Goal: Task Accomplishment & Management: Manage account settings

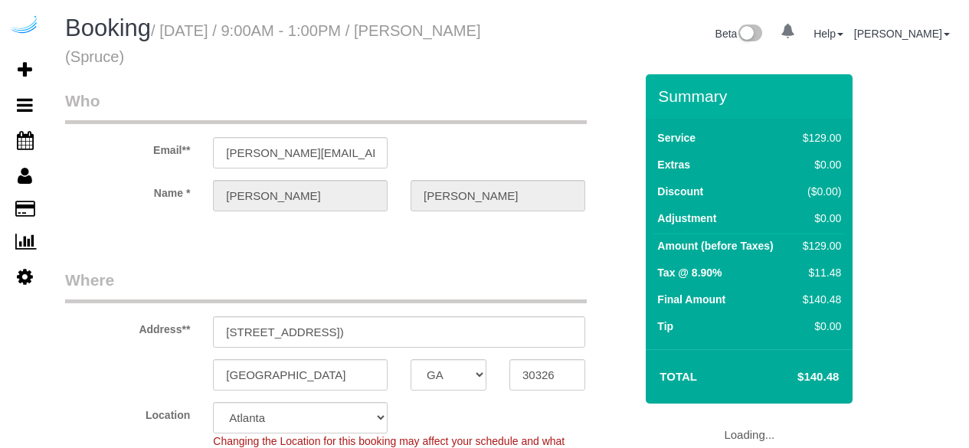
select select "GA"
select select "282"
select select "number:9"
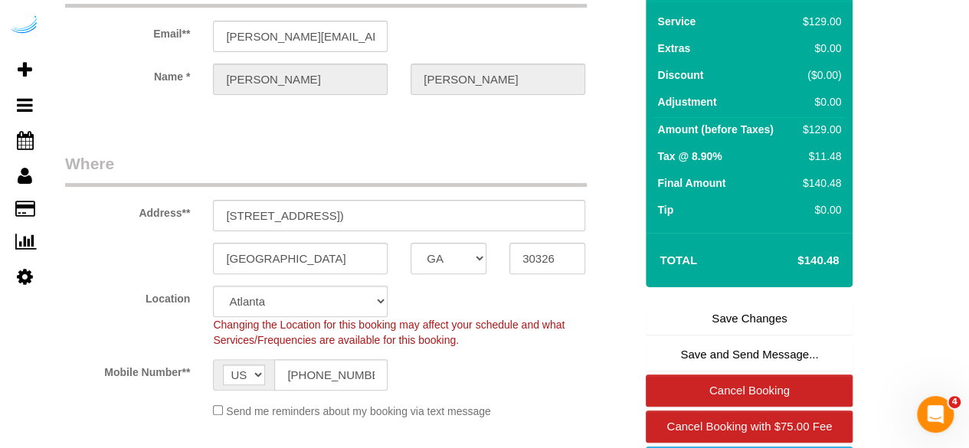
scroll to position [307, 0]
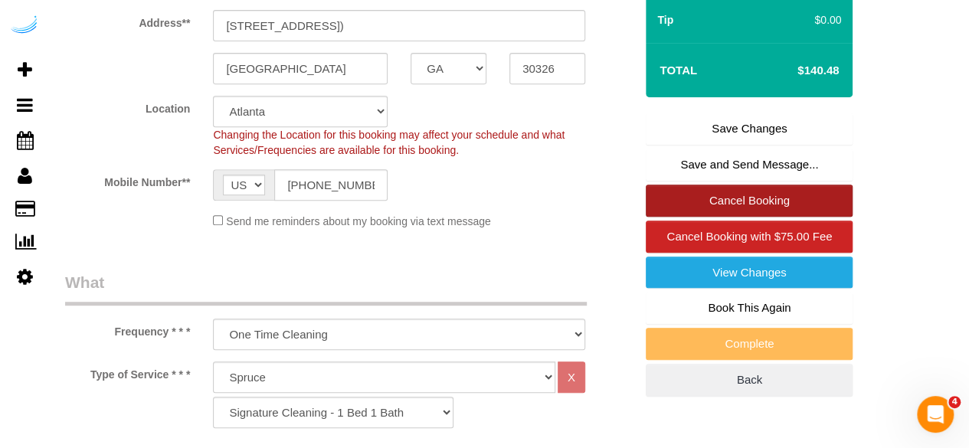
click at [736, 202] on link "Cancel Booking" at bounding box center [749, 201] width 207 height 32
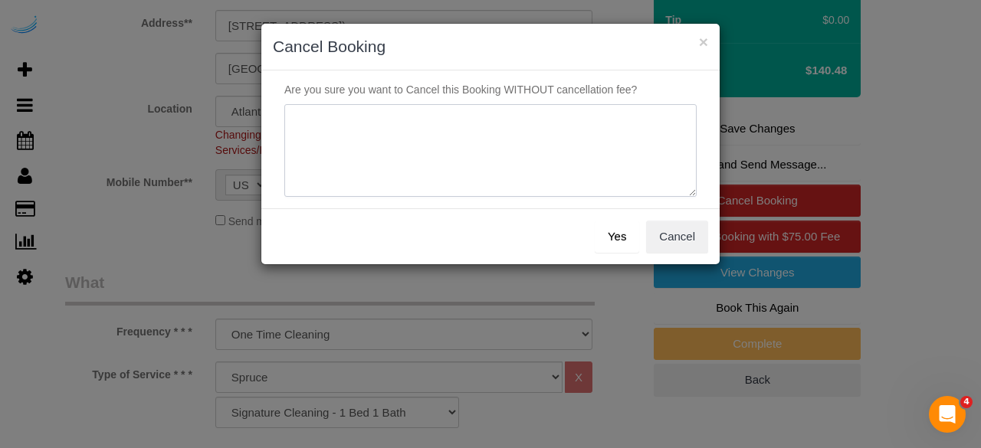
click at [392, 151] on textarea at bounding box center [490, 150] width 412 height 93
type textarea "a"
type textarea "Not on spruce."
click at [641, 240] on div "Yes Cancel" at bounding box center [490, 236] width 458 height 56
click at [629, 236] on button "Yes" at bounding box center [617, 237] width 44 height 32
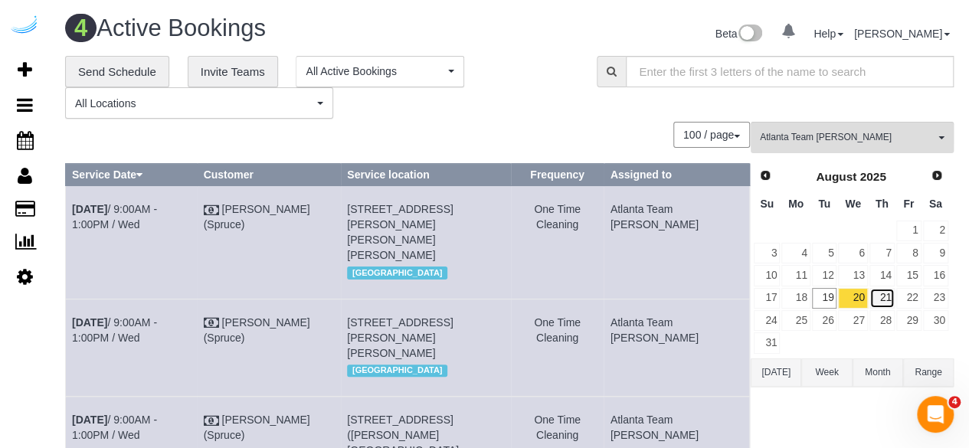
click at [880, 297] on link "21" at bounding box center [882, 298] width 25 height 21
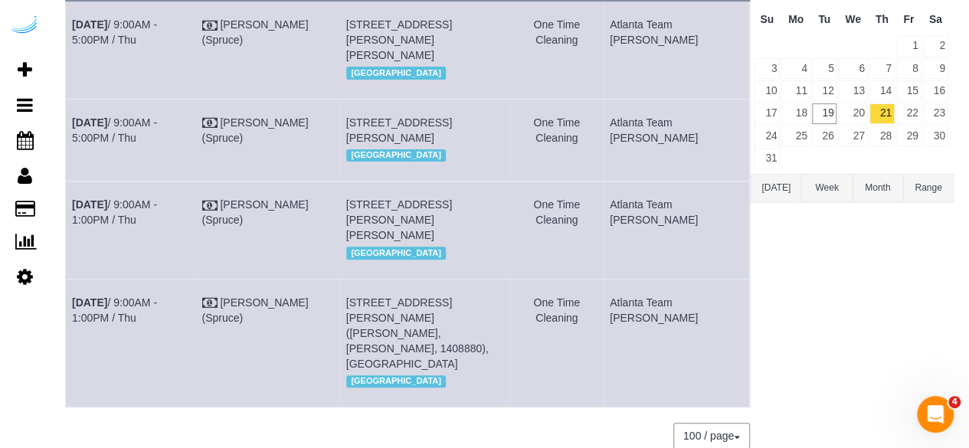
scroll to position [69, 0]
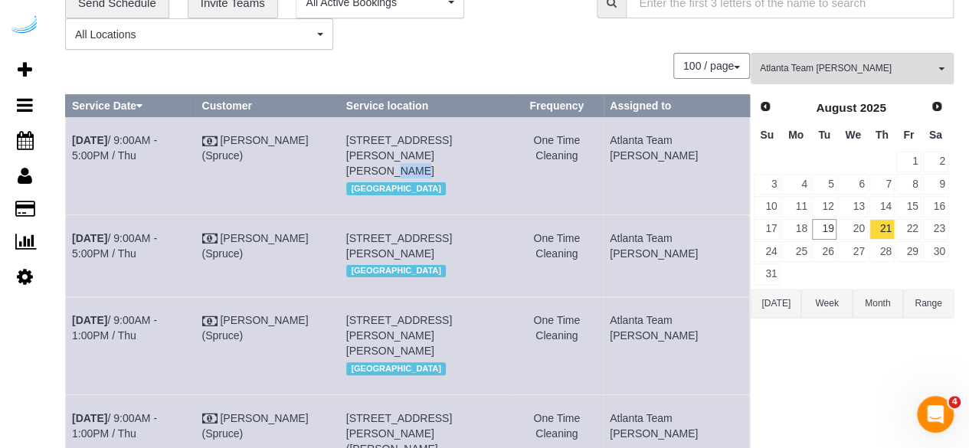
drag, startPoint x: 413, startPoint y: 156, endPoint x: 392, endPoint y: 160, distance: 21.9
click at [392, 160] on td "3097 Maple Dr Ne, Building 345, Unit 345 ( Erin Flagg, Camden Buckhead Square ,…" at bounding box center [424, 165] width 171 height 97
copy span "345"
click at [152, 138] on link "[DATE] 9:00AM - 5:00PM / Thu" at bounding box center [114, 148] width 85 height 28
drag, startPoint x: 110, startPoint y: 189, endPoint x: 74, endPoint y: 138, distance: 62.1
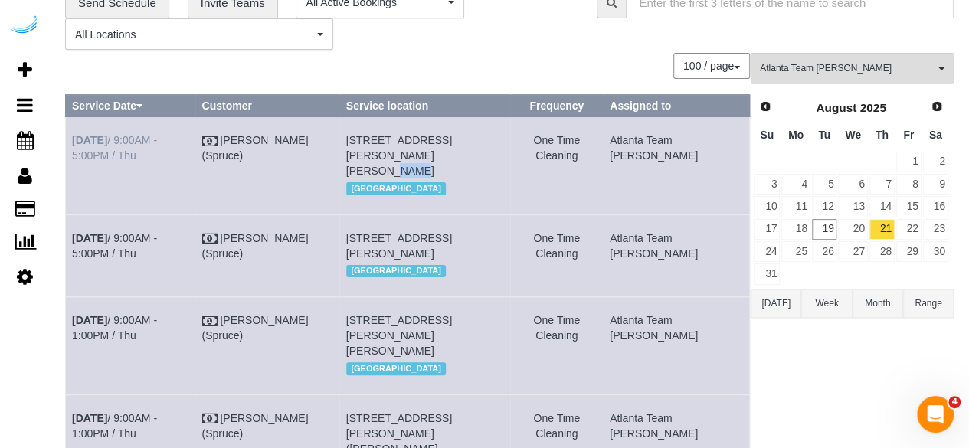
click at [74, 138] on td "[DATE] 9:00AM - 5:00PM / Thu" at bounding box center [130, 165] width 129 height 97
click at [139, 163] on td "[DATE] 9:00AM - 5:00PM / Thu" at bounding box center [130, 165] width 129 height 97
drag, startPoint x: 114, startPoint y: 158, endPoint x: 74, endPoint y: 136, distance: 46.3
click at [74, 136] on td "[DATE] 9:00AM - 5:00PM / Thu" at bounding box center [130, 165] width 129 height 97
copy link "[DATE] 9:00AM - 5:00PM / Thu"
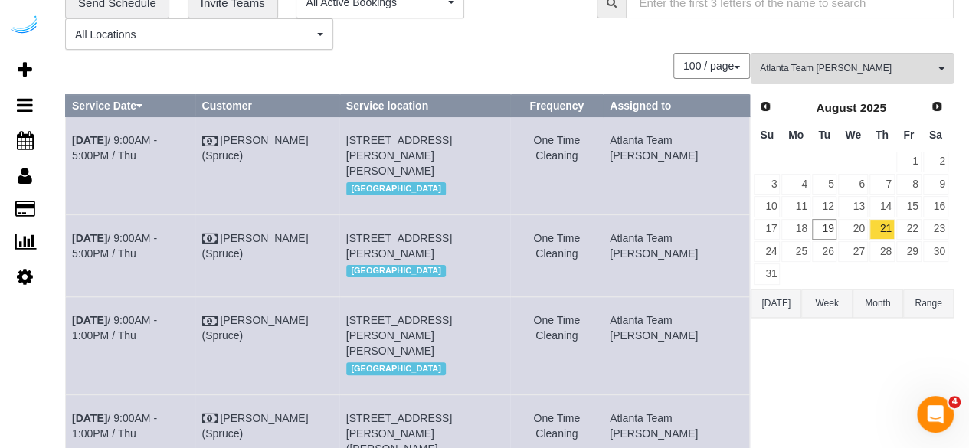
drag, startPoint x: 478, startPoint y: 189, endPoint x: 368, endPoint y: 140, distance: 120.8
click at [368, 140] on td "3097 Maple Dr Ne, Building 345, Unit 345 ( Erin Flagg, Camden Buckhead Square ,…" at bounding box center [424, 165] width 171 height 97
copy span "3097 Maple Dr Ne, Building 345, Unit 345 ( Erin Flagg, Camden Buckhead Square ,…"
drag, startPoint x: 684, startPoint y: 159, endPoint x: 647, endPoint y: 145, distance: 40.0
click at [647, 145] on td "Atlanta Team [PERSON_NAME]" at bounding box center [677, 165] width 146 height 97
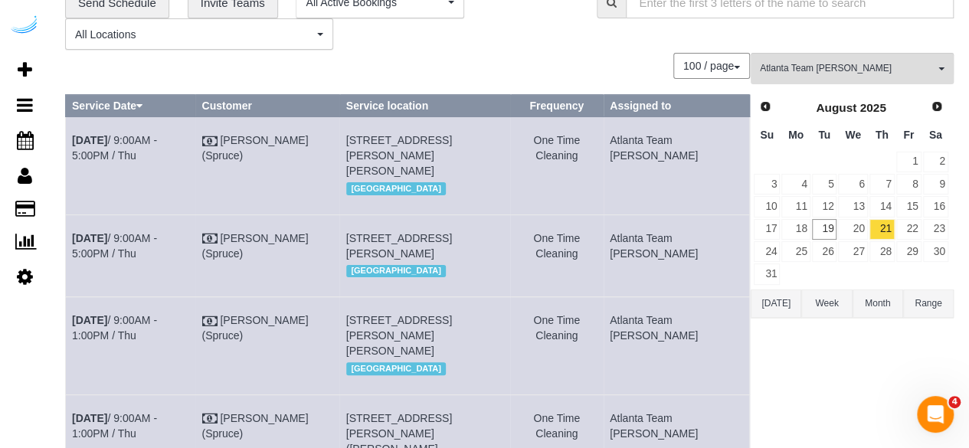
copy td "Atlanta Team [PERSON_NAME]"
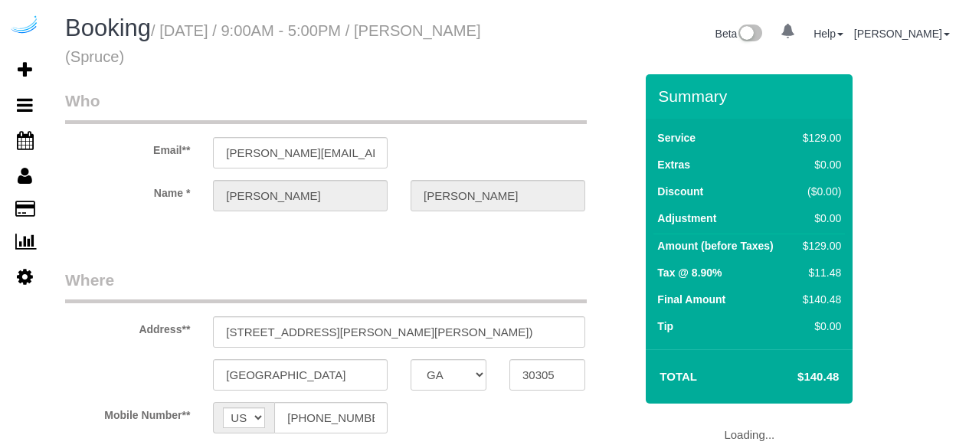
select select "GA"
select select "number:9"
select select "object:784"
select select "282"
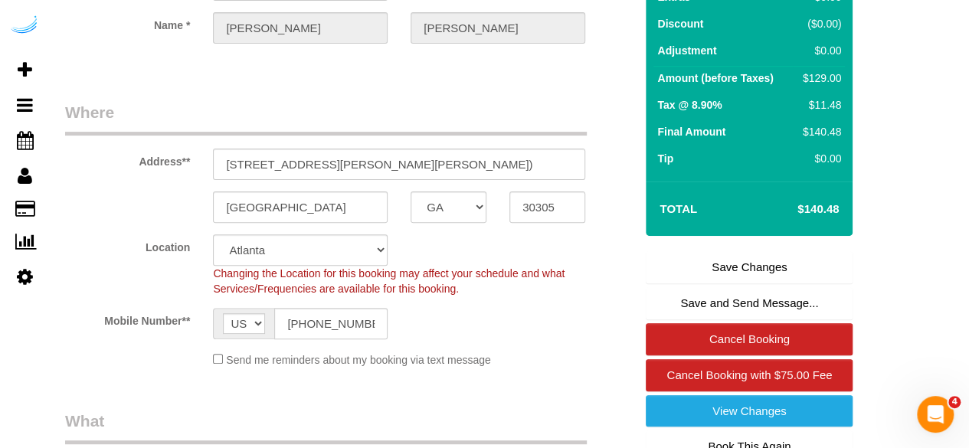
scroll to position [307, 0]
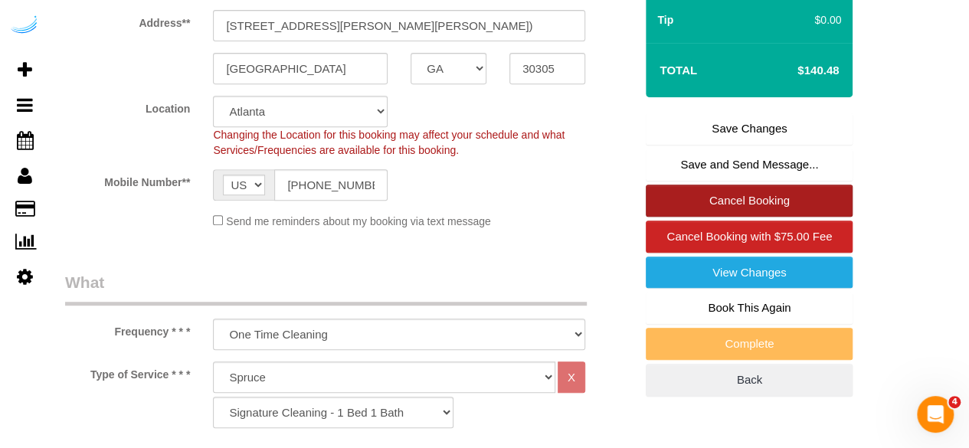
click at [723, 187] on link "Cancel Booking" at bounding box center [749, 201] width 207 height 32
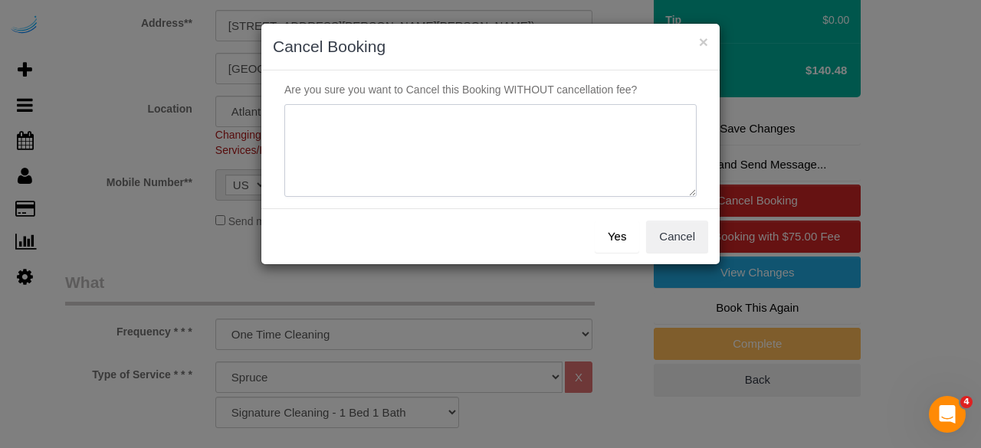
click at [484, 114] on textarea at bounding box center [490, 150] width 412 height 93
type textarea "B"
type textarea "Not on spruce."
click at [605, 223] on button "Yes" at bounding box center [617, 237] width 44 height 32
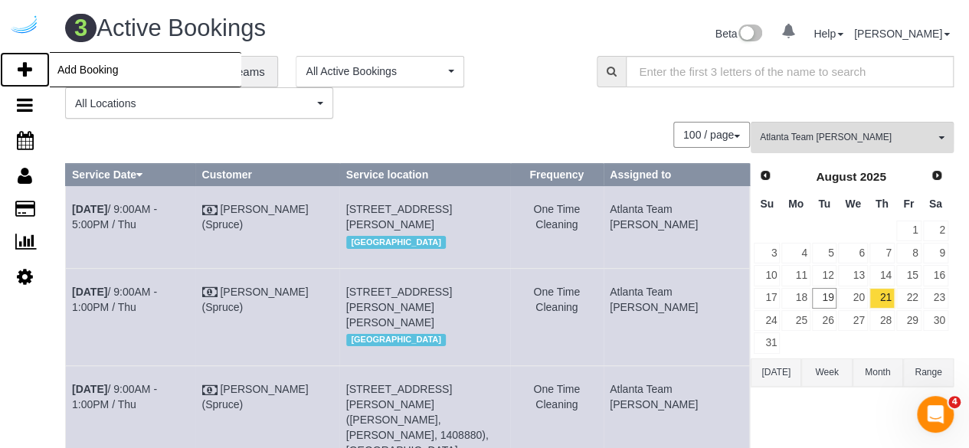
click at [25, 77] on icon at bounding box center [25, 70] width 15 height 18
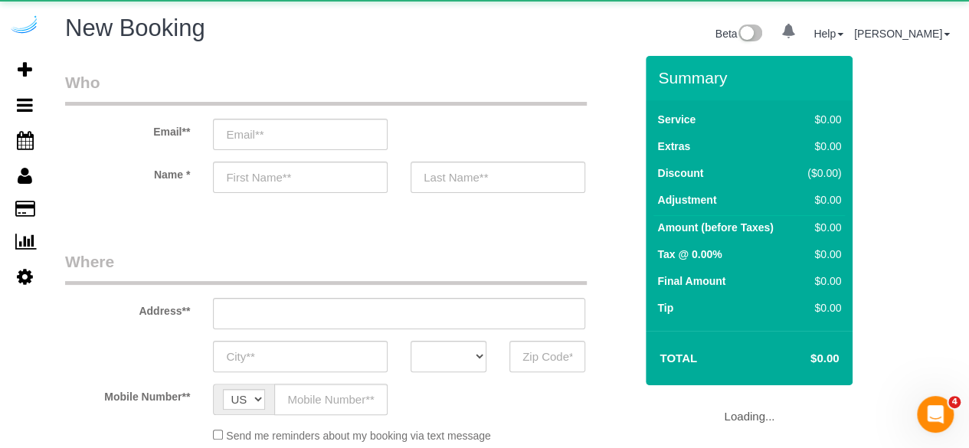
select select "object:1884"
select select "number:9"
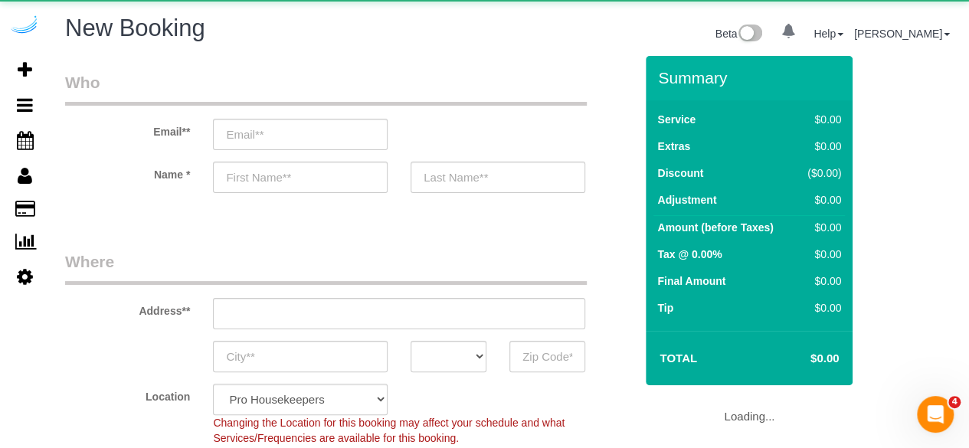
select select "object:2020"
select select "4"
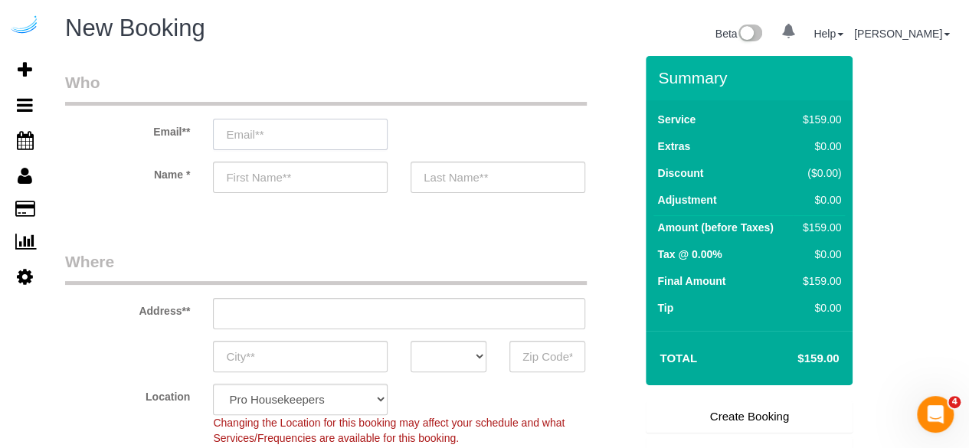
click at [305, 139] on input "email" at bounding box center [300, 134] width 175 height 31
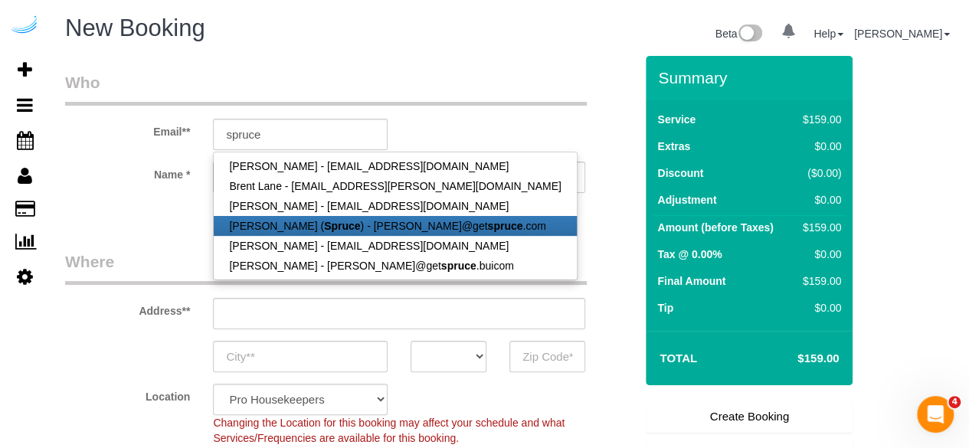
click at [279, 229] on link "Brandie Louck ( Spruce ) - brandie@get spruce .com" at bounding box center [395, 226] width 362 height 20
type input "[PERSON_NAME][EMAIL_ADDRESS][DOMAIN_NAME]"
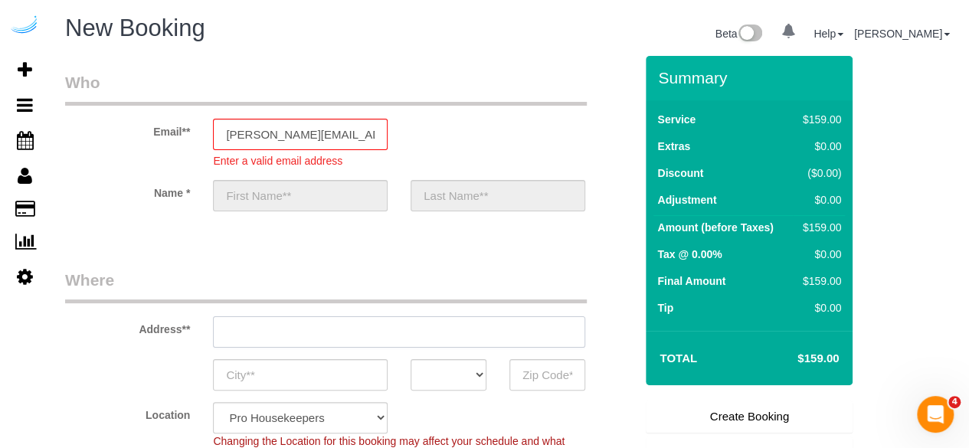
type input "[PERSON_NAME]"
click at [440, 314] on div "Address**" at bounding box center [350, 308] width 592 height 79
paste input "100 Pinhurst Dr, Atlanta, GA 30339"
type input "[STREET_ADDRESS][PERSON_NAME]"
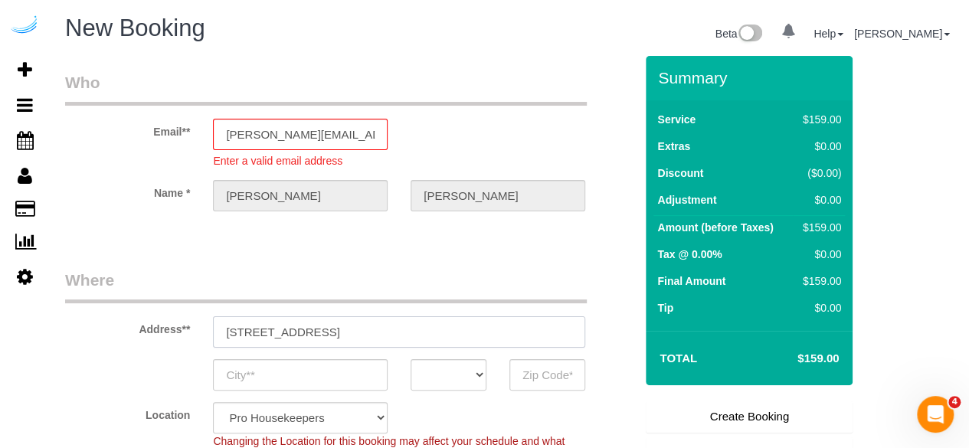
type input "Austin"
select select "[GEOGRAPHIC_DATA]"
type input "78704"
click at [379, 339] on input "[STREET_ADDRESS][PERSON_NAME]" at bounding box center [399, 331] width 372 height 31
select select "9"
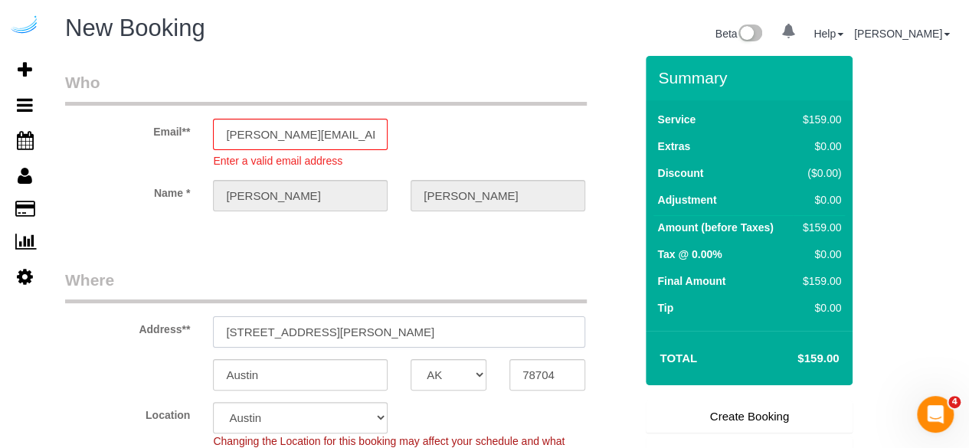
paste input "100 Pinhurst Dr, Atlanta, GA 30339"
type input "100 Pinhurst Dr, Atlanta, GA 30339"
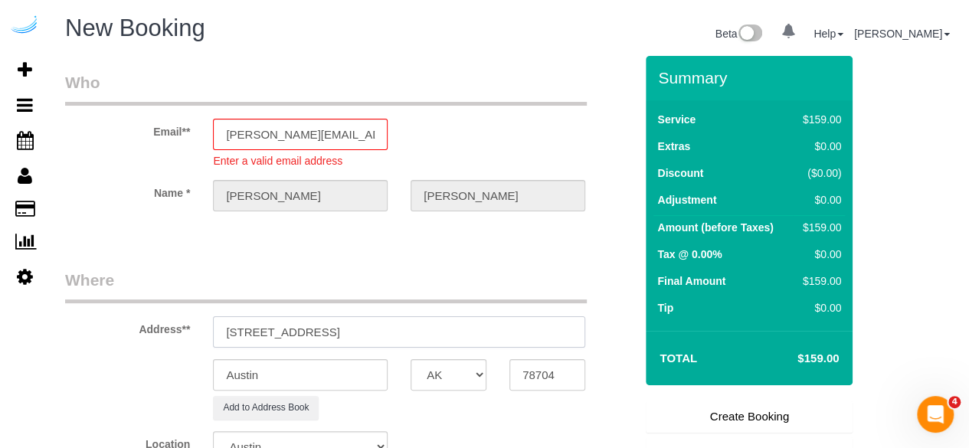
select select "object:2066"
drag, startPoint x: 371, startPoint y: 333, endPoint x: 444, endPoint y: 325, distance: 73.2
click at [444, 325] on input "100 Pinhurst Dr, Atlanta, GA 30339" at bounding box center [399, 331] width 372 height 31
type input "100 Pinhurst Dr, Atlanta, GA 30339"
click at [530, 369] on input "78704" at bounding box center [548, 374] width 76 height 31
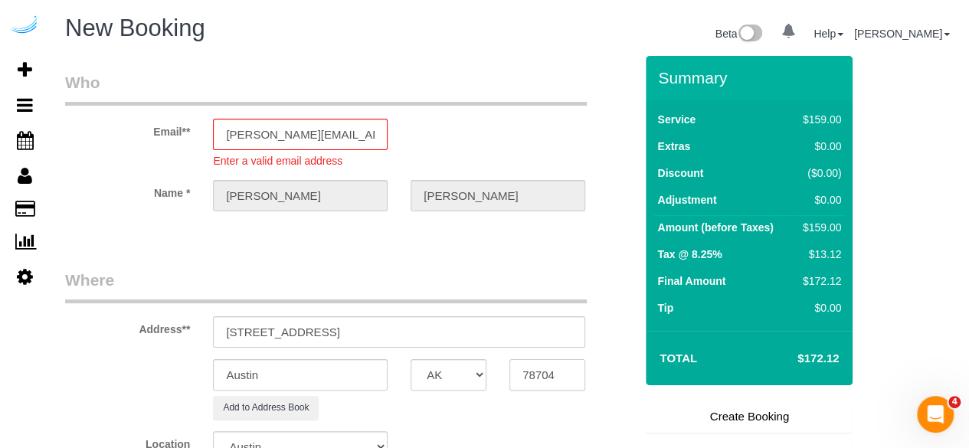
paste input "30339"
type input "30339"
click at [444, 375] on select "AK AL AR AZ CA CO CT DC DE [GEOGRAPHIC_DATA] [GEOGRAPHIC_DATA] HI IA ID IL IN K…" at bounding box center [449, 374] width 76 height 31
select select "8"
select select "object:2113"
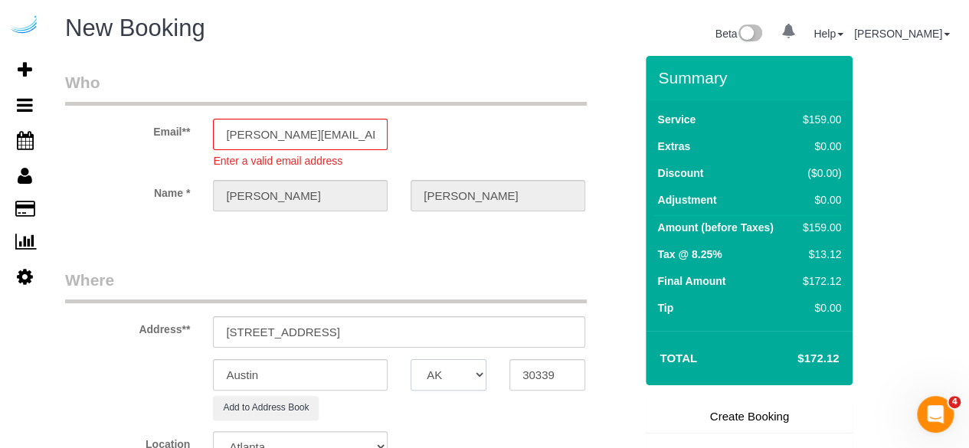
select select "GA"
click at [353, 369] on input "Austin" at bounding box center [300, 374] width 175 height 31
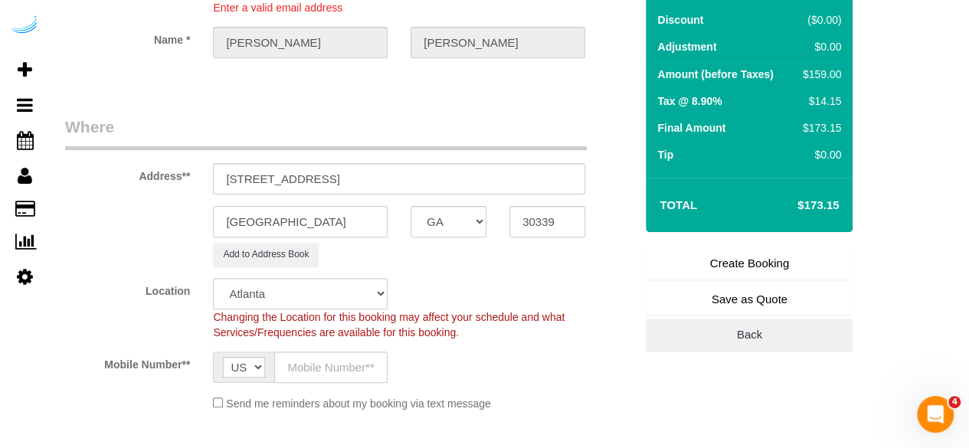
type input "[GEOGRAPHIC_DATA]"
drag, startPoint x: 313, startPoint y: 174, endPoint x: 488, endPoint y: 166, distance: 175.7
click at [488, 166] on input "100 Pinhurst Dr, Atlanta, GA 30339" at bounding box center [399, 178] width 372 height 31
paste input "Terron Simms"
paste input "Residences at Vinings Mountain - The Views"
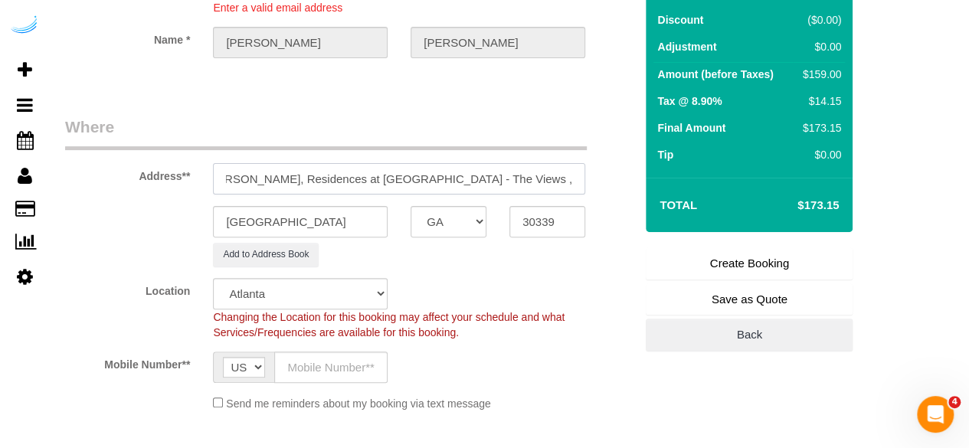
scroll to position [0, 0]
paste input "1465800"
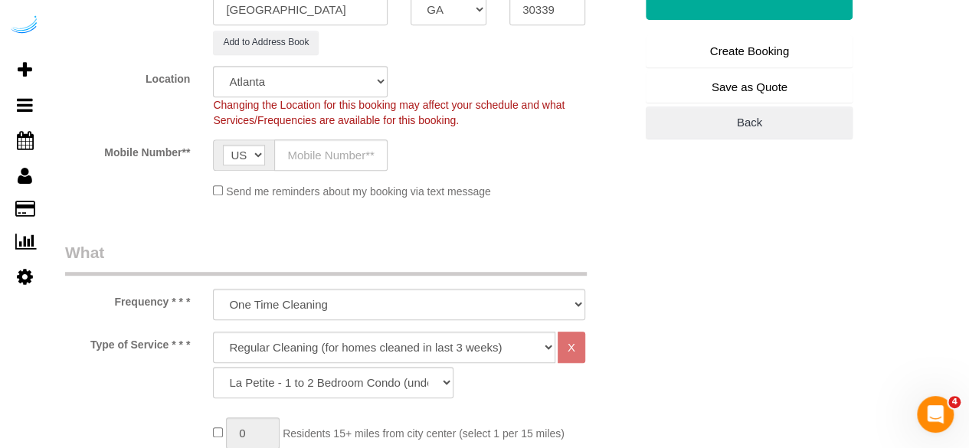
scroll to position [383, 0]
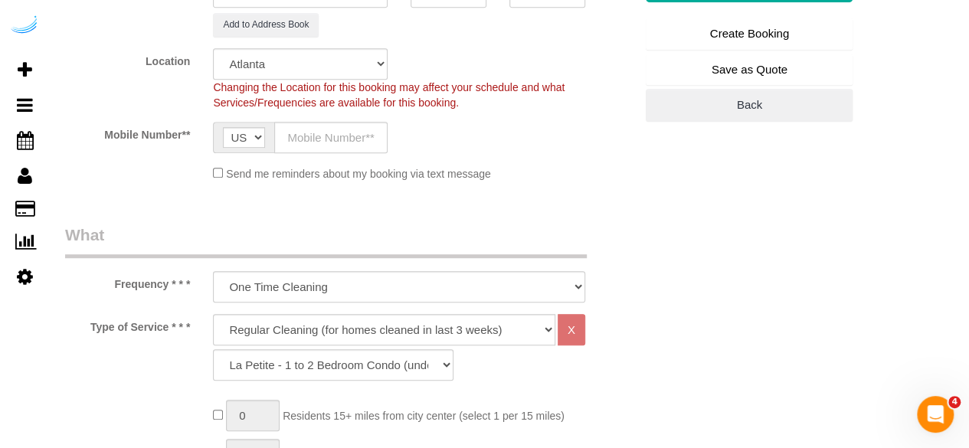
type input "100 Pinhurst Dr, Building 335V, Unit 335V (Terron Simms, Residences at Vinings …"
click at [352, 133] on input "text" at bounding box center [330, 137] width 113 height 31
type input "[PHONE_NUMBER]"
type input "Brandie Louck"
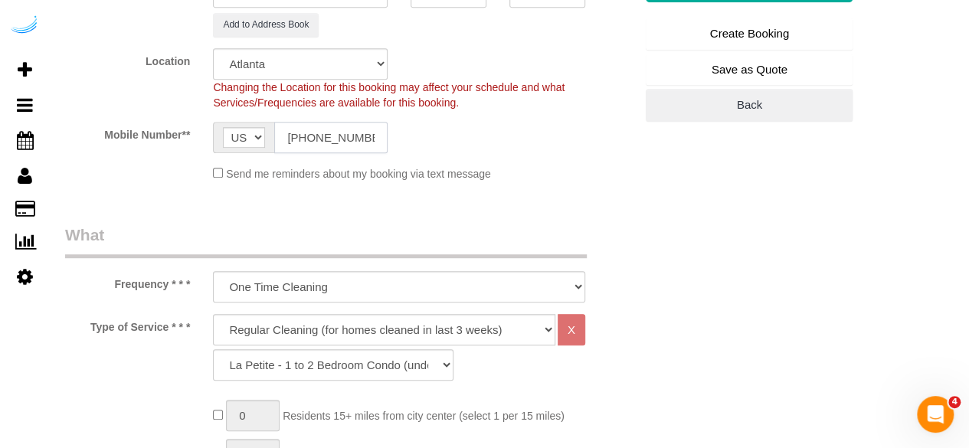
type input "[PHONE_NUMBER]"
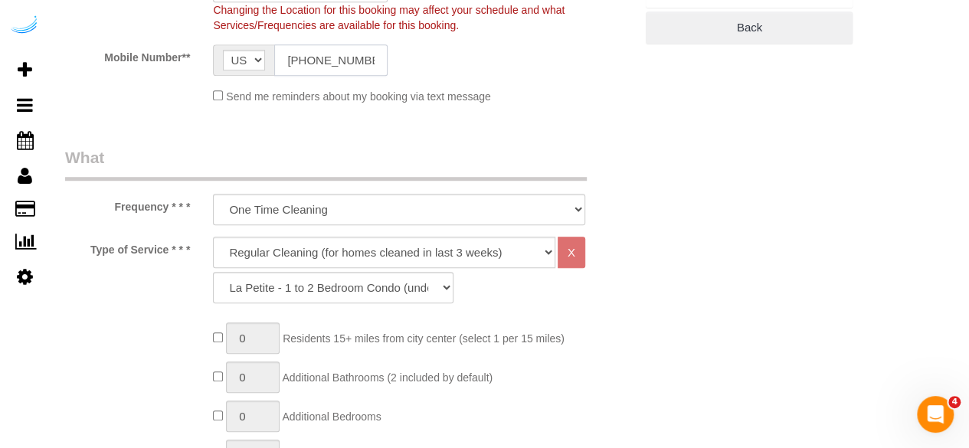
scroll to position [536, 0]
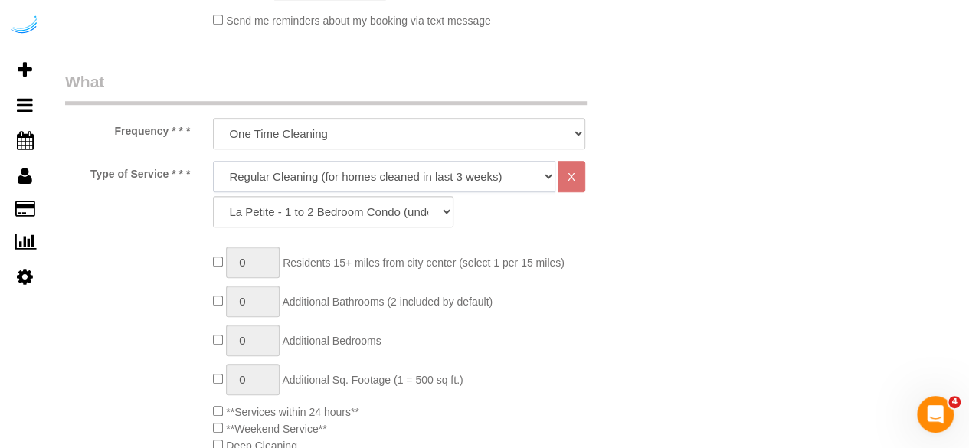
click at [353, 166] on select "Deep Cleaning (for homes that have not been cleaned in 3+ weeks) Spruce Regular…" at bounding box center [384, 176] width 343 height 31
select select "282"
click at [213, 161] on select "Deep Cleaning (for homes that have not been cleaned in 3+ weeks) Spruce Regular…" at bounding box center [384, 176] width 343 height 31
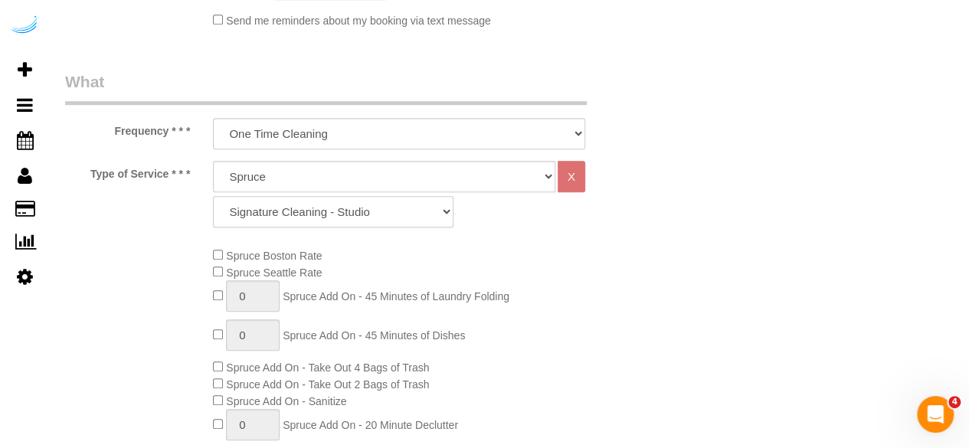
click at [369, 203] on select "Signature Cleaning - Studio Signature Cleaning - 1 Bed 1 Bath Signature Cleanin…" at bounding box center [333, 211] width 241 height 31
select select "324"
click at [213, 196] on select "Signature Cleaning - Studio Signature Cleaning - 1 Bed 1 Bath Signature Cleanin…" at bounding box center [333, 211] width 241 height 31
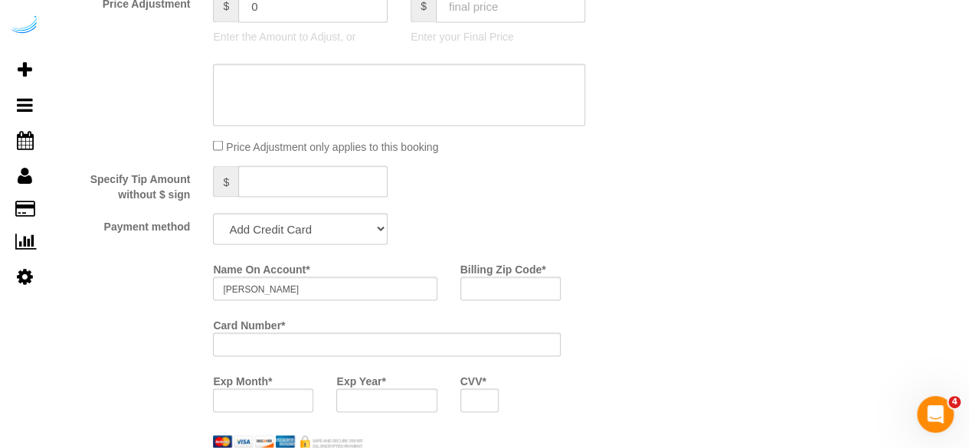
scroll to position [1379, 0]
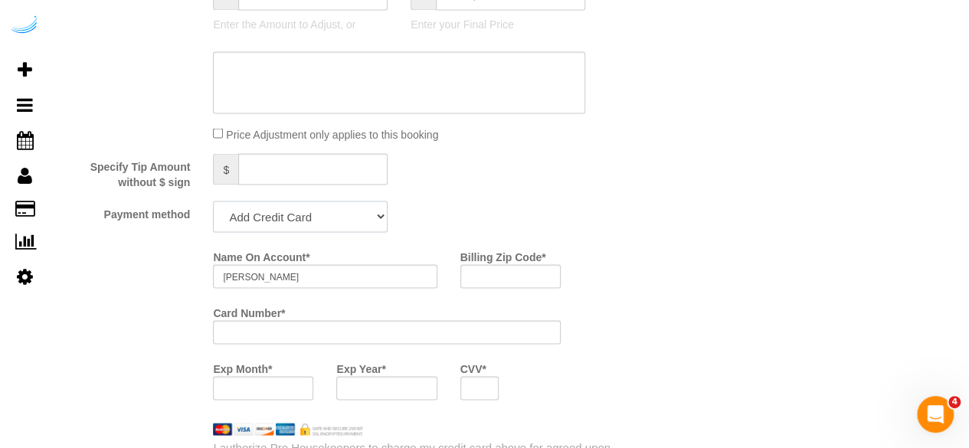
drag, startPoint x: 300, startPoint y: 203, endPoint x: 300, endPoint y: 220, distance: 16.9
click at [300, 203] on select "Add Credit Card Cash Check Paypal" at bounding box center [300, 216] width 175 height 31
select select "string:check"
click at [213, 202] on select "Add Credit Card Cash Check Paypal" at bounding box center [300, 216] width 175 height 31
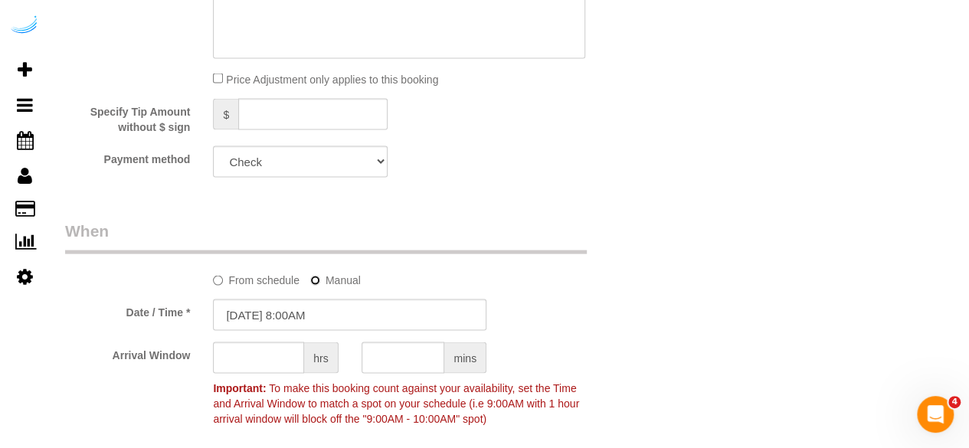
scroll to position [1533, 0]
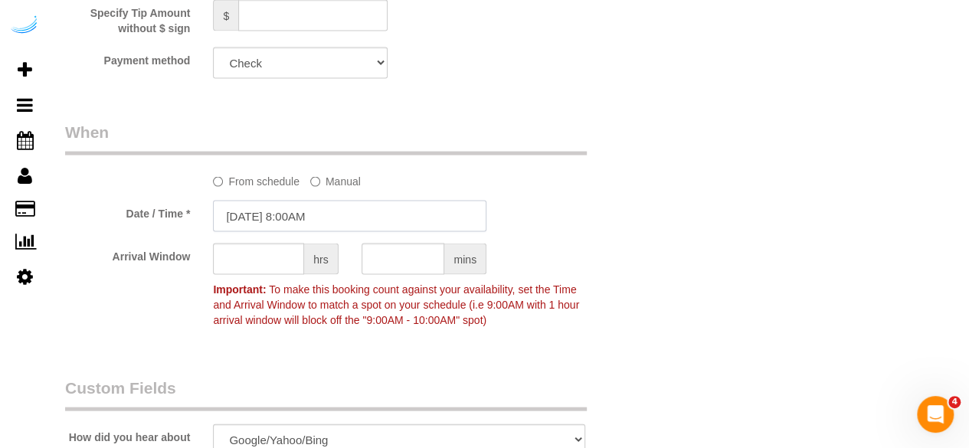
click at [291, 209] on input "08/19/2025 8:00AM" at bounding box center [350, 216] width 274 height 31
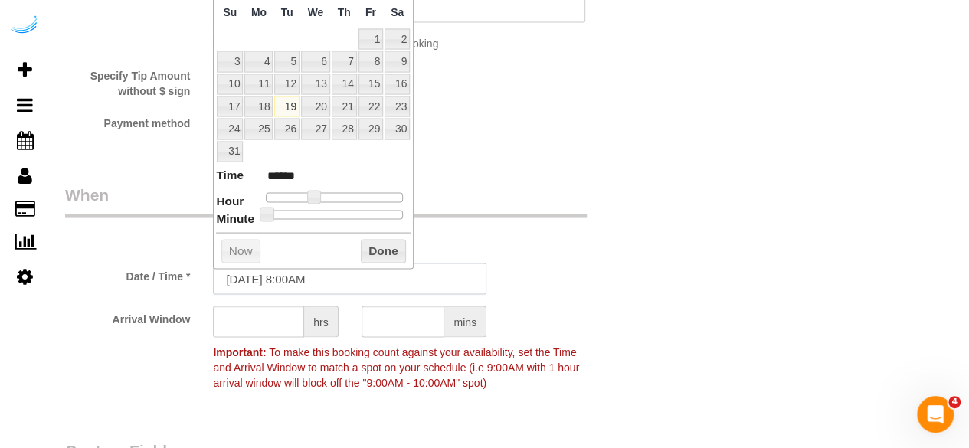
scroll to position [1456, 0]
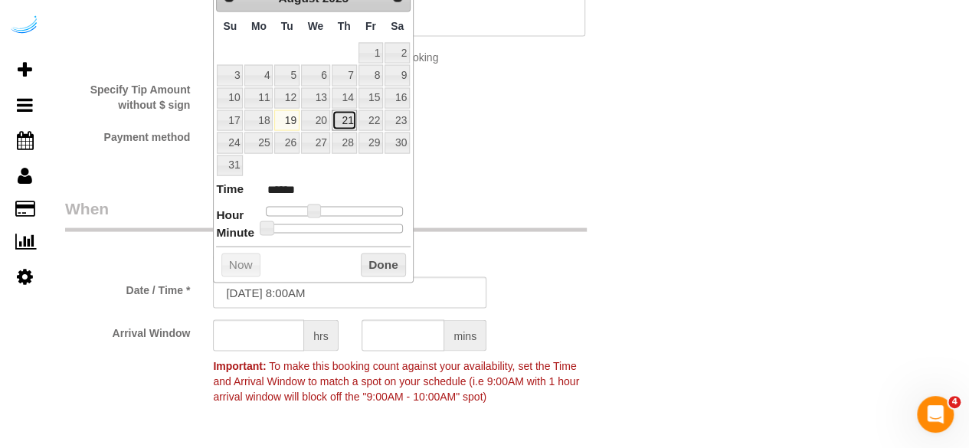
click at [349, 115] on link "21" at bounding box center [344, 120] width 25 height 21
type input "08/21/2025 9:00AM"
type input "******"
type input "08/21/2025 10:00AM"
type input "*******"
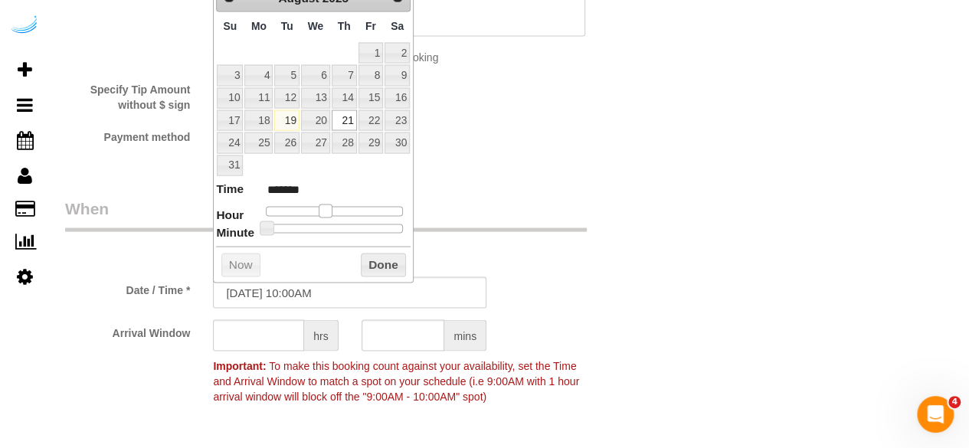
type input "08/21/2025 11:00AM"
type input "*******"
type input "08/21/2025 12:00PM"
type input "*******"
type input "08/21/2025 1:00PM"
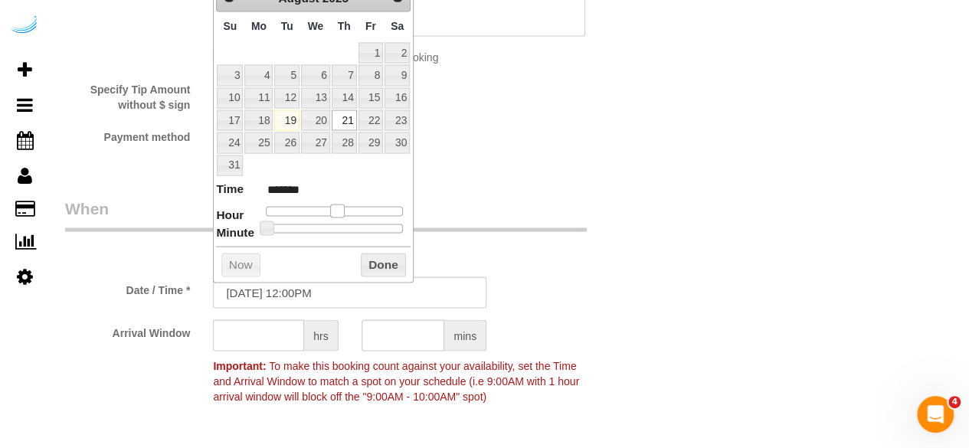
type input "******"
drag, startPoint x: 326, startPoint y: 211, endPoint x: 331, endPoint y: 257, distance: 46.2
click at [347, 211] on span at bounding box center [343, 212] width 14 height 14
click at [277, 323] on input "text" at bounding box center [258, 335] width 91 height 31
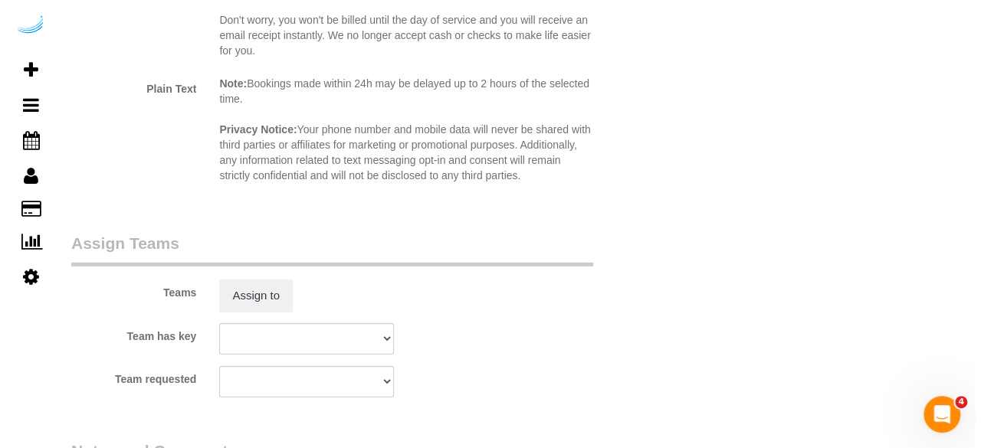
scroll to position [2146, 0]
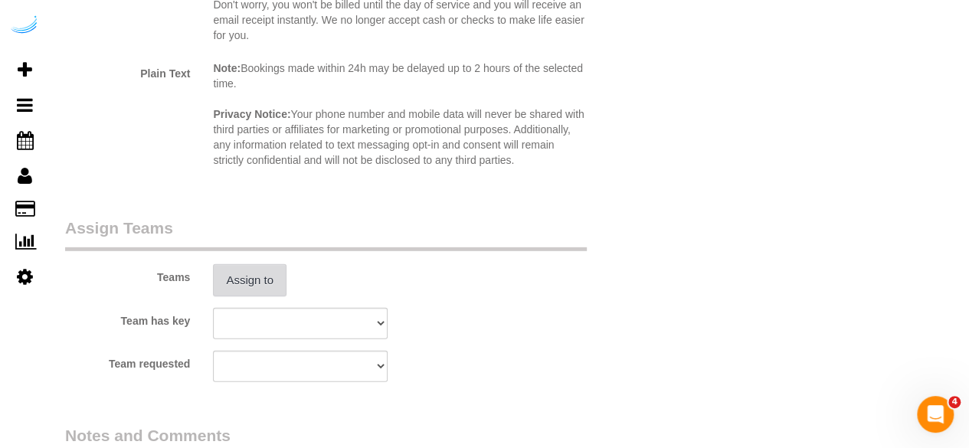
type input "4"
click at [239, 286] on button "Assign to" at bounding box center [250, 280] width 74 height 32
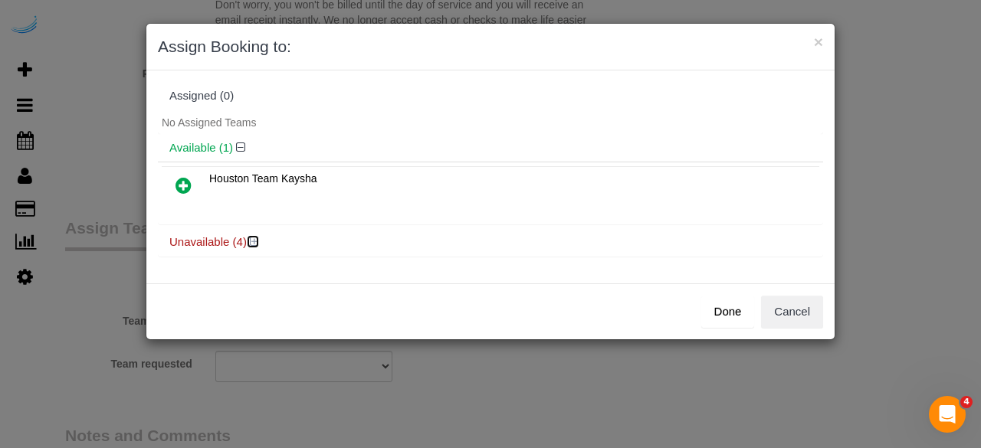
click at [250, 240] on icon at bounding box center [254, 241] width 9 height 11
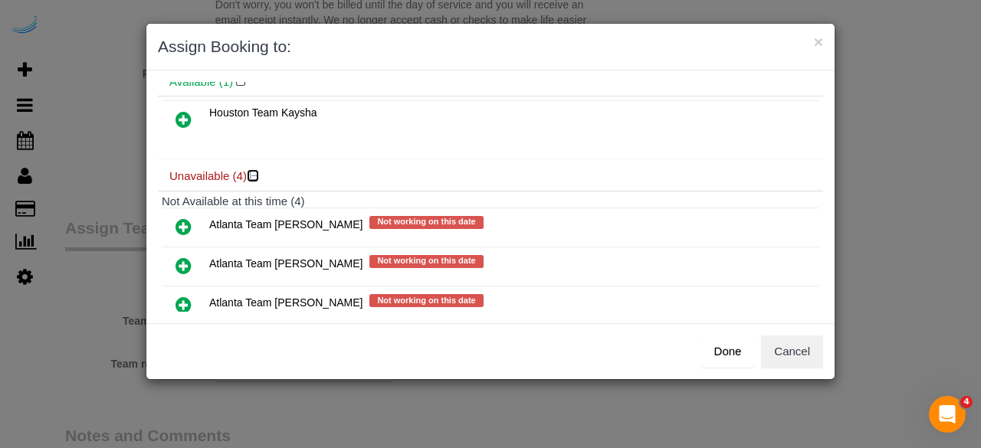
scroll to position [144, 0]
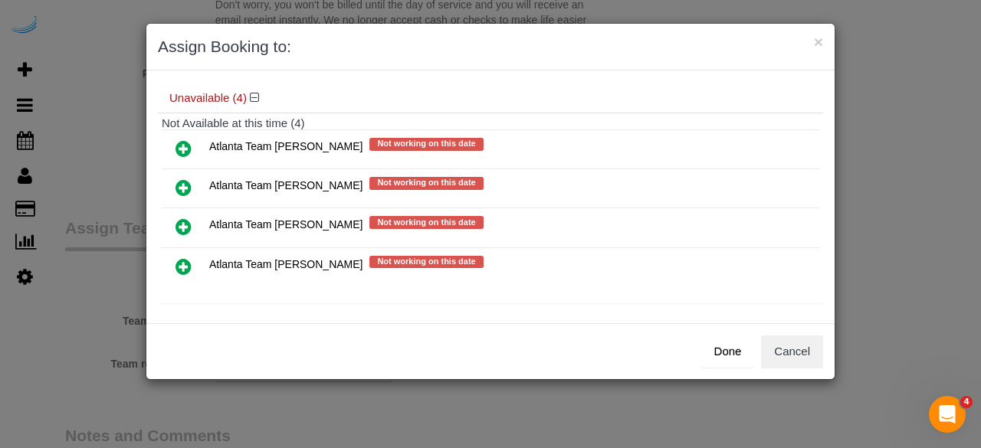
click at [184, 183] on icon at bounding box center [183, 188] width 16 height 18
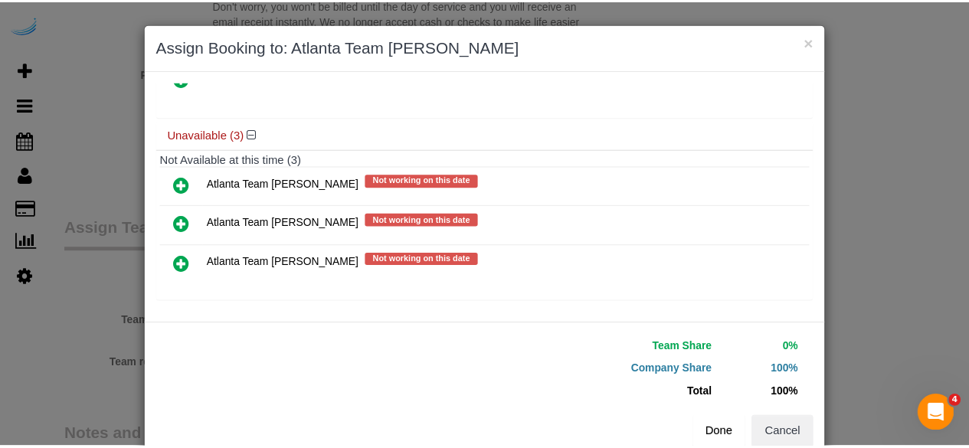
scroll to position [143, 0]
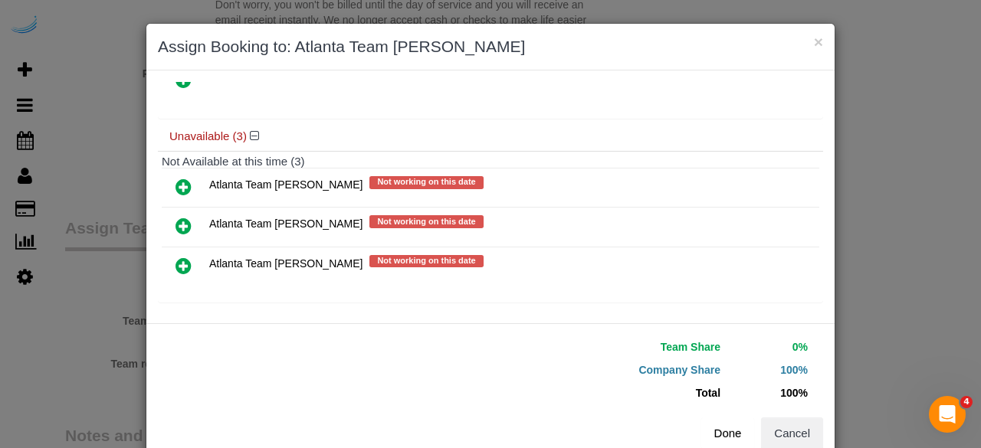
click at [719, 431] on button "Done" at bounding box center [728, 434] width 54 height 32
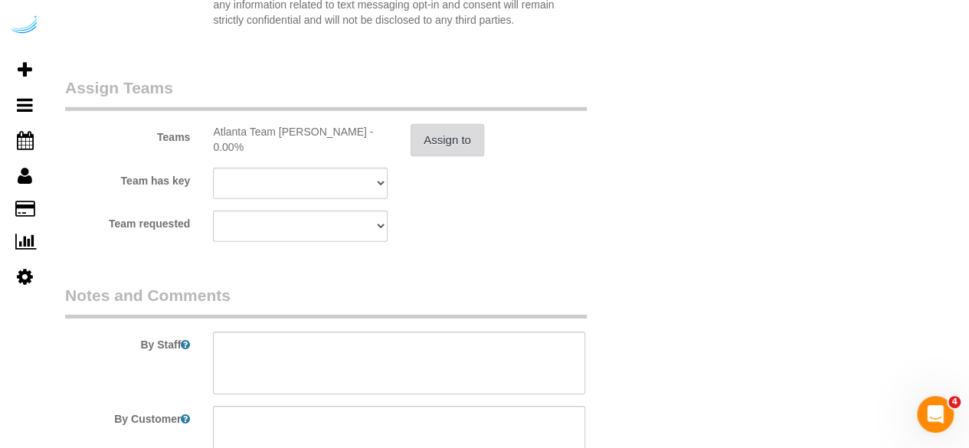
scroll to position [2447, 0]
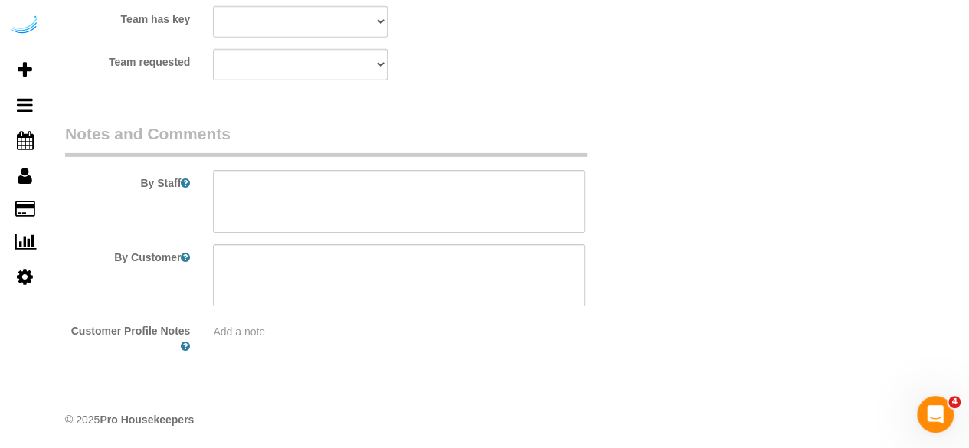
click at [434, 156] on fieldset "Notes and Comments By Staff By Customer Customer Profile Notes Add a note" at bounding box center [349, 245] width 569 height 244
click at [429, 188] on textarea at bounding box center [399, 201] width 372 height 63
paste textarea "Permanent Notes:No notes from this customer.Today's Notes:The master bedroom do…"
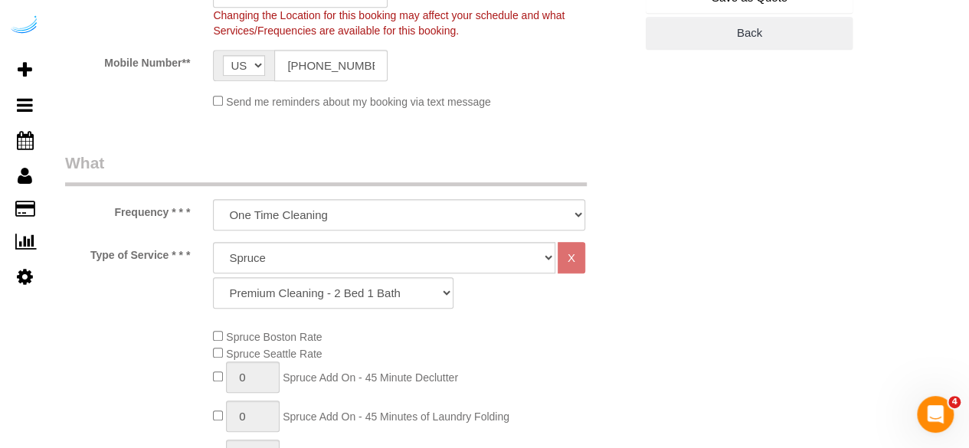
scroll to position [0, 0]
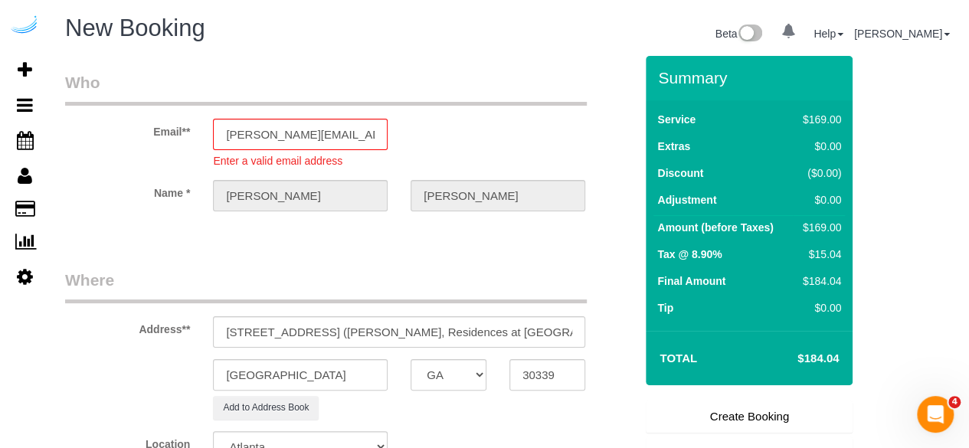
type textarea "Recurrency: One time service Permanent Notes:No notes from this customer.Today'…"
click at [754, 415] on link "Create Booking" at bounding box center [749, 417] width 207 height 32
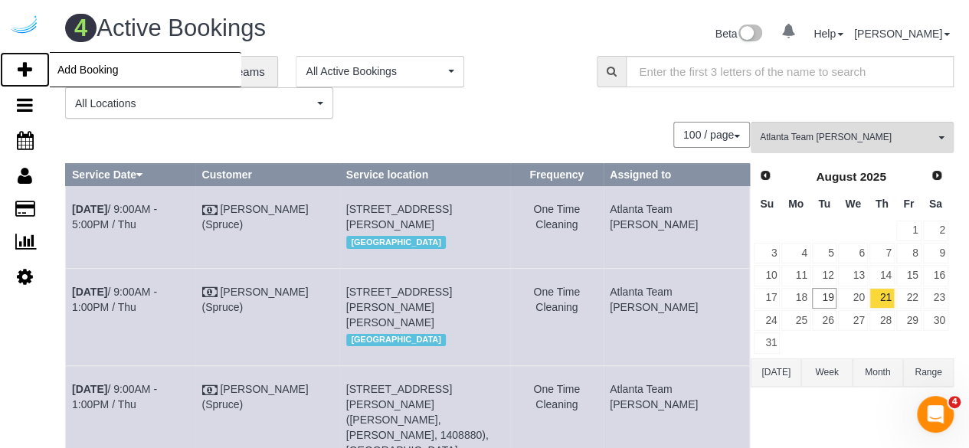
click at [24, 55] on link "Add Booking" at bounding box center [25, 69] width 50 height 35
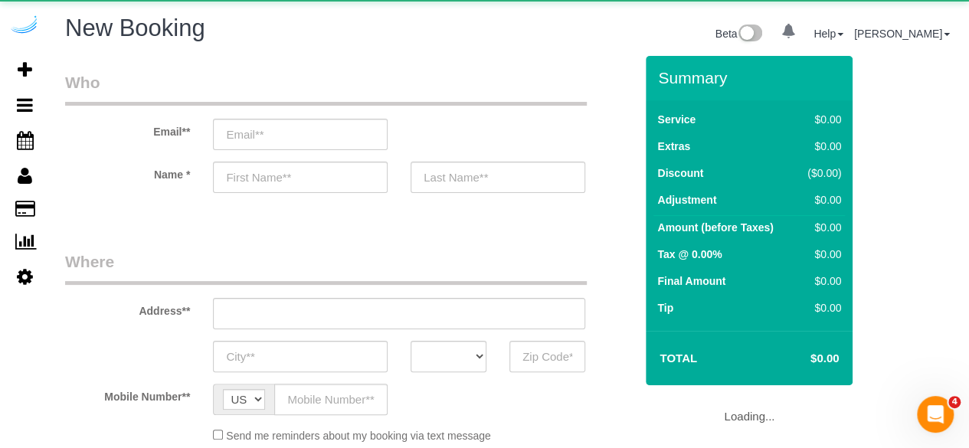
select select "number:9"
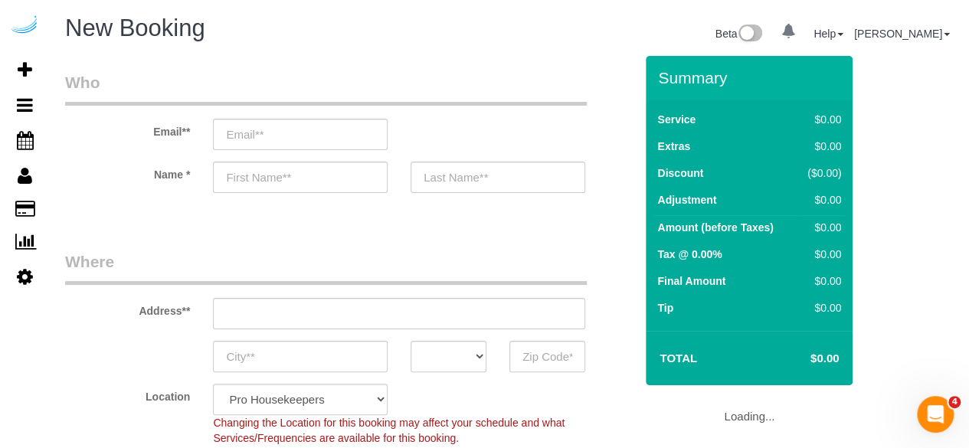
select select "object:3611"
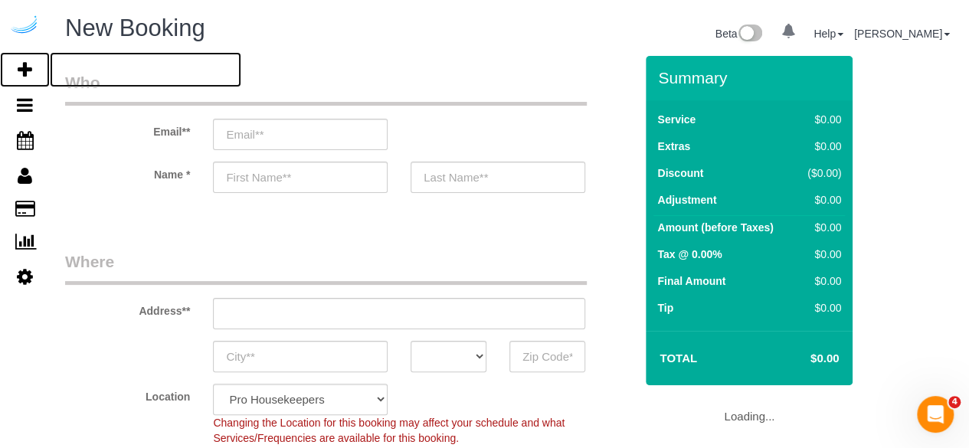
select select "4"
select select "object:3747"
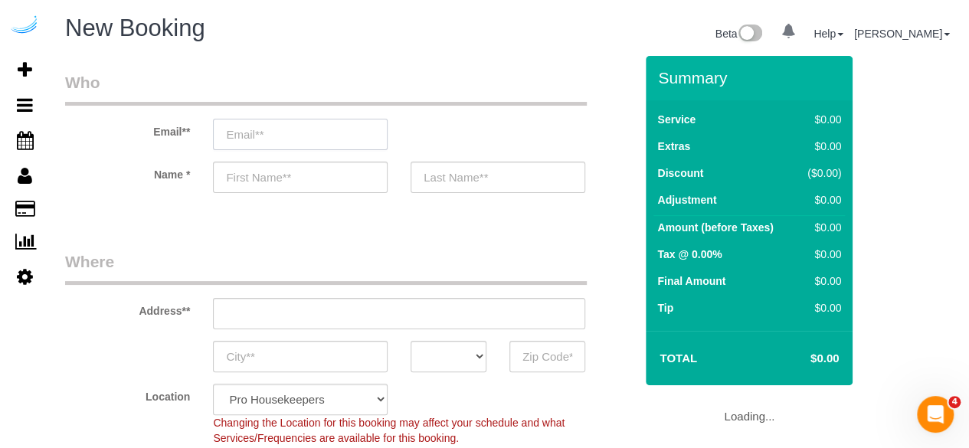
click at [328, 122] on input "email" at bounding box center [300, 134] width 175 height 31
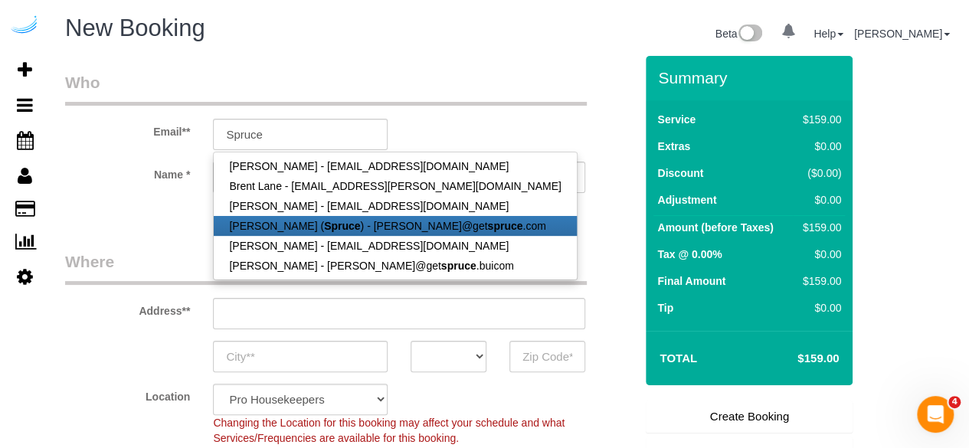
click at [324, 224] on strong "Spruce" at bounding box center [342, 226] width 36 height 12
type input "[PERSON_NAME][EMAIL_ADDRESS][DOMAIN_NAME]"
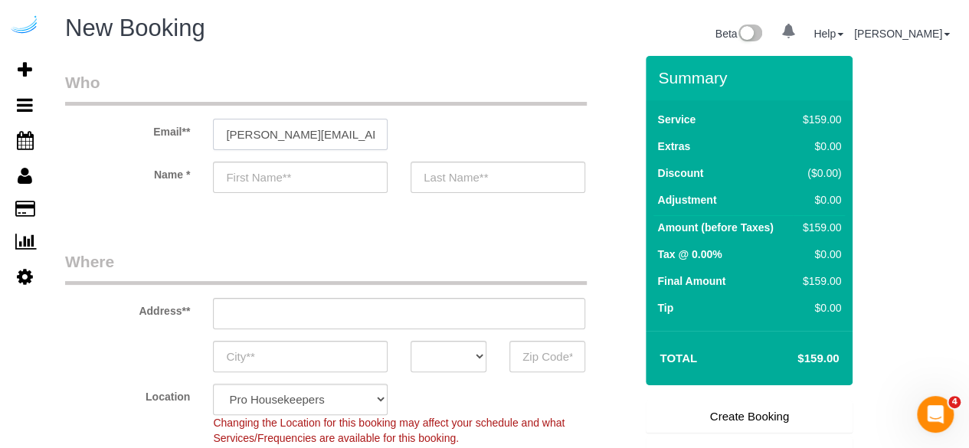
type input "[PERSON_NAME]"
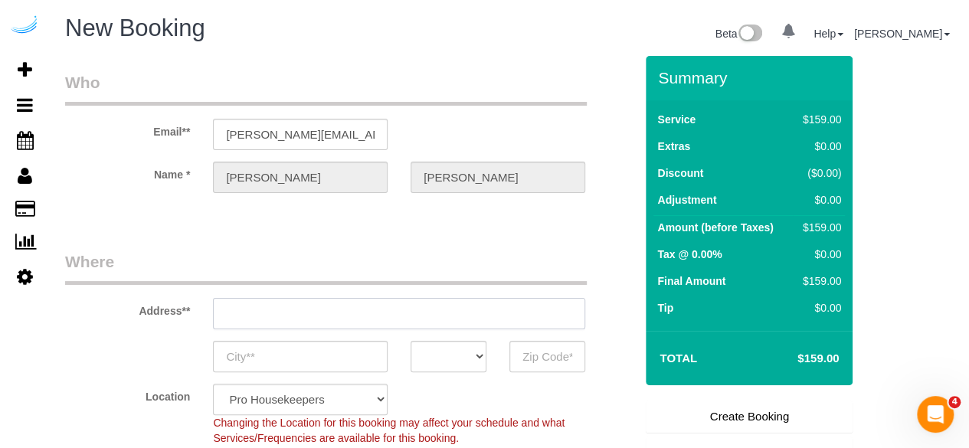
type input "3816 S Lamar Blvd"
type input "Austin"
select select "[GEOGRAPHIC_DATA]"
type input "78704"
click at [400, 307] on input "3816 S Lamar Blvd" at bounding box center [399, 313] width 372 height 31
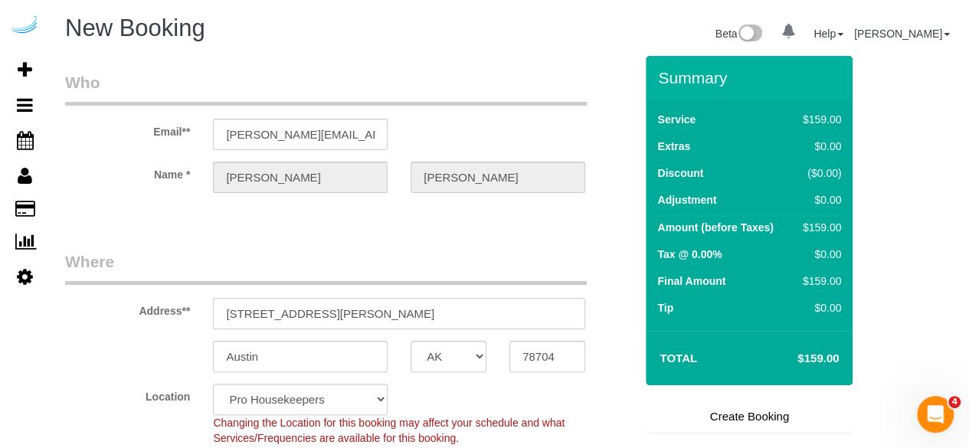
select select "9"
paste input "77 E Andrews Dr NW, Atlanta, GA 30305"
type input "77 E Andrews Dr NW, Atlanta, GA 30305"
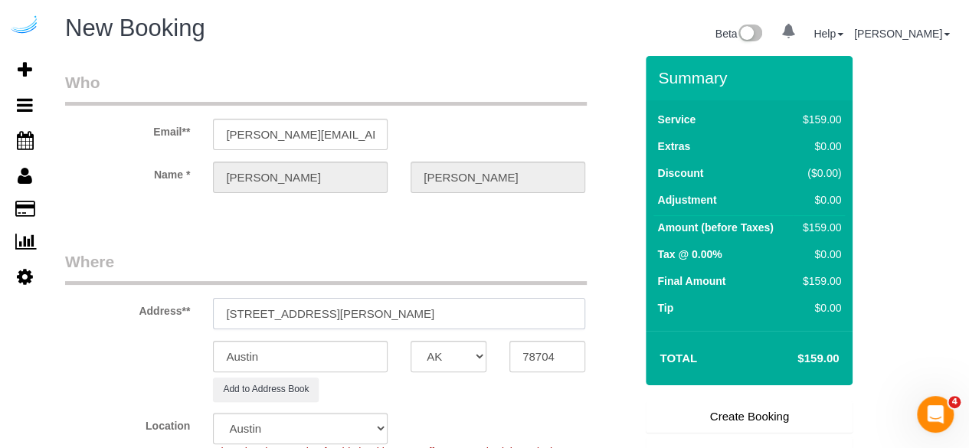
select select "object:3791"
drag, startPoint x: 398, startPoint y: 315, endPoint x: 552, endPoint y: 348, distance: 156.8
click at [470, 313] on input "77 E Andrews Dr NW, Atlanta, GA 30305" at bounding box center [399, 313] width 372 height 31
type input "77 E Andrews Dr NW, Atlanta, GA 30305"
click at [559, 359] on input "78704" at bounding box center [548, 356] width 76 height 31
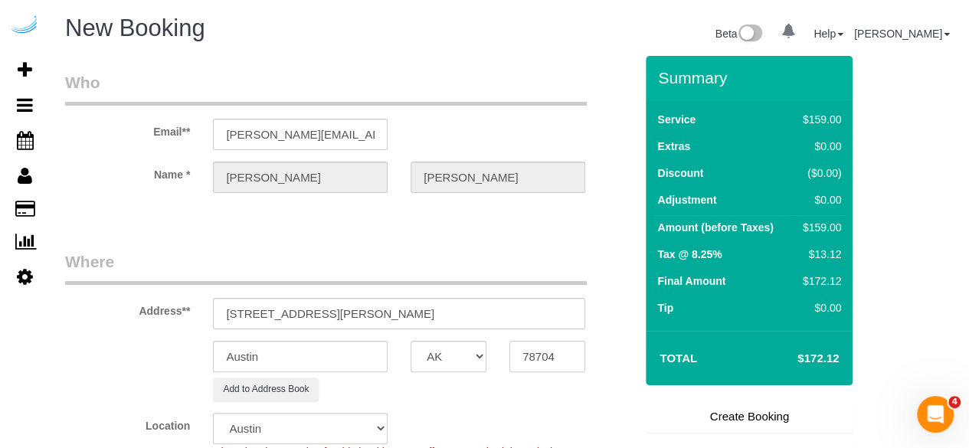
paste input "30305"
type input "30305"
click at [470, 357] on select "AK AL AR AZ CA CO CT DC DE FL GA HI IA ID IL IN KS KY LA MA MD ME MI MN MO MS M…" at bounding box center [449, 356] width 76 height 31
select select "8"
select select "GA"
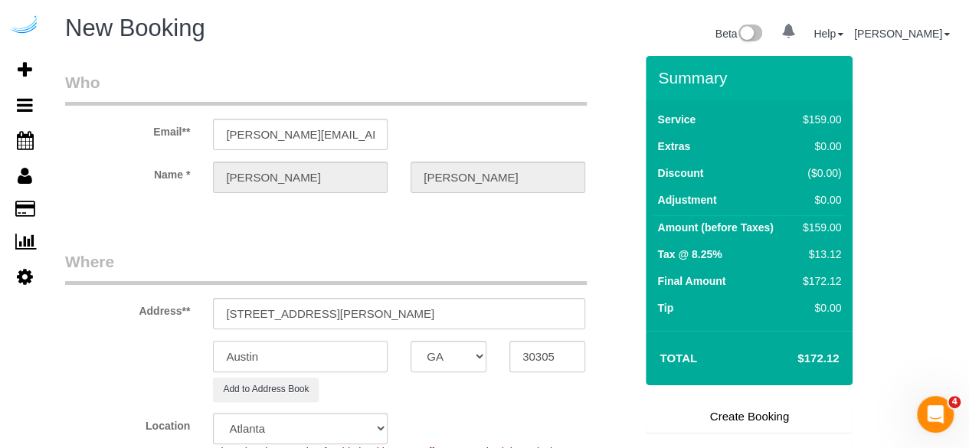
click at [362, 349] on input "Austin" at bounding box center [300, 356] width 175 height 31
select select "object:3838"
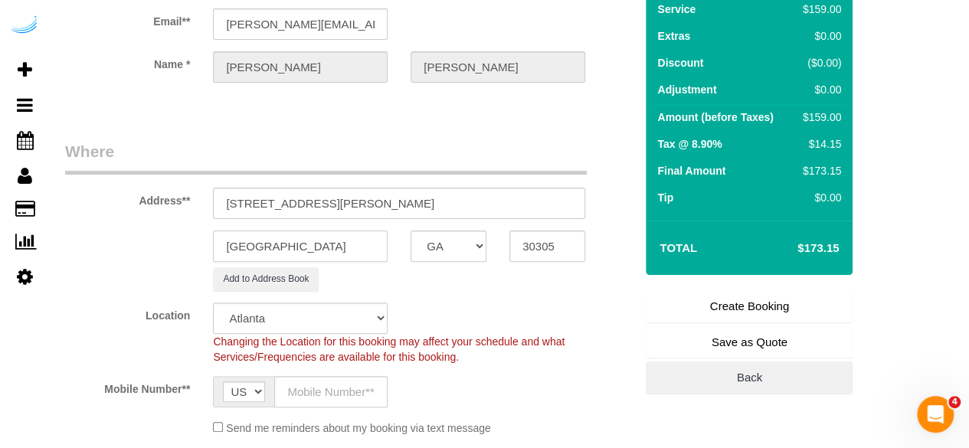
scroll to position [153, 0]
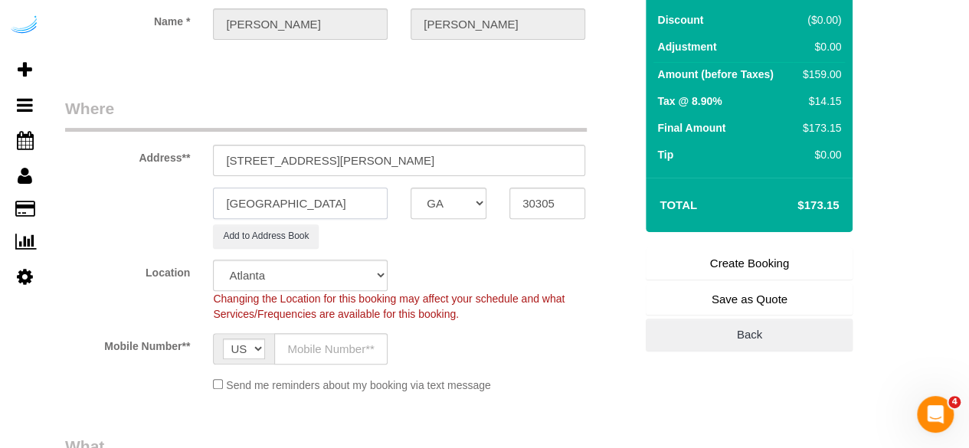
type input "[GEOGRAPHIC_DATA]"
drag, startPoint x: 339, startPoint y: 157, endPoint x: 572, endPoint y: 130, distance: 235.2
click at [572, 130] on fieldset "Where Address** 77 E Andrews Dr NW, Atlanta, GA 30305 Atlanta AK AL AR AZ CA CO…" at bounding box center [349, 250] width 569 height 307
paste input "Karen Bernard"
click at [440, 157] on input "77 E Andrews Dr NW, Building 22, Unit 2309 (Karen Bernard," at bounding box center [399, 160] width 372 height 31
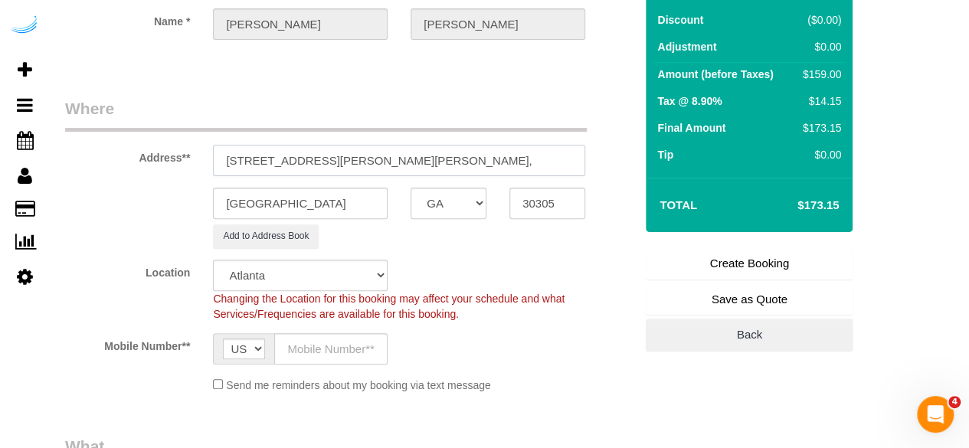
click at [395, 156] on input "77 E Andrews Dr NW, Building 22, Unit 2209 (Karen Bernard," at bounding box center [399, 160] width 372 height 31
click at [560, 162] on input "77 E Andrews Dr NW, Building 23, Unit 2209 (Karen Bernard," at bounding box center [399, 160] width 372 height 31
paste input "Camden Paces"
paste input "1465882"
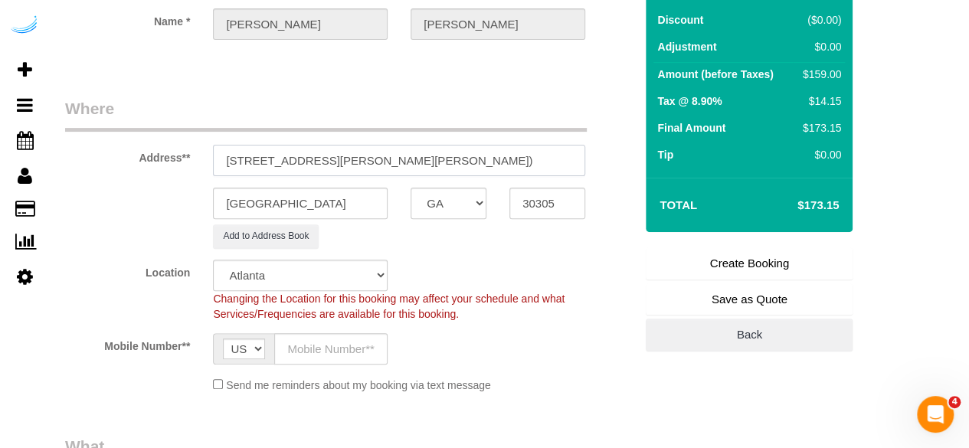
scroll to position [0, 105]
type input "77 E Andrews Dr NW, Building 23, Unit 2209 (Karen Bernard, Camden Paces , 14658…"
click at [351, 343] on input "text" at bounding box center [330, 348] width 113 height 31
type input "[PHONE_NUMBER]"
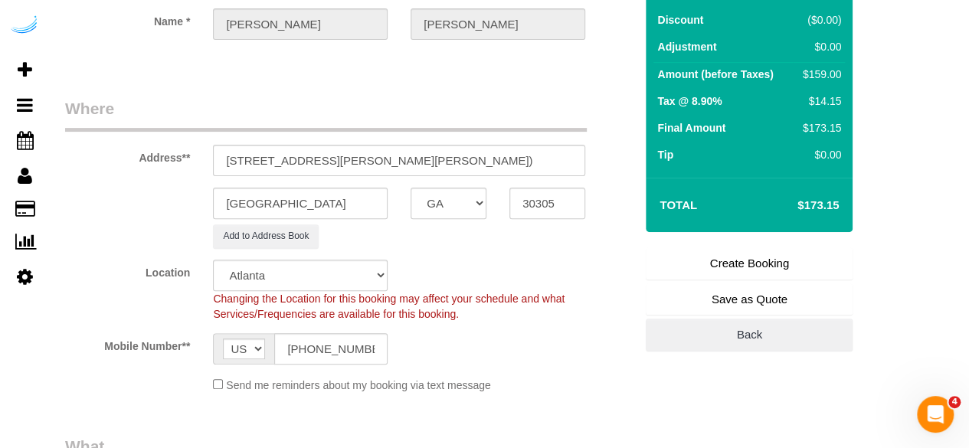
type input "Brandie Louck"
type input "[PHONE_NUMBER]"
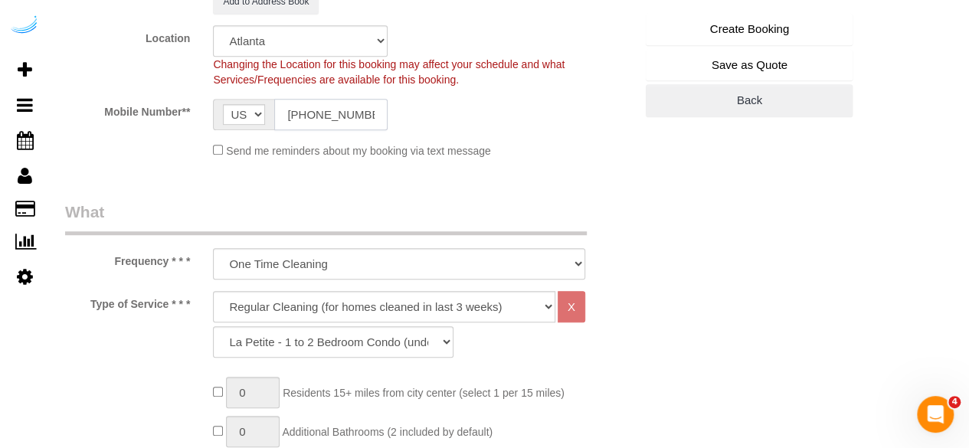
scroll to position [536, 0]
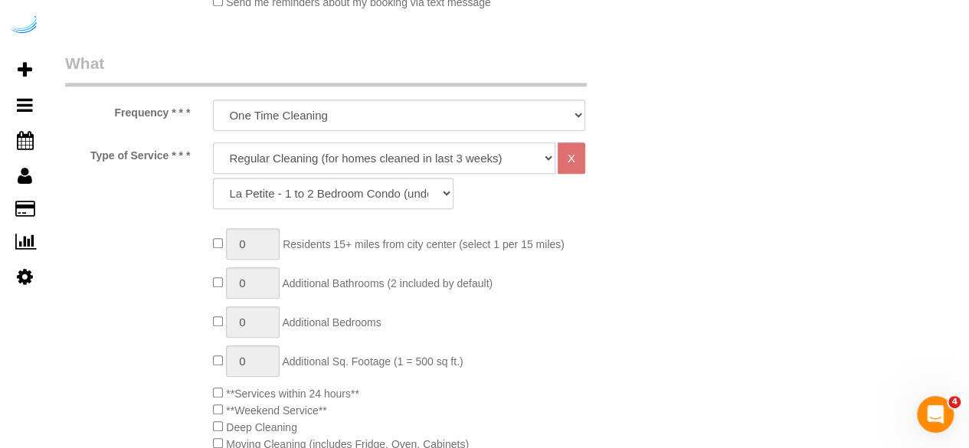
click at [362, 162] on select "Deep Cleaning (for homes that have not been cleaned in 3+ weeks) Spruce Regular…" at bounding box center [384, 158] width 343 height 31
select select "282"
click at [213, 143] on select "Deep Cleaning (for homes that have not been cleaned in 3+ weeks) Spruce Regular…" at bounding box center [384, 158] width 343 height 31
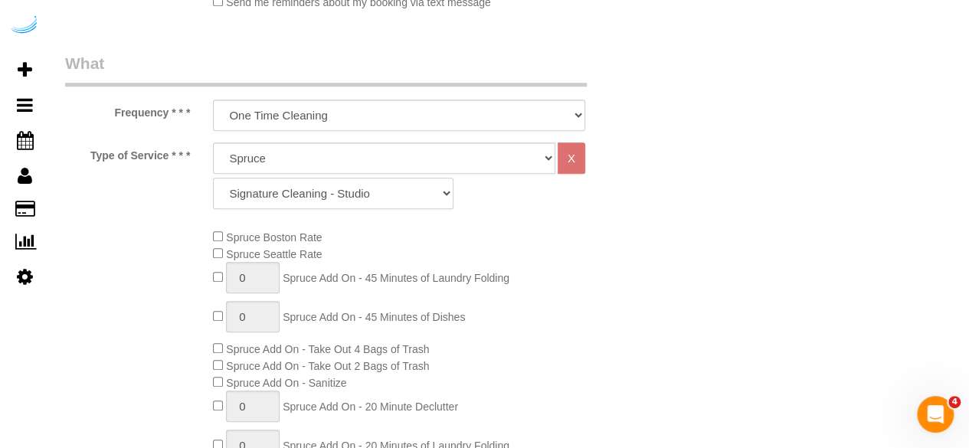
click at [411, 186] on select "Signature Cleaning - Studio Signature Cleaning - 1 Bed 1 Bath Signature Cleanin…" at bounding box center [333, 193] width 241 height 31
select select "310"
click at [213, 178] on select "Signature Cleaning - Studio Signature Cleaning - 1 Bed 1 Bath Signature Cleanin…" at bounding box center [333, 193] width 241 height 31
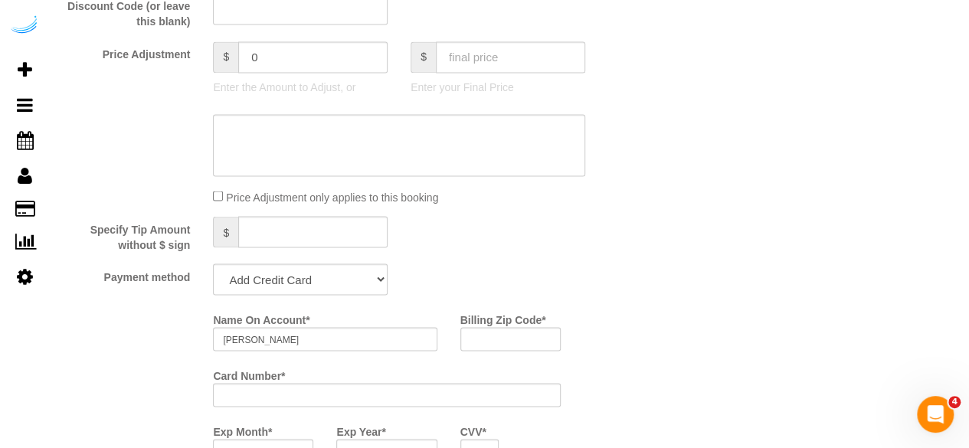
scroll to position [1456, 0]
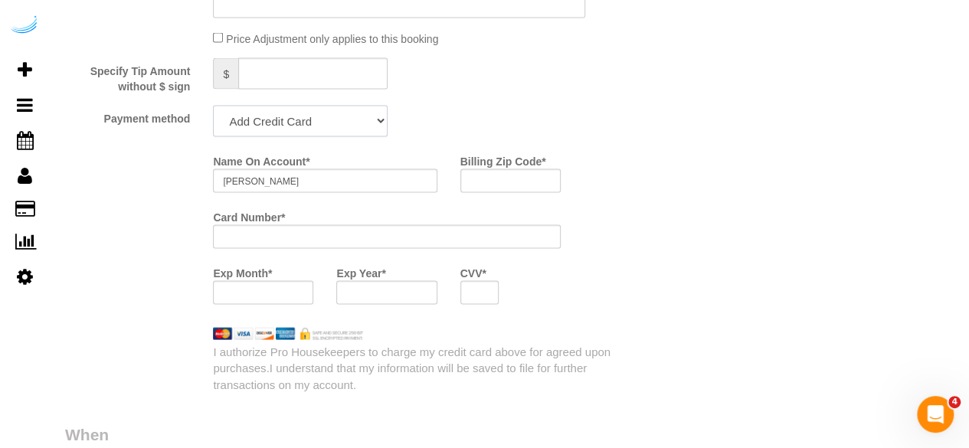
click at [303, 128] on select "Add Credit Card Cash Check Paypal" at bounding box center [300, 121] width 175 height 31
select select "string:check"
click at [213, 107] on select "Add Credit Card Cash Check Paypal" at bounding box center [300, 121] width 175 height 31
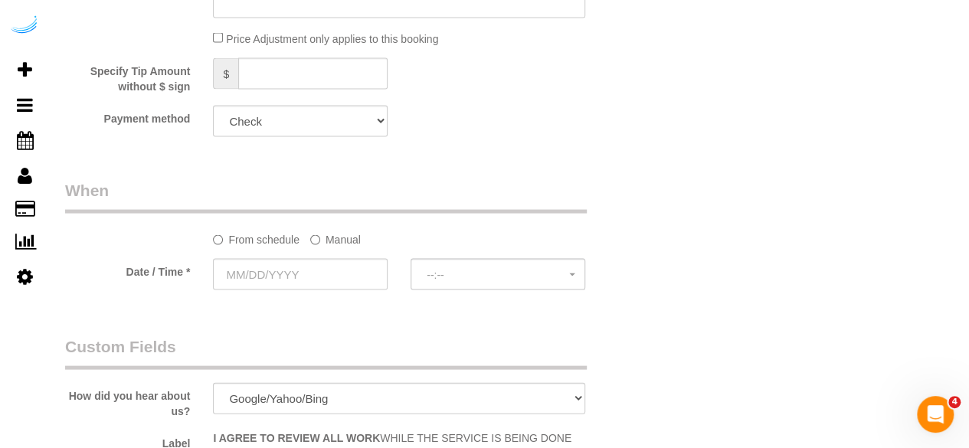
click at [326, 238] on label "Manual" at bounding box center [335, 237] width 51 height 21
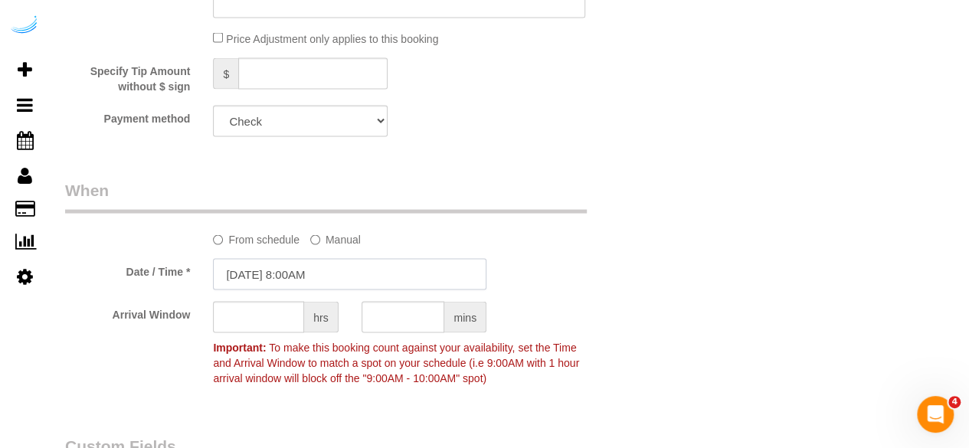
click at [253, 278] on input "08/19/2025 8:00AM" at bounding box center [350, 274] width 274 height 31
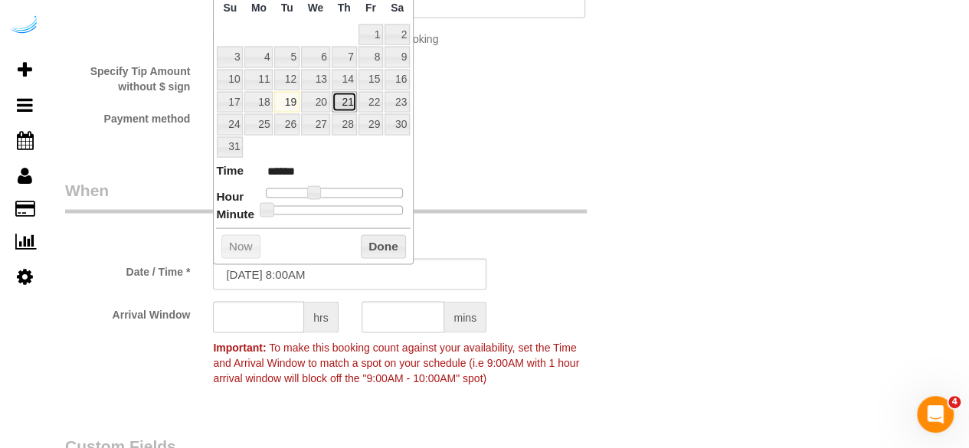
click at [342, 97] on link "21" at bounding box center [344, 102] width 25 height 21
type input "08/21/2025 9:00AM"
type input "******"
click at [319, 188] on span at bounding box center [320, 193] width 14 height 14
click at [284, 317] on input "text" at bounding box center [258, 317] width 91 height 31
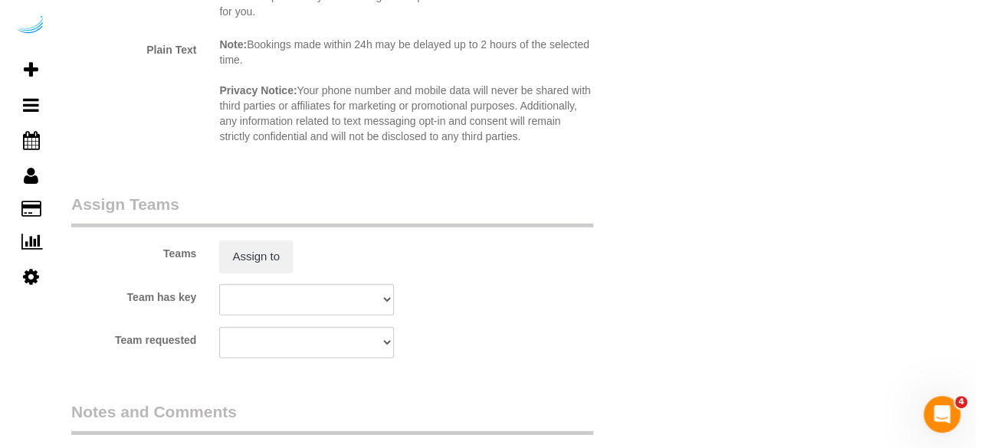
scroll to position [2299, 0]
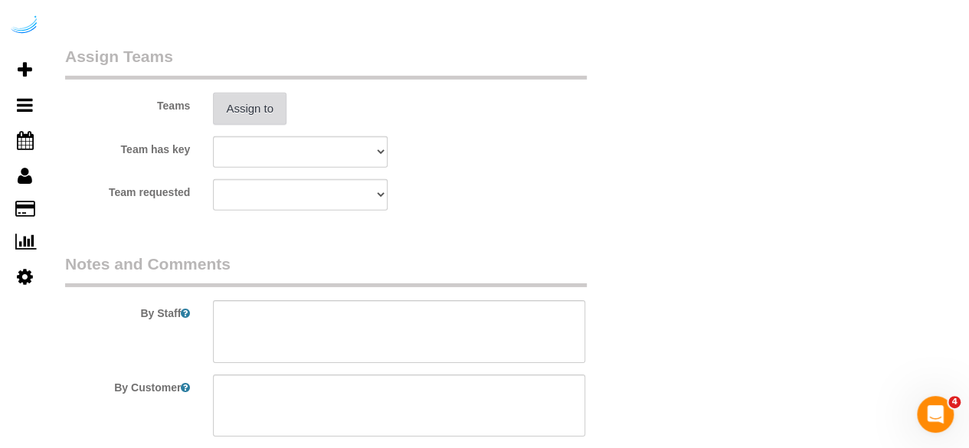
type input "4"
click at [251, 119] on button "Assign to" at bounding box center [250, 109] width 74 height 32
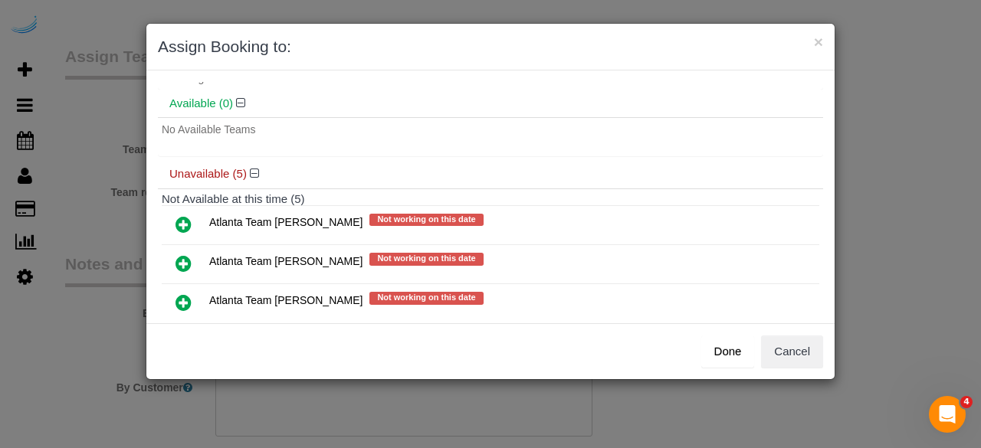
scroll to position [77, 0]
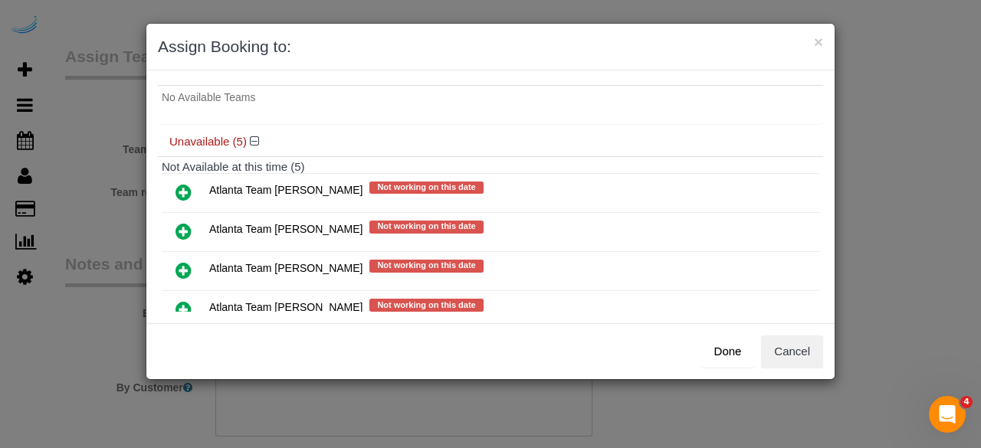
click at [184, 223] on icon at bounding box center [183, 231] width 16 height 18
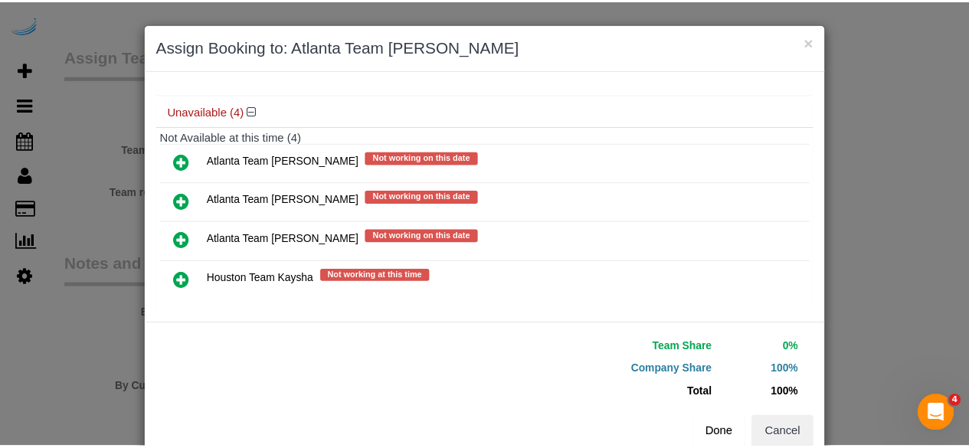
scroll to position [158, 0]
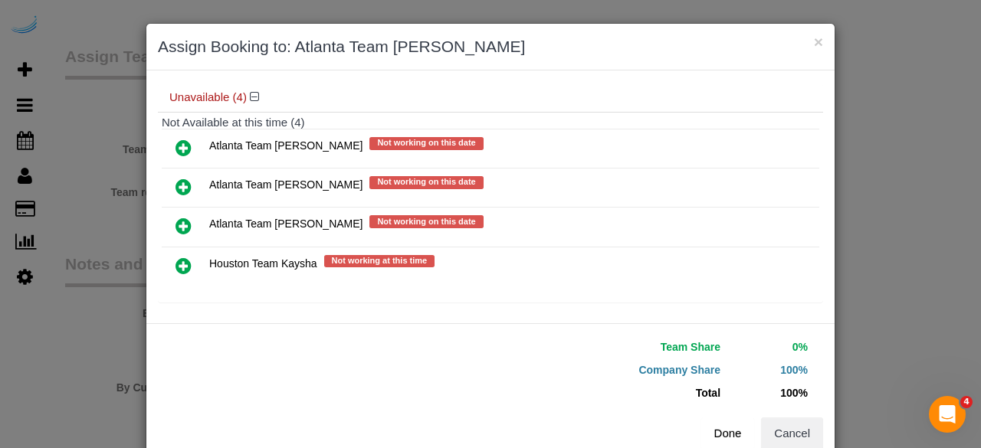
click at [720, 425] on button "Done" at bounding box center [728, 434] width 54 height 32
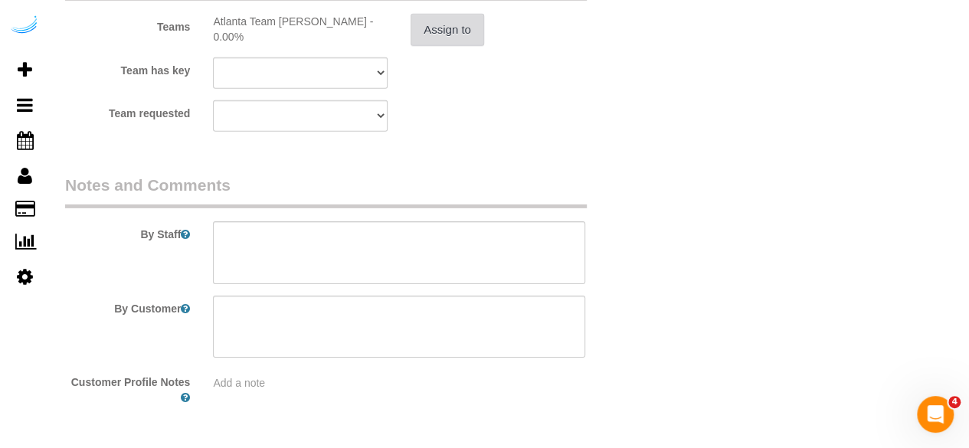
scroll to position [2429, 0]
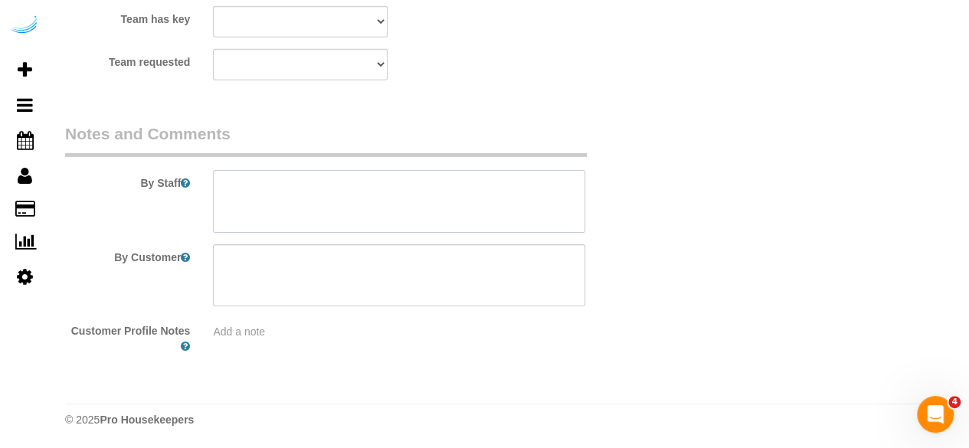
click at [469, 176] on textarea at bounding box center [399, 201] width 372 height 63
click at [378, 196] on textarea at bounding box center [399, 201] width 372 height 63
paste textarea "Permanent Notes:No notes from this customer.Today's Notes:No notes from this se…"
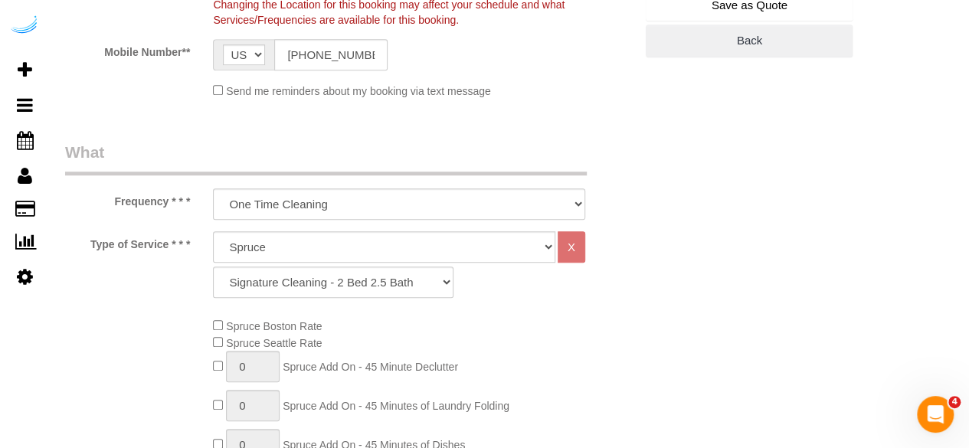
scroll to position [284, 0]
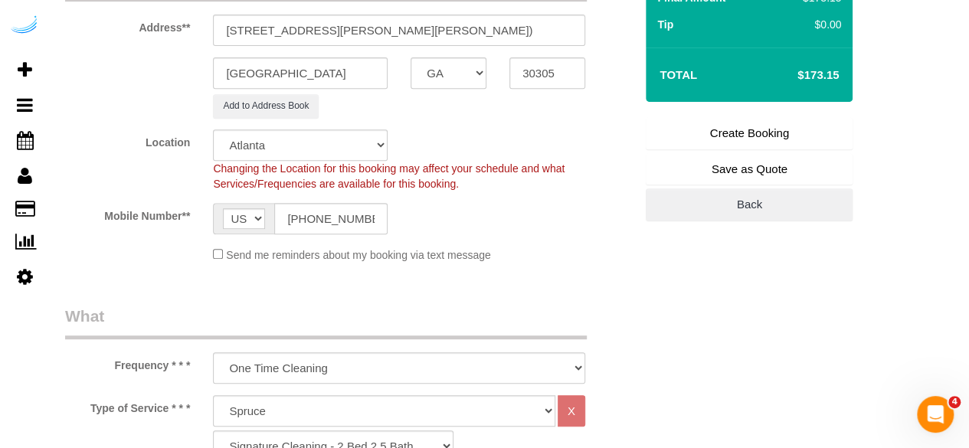
type textarea "Recurrency: One time service Permanent Notes:No notes from this customer.Today'…"
click at [799, 129] on link "Create Booking" at bounding box center [749, 133] width 207 height 32
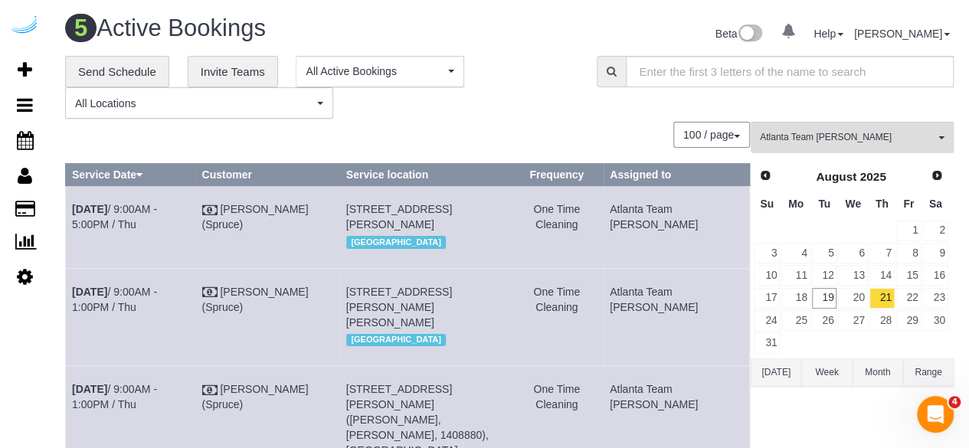
scroll to position [338, 0]
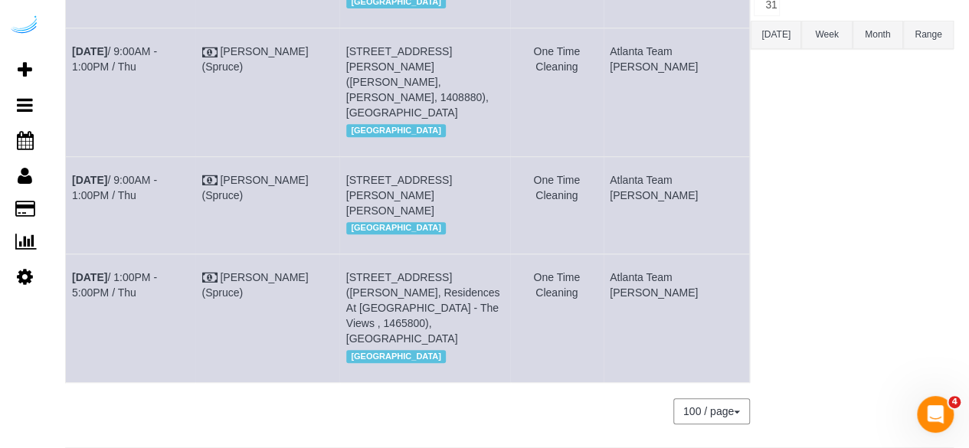
drag, startPoint x: 147, startPoint y: 219, endPoint x: 64, endPoint y: 213, distance: 83.7
click at [64, 213] on div "**********" at bounding box center [510, 79] width 912 height 722
click at [106, 242] on td "Aug 21st / 9:00AM - 1:00PM / Thu" at bounding box center [130, 204] width 129 height 97
drag, startPoint x: 103, startPoint y: 231, endPoint x: 70, endPoint y: 209, distance: 39.3
click at [70, 209] on td "Aug 21st / 9:00AM - 1:00PM / Thu" at bounding box center [130, 204] width 129 height 97
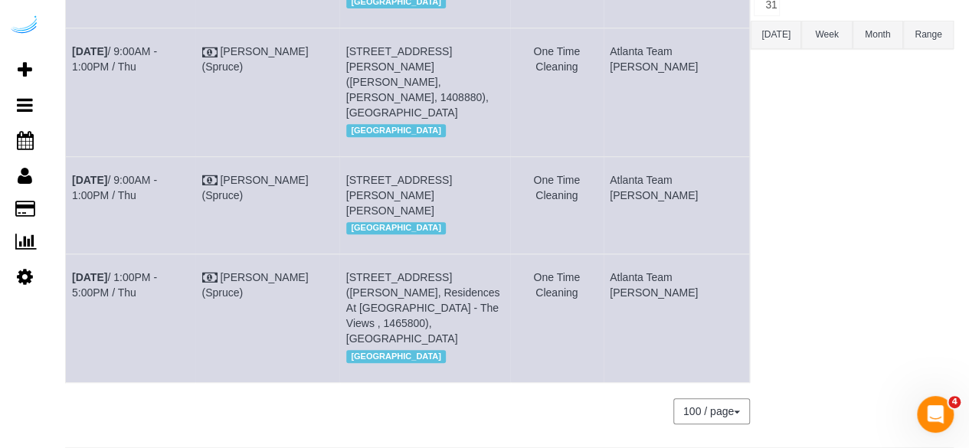
copy link "Aug 21st / 9:00AM - 1:00PM / Thu"
drag, startPoint x: 497, startPoint y: 257, endPoint x: 373, endPoint y: 214, distance: 131.3
click at [373, 214] on td "77 E Andrews Dr Nw, Building 23, Unit 2209 (Karen Bernard, Camden Paces , 14658…" at bounding box center [424, 204] width 171 height 97
copy span "77 E Andrews Dr Nw, Building 23, Unit 2209 (Karen Bernard, Camden Paces , 14658…"
drag, startPoint x: 685, startPoint y: 222, endPoint x: 664, endPoint y: 195, distance: 34.9
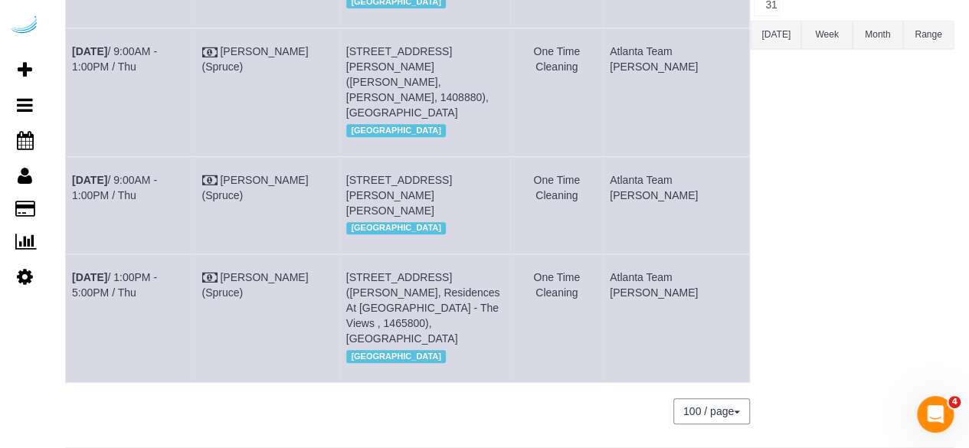
click at [651, 205] on td "Atlanta Team Eliane" at bounding box center [677, 204] width 146 height 97
copy td "Atlanta Team Eliane"
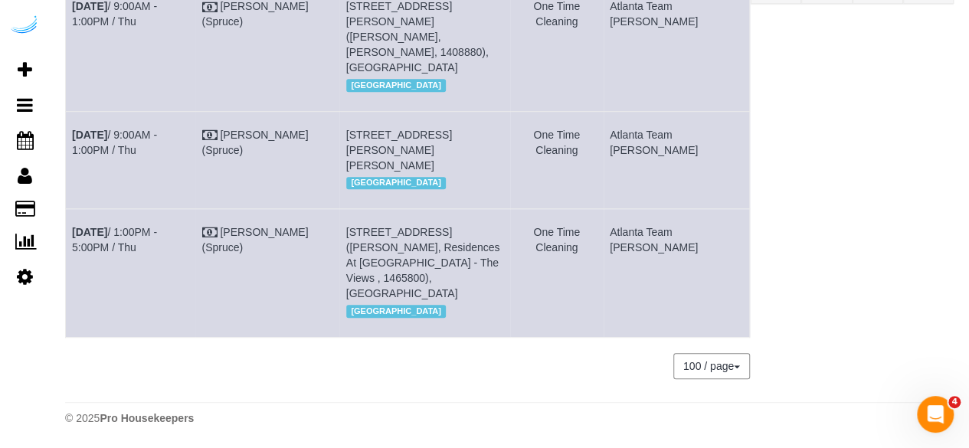
scroll to position [428, 0]
drag, startPoint x: 129, startPoint y: 252, endPoint x: 72, endPoint y: 230, distance: 60.9
click at [72, 230] on td "Aug 21st / 1:00PM - 5:00PM / Thu" at bounding box center [130, 273] width 129 height 128
copy link "Aug 21st / 1:00PM - 5:00PM / Thu"
drag, startPoint x: 414, startPoint y: 290, endPoint x: 369, endPoint y: 234, distance: 71.4
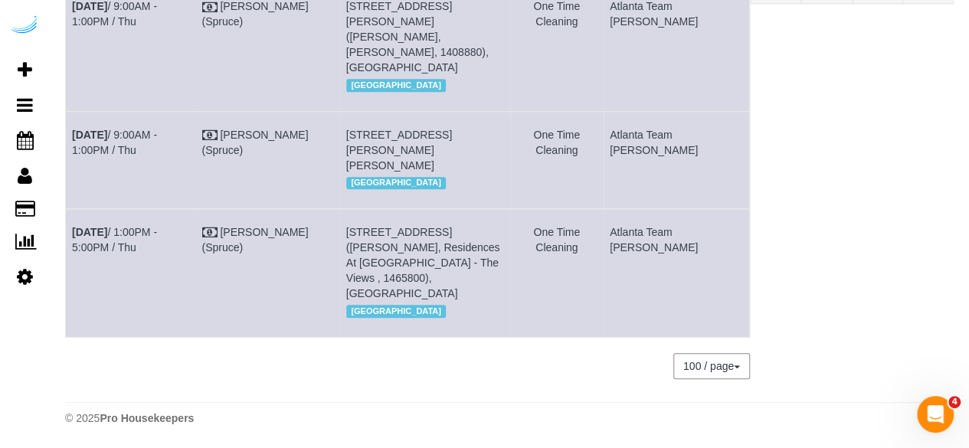
click at [369, 234] on td "100 Pinhurst Dr, Building 335v, Unit 335v (Terron Simms, Residences At Vinings …" at bounding box center [424, 273] width 171 height 128
copy span "100 Pinhurst Dr, Building 335v, Unit 335v (Terron Simms, Residences At Vinings …"
drag, startPoint x: 691, startPoint y: 257, endPoint x: 650, endPoint y: 236, distance: 46.6
click at [650, 236] on td "Atlanta Team Eliane" at bounding box center [677, 273] width 146 height 128
copy td "Atlanta Team Eliane"
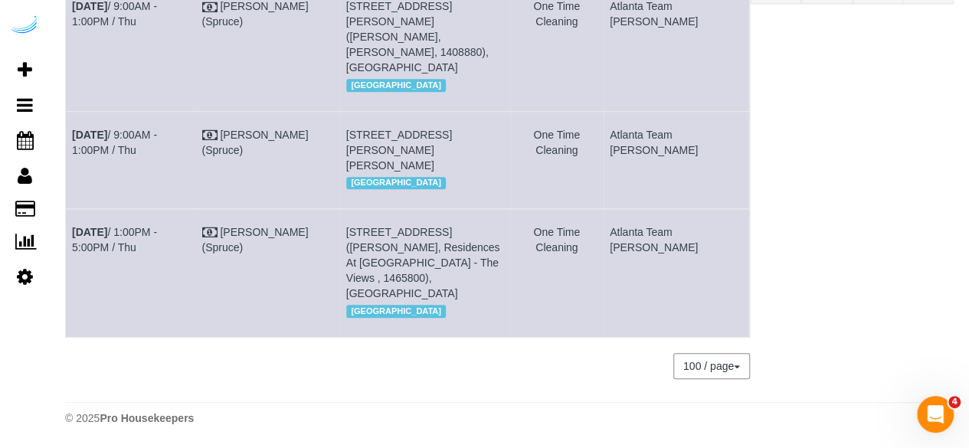
click at [930, 211] on div "Atlanta Team Eliane All Teams Remove Team Filters Atlanta Team Andrea Atlanta T…" at bounding box center [852, 66] width 203 height 655
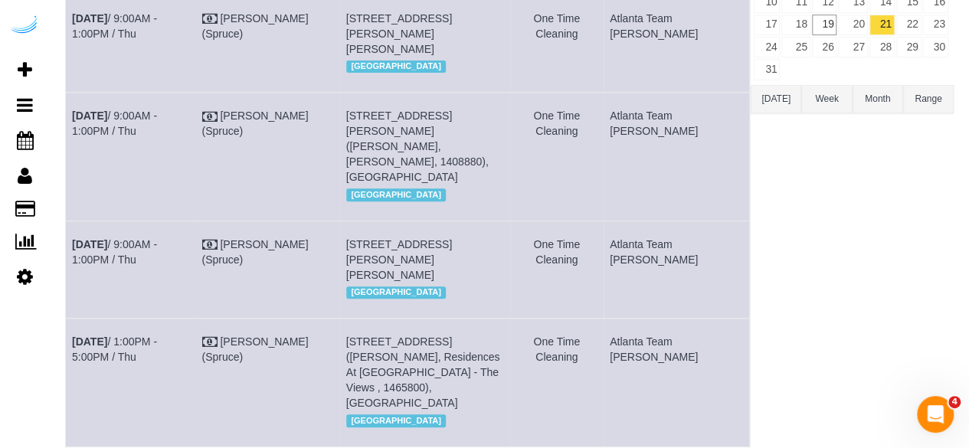
scroll to position [274, 0]
click at [157, 136] on link "Aug 21st / 9:00AM - 1:00PM / Thu" at bounding box center [114, 123] width 85 height 28
click at [156, 36] on td "Aug 21st / 9:00AM - 1:00PM / Thu" at bounding box center [130, 42] width 129 height 97
click at [162, 53] on td "Aug 21st / 9:00AM - 1:00PM / Thu" at bounding box center [130, 42] width 129 height 97
click at [157, 39] on link "Aug 21st / 9:00AM - 1:00PM / Thu" at bounding box center [114, 25] width 85 height 28
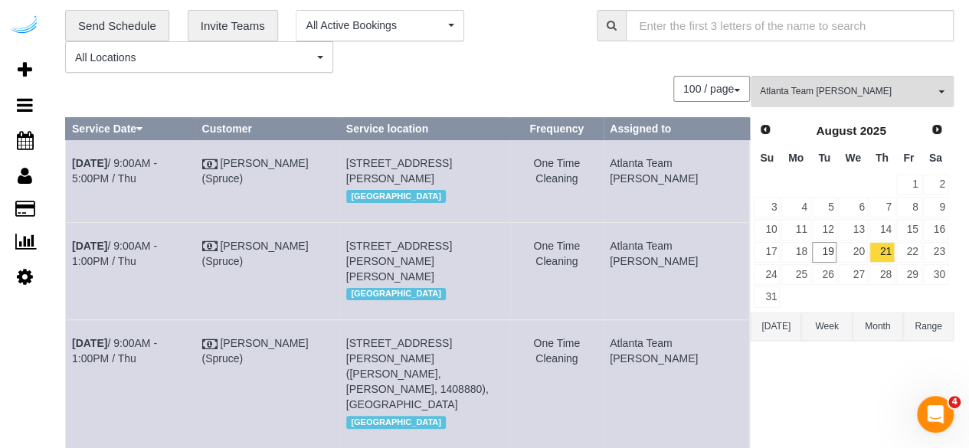
scroll to position [44, 0]
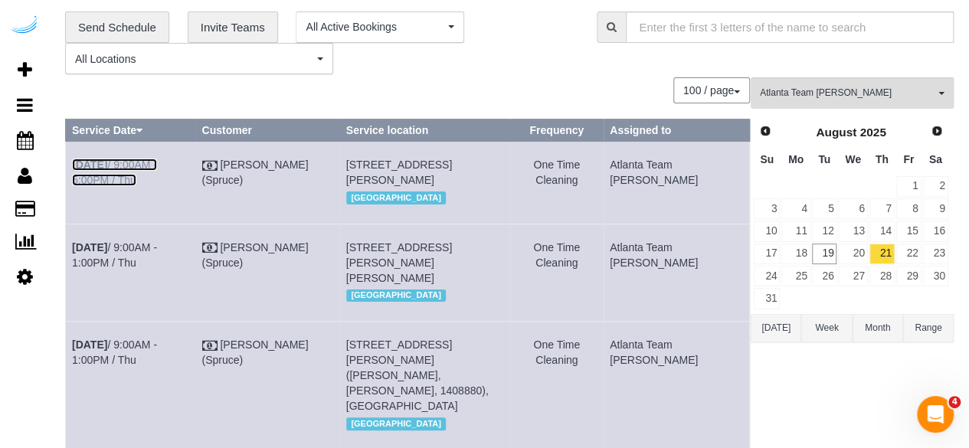
click at [157, 159] on link "Aug 21st / 9:00AM - 5:00PM / Thu" at bounding box center [114, 173] width 85 height 28
click at [915, 252] on link "22" at bounding box center [909, 254] width 25 height 21
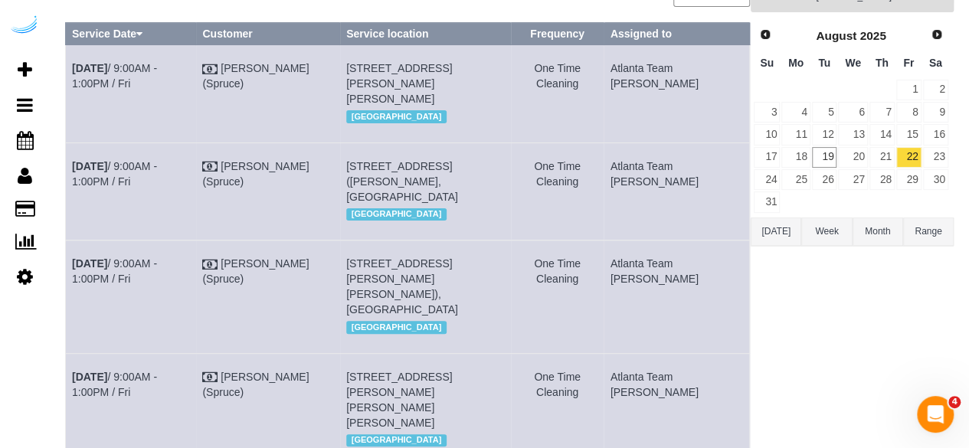
scroll to position [0, 0]
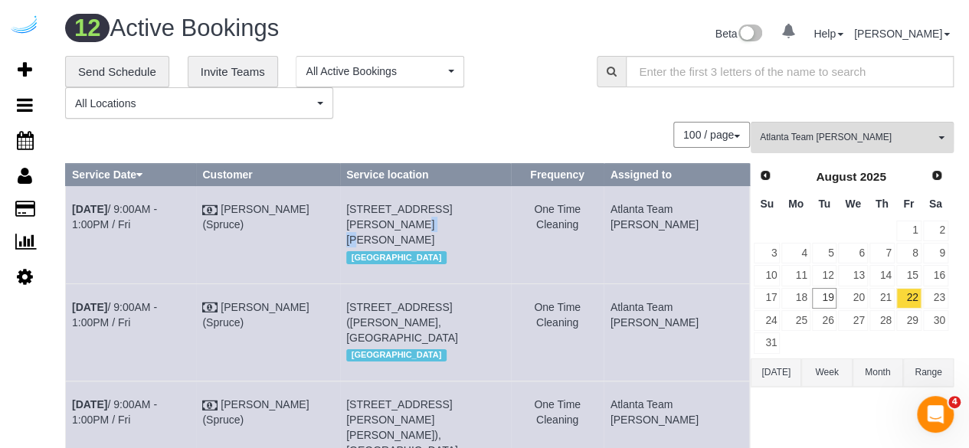
drag, startPoint x: 544, startPoint y: 214, endPoint x: 506, endPoint y: 215, distance: 38.3
click at [506, 215] on td "3300 Overton Park Dr, Unit 531 (Taylor Swagerty, Auden, 1462683), Atlanta, GA 3…" at bounding box center [425, 234] width 171 height 97
copy span "531"
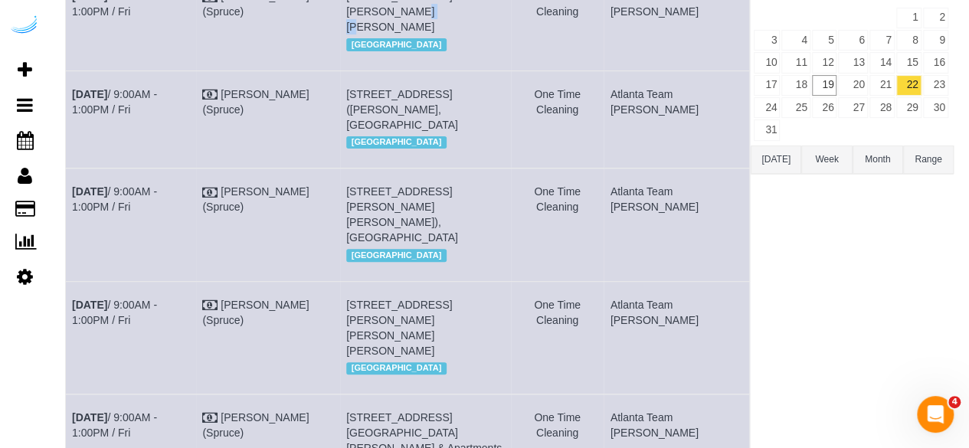
scroll to position [230, 0]
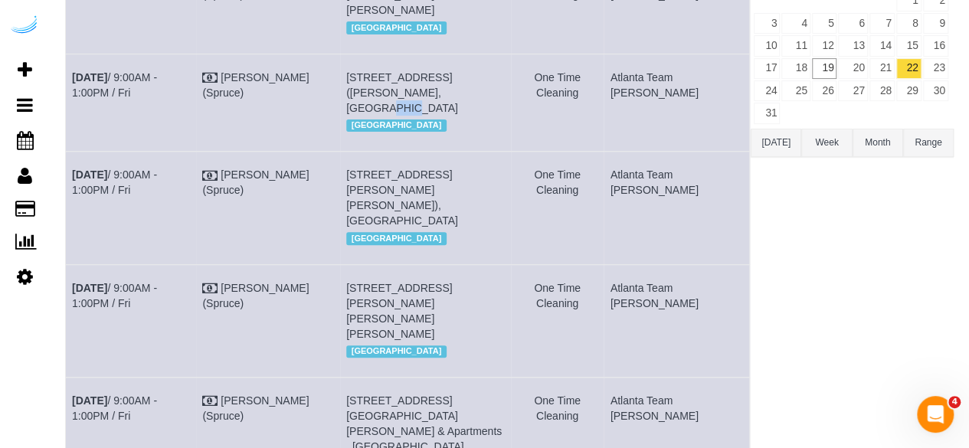
drag, startPoint x: 420, startPoint y: 94, endPoint x: 398, endPoint y: 94, distance: 21.5
click at [398, 94] on span "811 Juniper St Ne, Building 1121, Unit 1121 (Max Slavin, Axis Midtown, 1415740)…" at bounding box center [402, 92] width 112 height 43
copy span "1121"
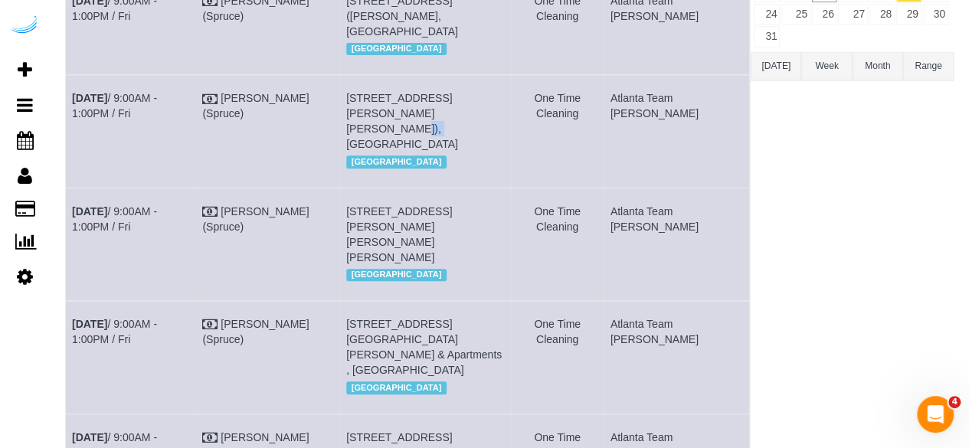
drag, startPoint x: 448, startPoint y: 129, endPoint x: 426, endPoint y: 134, distance: 22.7
click at [426, 134] on td "77 E Andrews Dr Nw, Building 1407, Unit 1407 (Jordan Barnett, Camden Paces , 14…" at bounding box center [425, 131] width 171 height 113
copy span "1407"
click at [157, 116] on link "Aug 22nd / 9:00AM - 1:00PM / Fri" at bounding box center [114, 106] width 85 height 28
drag, startPoint x: 143, startPoint y: 133, endPoint x: 66, endPoint y: 110, distance: 80.5
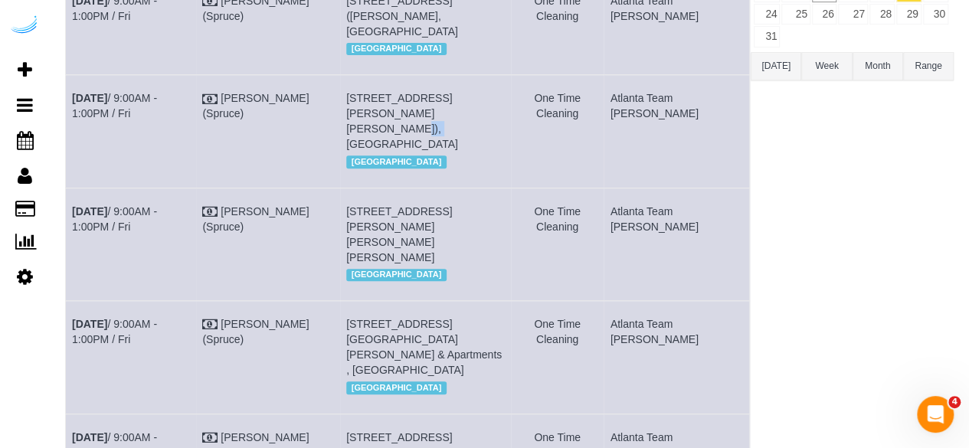
click at [66, 110] on td "Aug 22nd / 9:00AM - 1:00PM / Fri" at bounding box center [131, 131] width 130 height 113
copy link "Aug 22nd / 9:00AM - 1:00PM / Fri"
drag, startPoint x: 472, startPoint y: 154, endPoint x: 373, endPoint y: 109, distance: 108.7
click at [373, 109] on td "77 E Andrews Dr Nw, Building 1407, Unit 1407 (Jordan Barnett, Camden Paces , 14…" at bounding box center [425, 131] width 171 height 113
drag, startPoint x: 716, startPoint y: 143, endPoint x: 649, endPoint y: 108, distance: 75.1
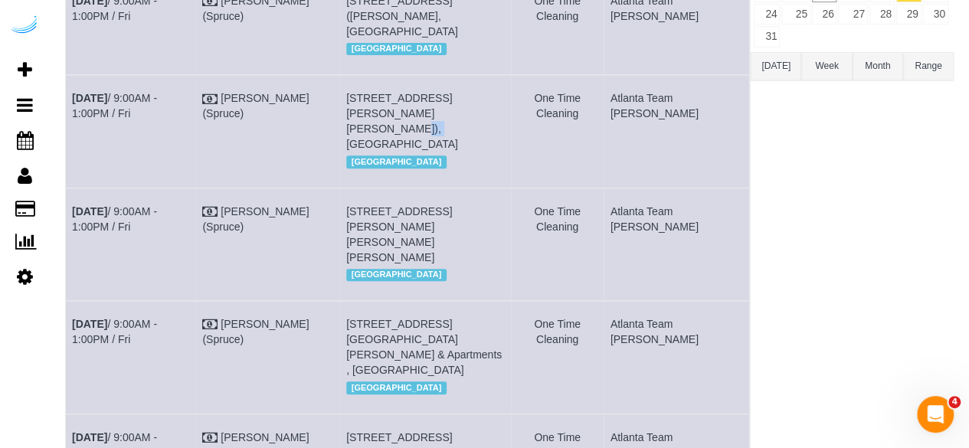
click at [649, 108] on td "Atlanta Team Eliane" at bounding box center [677, 131] width 146 height 113
drag, startPoint x: 437, startPoint y: 238, endPoint x: 420, endPoint y: 246, distance: 18.5
click at [420, 246] on span "3460 Kingsboro Rd Ne, Building 636, Unit 636 (Taylor Hill, Phipps Place , 14113…" at bounding box center [399, 234] width 106 height 58
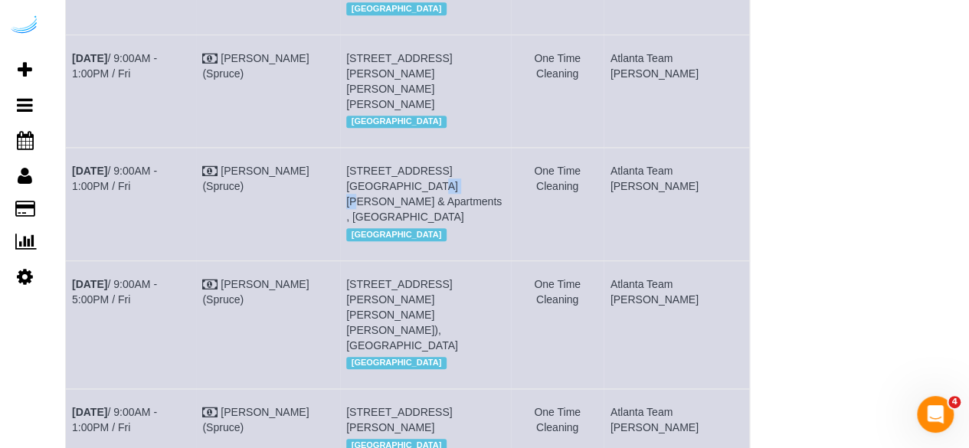
drag, startPoint x: 395, startPoint y: 200, endPoint x: 372, endPoint y: 203, distance: 23.2
click at [372, 203] on td "3205 Cumberland Blvd Se, Unit 312 ( Miguel Otchere, Vinings Lofts & Apartments …" at bounding box center [425, 204] width 171 height 113
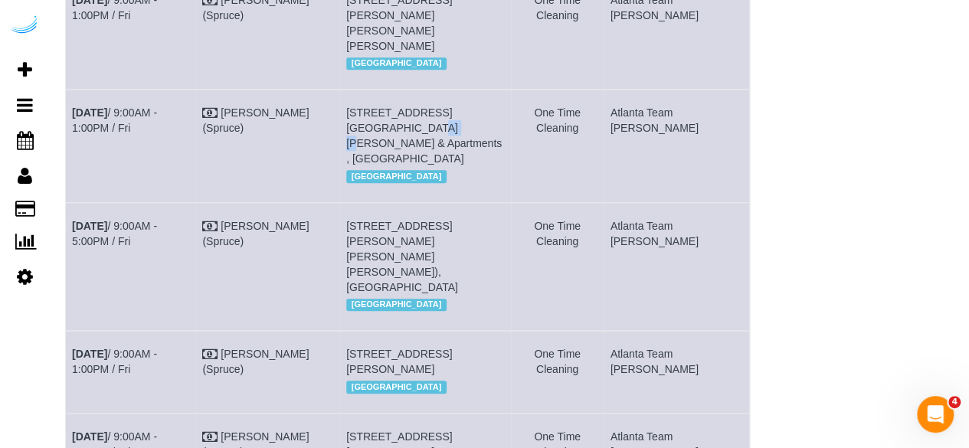
scroll to position [613, 0]
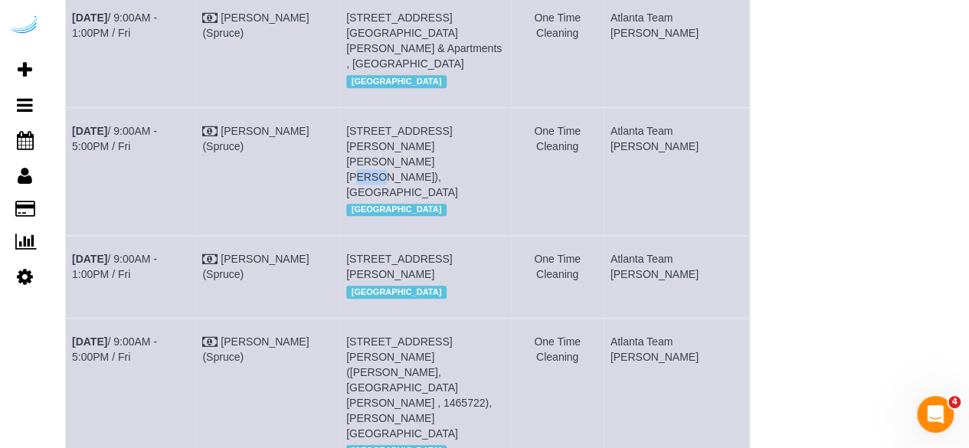
drag, startPoint x: 440, startPoint y: 159, endPoint x: 423, endPoint y: 163, distance: 17.3
click at [423, 163] on span "230 Bill Kennedy Wy Se, Building 258, Unit 258 (Sarah Mount, Elan Madison Yards…" at bounding box center [402, 162] width 112 height 74
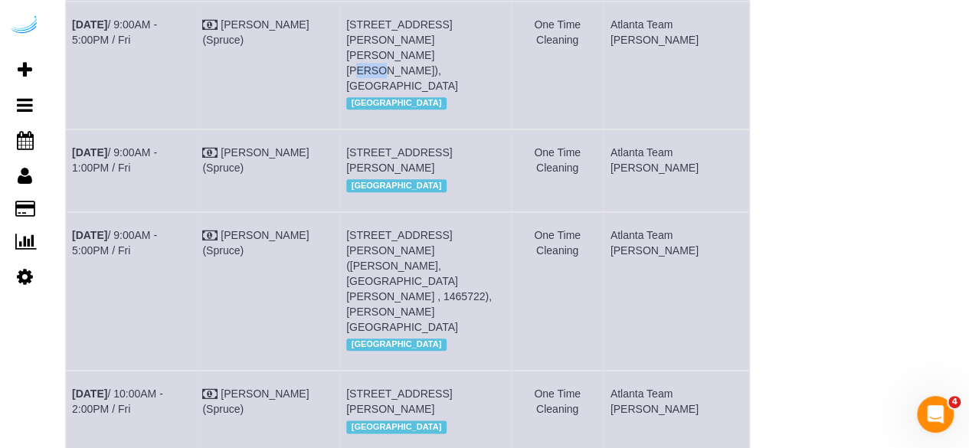
scroll to position [843, 0]
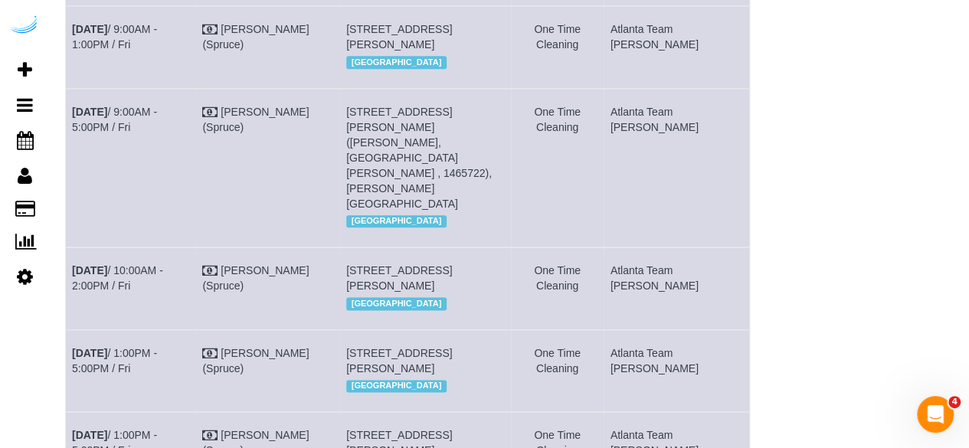
drag, startPoint x: 441, startPoint y: 44, endPoint x: 416, endPoint y: 44, distance: 24.5
click at [416, 44] on span "3300 Roswell Rd Ne, Building 500, Unit 5719 ( Rodney Blackstock, Camden Buckhea…" at bounding box center [399, 37] width 106 height 28
click at [437, 51] on span "3300 Roswell Rd Ne, Building 500, Unit 5719 ( Rodney Blackstock, Camden Buckhea…" at bounding box center [399, 37] width 106 height 28
drag, startPoint x: 446, startPoint y: 47, endPoint x: 418, endPoint y: 40, distance: 28.4
click at [418, 40] on span "3300 Roswell Rd Ne, Building 500, Unit 5719 ( Rodney Blackstock, Camden Buckhea…" at bounding box center [399, 37] width 106 height 28
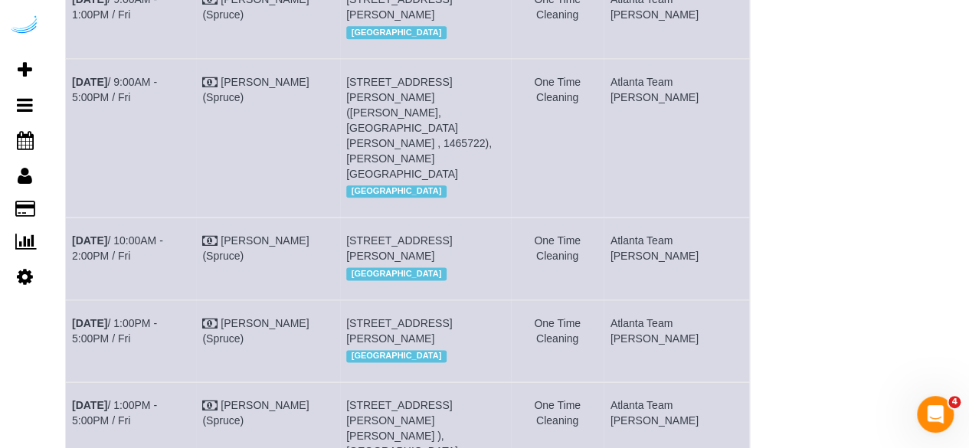
scroll to position [920, 0]
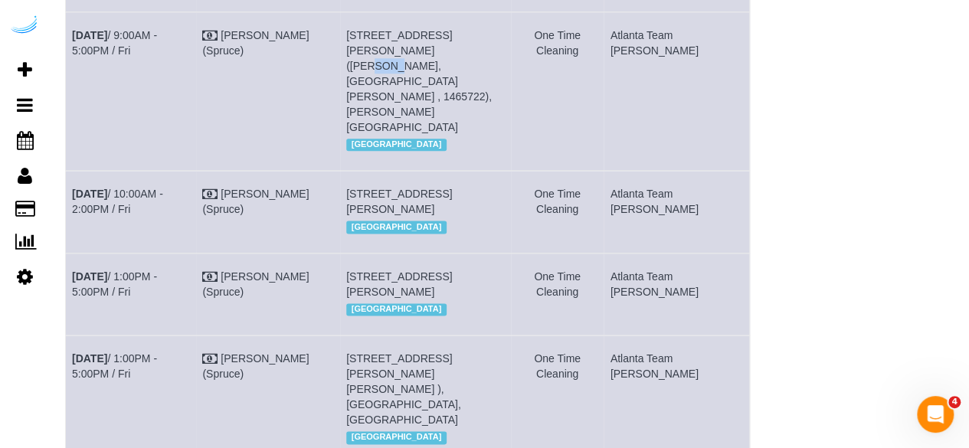
drag, startPoint x: 395, startPoint y: 78, endPoint x: 372, endPoint y: 82, distance: 22.5
click at [372, 82] on td "8085 Adair Ln, Building 700, Unit 715 (Randy Brewer, Arium Morgan Falls , 14657…" at bounding box center [425, 90] width 171 height 159
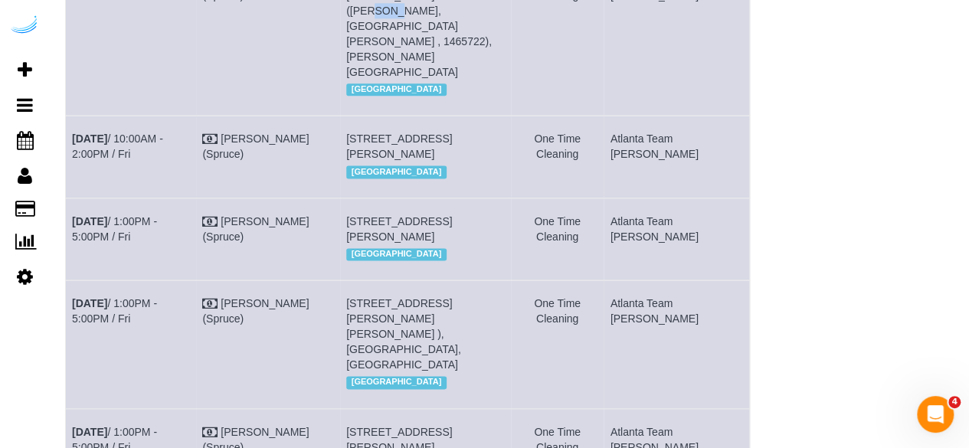
scroll to position [996, 0]
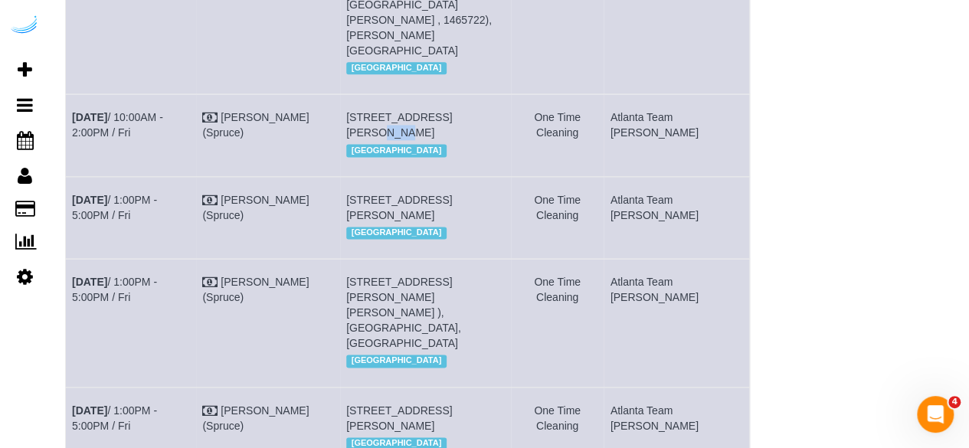
drag, startPoint x: 516, startPoint y: 103, endPoint x: 481, endPoint y: 100, distance: 35.4
click at [481, 100] on td "6075 Roswell Rd, Unit 533 (Richard Hartman, Adley City Springs , 1406508), Atla…" at bounding box center [425, 135] width 171 height 82
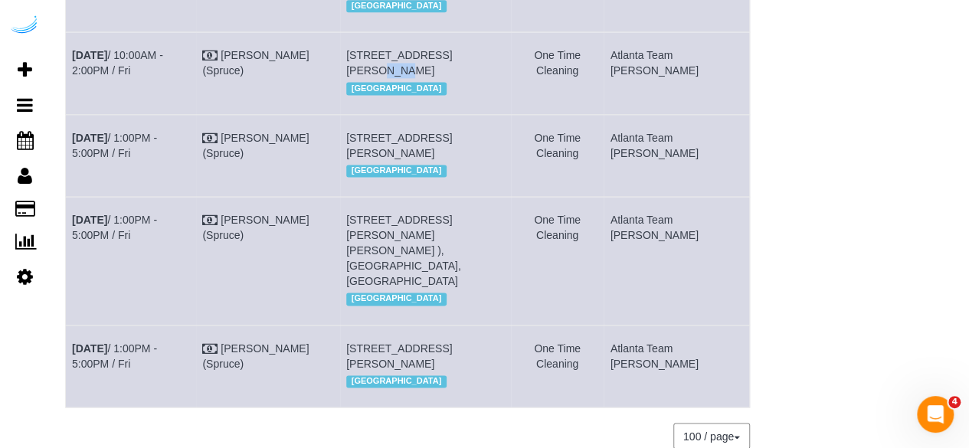
scroll to position [1073, 0]
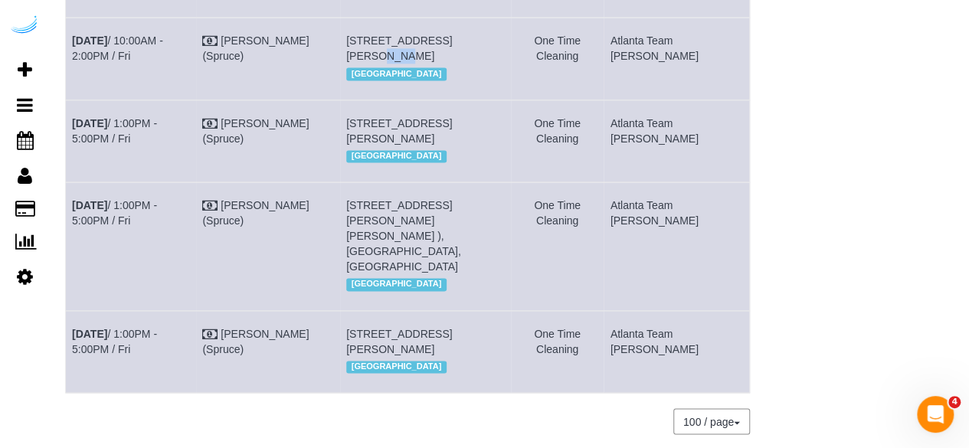
drag, startPoint x: 539, startPoint y: 134, endPoint x: 515, endPoint y: 142, distance: 25.7
click at [511, 142] on td "2735 Paces Ferry Rd Se, Unit 516 (Jessica Hughes, Gables Vinings Village , 1460…" at bounding box center [425, 141] width 171 height 82
click at [452, 142] on span "2735 Paces Ferry Rd Se, Unit 516 (Jessica Hughes, Gables Vinings Village , 1460…" at bounding box center [399, 131] width 106 height 28
drag, startPoint x: 546, startPoint y: 133, endPoint x: 523, endPoint y: 133, distance: 23.0
click at [523, 133] on tr "Aug 22nd / 1:00PM - 5:00PM / Fri Brandie Louck (Spruce) 2735 Paces Ferry Rd Se,…" at bounding box center [408, 141] width 684 height 82
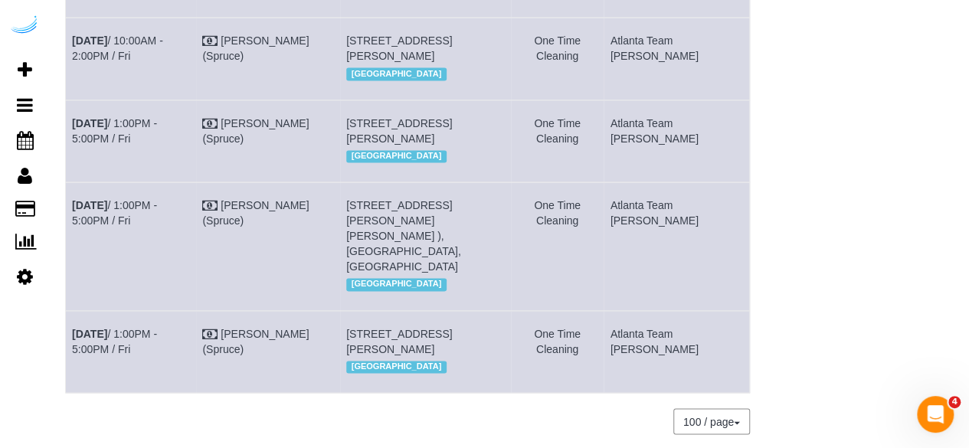
click at [452, 133] on span "2735 Paces Ferry Rd Se, Unit 516 (Jessica Hughes, Gables Vinings Village , 1460…" at bounding box center [399, 131] width 106 height 28
drag, startPoint x: 543, startPoint y: 141, endPoint x: 517, endPoint y: 140, distance: 25.3
click at [511, 140] on td "2735 Paces Ferry Rd Se, Unit 516 (Jessica Hughes, Gables Vinings Village , 1460…" at bounding box center [425, 141] width 171 height 82
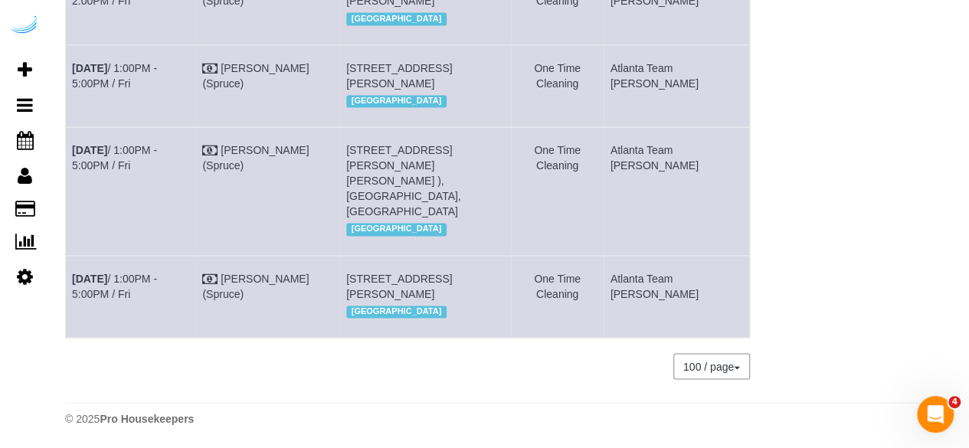
scroll to position [1188, 0]
click at [413, 149] on span "10 Peachford Cir, Building 6104, Unit 6104 (Charles Vanzant, Camden Dunwoody , …" at bounding box center [403, 181] width 115 height 74
drag, startPoint x: 418, startPoint y: 149, endPoint x: 392, endPoint y: 149, distance: 26.1
click at [392, 149] on span "10 Peachford Cir, Building 6104, Unit 6104 (Charles Vanzant, Camden Dunwoody , …" at bounding box center [403, 181] width 115 height 74
drag, startPoint x: 424, startPoint y: 263, endPoint x: 408, endPoint y: 264, distance: 16.2
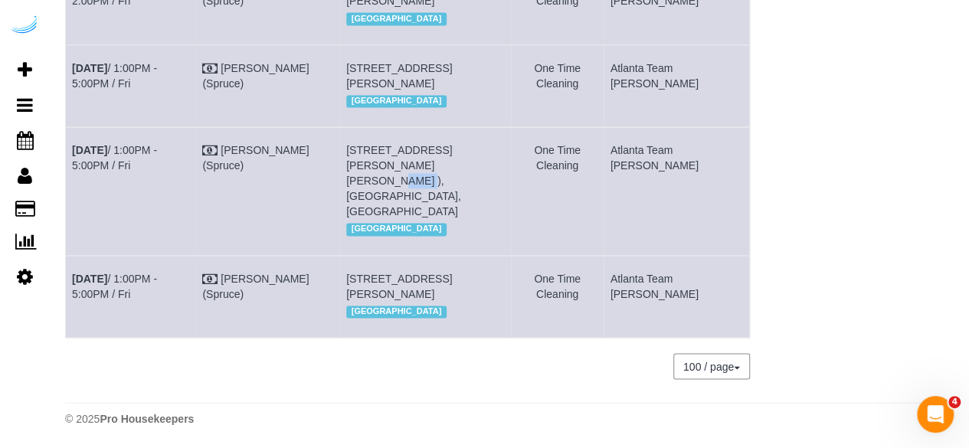
click at [408, 273] on span "2735 Paces Ferry Rd Se, Building 2, Unit 611 ( Habi Bussa, Gables Vinings Villa…" at bounding box center [399, 287] width 106 height 28
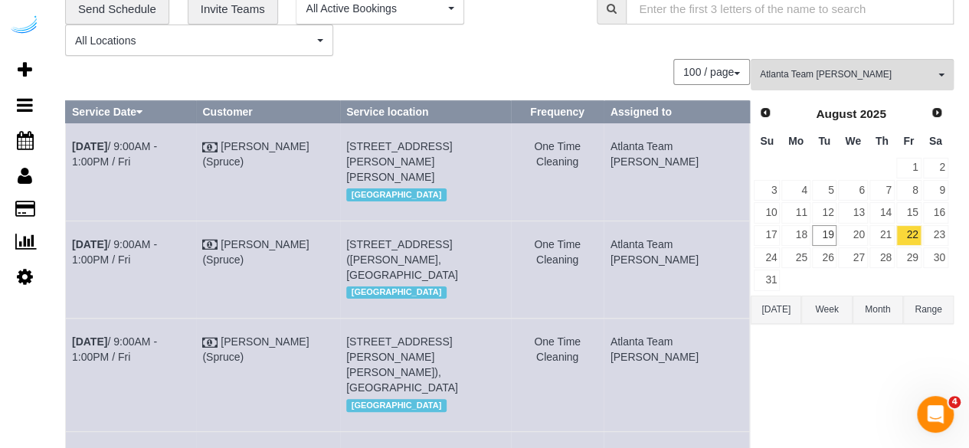
scroll to position [0, 0]
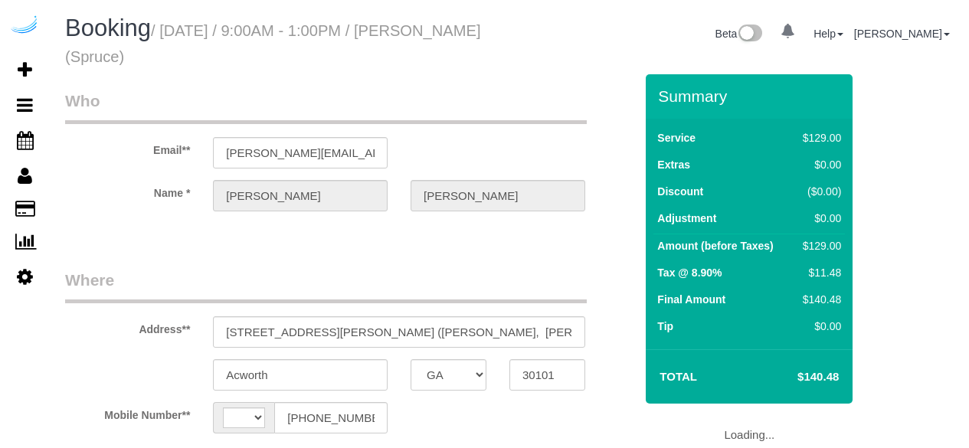
select select "GA"
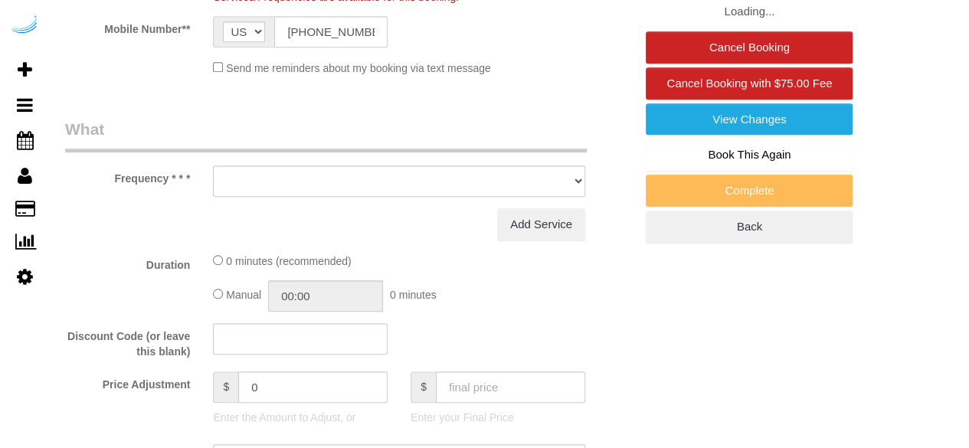
select select "string:[GEOGRAPHIC_DATA]"
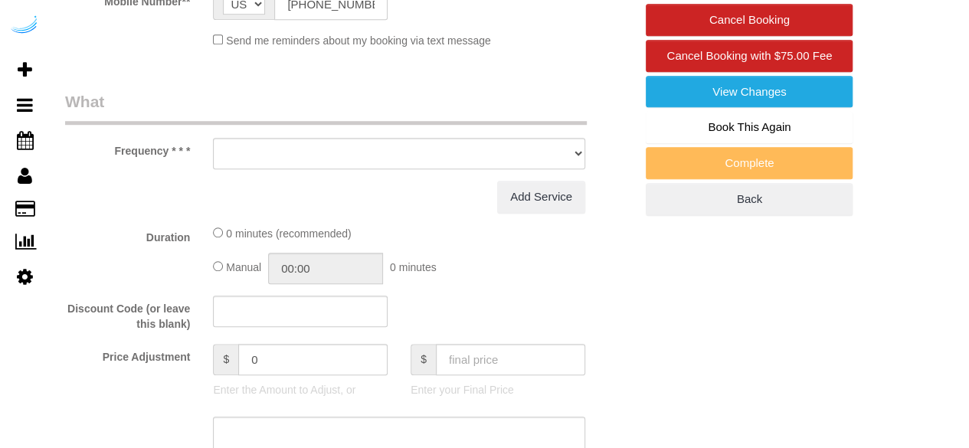
select select "object:700"
select select "282"
select select "number:9"
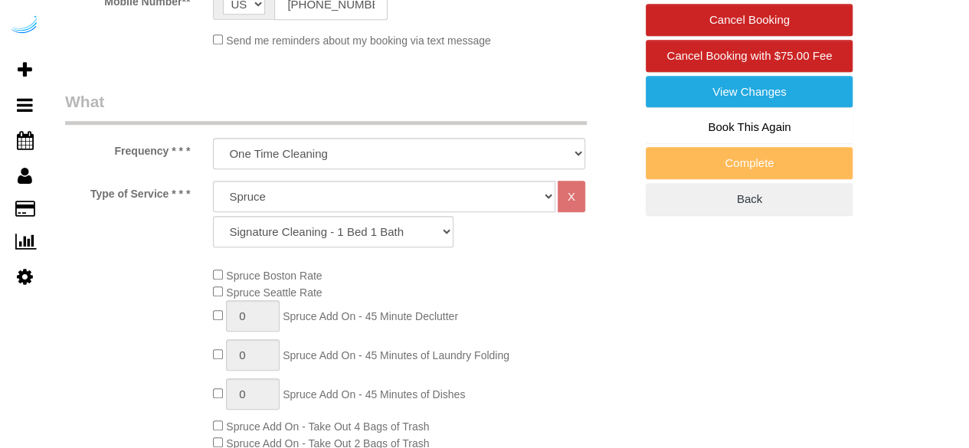
select select "object:784"
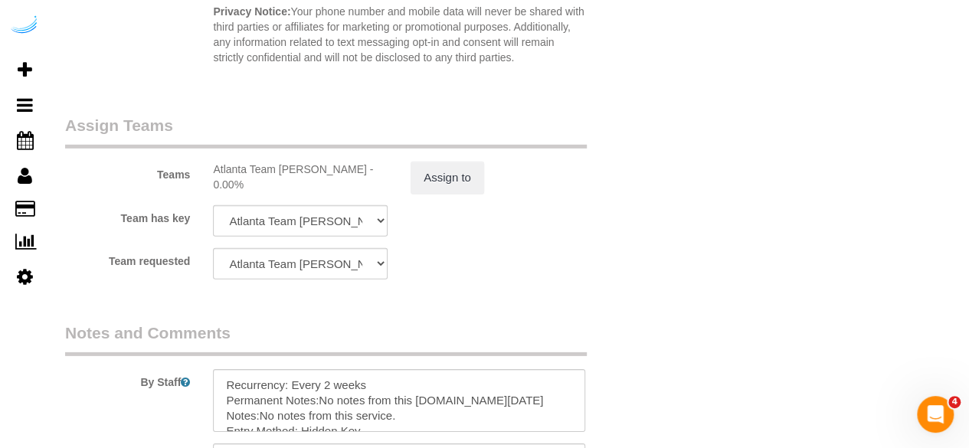
scroll to position [2516, 0]
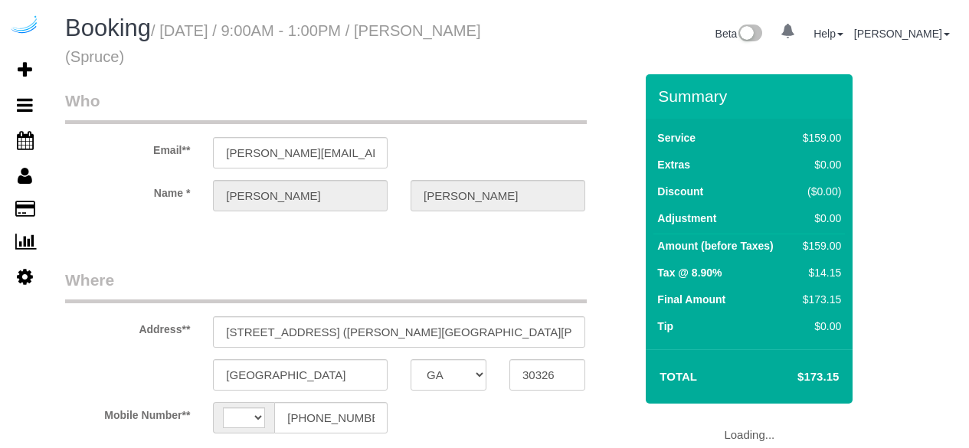
select select "GA"
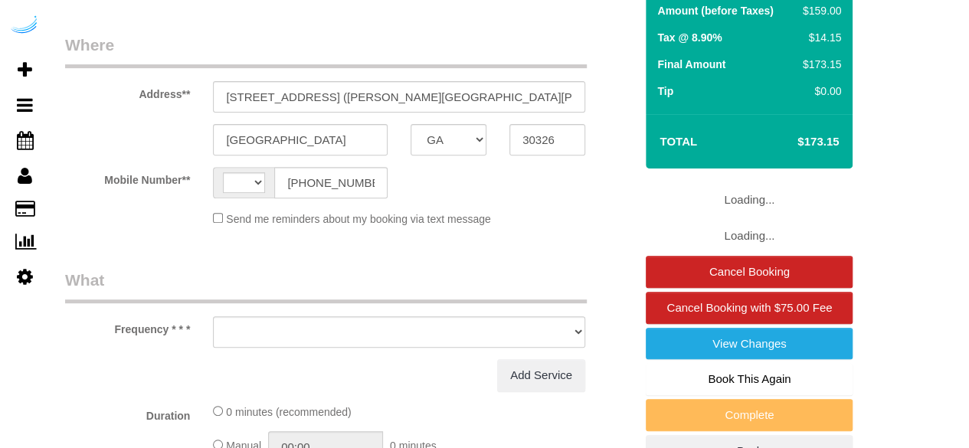
select select "number:9"
select select "string:[GEOGRAPHIC_DATA]"
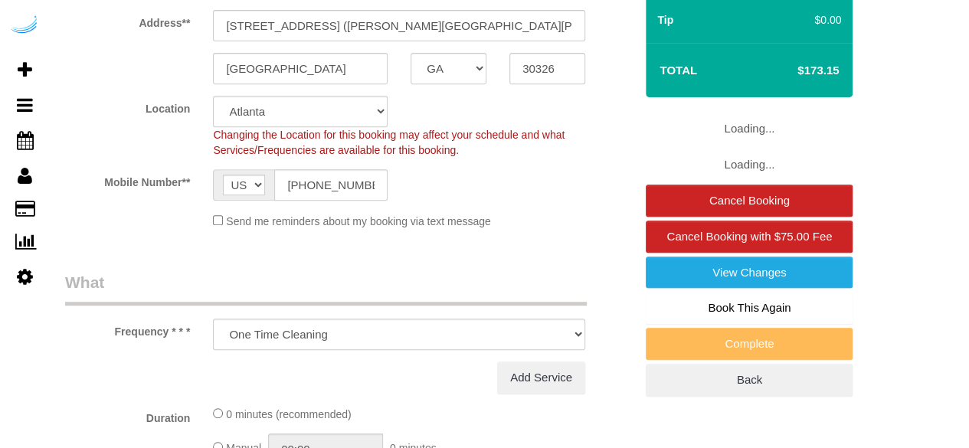
select select "object:700"
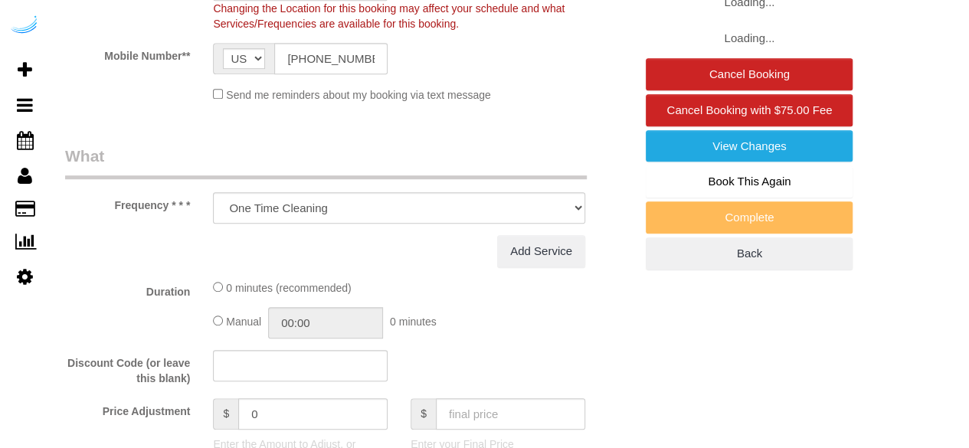
select select "282"
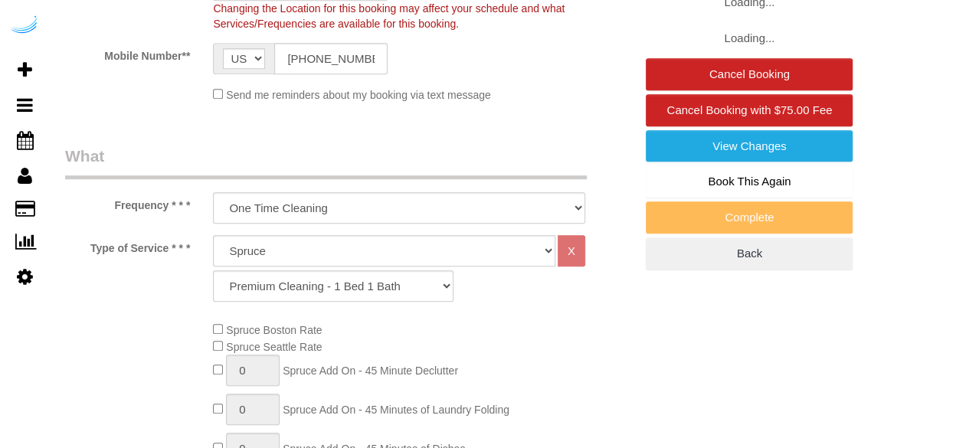
select select "object:784"
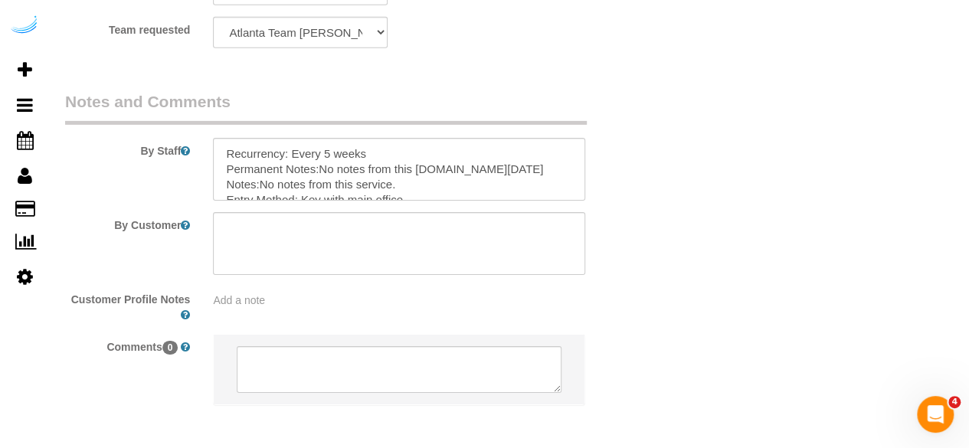
scroll to position [2516, 0]
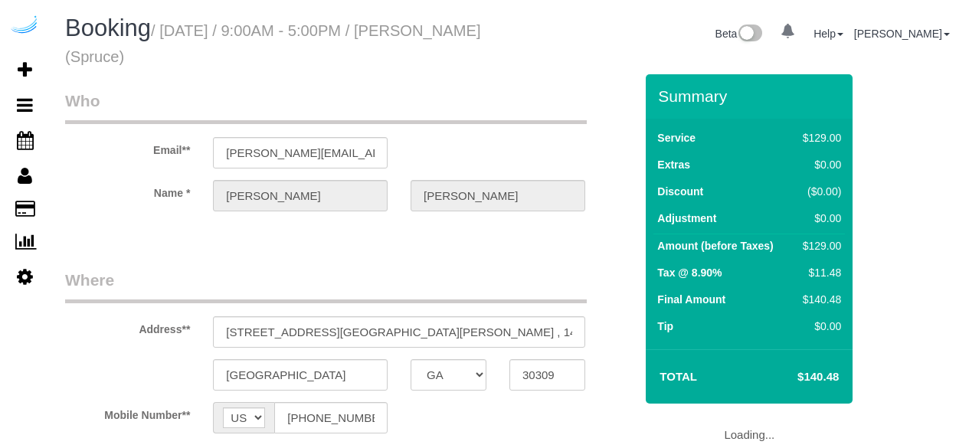
select select "GA"
select select "number:9"
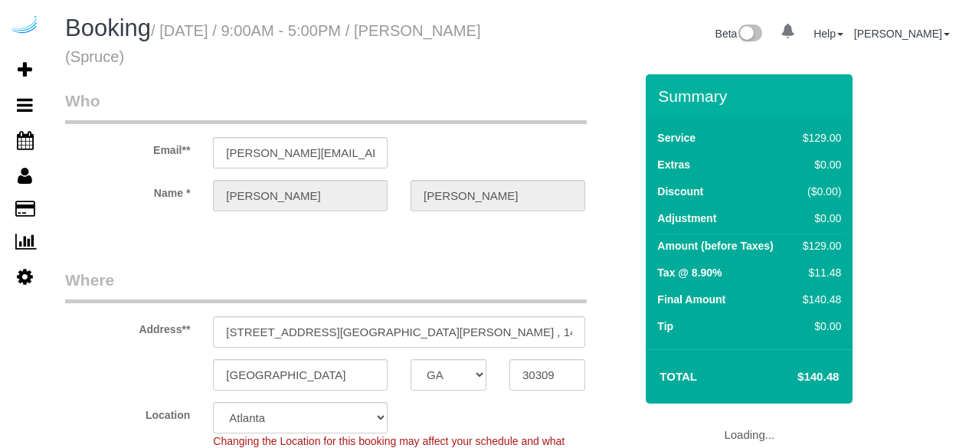
select select "object:707"
select select "282"
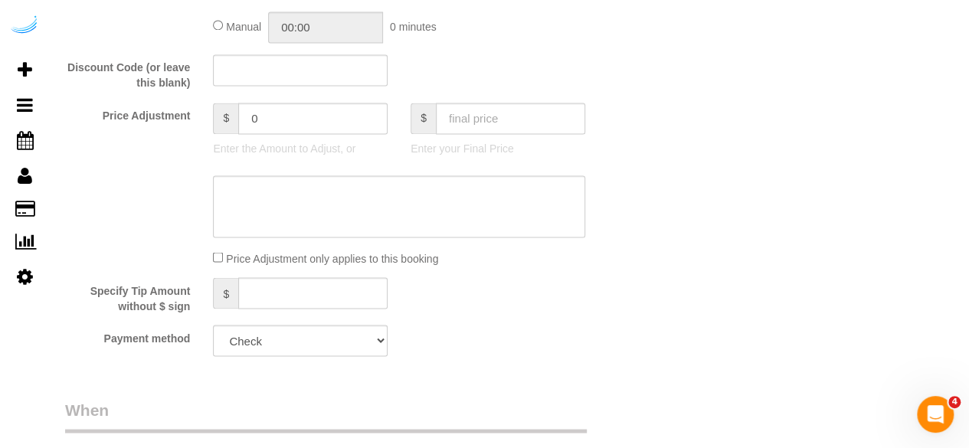
scroll to position [1533, 0]
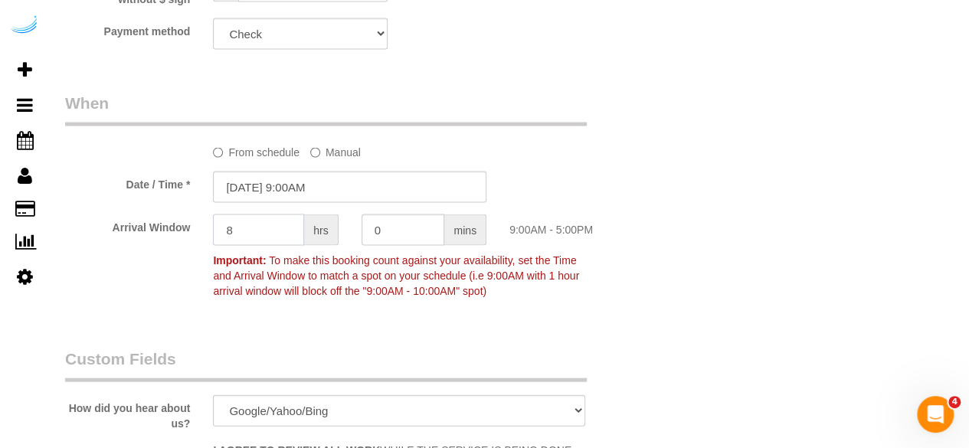
click at [264, 231] on input "8" at bounding box center [258, 230] width 91 height 31
type input "4"
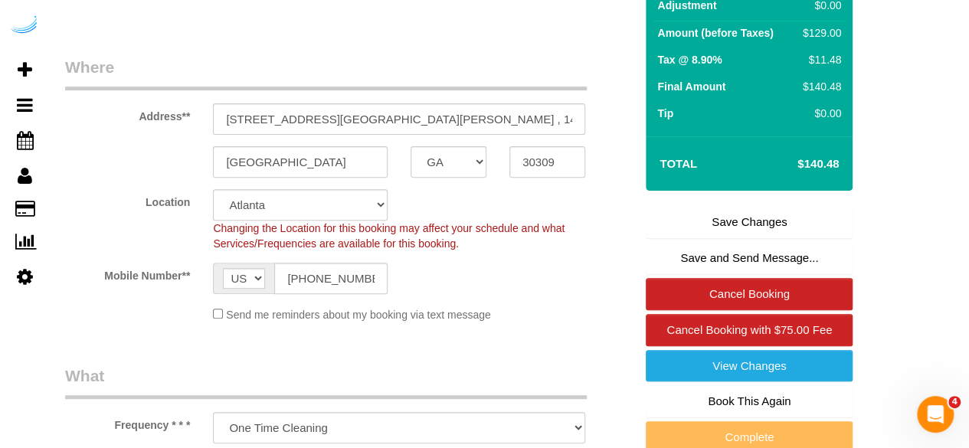
scroll to position [141, 0]
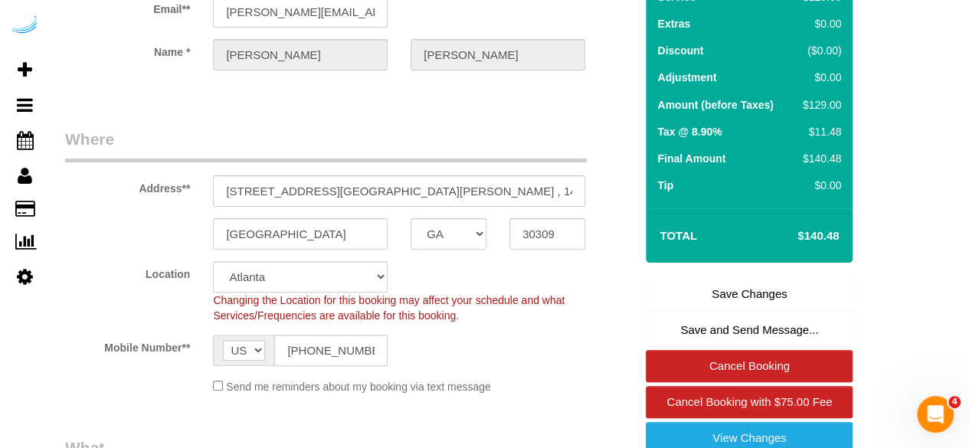
click at [664, 300] on link "Save Changes" at bounding box center [749, 294] width 207 height 32
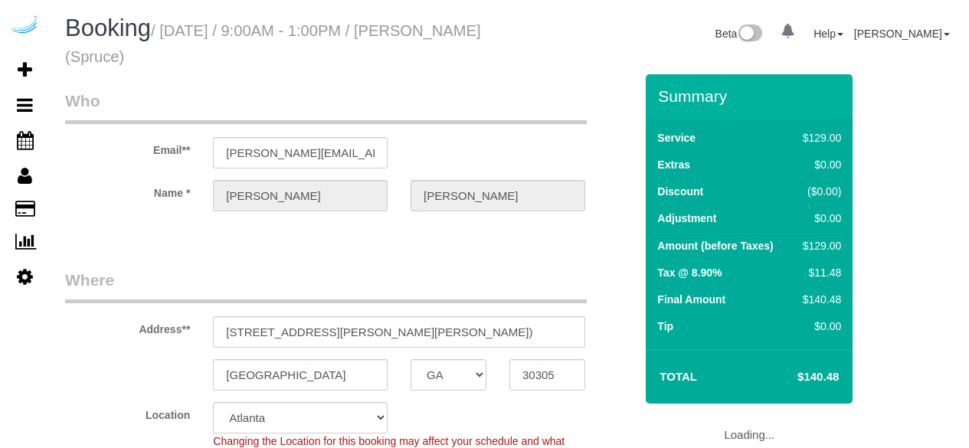
select select "GA"
select select "number:9"
select select "object:696"
select select "282"
select select "object:780"
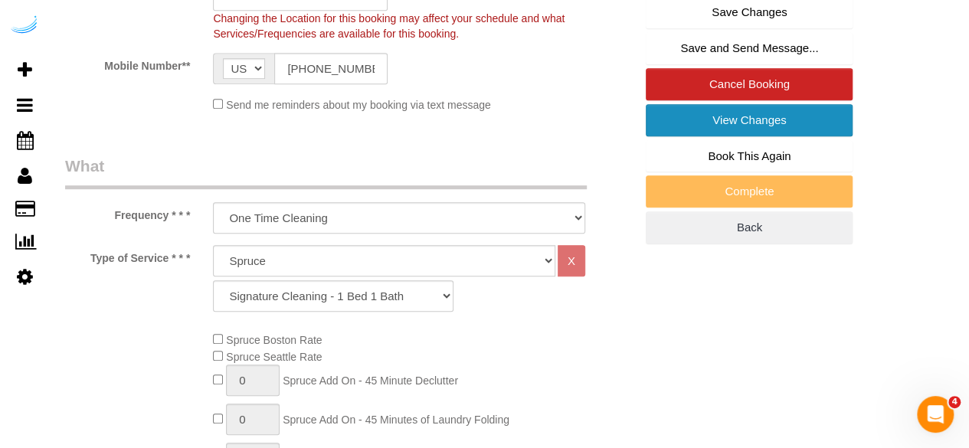
scroll to position [460, 0]
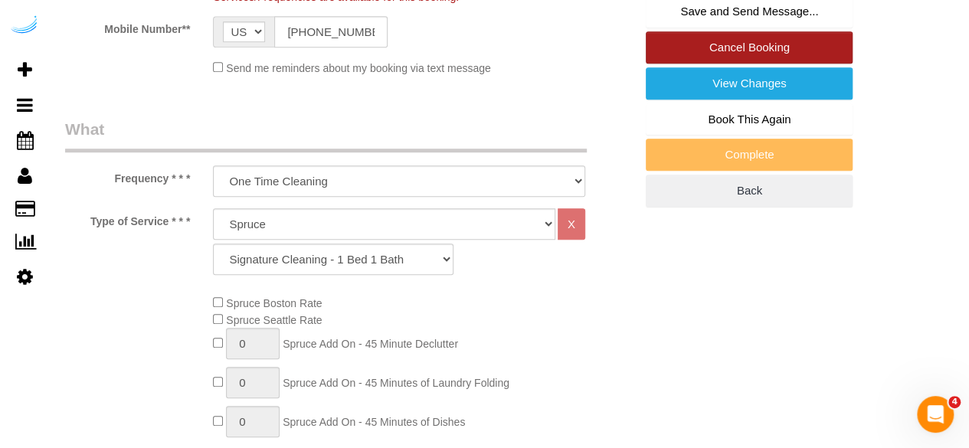
click at [802, 47] on link "Cancel Booking" at bounding box center [749, 47] width 207 height 32
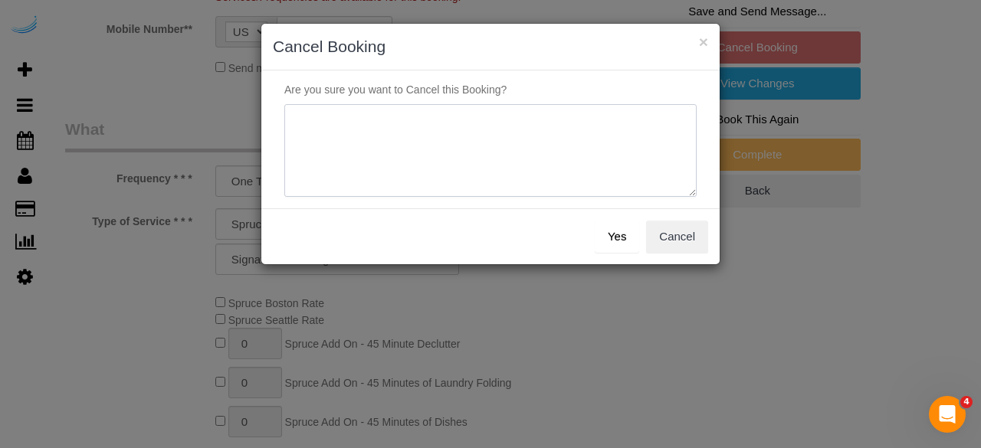
click at [513, 126] on textarea at bounding box center [490, 150] width 412 height 93
type textarea "Not on spruce."
click at [638, 244] on button "Yes" at bounding box center [617, 237] width 44 height 32
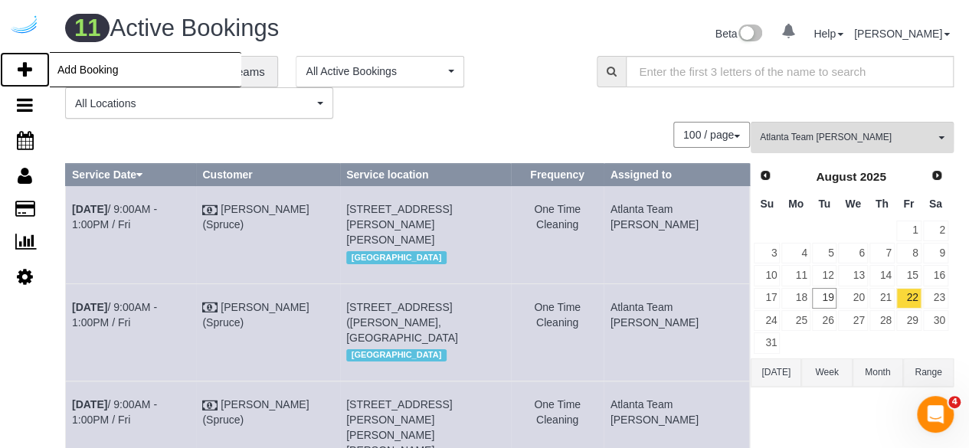
click at [31, 71] on icon at bounding box center [25, 70] width 15 height 18
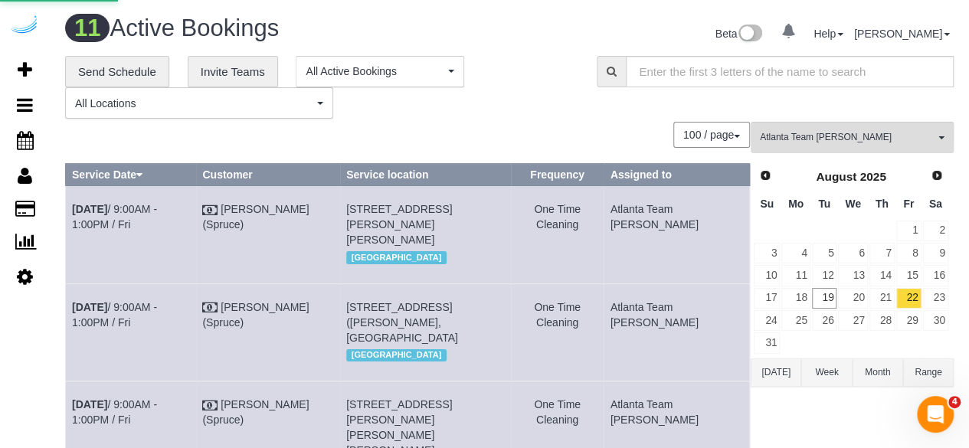
select select "number:9"
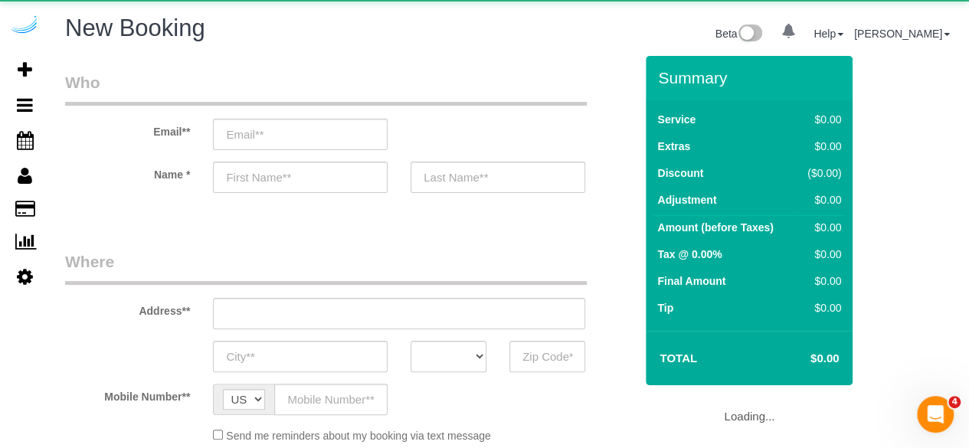
select select "object:2115"
select select "4"
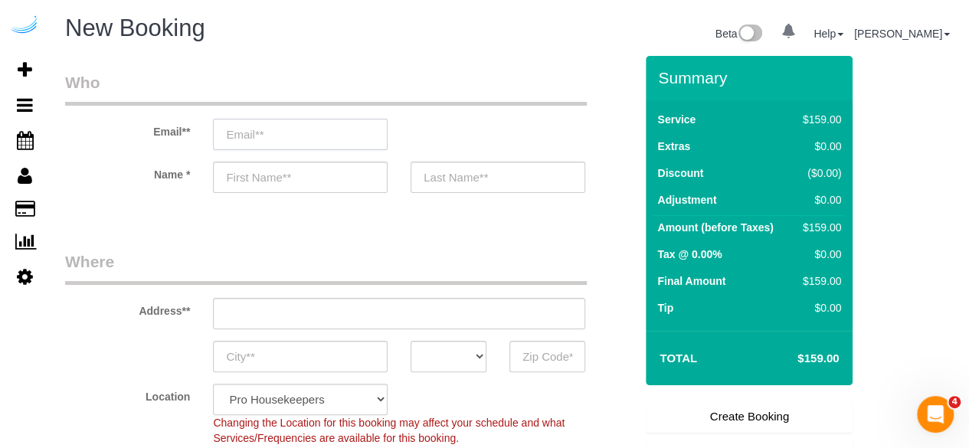
click at [357, 123] on input "email" at bounding box center [300, 134] width 175 height 31
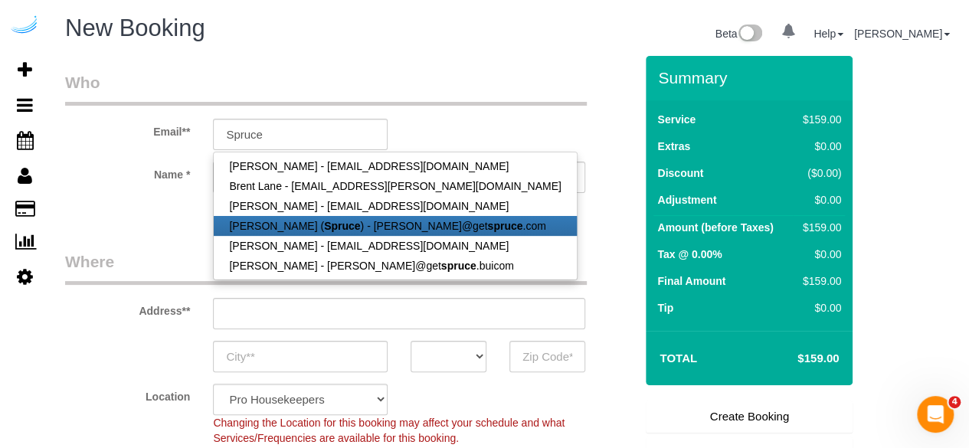
click at [287, 216] on link "Brandie Louck ( Spruce ) - brandie@get spruce .com" at bounding box center [395, 226] width 362 height 20
type input "[PERSON_NAME][EMAIL_ADDRESS][DOMAIN_NAME]"
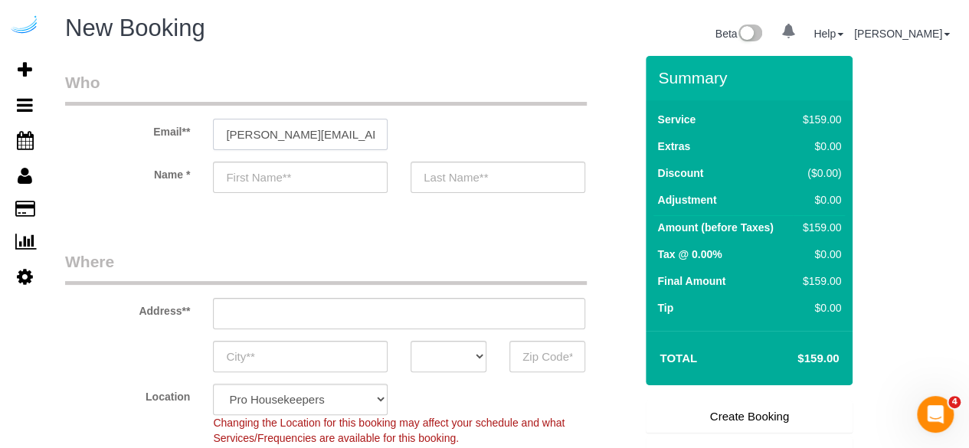
type input "[PERSON_NAME]"
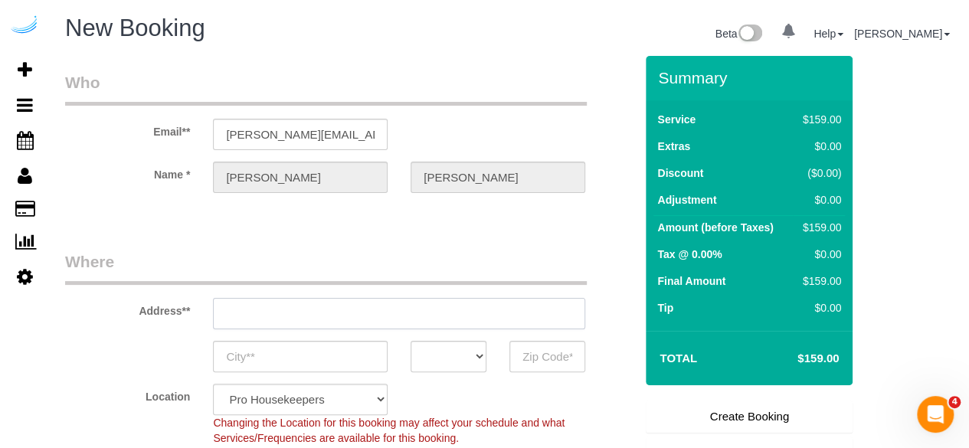
click at [441, 317] on input "text" at bounding box center [399, 313] width 372 height 31
type input "3816 S Lamar Blvd"
type input "Austin"
select select "[GEOGRAPHIC_DATA]"
type input "78704"
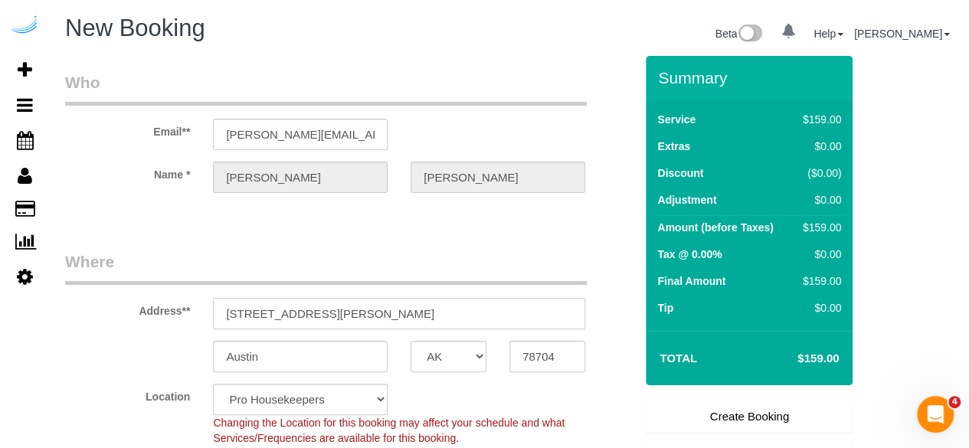
paste input "705 Town Blvd, Atlanta, GA 30319"
type input "705 Town Blvd, Atlanta, GA 30319"
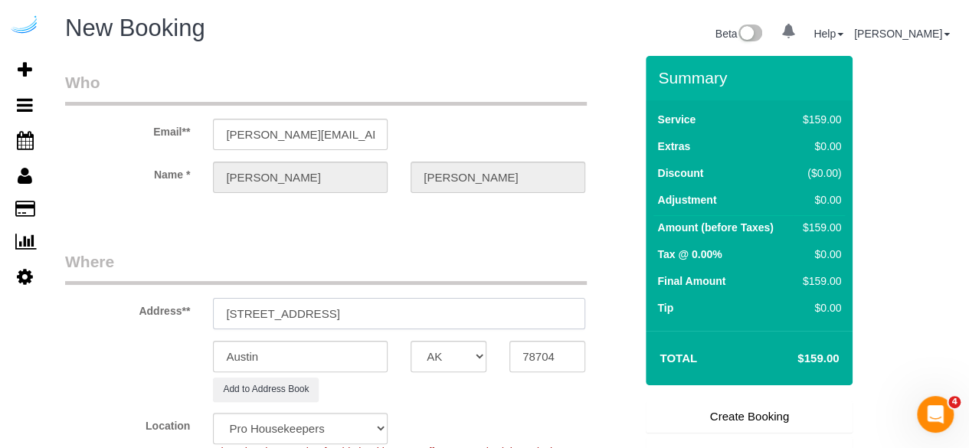
select select "9"
select select "object:2159"
drag, startPoint x: 371, startPoint y: 313, endPoint x: 411, endPoint y: 312, distance: 40.6
click at [411, 312] on input "705 Town Blvd, Atlanta, GA 30319" at bounding box center [399, 313] width 372 height 31
drag, startPoint x: 392, startPoint y: 316, endPoint x: 461, endPoint y: 314, distance: 69.0
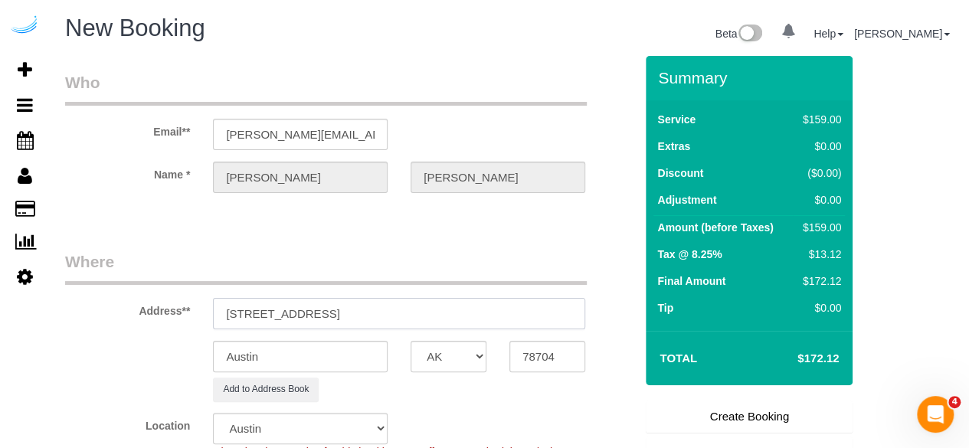
click at [460, 314] on input "705 Town Blvd, Atlanta, GA 30319" at bounding box center [399, 313] width 372 height 31
type input "705 Town Blvd, Atlanta, GA 30319"
click at [527, 343] on input "78704" at bounding box center [548, 356] width 76 height 31
paste input "30319"
type input "30319"
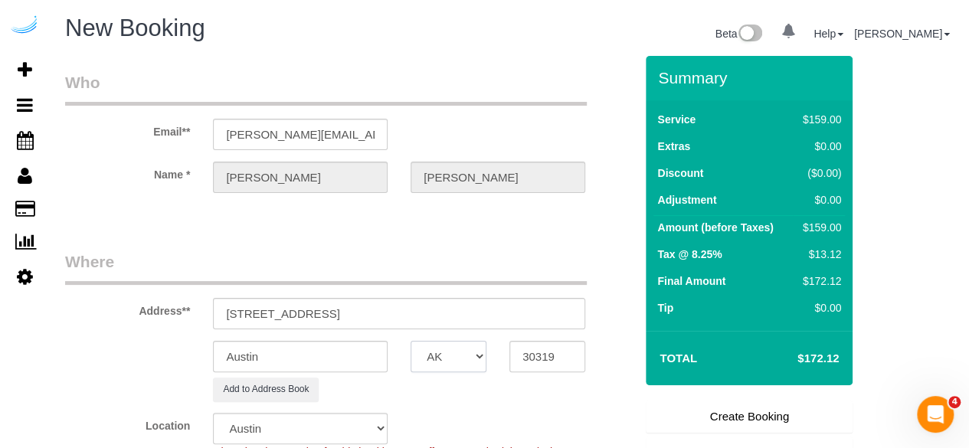
click at [478, 353] on select "AK AL AR AZ CA CO CT DC DE FL GA HI IA ID IL IN KS KY LA MA MD ME MI MN MO MS M…" at bounding box center [449, 356] width 76 height 31
select select "8"
select select "object:2206"
select select "GA"
click at [372, 352] on input "Austin" at bounding box center [300, 356] width 175 height 31
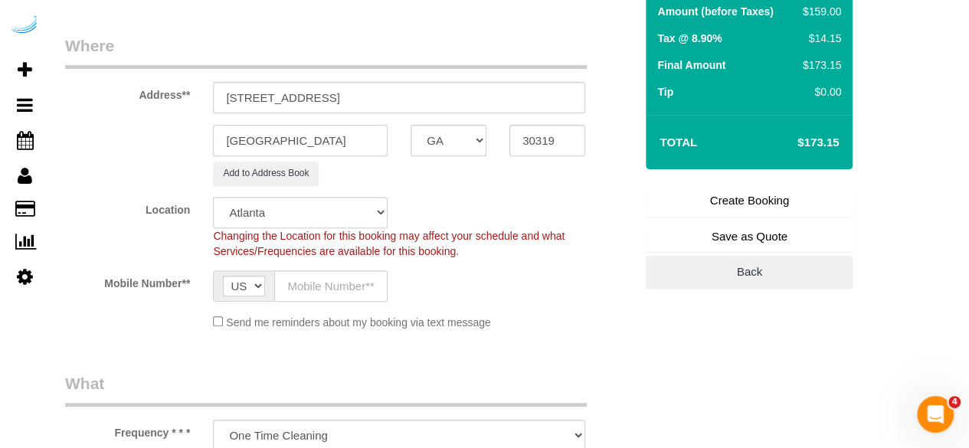
scroll to position [230, 0]
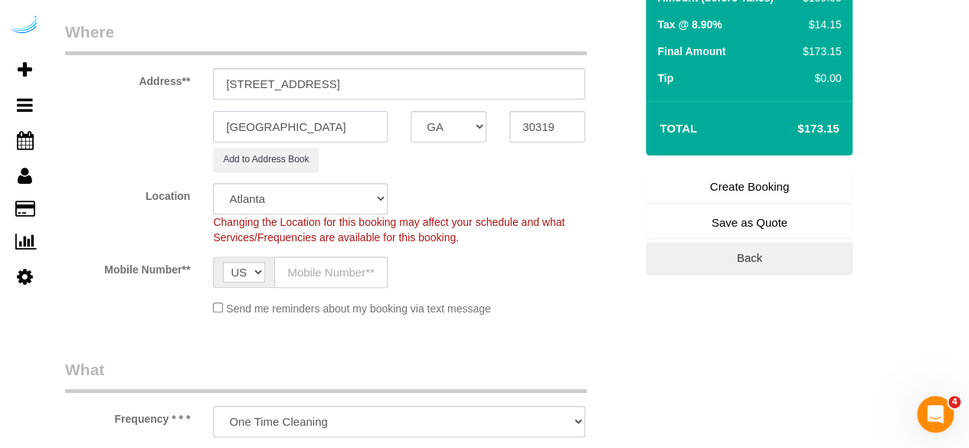
type input "[GEOGRAPHIC_DATA]"
drag, startPoint x: 305, startPoint y: 81, endPoint x: 566, endPoint y: 81, distance: 260.5
click at [566, 81] on input "705 Town Blvd, Atlanta, GA 30319" at bounding box center [399, 83] width 372 height 31
paste input "Davis Hughes"
paste input "The GoodWynn by ARIUM"
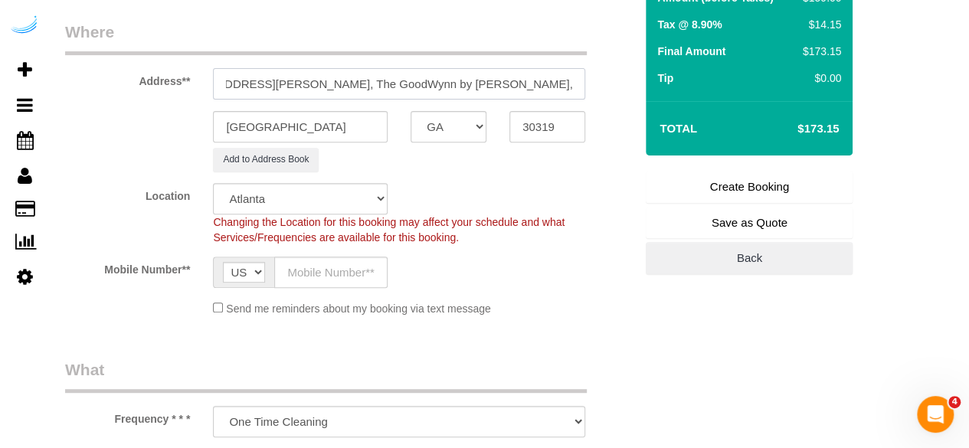
scroll to position [0, 0]
paste input "1466236"
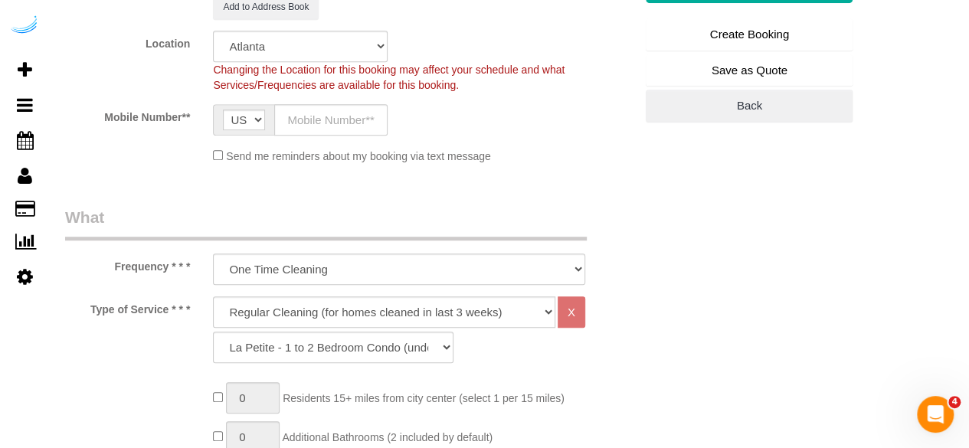
scroll to position [383, 0]
type input "705 Town Blvd, Building 318, Unit 318 ( Davis Hughes, The GoodWynn by ARIUM, 14…"
click at [317, 113] on input "text" at bounding box center [330, 118] width 113 height 31
type input "[PHONE_NUMBER]"
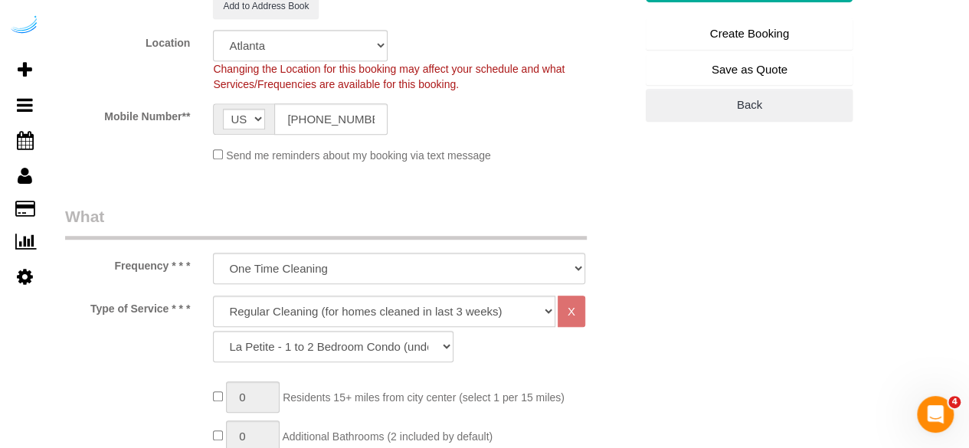
type input "Brandie Louck"
type input "[PHONE_NUMBER]"
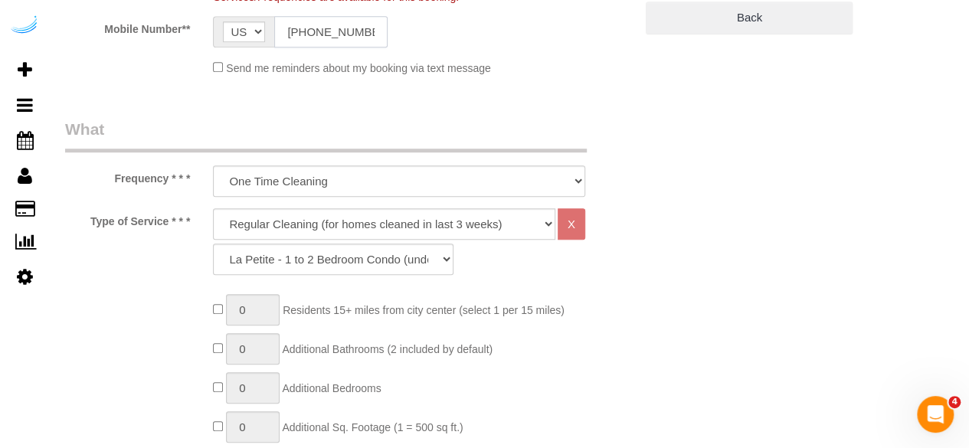
scroll to position [536, 0]
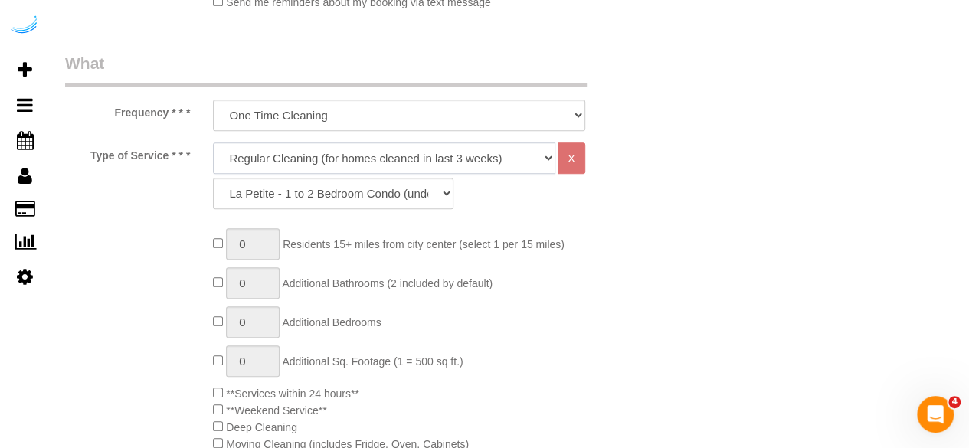
click at [338, 164] on select "Deep Cleaning (for homes that have not been cleaned in 3+ weeks) Spruce Regular…" at bounding box center [384, 158] width 343 height 31
select select "282"
click at [213, 143] on select "Deep Cleaning (for homes that have not been cleaned in 3+ weeks) Spruce Regular…" at bounding box center [384, 158] width 343 height 31
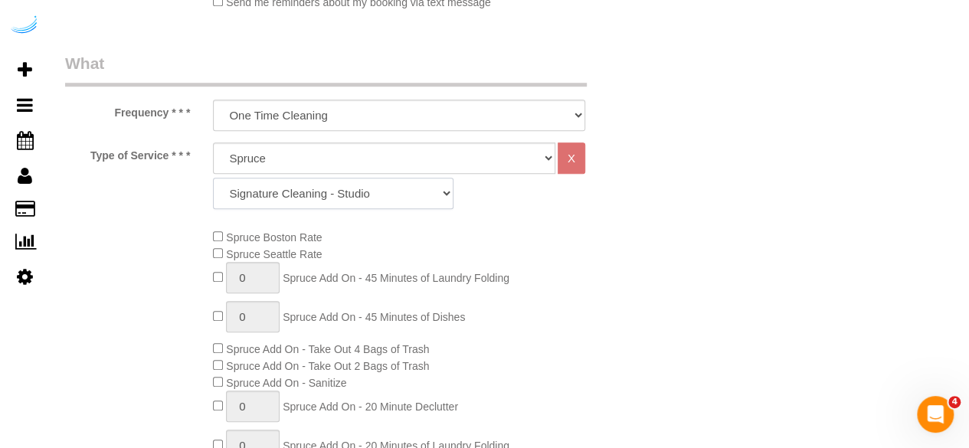
click at [357, 189] on select "Signature Cleaning - Studio Signature Cleaning - 1 Bed 1 Bath Signature Cleanin…" at bounding box center [333, 193] width 241 height 31
select select "336"
click at [213, 178] on select "Signature Cleaning - Studio Signature Cleaning - 1 Bed 1 Bath Signature Cleanin…" at bounding box center [333, 193] width 241 height 31
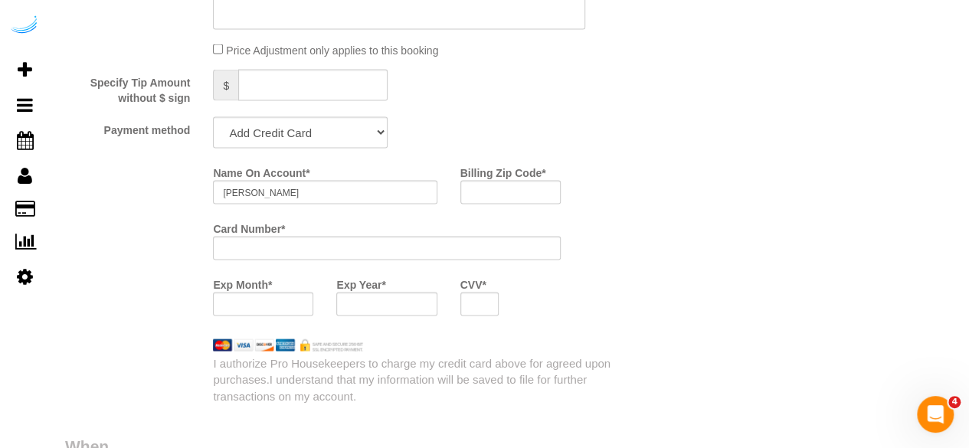
scroll to position [1533, 0]
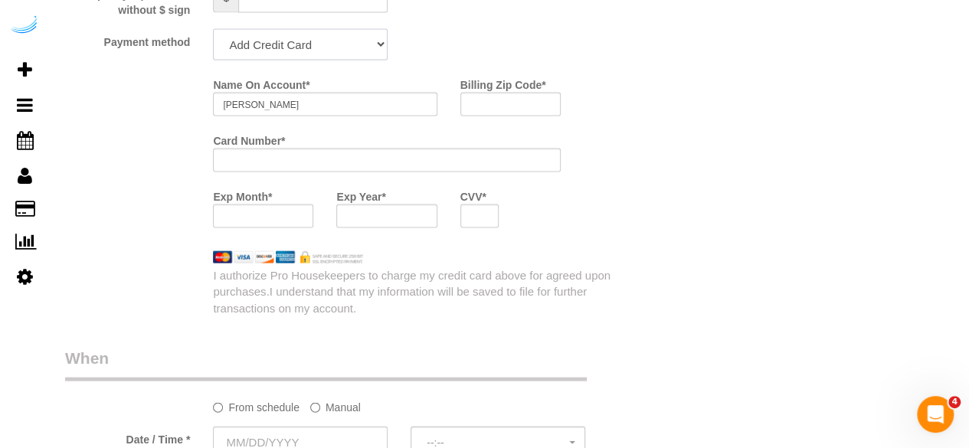
drag, startPoint x: 342, startPoint y: 49, endPoint x: 342, endPoint y: 59, distance: 10.0
click at [342, 49] on select "Add Credit Card Cash Check Paypal" at bounding box center [300, 44] width 175 height 31
click at [213, 31] on select "Add Credit Card Cash Check Paypal" at bounding box center [300, 44] width 175 height 31
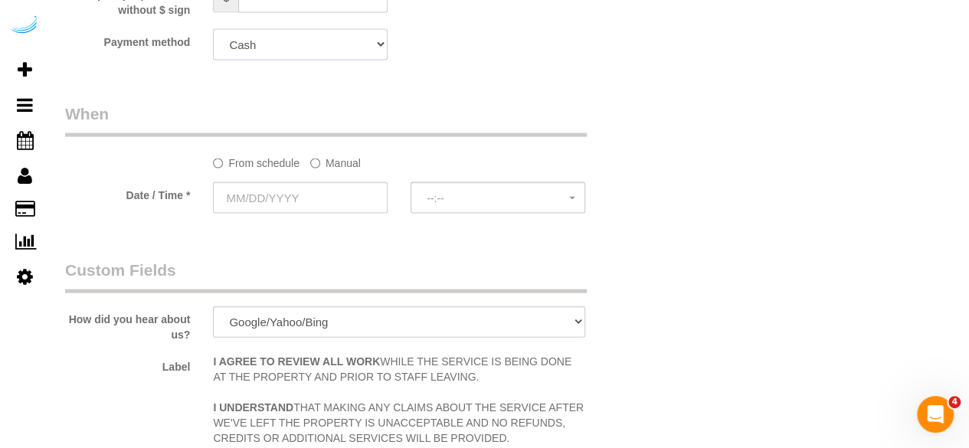
click at [345, 51] on select "Add Credit Card Cash Check Paypal" at bounding box center [300, 44] width 175 height 31
select select "string:check"
click at [213, 31] on select "Add Credit Card Cash Check Paypal" at bounding box center [300, 44] width 175 height 31
click at [331, 152] on label "Manual" at bounding box center [335, 160] width 51 height 21
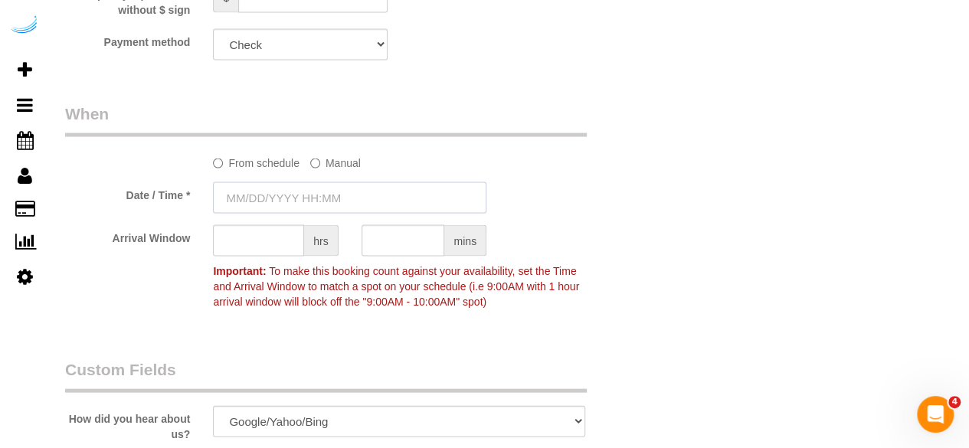
click at [308, 196] on input "text" at bounding box center [350, 197] width 274 height 31
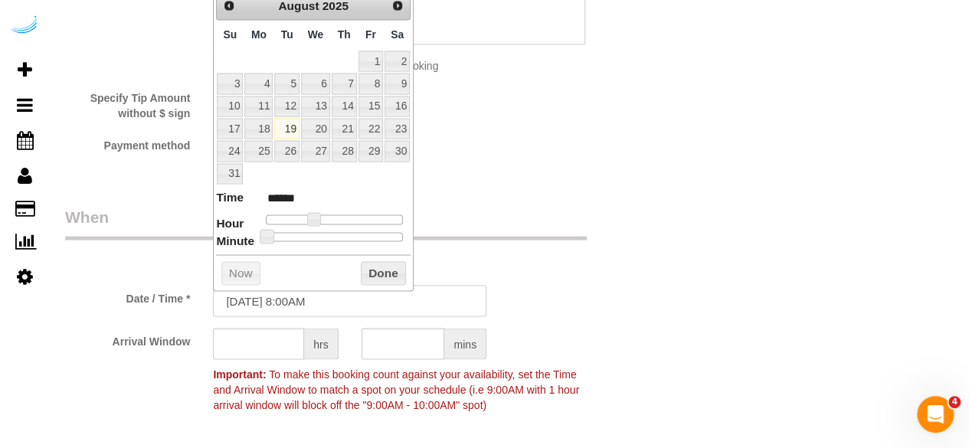
scroll to position [1379, 0]
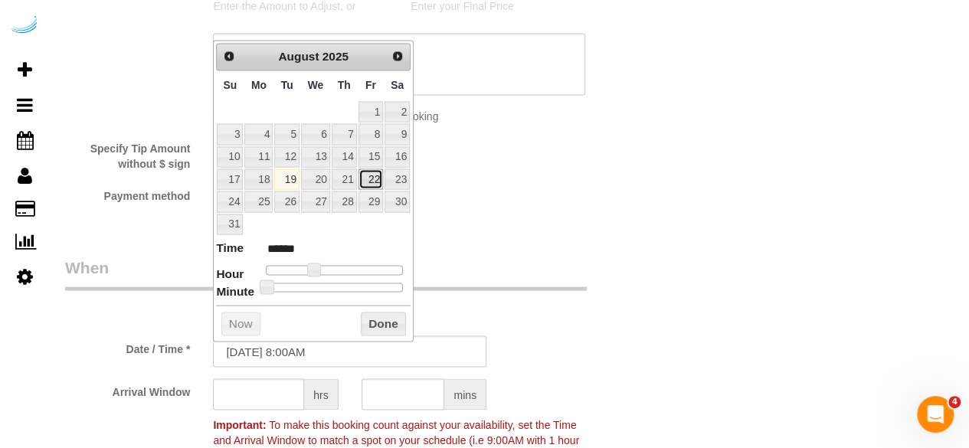
click at [374, 175] on link "22" at bounding box center [371, 179] width 25 height 21
type input "[DATE] 9:00AM"
type input "******"
drag, startPoint x: 310, startPoint y: 264, endPoint x: 319, endPoint y: 264, distance: 9.2
click at [319, 264] on span at bounding box center [320, 270] width 14 height 14
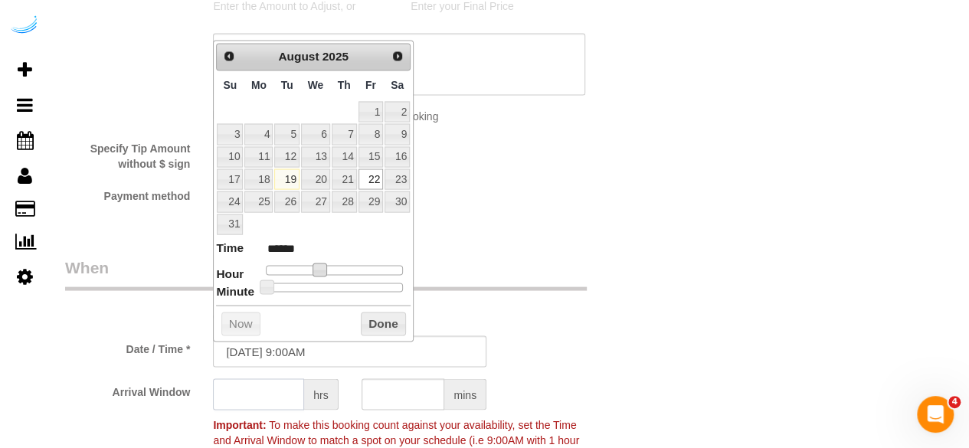
click at [256, 386] on input "text" at bounding box center [258, 394] width 91 height 31
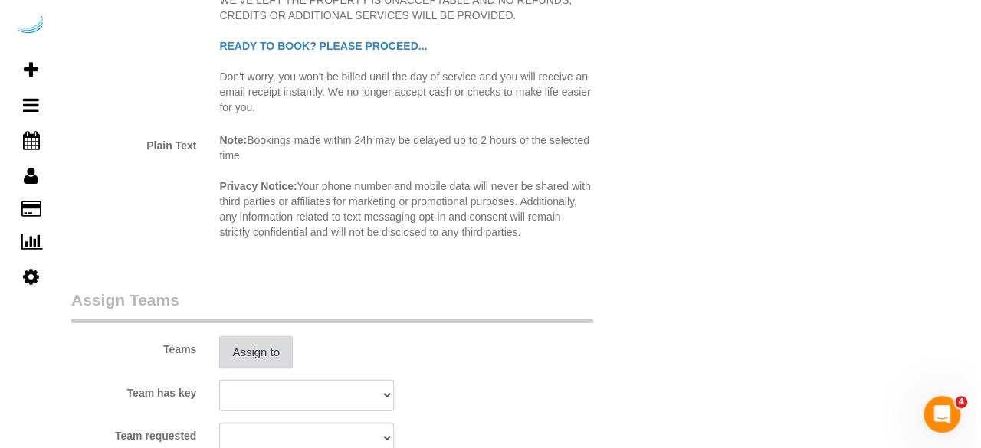
scroll to position [2069, 0]
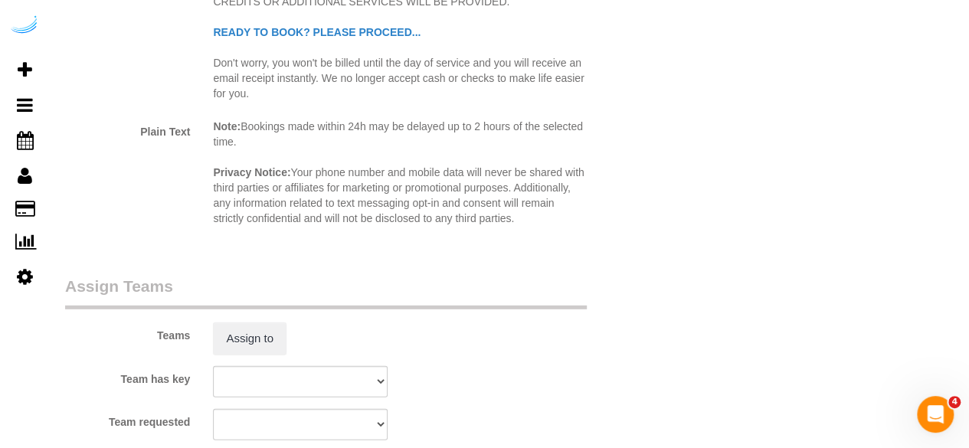
type input "8"
click at [265, 322] on div "Teams Assign to" at bounding box center [350, 315] width 592 height 80
click at [248, 335] on button "Assign to" at bounding box center [250, 339] width 74 height 32
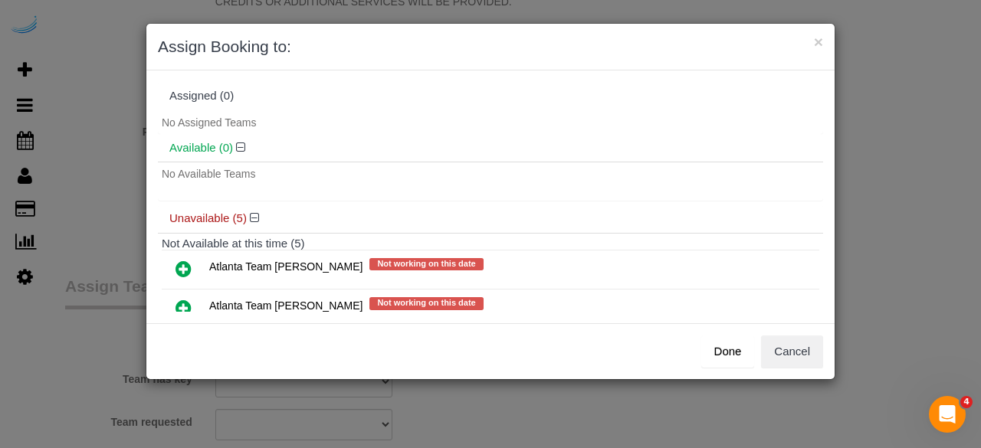
scroll to position [77, 0]
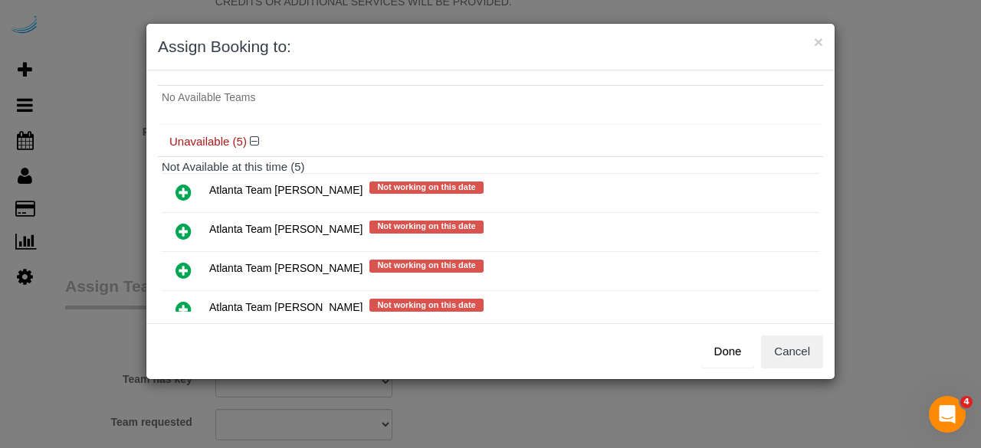
click at [185, 194] on icon at bounding box center [183, 192] width 16 height 18
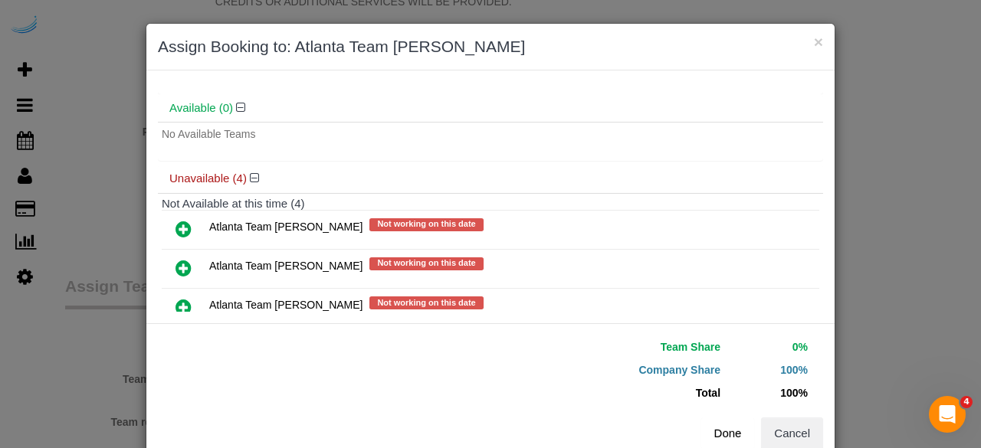
scroll to position [112, 0]
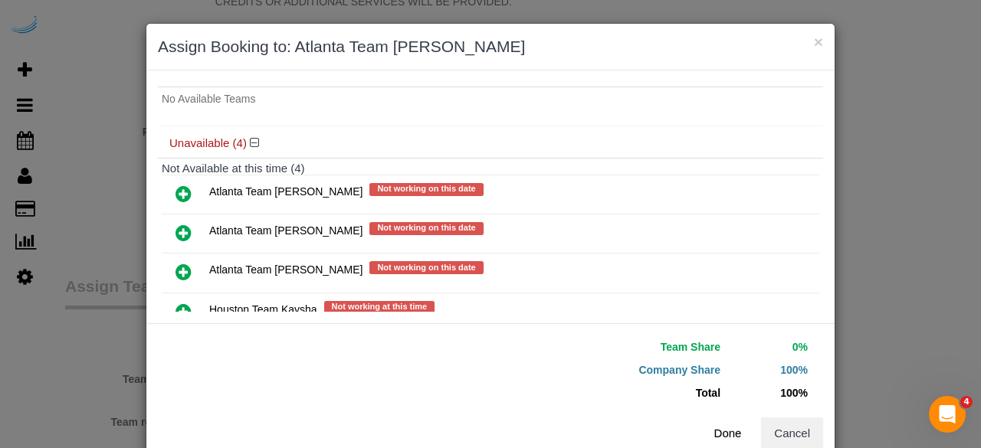
click at [178, 189] on icon at bounding box center [183, 194] width 16 height 18
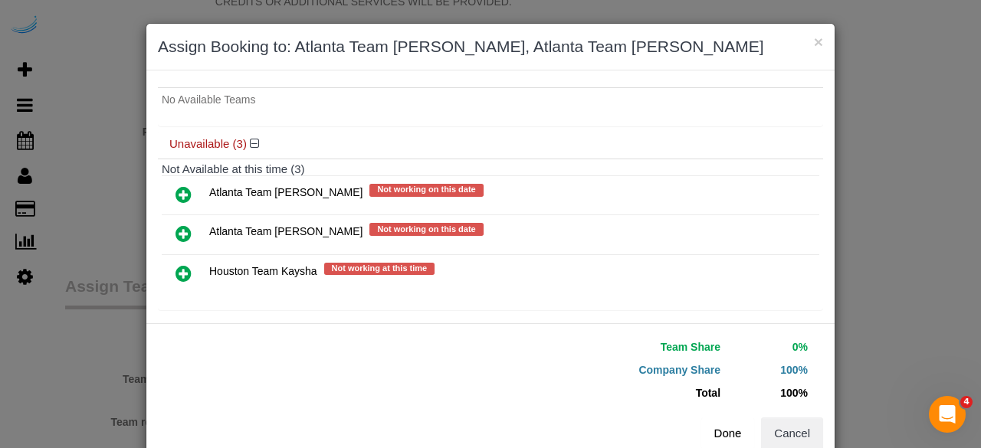
scroll to position [0, 0]
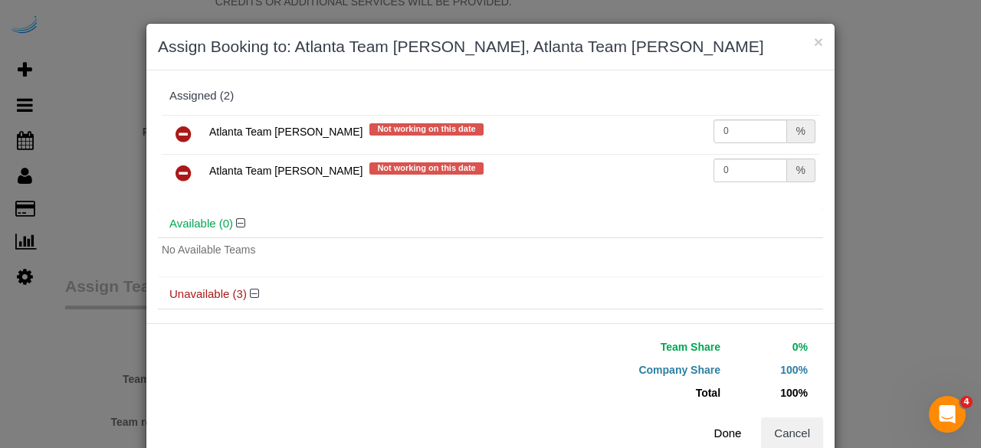
click at [175, 129] on icon at bounding box center [183, 134] width 16 height 18
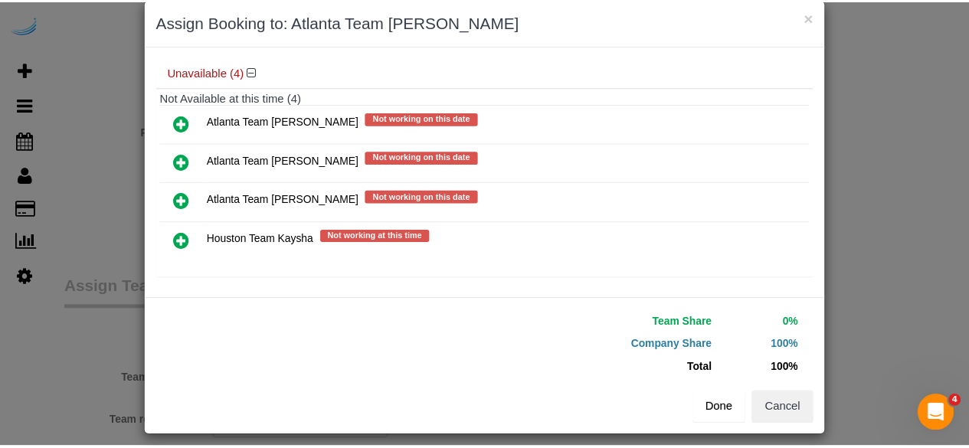
scroll to position [34, 0]
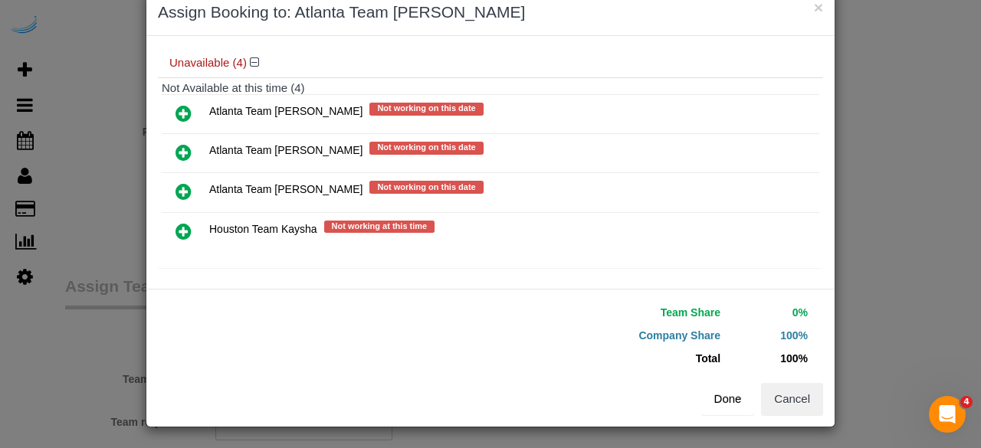
click at [729, 399] on button "Done" at bounding box center [728, 399] width 54 height 32
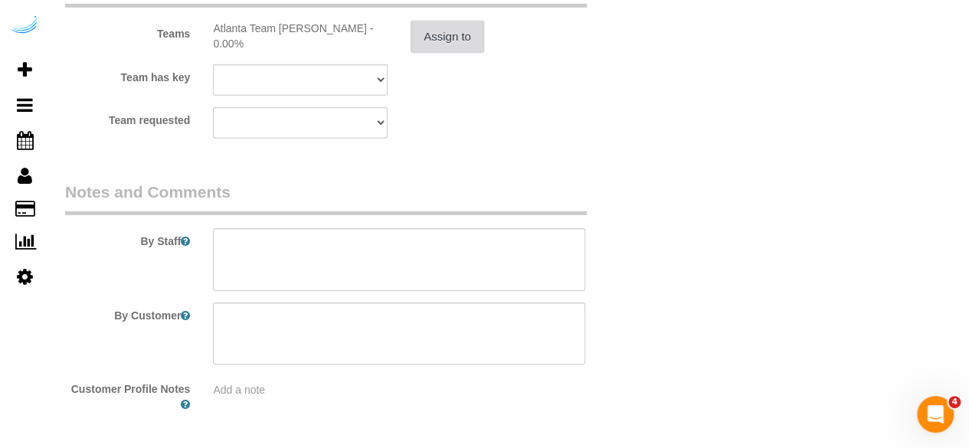
scroll to position [2375, 0]
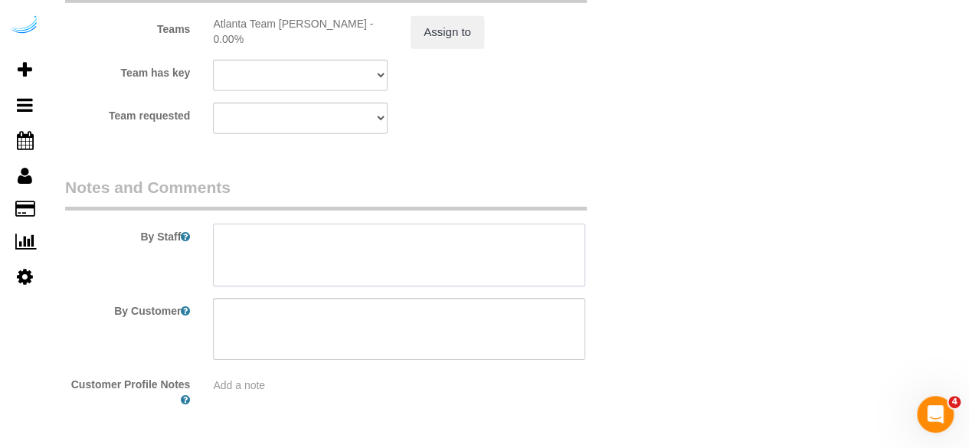
click at [429, 275] on textarea at bounding box center [399, 255] width 372 height 63
click at [354, 263] on textarea at bounding box center [399, 255] width 372 height 63
paste textarea "Permanent Notes:No notes from this customer.Today's Notes:Please clean kitchen …"
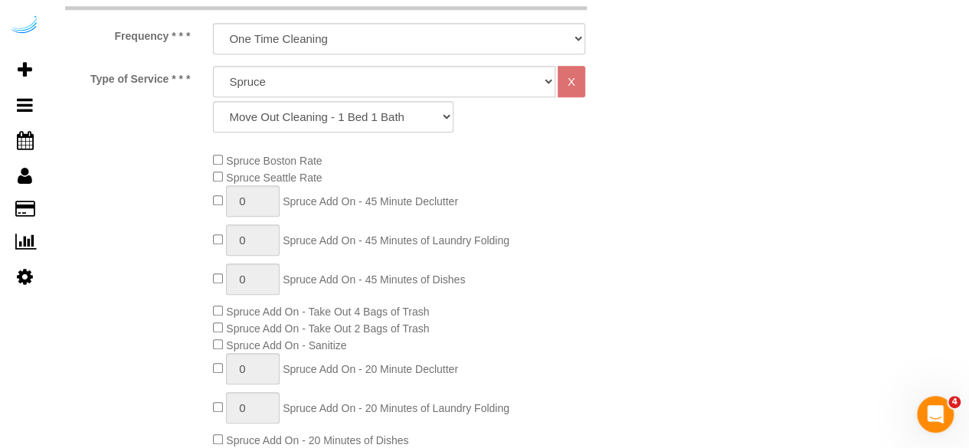
scroll to position [153, 0]
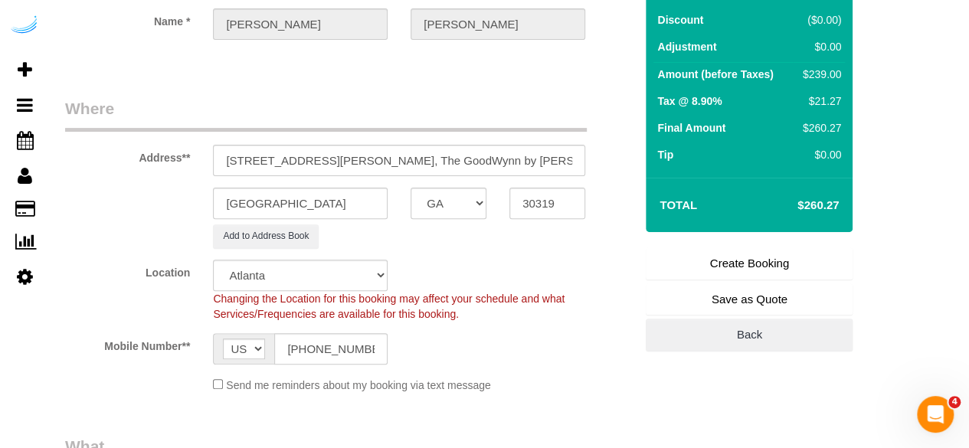
type textarea "Recurrency: One time service Permanent Notes:No notes from this customer.Today'…"
click at [703, 261] on link "Create Booking" at bounding box center [749, 264] width 207 height 32
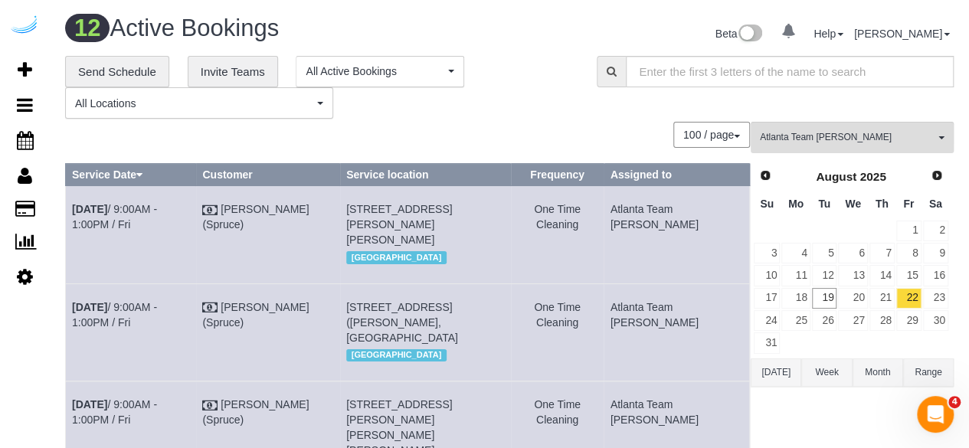
scroll to position [759, 0]
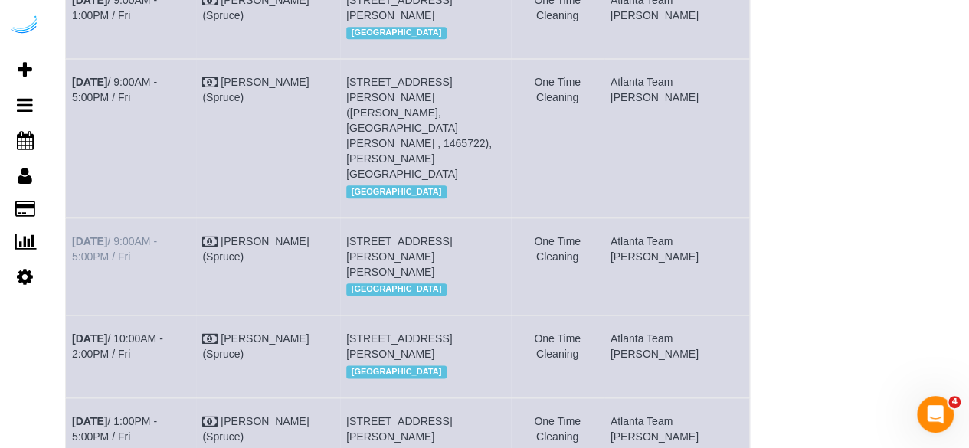
drag, startPoint x: 133, startPoint y: 233, endPoint x: 72, endPoint y: 228, distance: 60.7
click at [72, 228] on td "[DATE] 9:00AM - 5:00PM / Fri" at bounding box center [131, 266] width 130 height 97
copy link "[DATE] 9:00AM - 5:00PM / Fri"
drag, startPoint x: 469, startPoint y: 261, endPoint x: 379, endPoint y: 226, distance: 97.0
click at [379, 226] on td "705 Town Blvd, Building 318, Unit 318 ( Davis Hughes, The Goodwynn By Arium, 14…" at bounding box center [425, 266] width 171 height 97
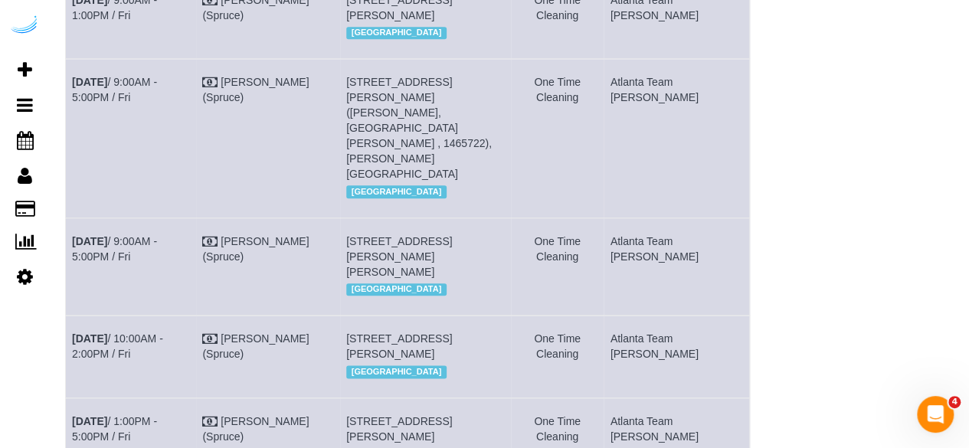
drag, startPoint x: 471, startPoint y: 272, endPoint x: 372, endPoint y: 228, distance: 109.1
click at [372, 228] on td "705 Town Blvd, Building 318, Unit 318 ( Davis Hughes, The Goodwynn By Arium, 14…" at bounding box center [425, 266] width 171 height 97
copy span "[STREET_ADDRESS][PERSON_NAME][PERSON_NAME]"
drag, startPoint x: 680, startPoint y: 232, endPoint x: 654, endPoint y: 214, distance: 31.9
click at [654, 218] on td "Atlanta Team [PERSON_NAME]" at bounding box center [677, 266] width 146 height 97
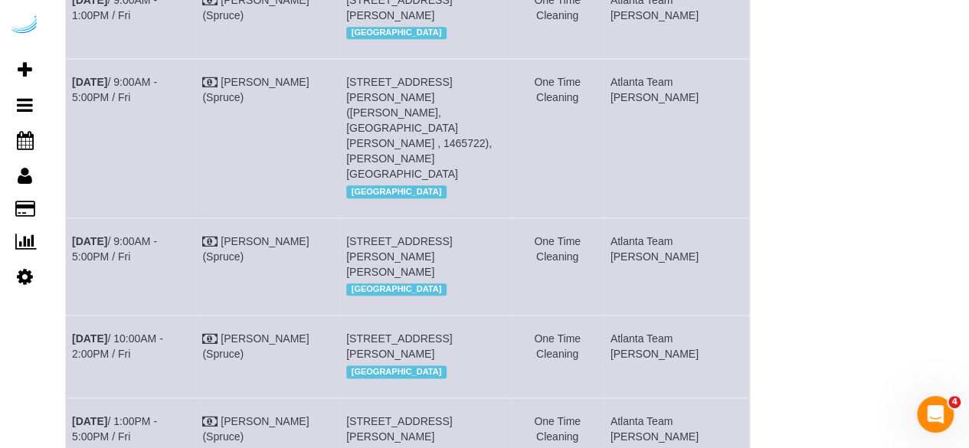
copy td "Atlanta Team [PERSON_NAME]"
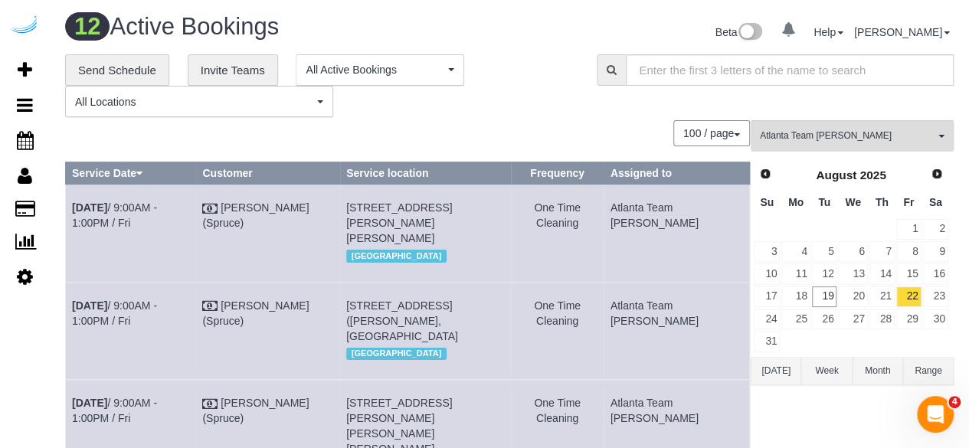
scroll to position [0, 0]
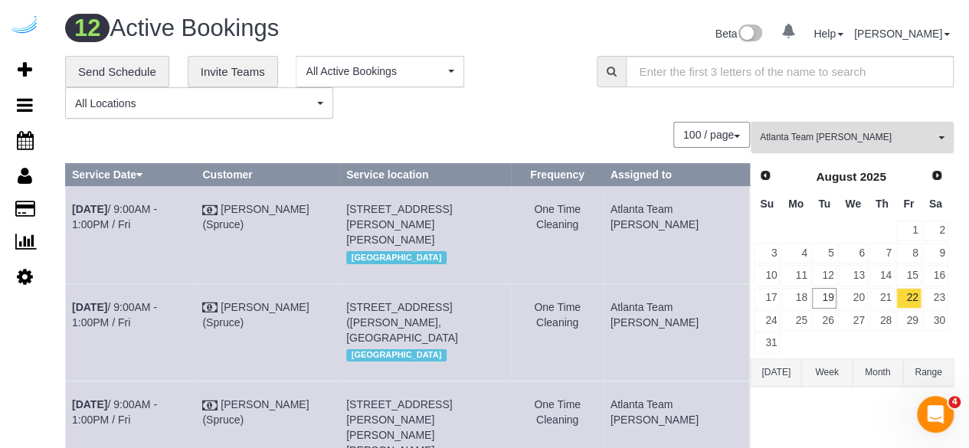
click at [855, 136] on span "Atlanta Team [PERSON_NAME]" at bounding box center [847, 137] width 175 height 13
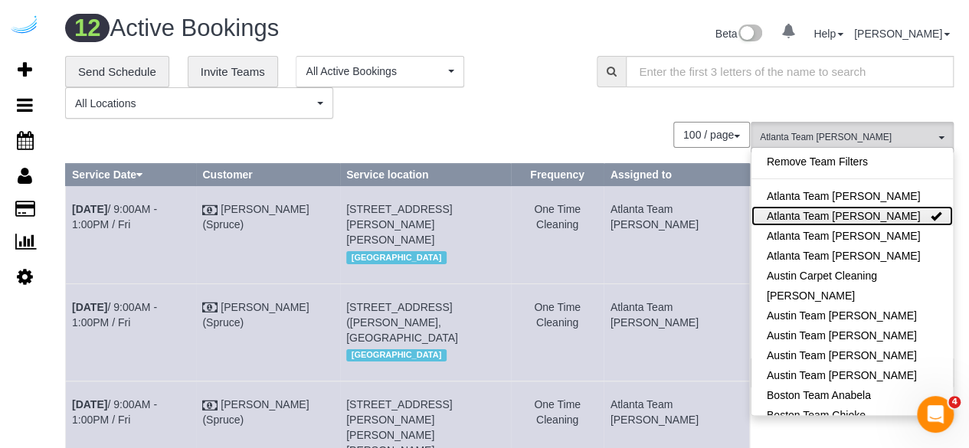
click at [857, 208] on link "Atlanta Team [PERSON_NAME]" at bounding box center [853, 216] width 202 height 20
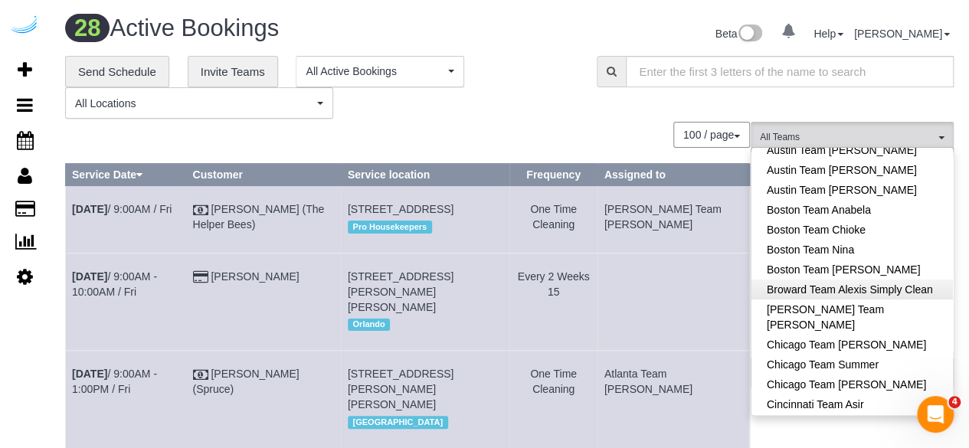
scroll to position [153, 0]
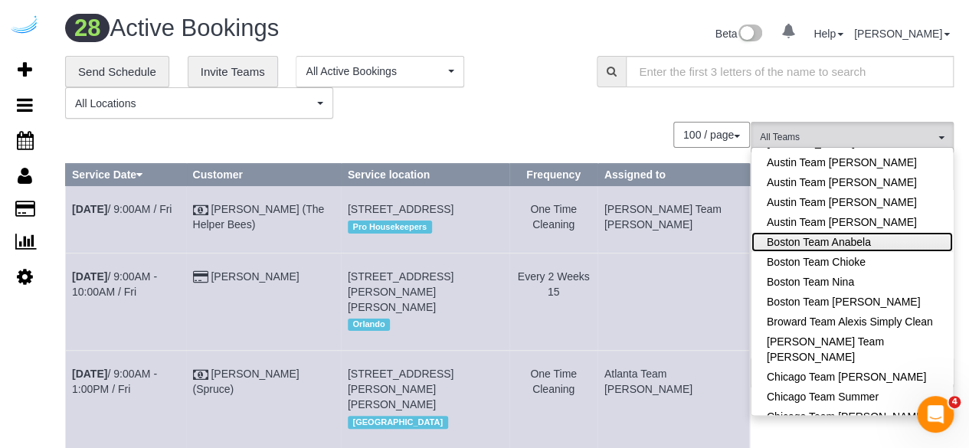
click at [878, 238] on link "Boston Team Anabela" at bounding box center [853, 242] width 202 height 20
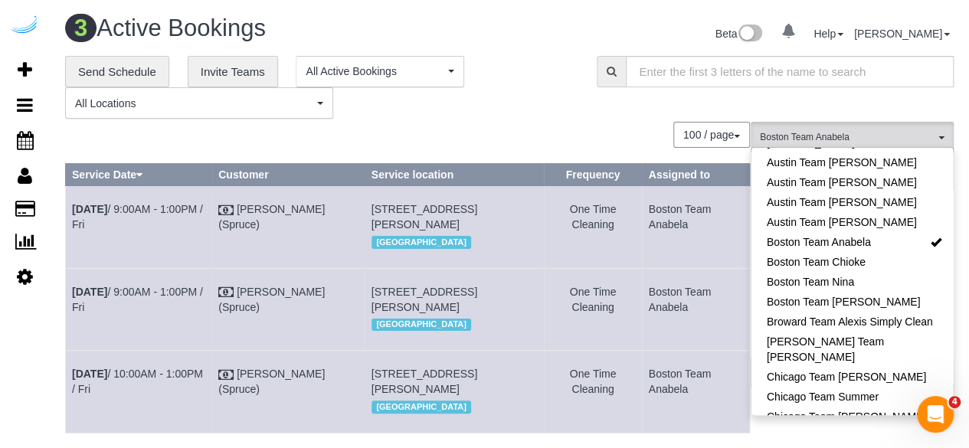
click at [580, 84] on div "**********" at bounding box center [320, 88] width 532 height 64
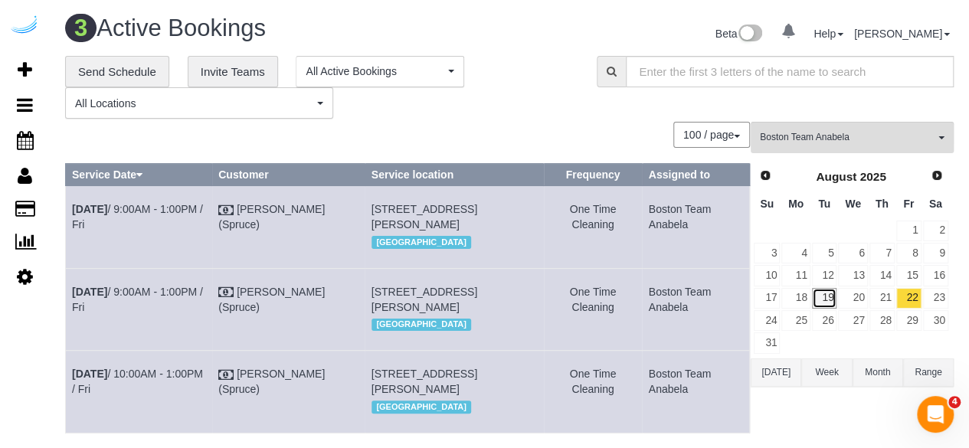
click at [831, 297] on link "19" at bounding box center [824, 298] width 25 height 21
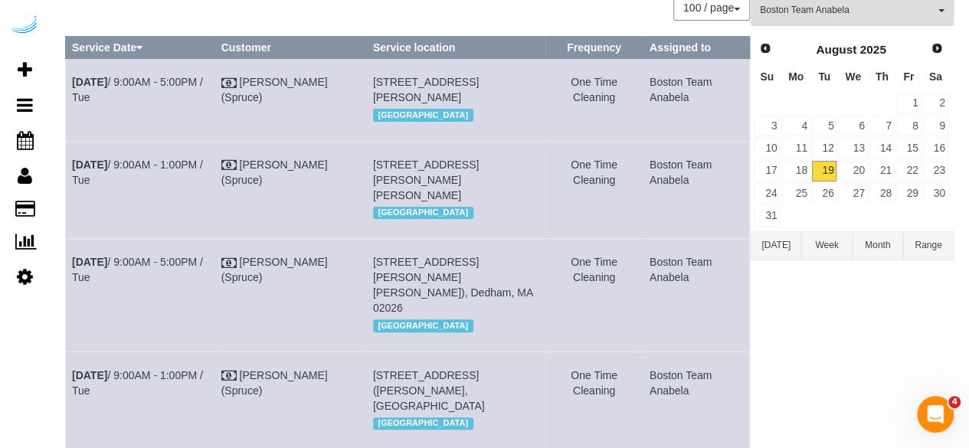
scroll to position [526, 0]
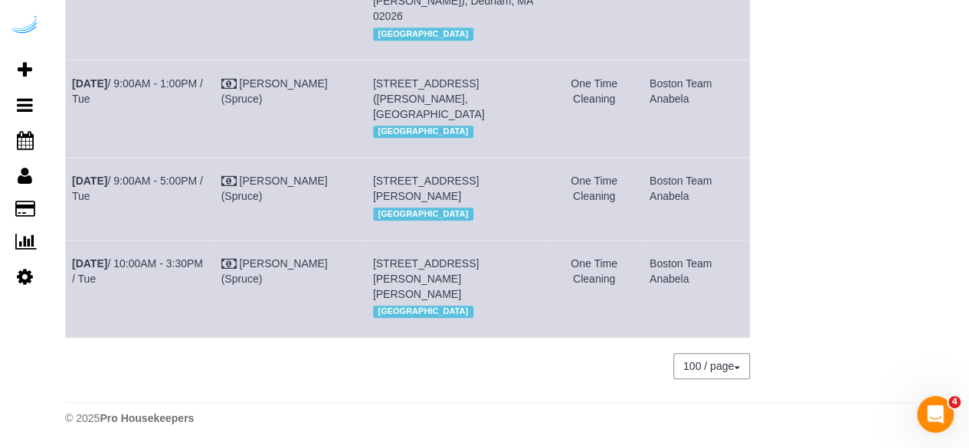
drag, startPoint x: 423, startPoint y: 152, endPoint x: 395, endPoint y: 156, distance: 28.0
click at [395, 158] on td "120 Kingston St, Building 1904, Unit 1904 (Patricia Garza Gonzalez, Radian, 140…" at bounding box center [455, 199] width 179 height 82
click at [390, 158] on td "120 Kingston St, Building 1904, Unit 1904 (Patricia Garza Gonzalez, Radian, 140…" at bounding box center [455, 199] width 179 height 82
drag, startPoint x: 420, startPoint y: 152, endPoint x: 395, endPoint y: 159, distance: 25.3
click at [395, 159] on td "120 Kingston St, Building 1904, Unit 1904 (Patricia Garza Gonzalez, Radian, 140…" at bounding box center [455, 199] width 179 height 82
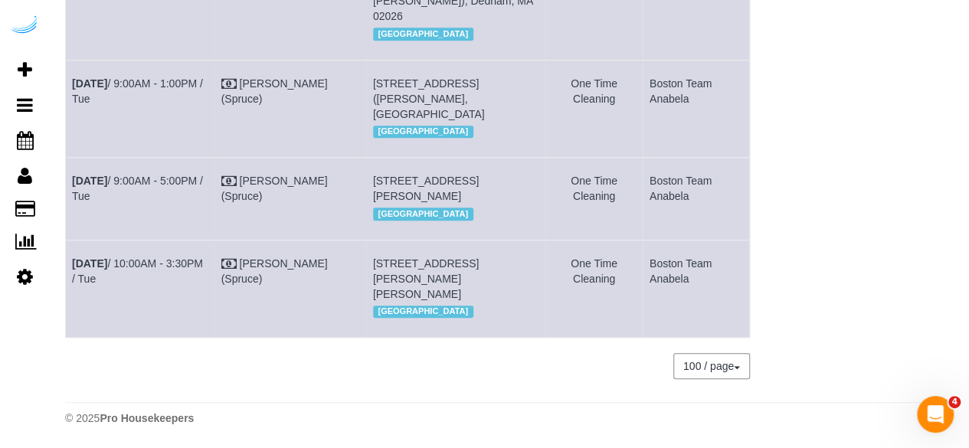
click at [400, 175] on span "120 Kingston St, Building 1904, Unit 1904 (Patricia Garza Gonzalez, Radian, 140…" at bounding box center [426, 189] width 106 height 28
drag, startPoint x: 419, startPoint y: 148, endPoint x: 393, endPoint y: 152, distance: 26.5
click at [393, 175] on span "120 Kingston St, Building 1904, Unit 1904 (Patricia Garza Gonzalez, Radian, 140…" at bounding box center [426, 189] width 106 height 28
copy span "1904"
click at [195, 175] on link "Aug 19th / 9:00AM - 5:00PM / Tue" at bounding box center [137, 189] width 131 height 28
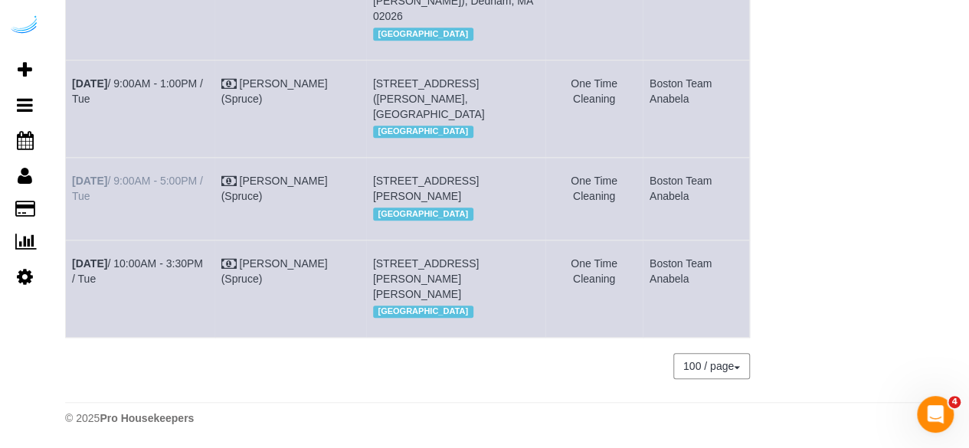
drag, startPoint x: 126, startPoint y: 145, endPoint x: 75, endPoint y: 139, distance: 50.9
click at [75, 158] on td "Aug 19th / 9:00AM - 5:00PM / Tue" at bounding box center [140, 199] width 149 height 82
copy link "Aug 19th / 9:00AM - 5:00PM / Tue"
drag, startPoint x: 473, startPoint y: 175, endPoint x: 366, endPoint y: 136, distance: 113.7
click at [366, 158] on td "120 Kingston St, Building 1904, Unit 1904 (Patricia Garza Gonzalez, Radian, 140…" at bounding box center [455, 199] width 179 height 82
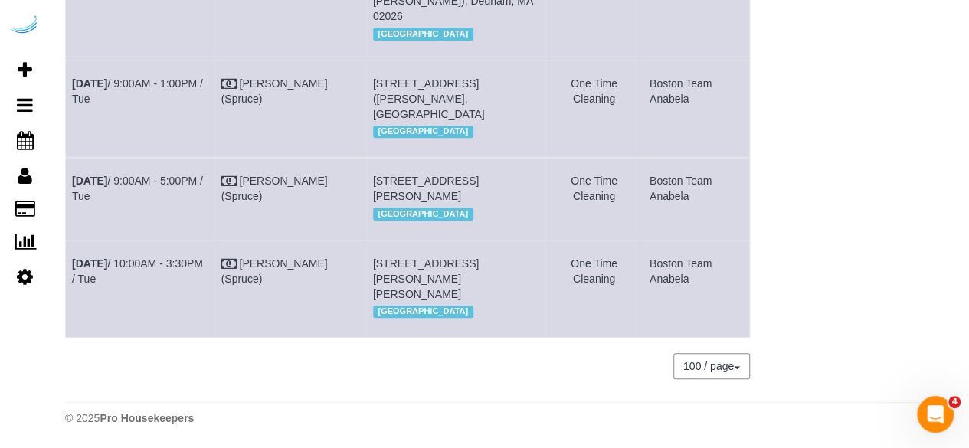
copy span "120 Kingston St, Building 1904, Unit 1904 (Patricia Garza Gonzalez, Radian, 140…"
drag, startPoint x: 690, startPoint y: 159, endPoint x: 642, endPoint y: 136, distance: 53.5
click at [643, 158] on td "Boston Team Anabela" at bounding box center [696, 199] width 107 height 82
copy td "Boston Team Anabela"
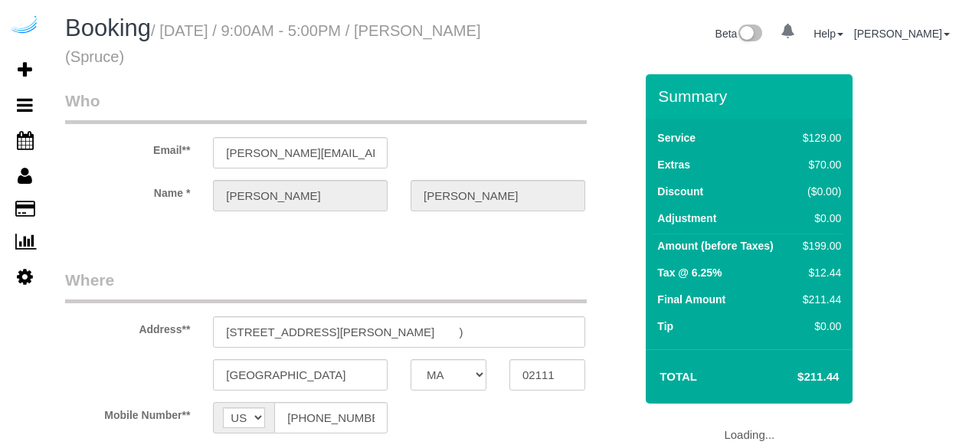
select select "MA"
select select "number:9"
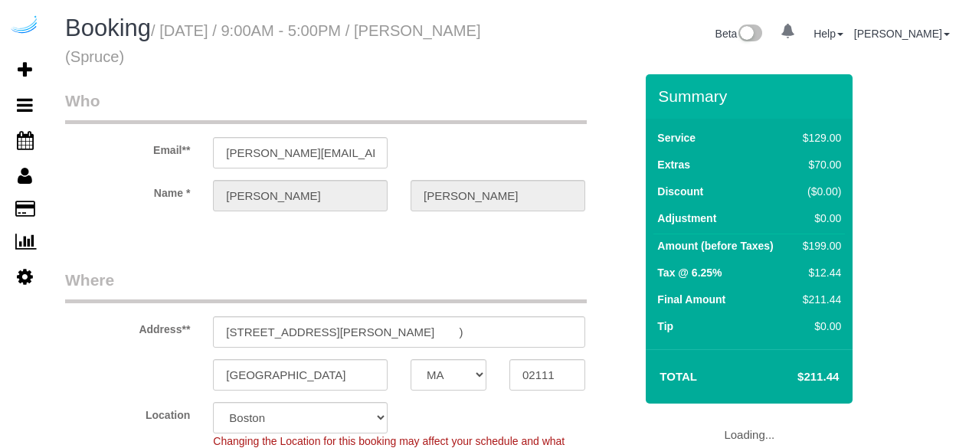
select select "object:702"
select select "282"
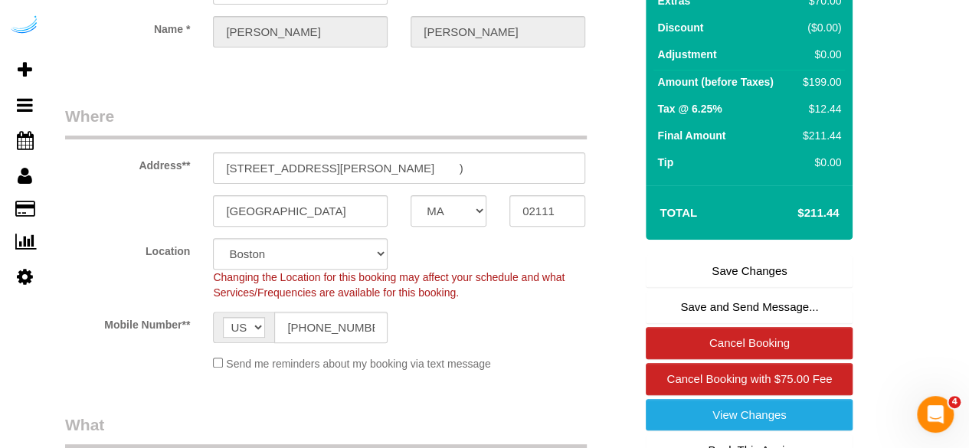
scroll to position [230, 0]
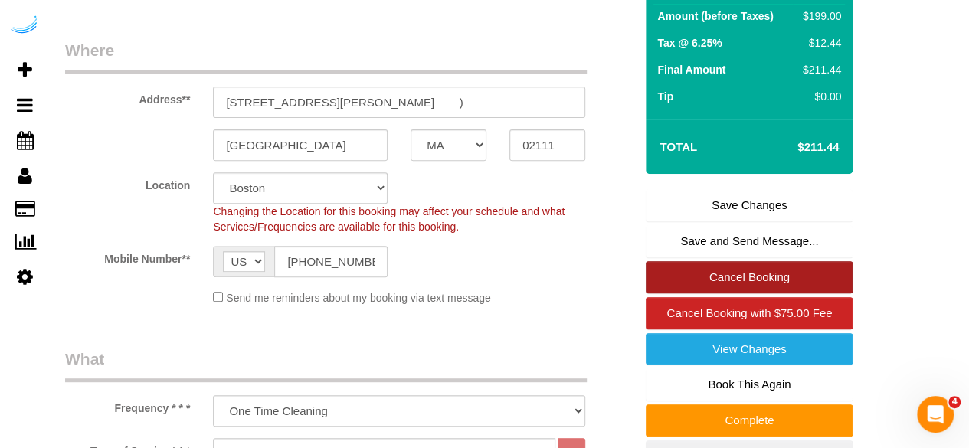
click at [719, 265] on link "Cancel Booking" at bounding box center [749, 277] width 207 height 32
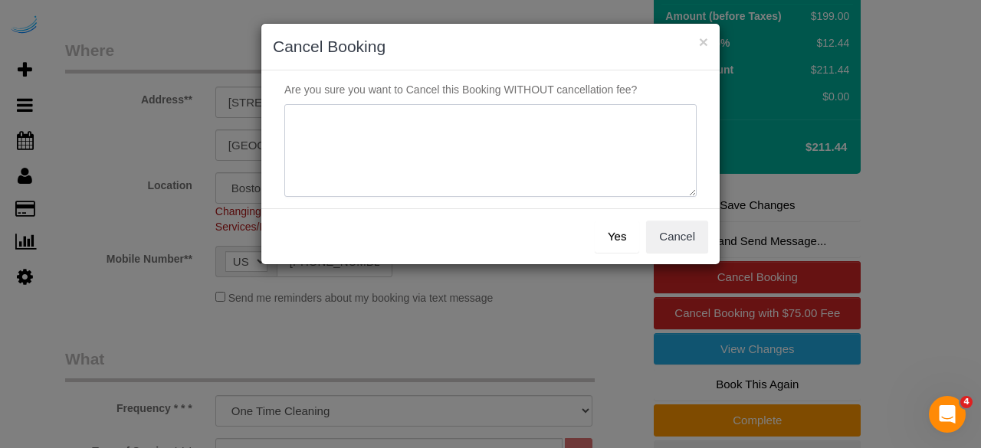
click at [523, 147] on textarea at bounding box center [490, 150] width 412 height 93
type textarea "Not on spruce."
click at [618, 237] on button "Yes" at bounding box center [617, 237] width 44 height 32
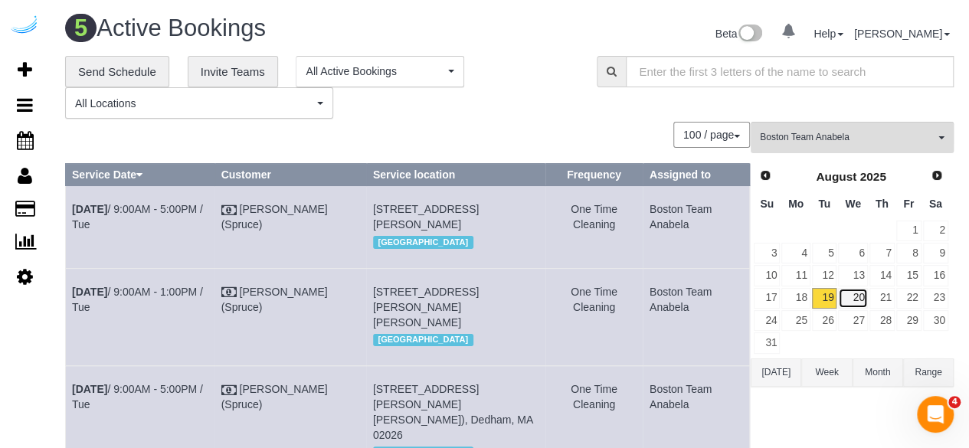
click at [857, 293] on link "20" at bounding box center [852, 298] width 29 height 21
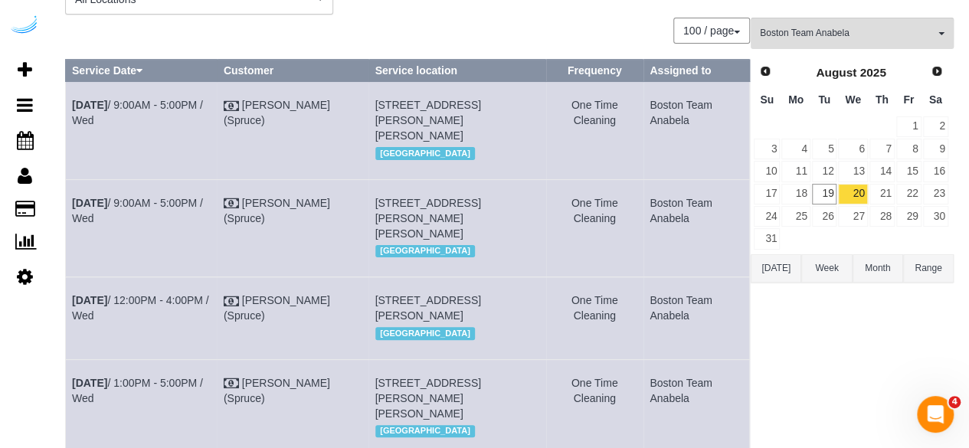
scroll to position [160, 0]
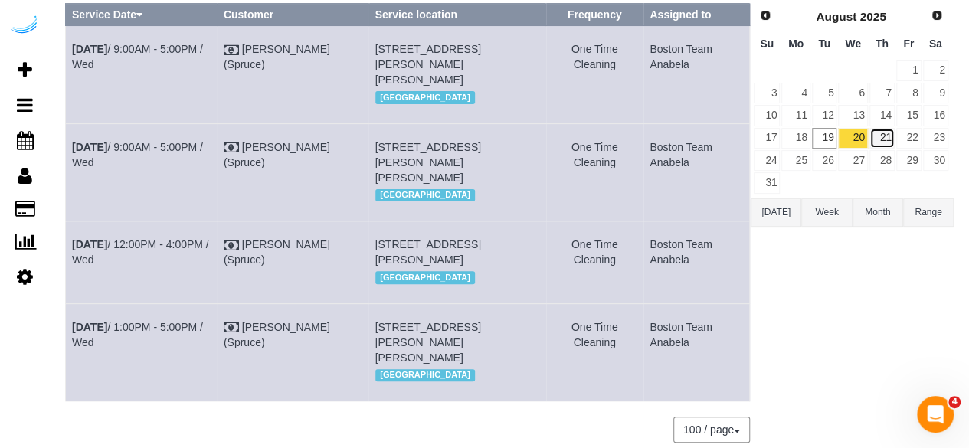
click at [887, 128] on link "21" at bounding box center [882, 138] width 25 height 21
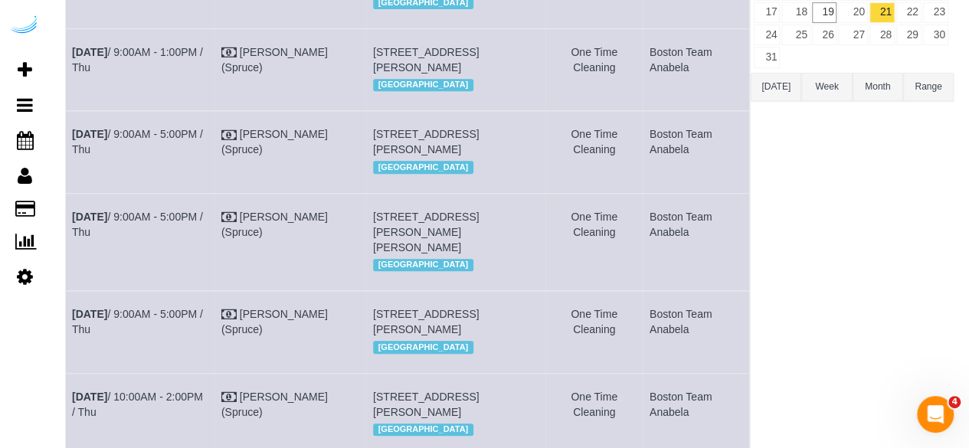
scroll to position [0, 0]
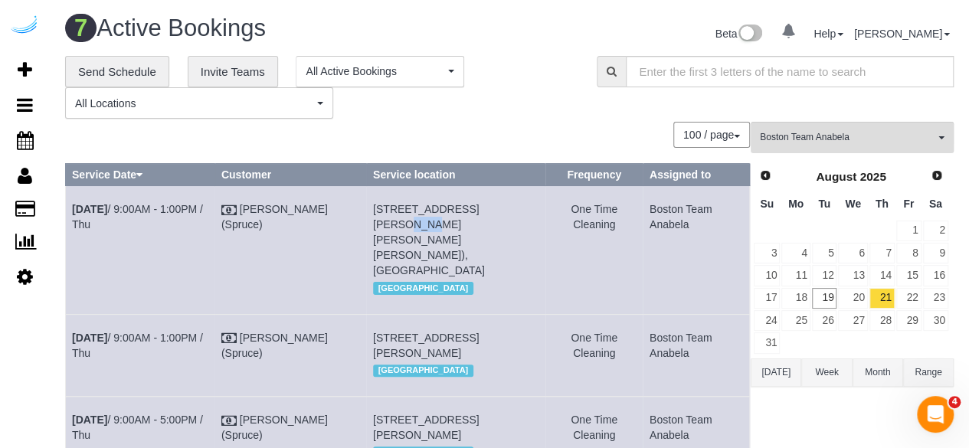
drag, startPoint x: 507, startPoint y: 208, endPoint x: 480, endPoint y: 211, distance: 27.8
click at [480, 211] on td "[STREET_ADDRESS][PERSON_NAME][PERSON_NAME][PERSON_NAME]), [GEOGRAPHIC_DATA] [GE…" at bounding box center [455, 250] width 179 height 128
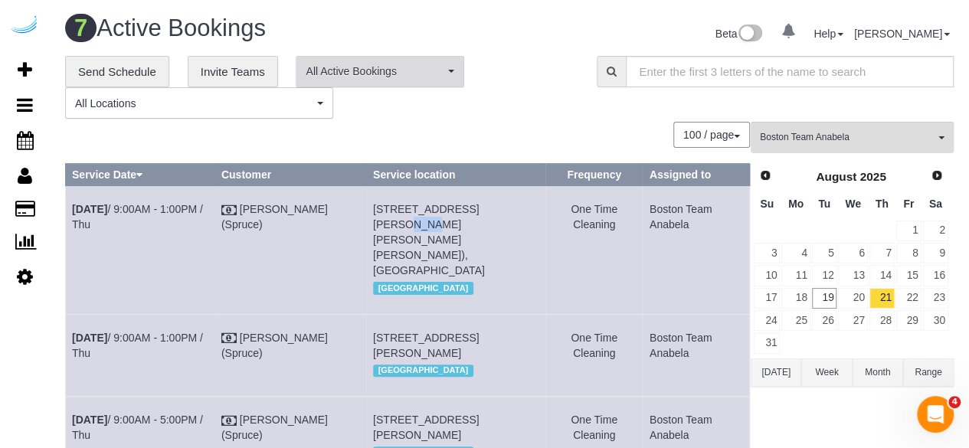
copy span "3208"
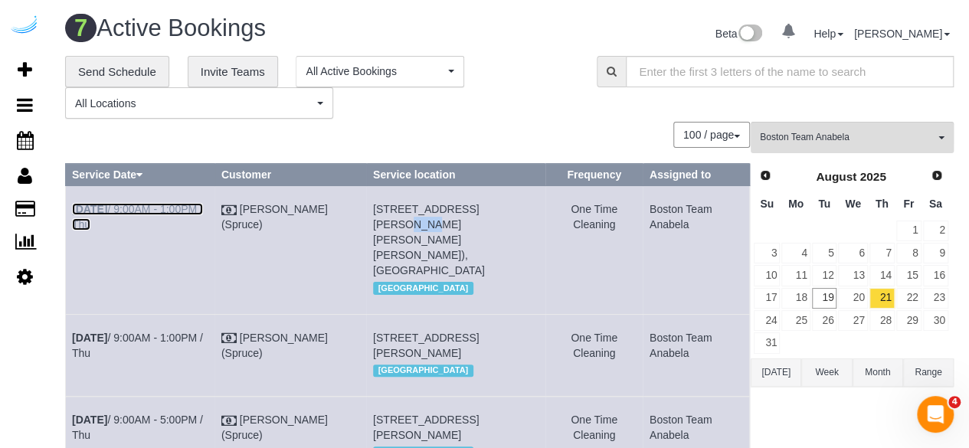
click at [120, 205] on link "[DATE] 9:00AM - 1:00PM / Thu" at bounding box center [137, 217] width 131 height 28
drag, startPoint x: 111, startPoint y: 228, endPoint x: 75, endPoint y: 208, distance: 41.2
click at [75, 208] on td "[DATE] 9:00AM - 1:00PM / Thu" at bounding box center [140, 250] width 149 height 128
copy link "[DATE] 9:00AM - 1:00PM / Thu"
drag, startPoint x: 487, startPoint y: 235, endPoint x: 372, endPoint y: 214, distance: 116.9
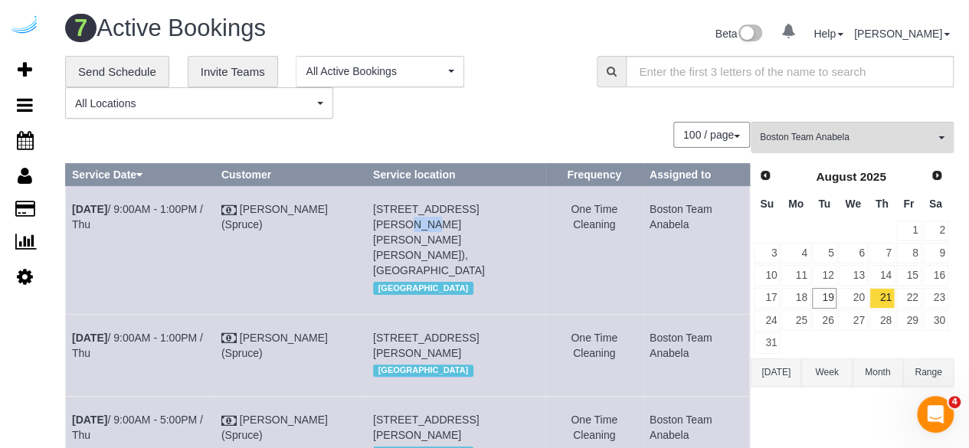
click at [372, 214] on td "[STREET_ADDRESS][PERSON_NAME][PERSON_NAME][PERSON_NAME]), [GEOGRAPHIC_DATA] [GE…" at bounding box center [455, 250] width 179 height 128
copy span "[STREET_ADDRESS][PERSON_NAME][PERSON_NAME][PERSON_NAME]), [GEOGRAPHIC_DATA]"
drag, startPoint x: 699, startPoint y: 225, endPoint x: 641, endPoint y: 208, distance: 60.6
click at [643, 208] on td "Boston Team Anabela" at bounding box center [696, 250] width 107 height 128
copy td "Boston Team Anabela"
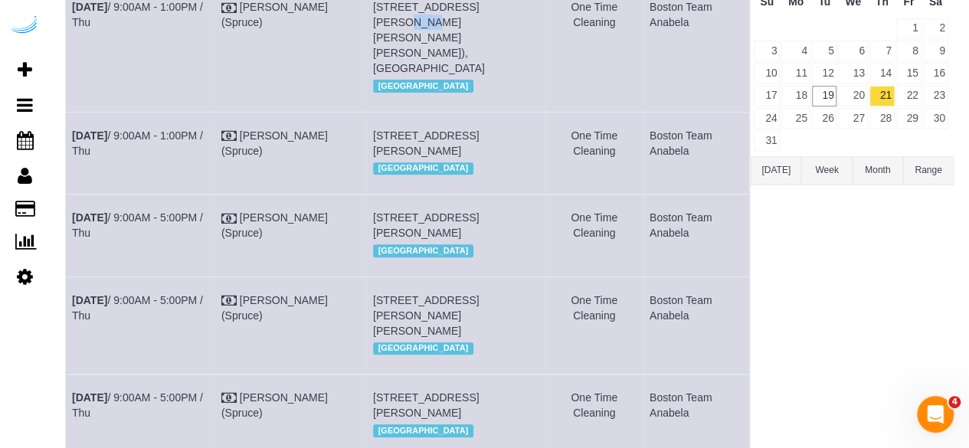
scroll to position [230, 0]
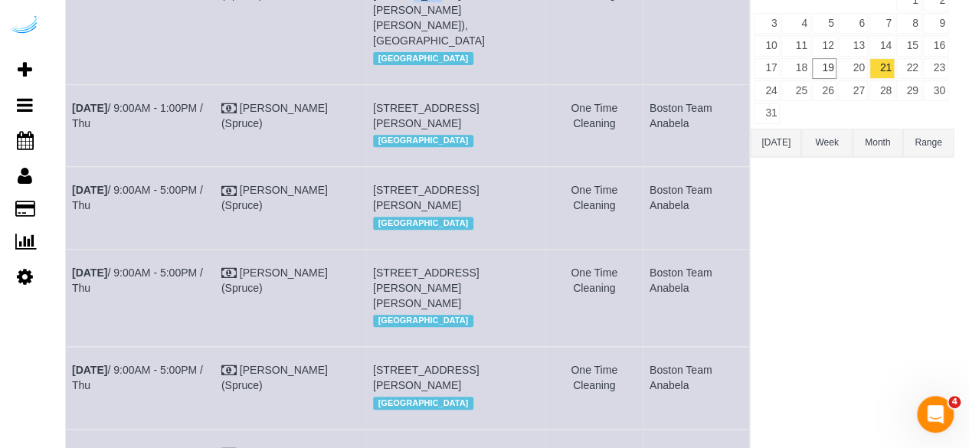
drag, startPoint x: 391, startPoint y: 90, endPoint x: 373, endPoint y: 90, distance: 17.6
click at [373, 102] on span "[STREET_ADDRESS][PERSON_NAME]" at bounding box center [426, 116] width 106 height 28
copy span "1137"
drag, startPoint x: 391, startPoint y: 202, endPoint x: 370, endPoint y: 201, distance: 20.7
click at [370, 201] on td "[STREET_ADDRESS][PERSON_NAME] [GEOGRAPHIC_DATA]" at bounding box center [455, 208] width 179 height 82
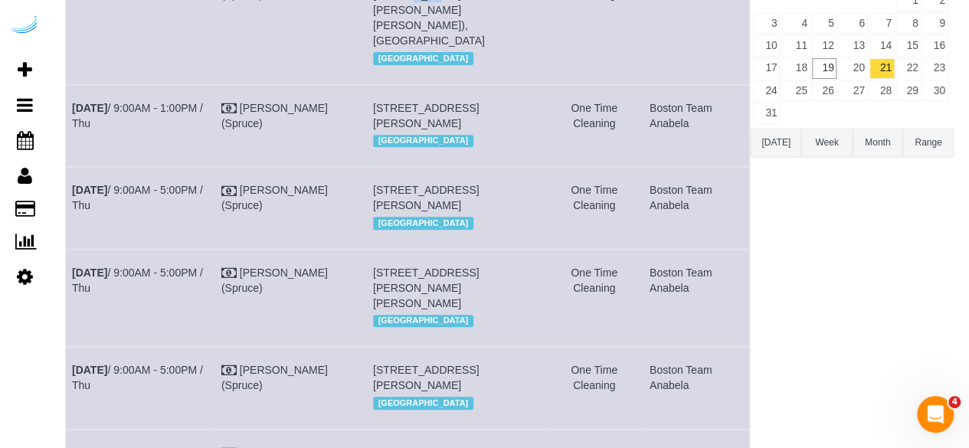
copy span "410"
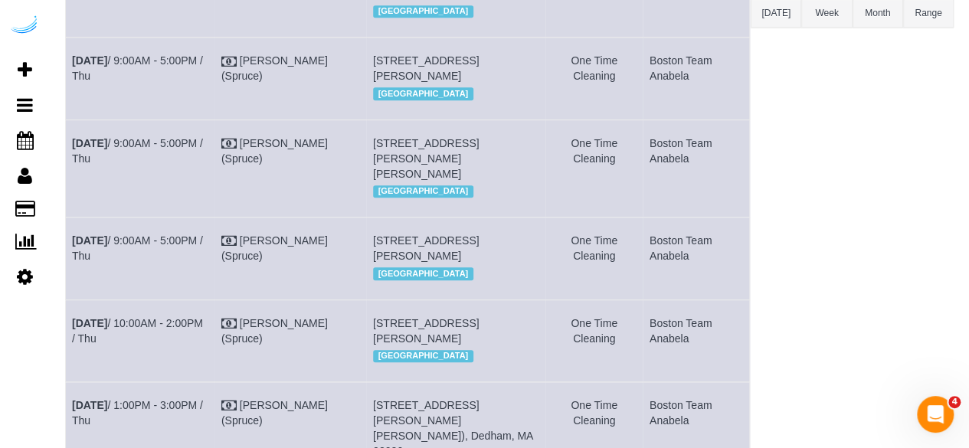
scroll to position [383, 0]
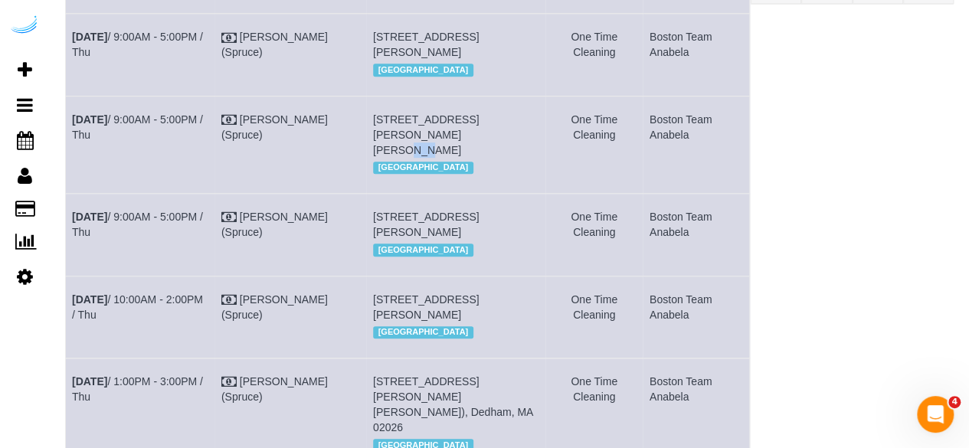
drag, startPoint x: 388, startPoint y: 162, endPoint x: 366, endPoint y: 162, distance: 21.5
click at [366, 162] on td "[STREET_ADDRESS][PERSON_NAME][PERSON_NAME] [GEOGRAPHIC_DATA]" at bounding box center [455, 144] width 179 height 97
copy span "314"
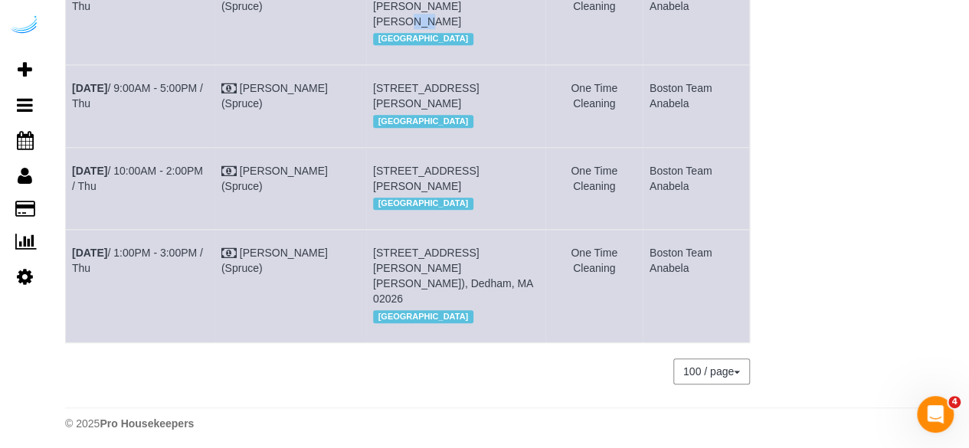
scroll to position [536, 0]
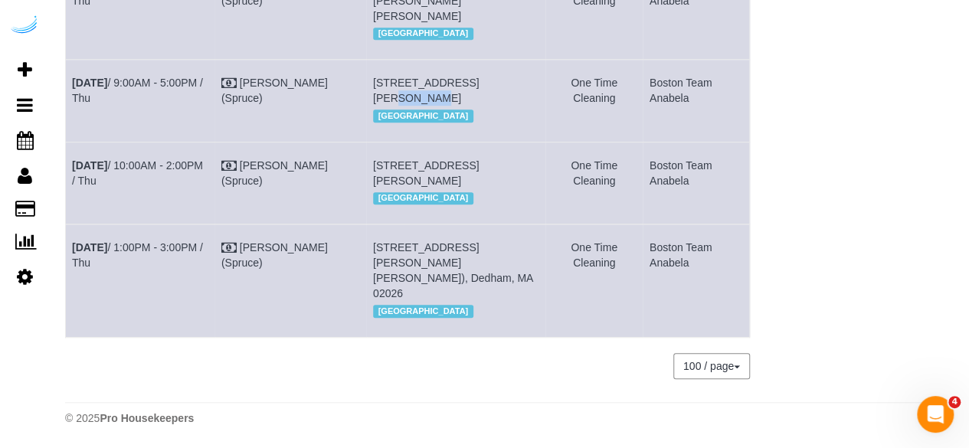
drag, startPoint x: 497, startPoint y: 90, endPoint x: 459, endPoint y: 96, distance: 38.0
click at [459, 96] on td "[STREET_ADDRESS][PERSON_NAME] [GEOGRAPHIC_DATA]" at bounding box center [455, 101] width 179 height 82
copy span "T1204"
click at [107, 89] on b "[DATE]" at bounding box center [89, 83] width 35 height 12
drag, startPoint x: 115, startPoint y: 117, endPoint x: 65, endPoint y: 96, distance: 54.2
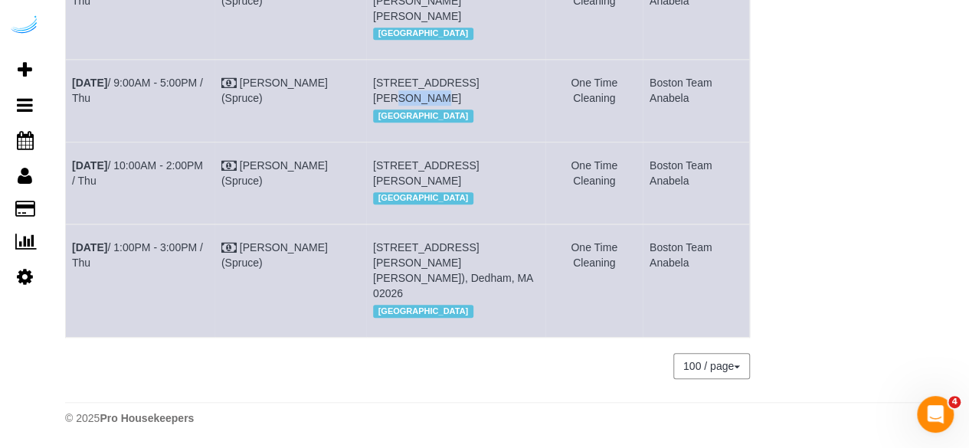
click at [66, 96] on td "[DATE] 9:00AM - 5:00PM / Thu" at bounding box center [140, 101] width 149 height 82
copy link "[DATE] 9:00AM - 5:00PM / Thu"
drag, startPoint x: 535, startPoint y: 123, endPoint x: 373, endPoint y: 88, distance: 165.3
click at [373, 88] on td "[STREET_ADDRESS][PERSON_NAME] [GEOGRAPHIC_DATA]" at bounding box center [455, 101] width 179 height 82
copy span "[STREET_ADDRESS][PERSON_NAME]"
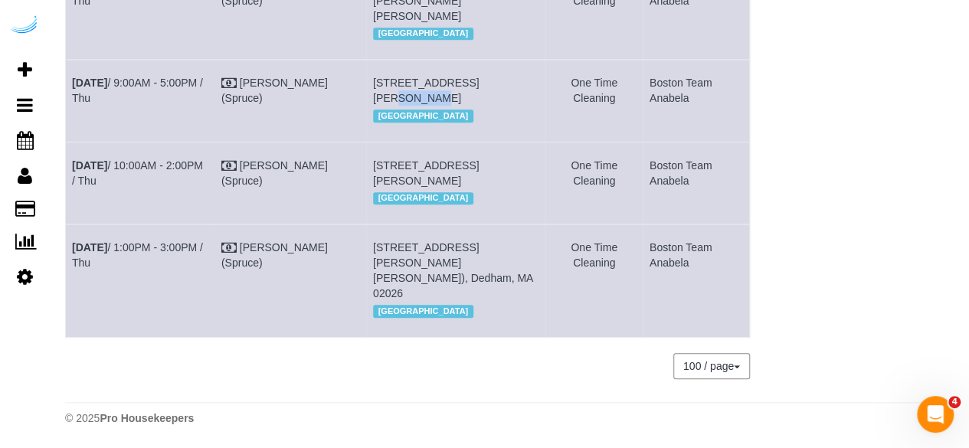
drag, startPoint x: 694, startPoint y: 113, endPoint x: 639, endPoint y: 87, distance: 61.3
click at [639, 87] on tr "[DATE] 9:00AM - 5:00PM / Thu [PERSON_NAME] (Spruce) [STREET_ADDRESS][PERSON_NAM…" at bounding box center [408, 101] width 684 height 82
click at [696, 113] on td "Boston Team Anabela" at bounding box center [696, 101] width 107 height 82
drag, startPoint x: 696, startPoint y: 113, endPoint x: 654, endPoint y: 93, distance: 45.9
click at [654, 93] on td "Boston Team Anabela" at bounding box center [696, 101] width 107 height 82
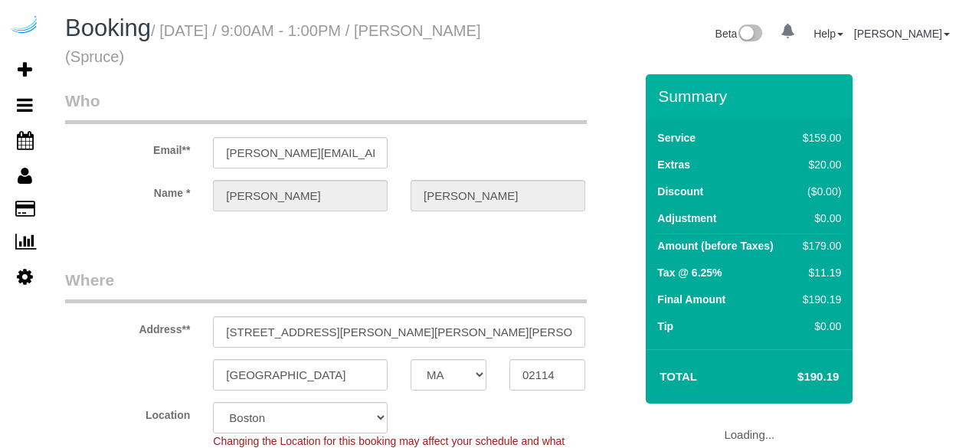
select select "MA"
select select "number:9"
select select "object:702"
select select "282"
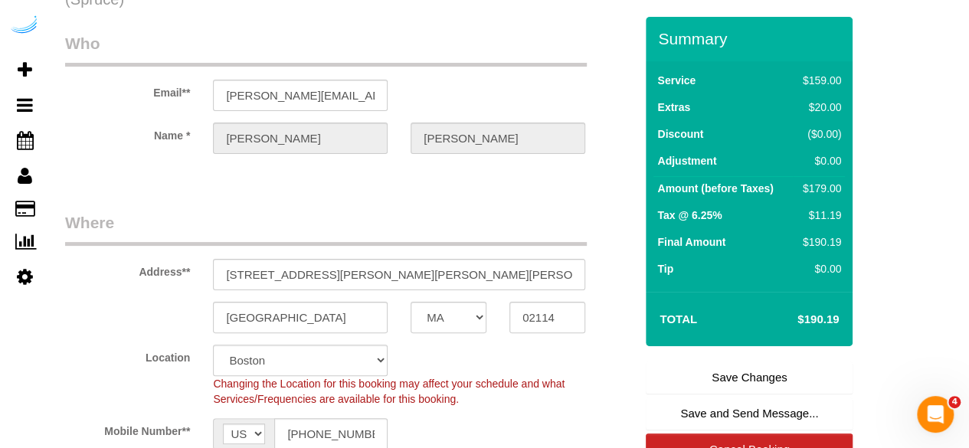
scroll to position [153, 0]
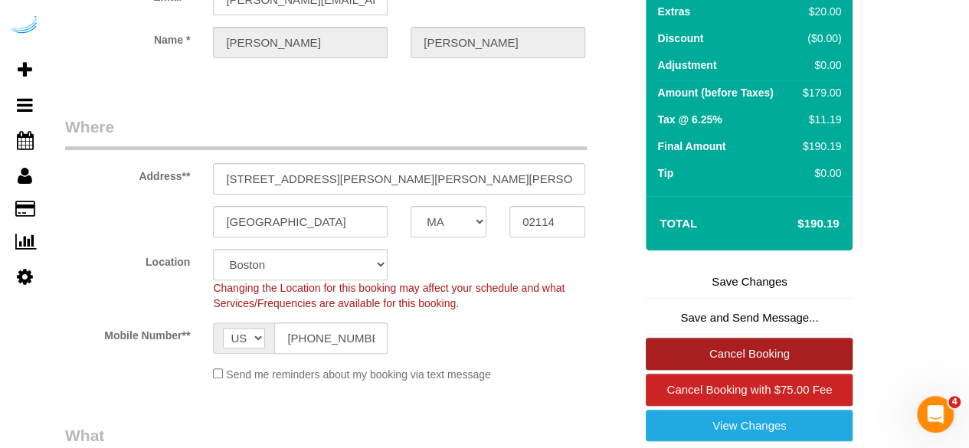
click at [728, 353] on link "Cancel Booking" at bounding box center [749, 354] width 207 height 32
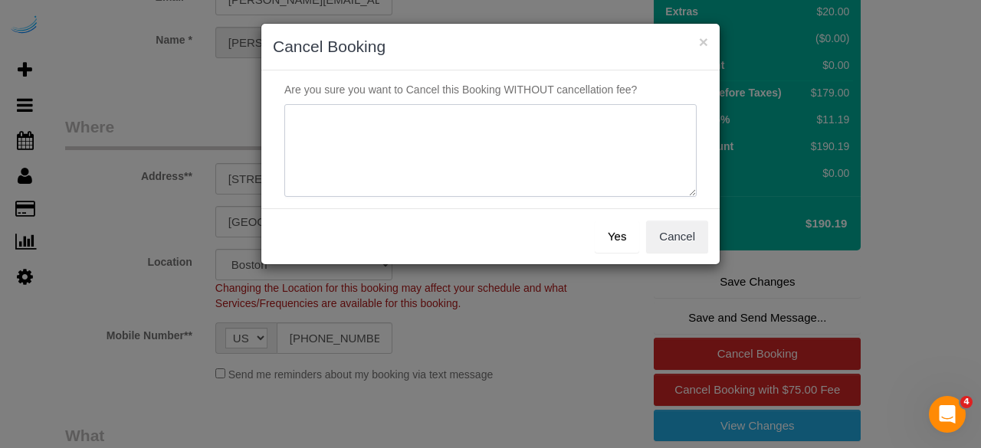
click at [582, 122] on textarea at bounding box center [490, 150] width 412 height 93
type textarea "Not on spruce."
click at [601, 243] on button "Yes" at bounding box center [617, 237] width 44 height 32
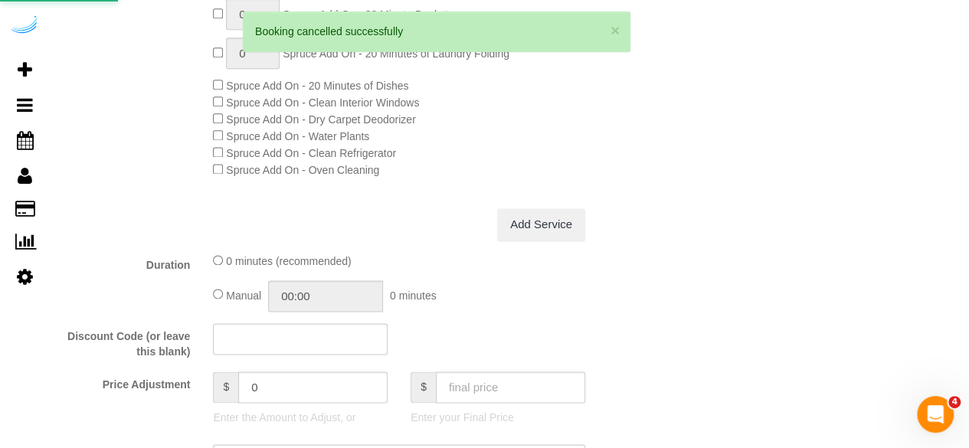
scroll to position [996, 0]
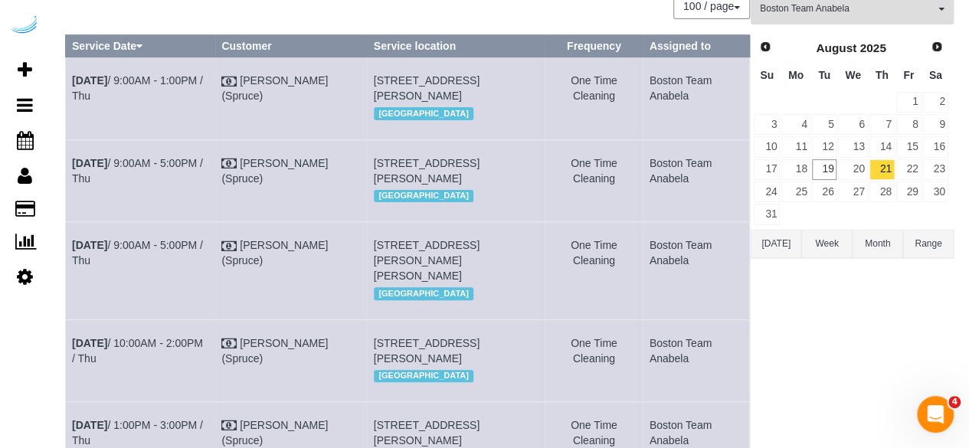
scroll to position [87, 0]
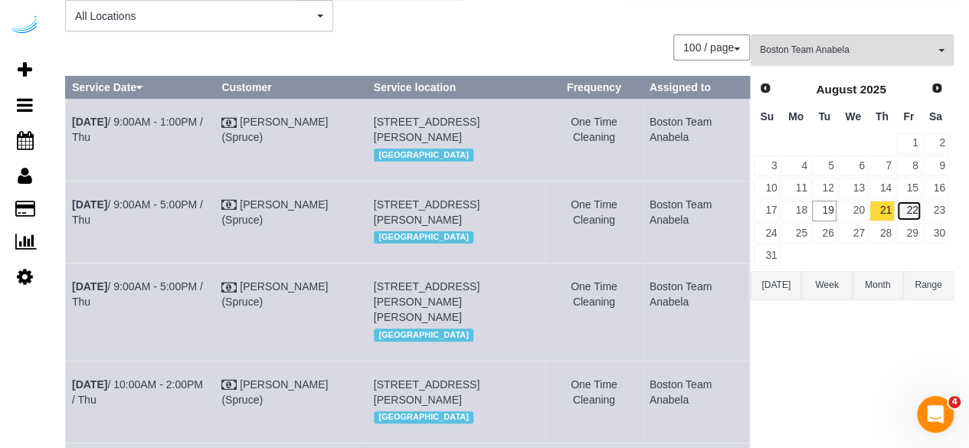
click at [908, 209] on link "22" at bounding box center [909, 211] width 25 height 21
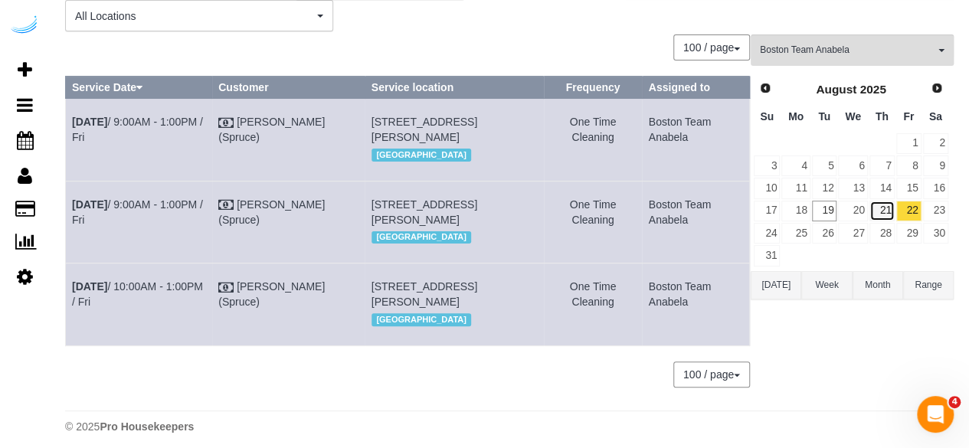
click at [887, 211] on link "21" at bounding box center [882, 211] width 25 height 21
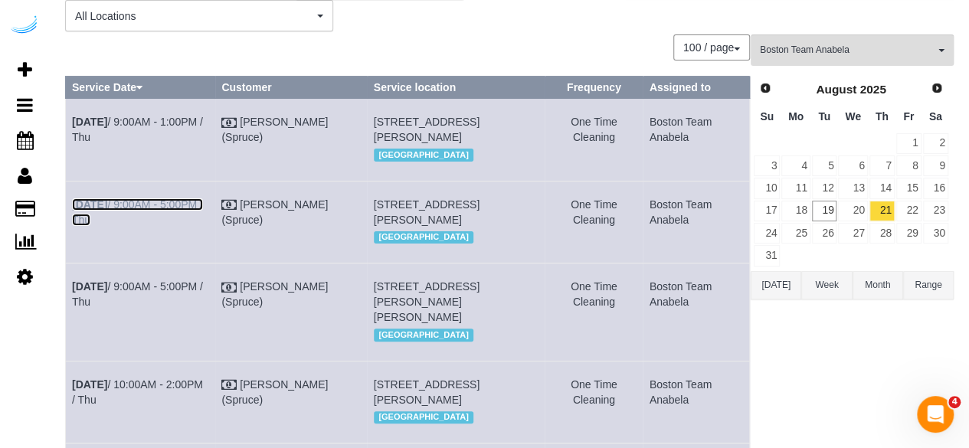
click at [159, 226] on link "[DATE] 9:00AM - 5:00PM / Thu" at bounding box center [137, 212] width 131 height 28
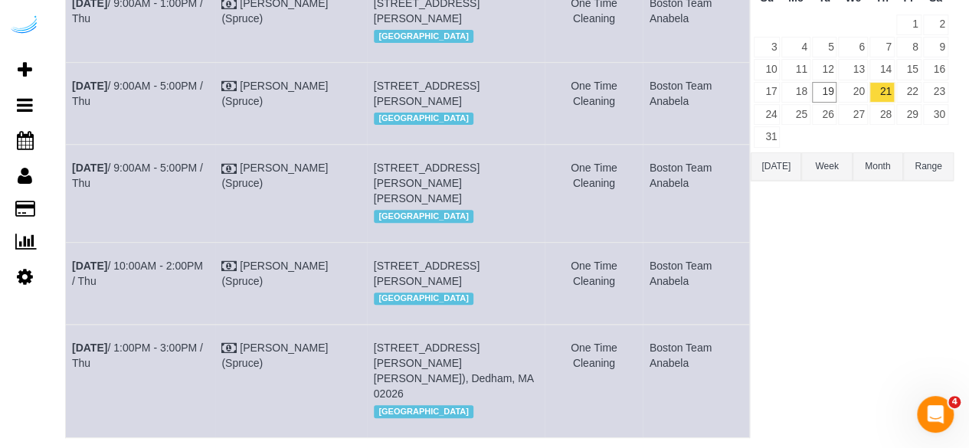
scroll to position [252, 0]
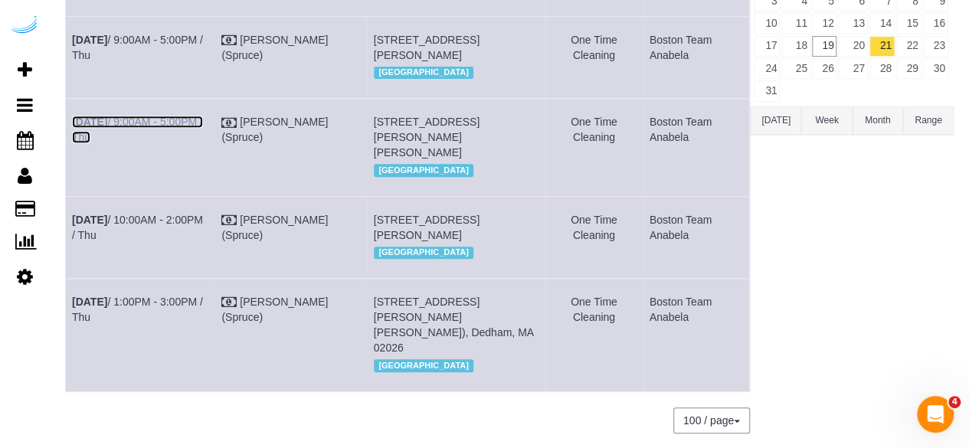
click at [203, 143] on link "[DATE] 9:00AM - 5:00PM / Thu" at bounding box center [137, 130] width 131 height 28
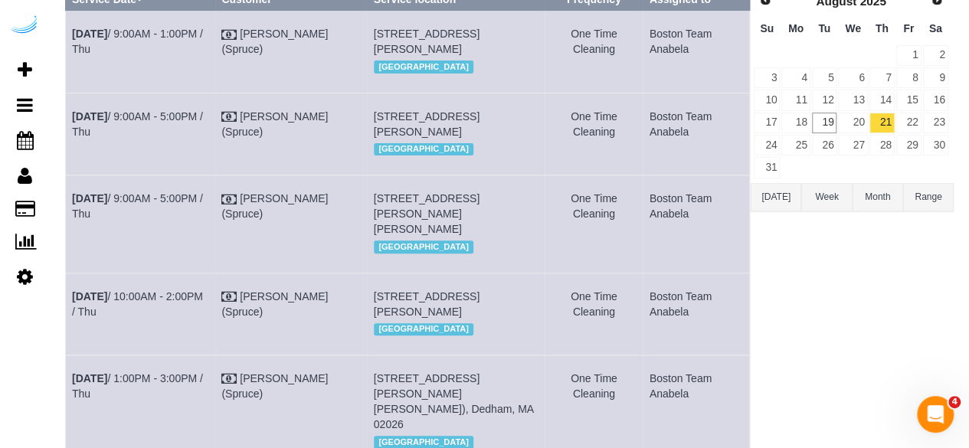
scroll to position [99, 0]
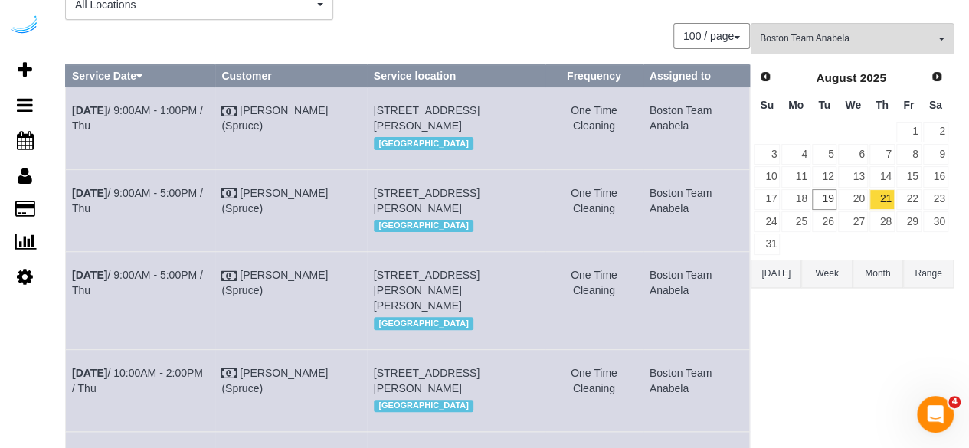
click at [162, 100] on td "[DATE] 9:00AM - 1:00PM / Thu" at bounding box center [140, 128] width 149 height 82
click at [162, 108] on link "[DATE] 9:00AM - 1:00PM / Thu" at bounding box center [137, 118] width 131 height 28
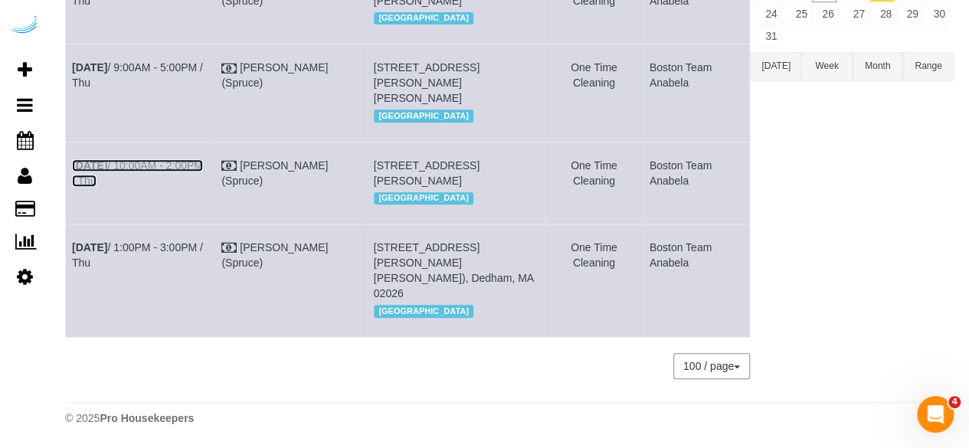
click at [170, 187] on link "[DATE] 10:00AM - 2:00PM / Thu" at bounding box center [137, 173] width 131 height 28
click at [195, 269] on link "[DATE] 1:00PM - 3:00PM / Thu" at bounding box center [137, 255] width 131 height 28
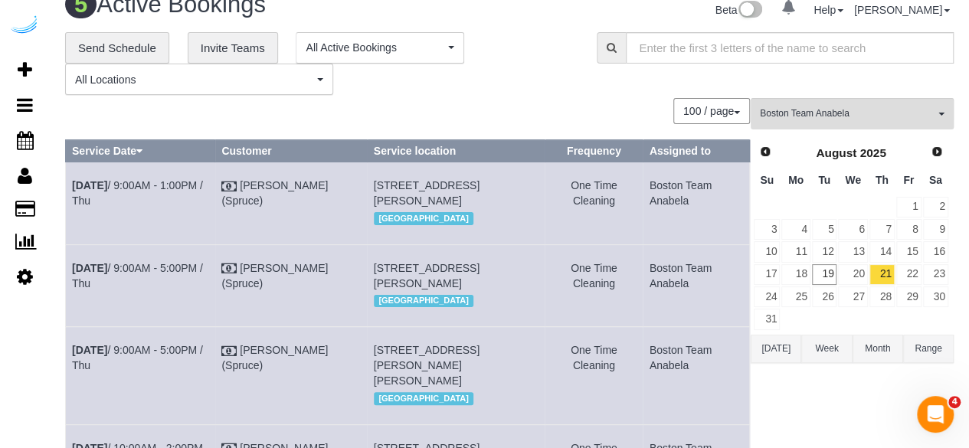
scroll to position [0, 0]
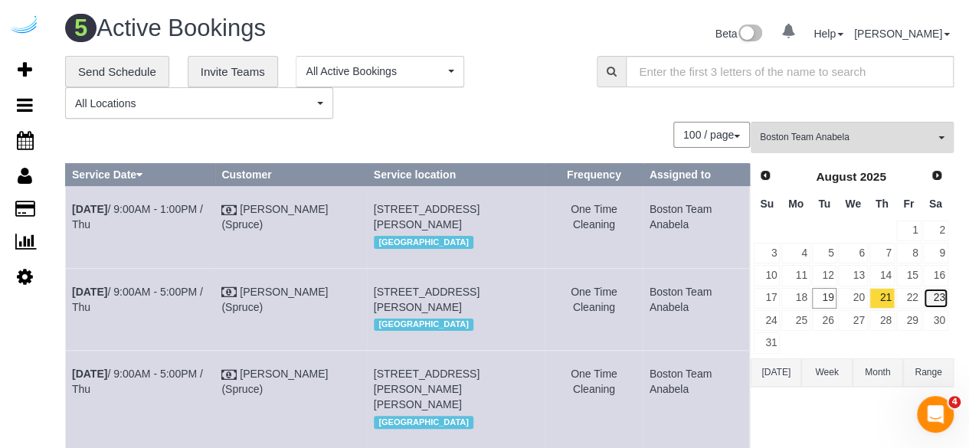
click at [923, 295] on link "23" at bounding box center [935, 298] width 25 height 21
click at [913, 299] on link "22" at bounding box center [909, 298] width 25 height 21
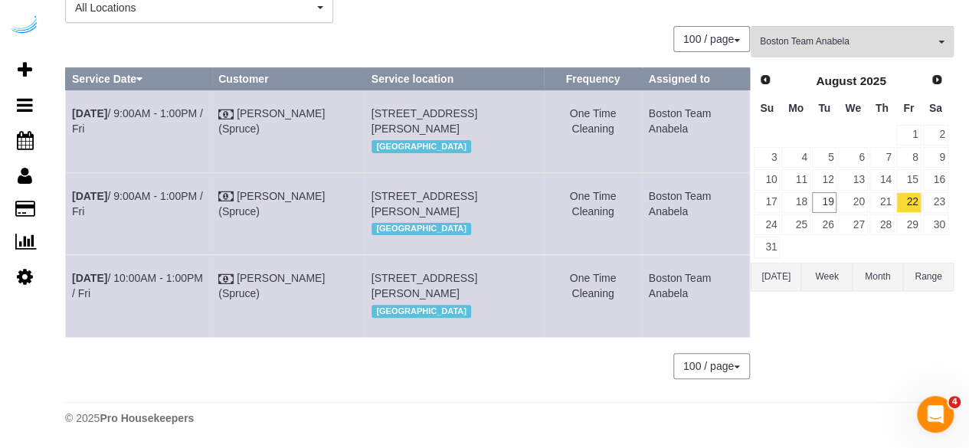
scroll to position [156, 0]
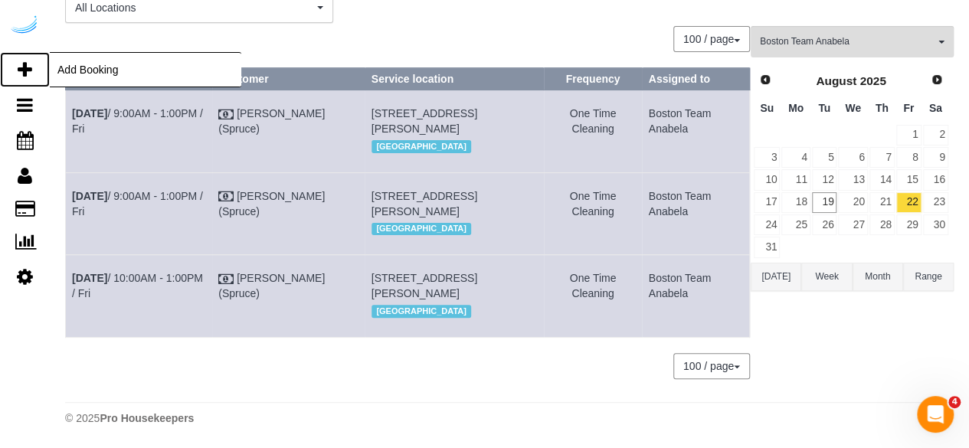
click at [32, 73] on link "Add Booking" at bounding box center [25, 69] width 50 height 35
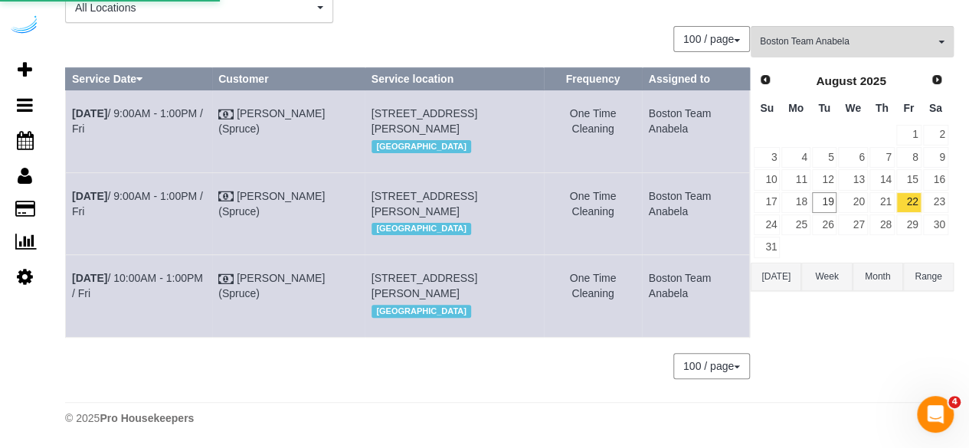
select select "number:9"
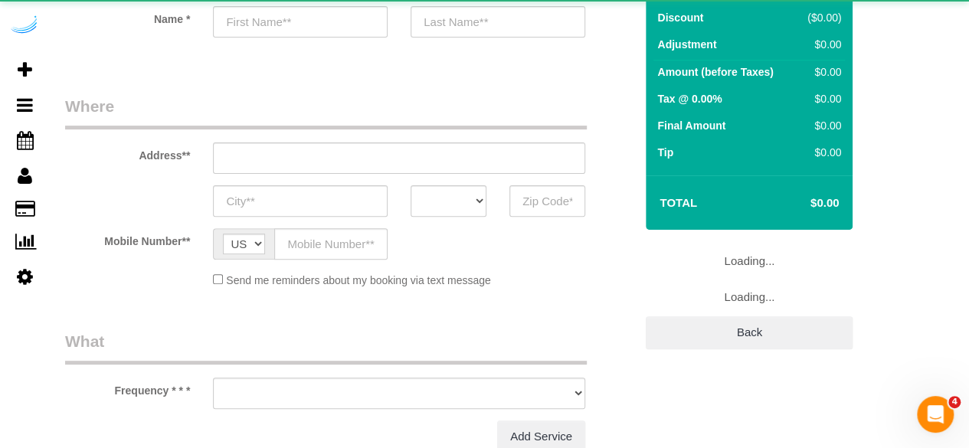
select select "object:2201"
select select "4"
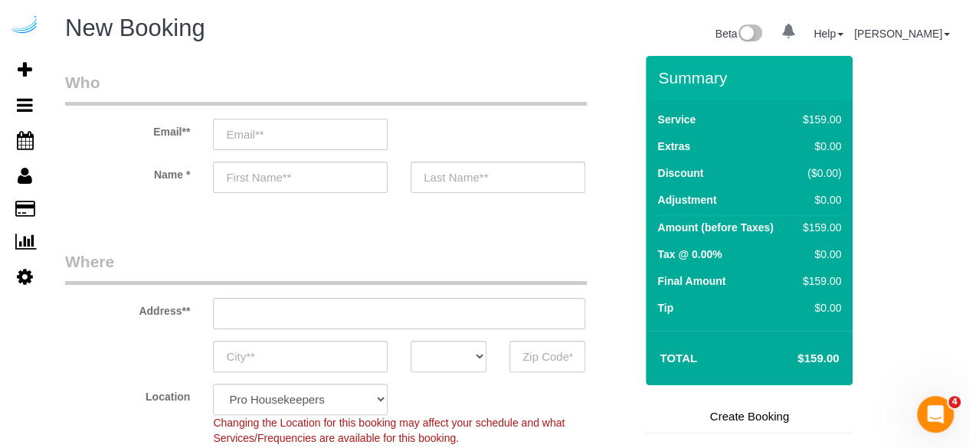
click at [307, 126] on input "email" at bounding box center [300, 134] width 175 height 31
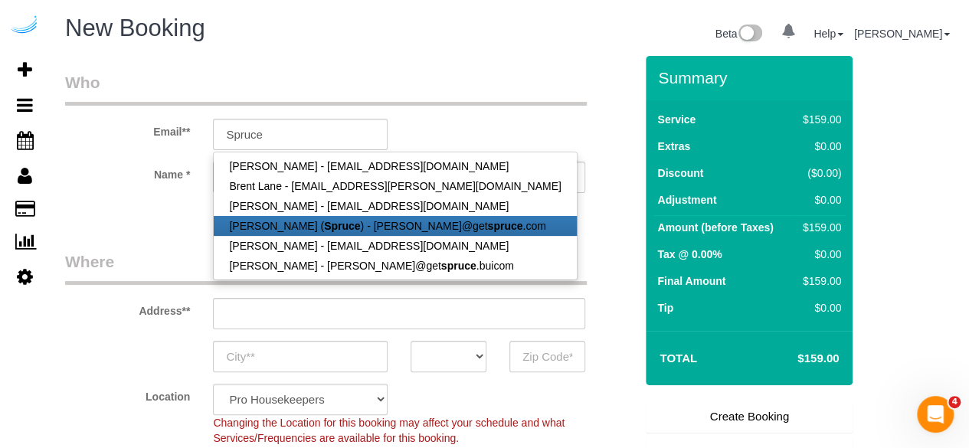
click at [301, 223] on link "[PERSON_NAME] ( Spruce ) - [PERSON_NAME]@get spruce .com" at bounding box center [395, 226] width 362 height 20
type input "[PERSON_NAME][EMAIL_ADDRESS][DOMAIN_NAME]"
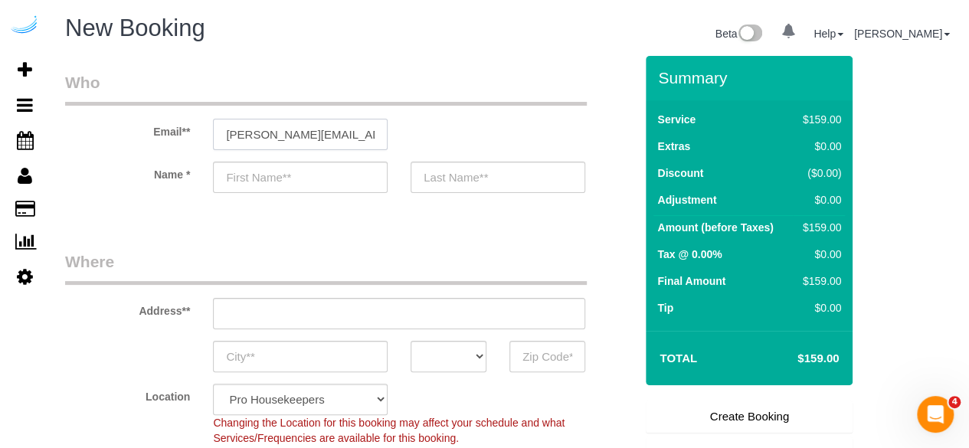
type input "[PERSON_NAME]"
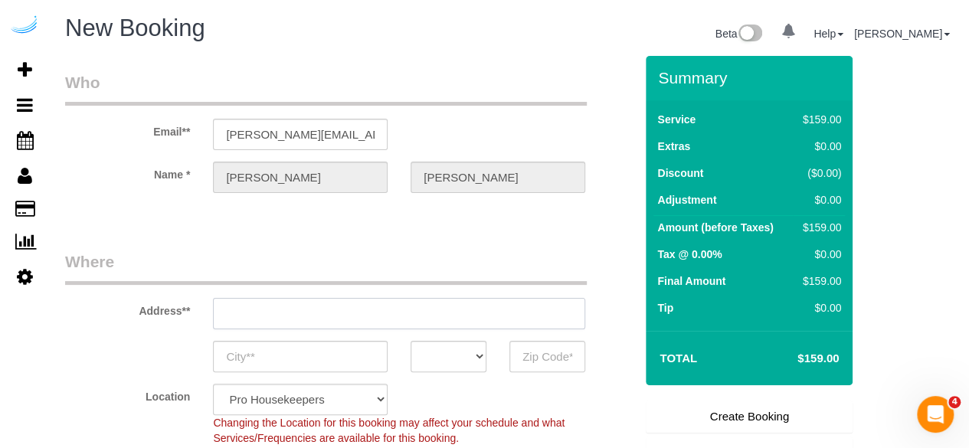
click at [368, 312] on input "text" at bounding box center [399, 313] width 372 height 31
paste input "[STREET_ADDRESS]"
click at [369, 312] on input "[STREET_ADDRESS]" at bounding box center [399, 313] width 372 height 31
paste input "[STREET_ADDRESS][PERSON_NAME]"
type input "[STREET_ADDRESS][PERSON_NAME]"
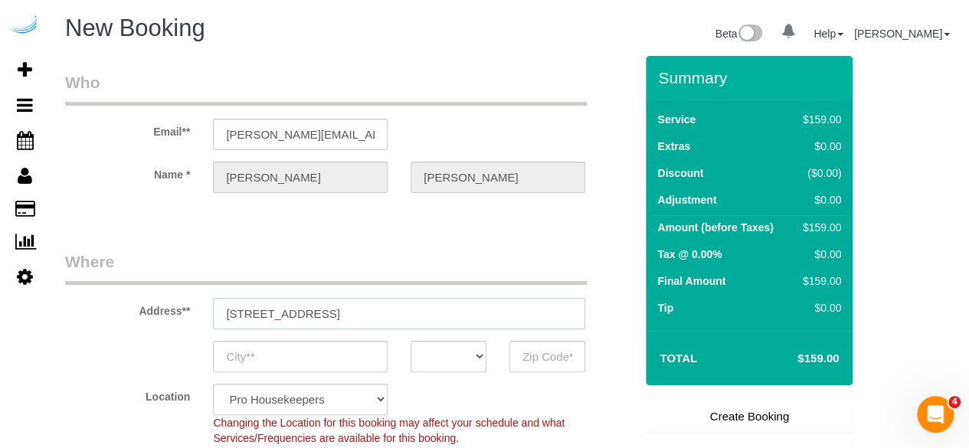
type input "Austin"
select select "[GEOGRAPHIC_DATA]"
type input "78704"
click at [369, 312] on input "[STREET_ADDRESS][PERSON_NAME]" at bounding box center [399, 313] width 372 height 31
paste input "[STREET_ADDRESS]"
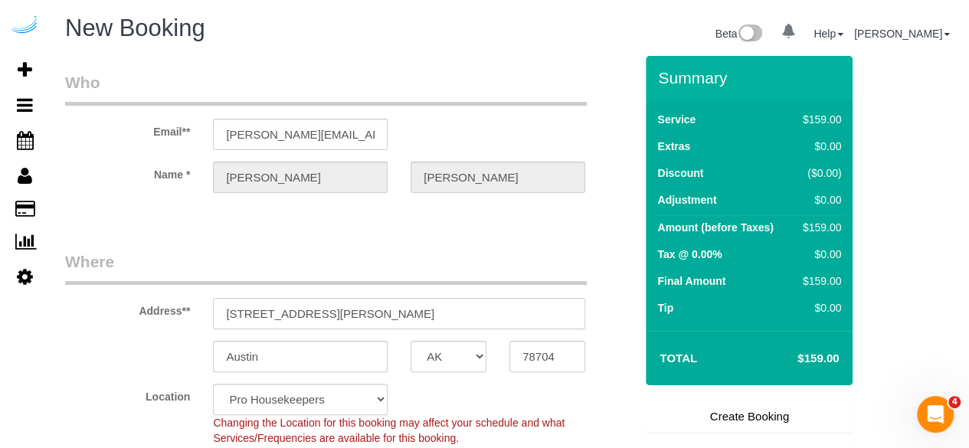
type input "[STREET_ADDRESS]"
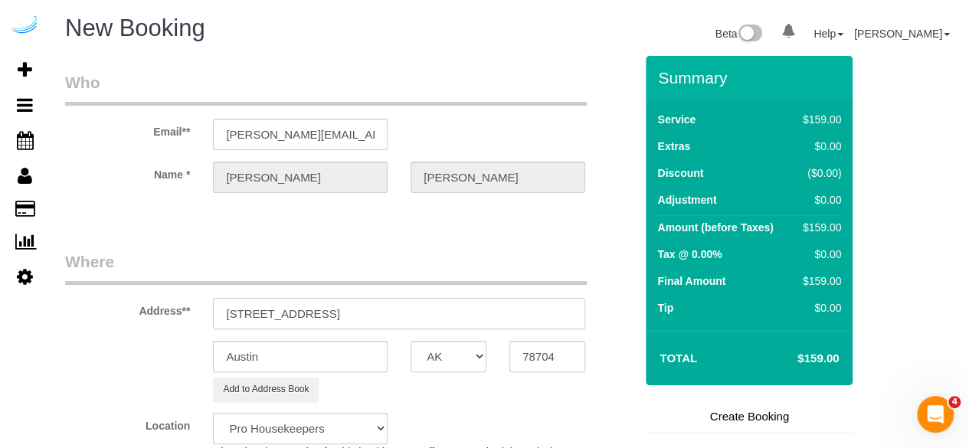
drag, startPoint x: 368, startPoint y: 310, endPoint x: 442, endPoint y: 304, distance: 74.6
click at [442, 304] on input "[STREET_ADDRESS]" at bounding box center [399, 313] width 372 height 31
select select "9"
type input "[STREET_ADDRESS]"
select select "object:2245"
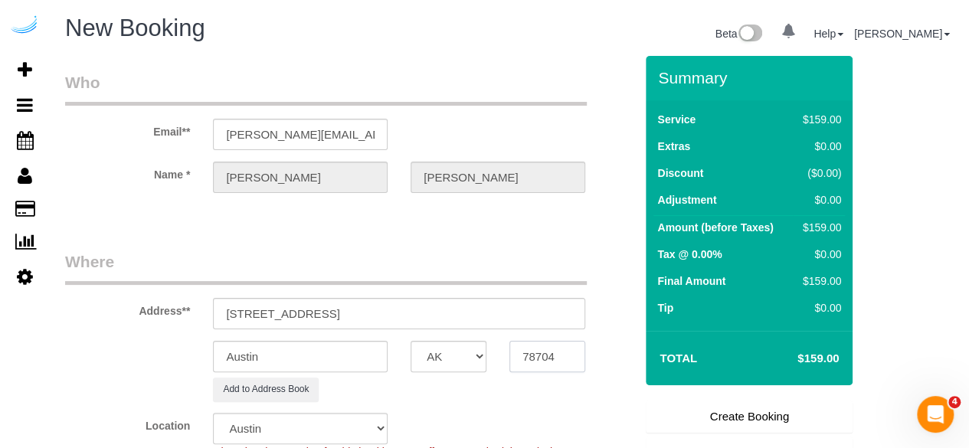
click at [549, 352] on input "78704" at bounding box center [548, 356] width 76 height 31
paste input "0211"
type input "02114"
click at [485, 355] on select "AK AL AR AZ CA CO CT DC DE FL GA HI IA ID IL IN KS KY LA MA MD ME MI MN MO MS M…" at bounding box center [449, 356] width 76 height 31
select select "MA"
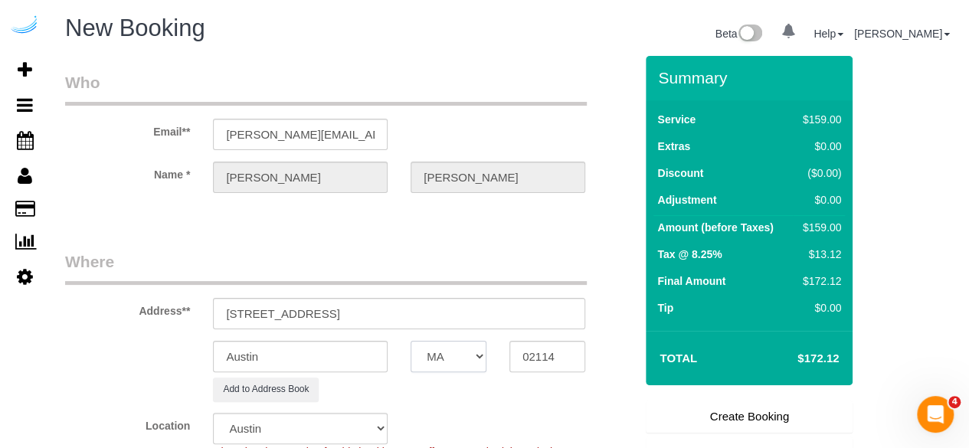
click at [411, 341] on select "AK AL AR AZ CA CO CT DC DE FL GA HI IA ID IL IN KS KY LA MA MD ME MI MN MO MS M…" at bounding box center [449, 356] width 76 height 31
select select "7"
select select "object:2292"
click at [356, 355] on input "Austin" at bounding box center [300, 356] width 175 height 31
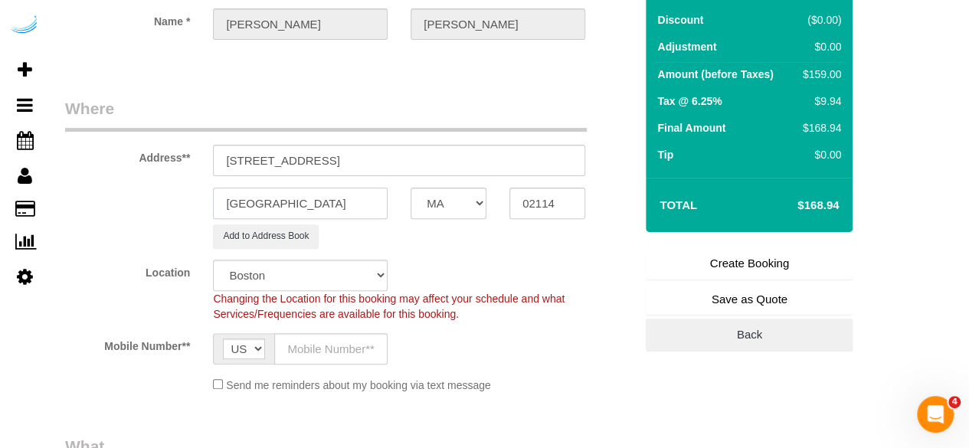
scroll to position [230, 0]
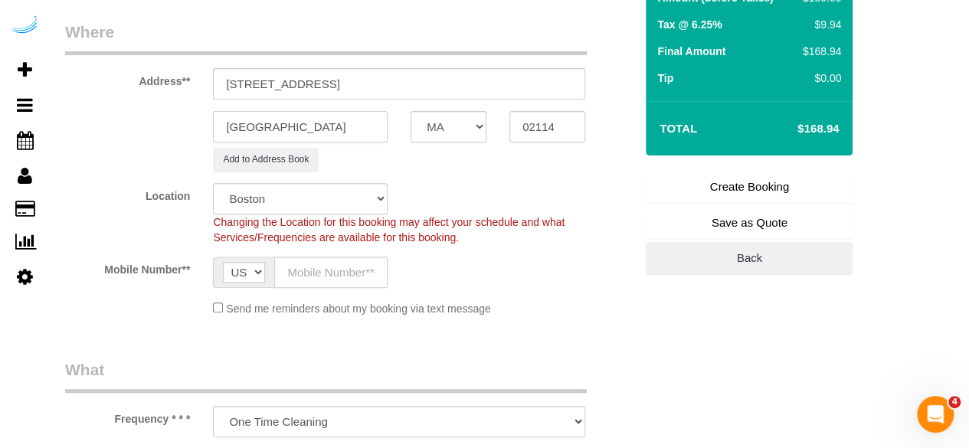
type input "[GEOGRAPHIC_DATA]"
drag, startPoint x: 347, startPoint y: 82, endPoint x: 408, endPoint y: 80, distance: 60.6
click at [434, 80] on input "72 Staniford St, Boston, MA 02114" at bounding box center [399, 83] width 372 height 31
drag, startPoint x: 314, startPoint y: 82, endPoint x: 516, endPoint y: 82, distance: 202.3
click at [516, 82] on input "72 Staniford St, Boston, MA 02114" at bounding box center [399, 83] width 372 height 31
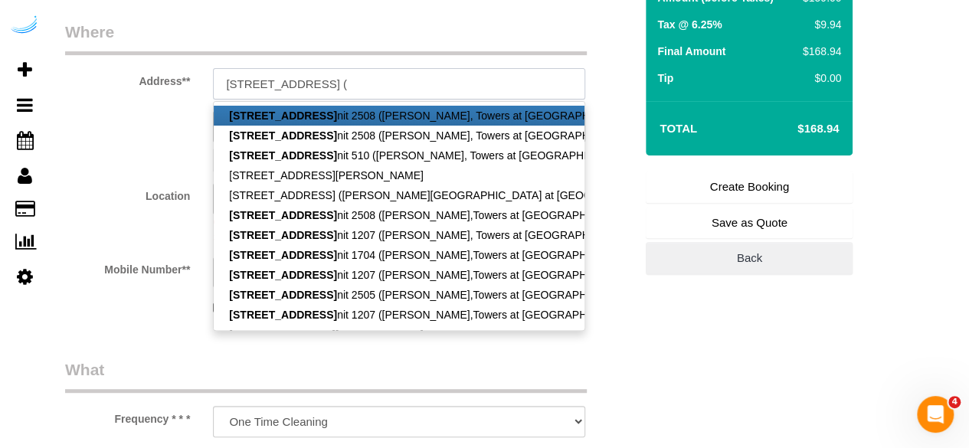
paste input "Kristen Wice"
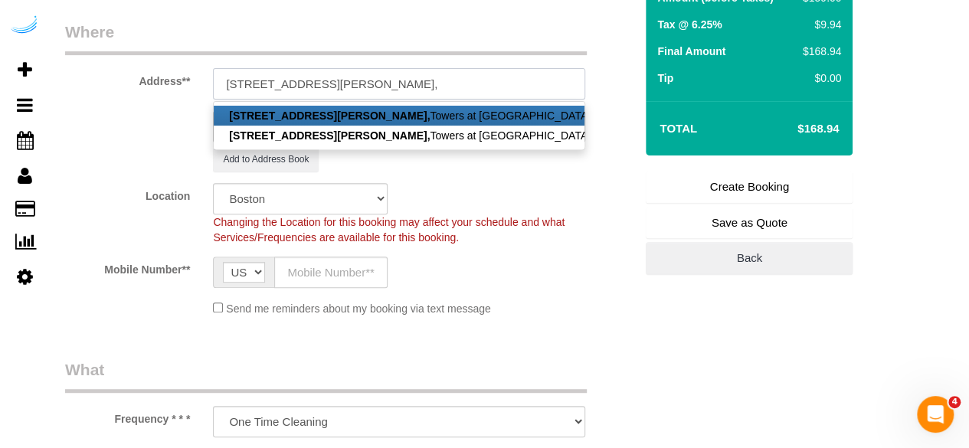
paste input "Towers at Longfellow"
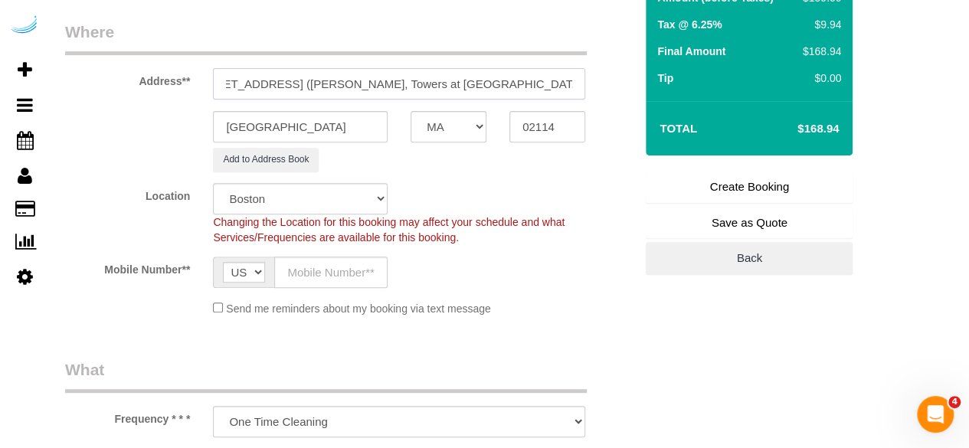
scroll to position [0, 0]
paste input "1466001"
type input "72 Staniford St, Building 4, Unit 1704 (Kristen Wice, Towers at Longfellow , 14…"
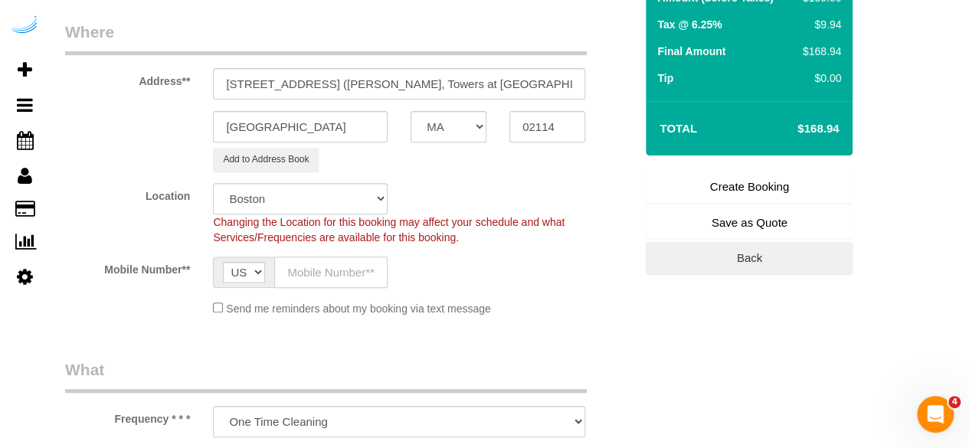
drag, startPoint x: 325, startPoint y: 267, endPoint x: 331, endPoint y: 274, distance: 8.7
click at [325, 267] on input "text" at bounding box center [330, 272] width 113 height 31
type input "[PHONE_NUMBER]"
type input "Brandie Louck"
type input "[PHONE_NUMBER]"
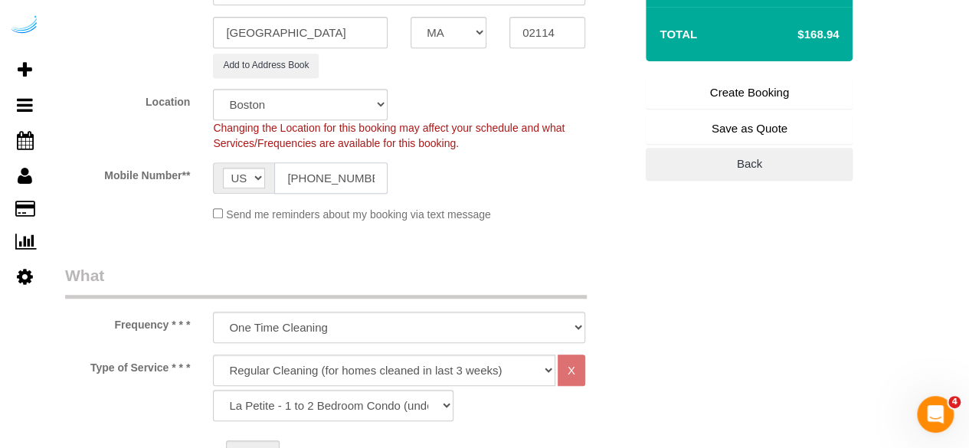
scroll to position [460, 0]
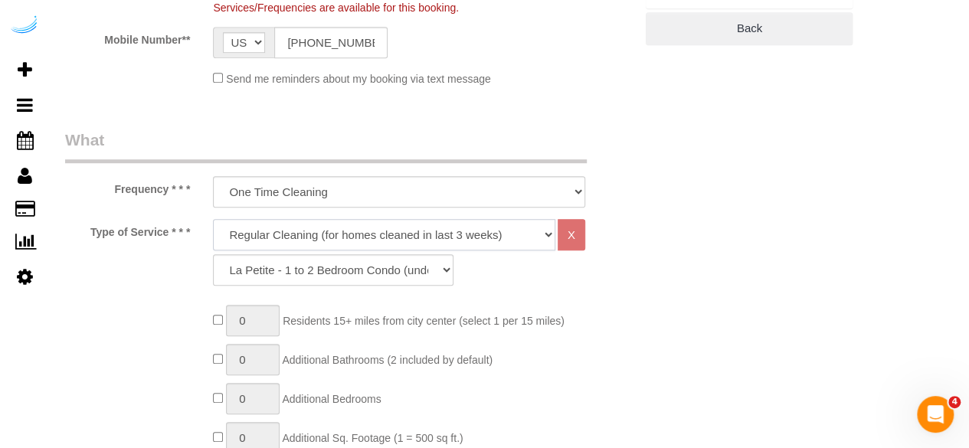
click at [365, 238] on select "Deep Cleaning (for homes that have not been cleaned in 3+ weeks) Spruce Regular…" at bounding box center [384, 234] width 343 height 31
select select "282"
click at [213, 219] on select "Deep Cleaning (for homes that have not been cleaned in 3+ weeks) Spruce Regular…" at bounding box center [384, 234] width 343 height 31
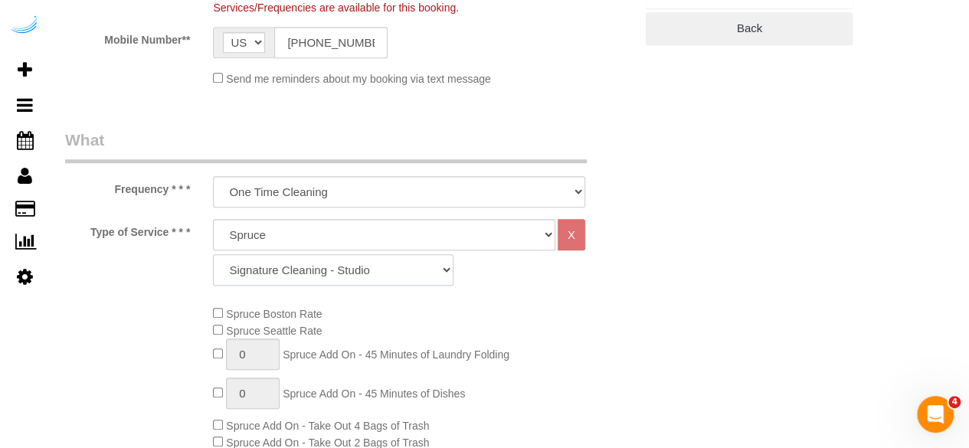
click at [334, 275] on select "Signature Cleaning - Studio Signature Cleaning - 1 Bed 1 Bath Signature Cleanin…" at bounding box center [333, 269] width 241 height 31
select select "319"
click at [213, 254] on select "Signature Cleaning - Studio Signature Cleaning - 1 Bed 1 Bath Signature Cleanin…" at bounding box center [333, 269] width 241 height 31
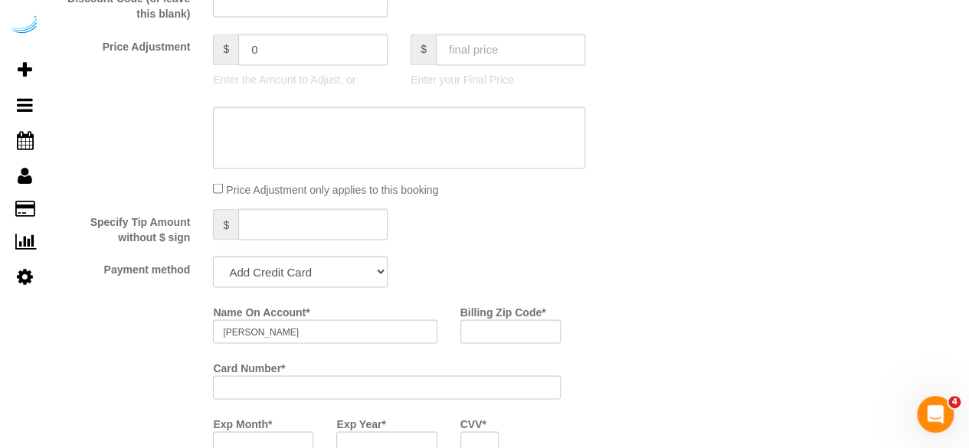
scroll to position [1379, 0]
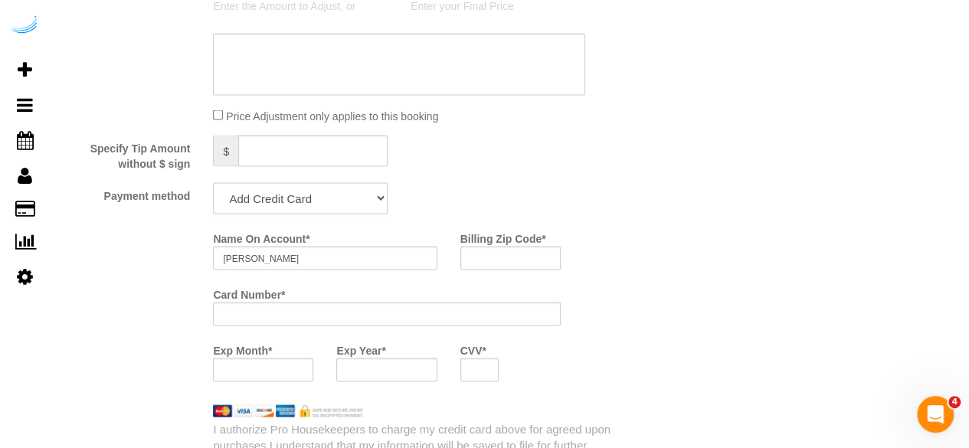
click at [359, 208] on select "Add Credit Card Cash Check Paypal" at bounding box center [300, 197] width 175 height 31
select select "string:check"
click at [213, 184] on select "Add Credit Card Cash Check Paypal" at bounding box center [300, 197] width 175 height 31
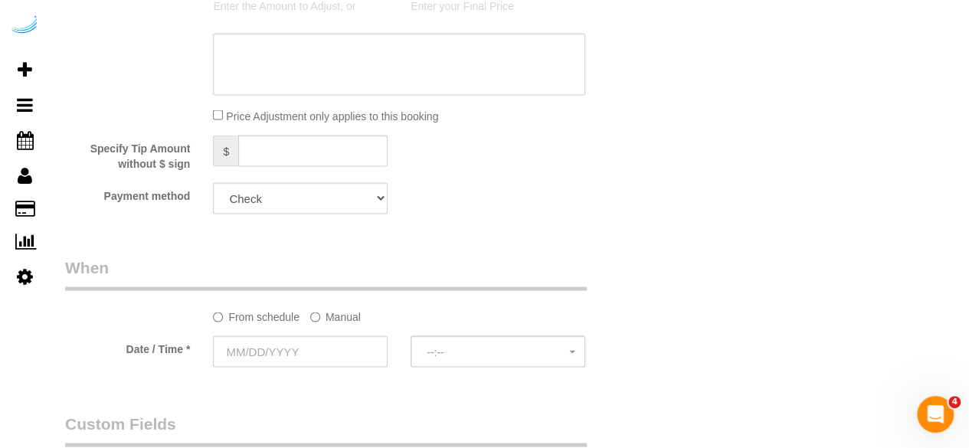
click at [329, 321] on label "Manual" at bounding box center [335, 313] width 51 height 21
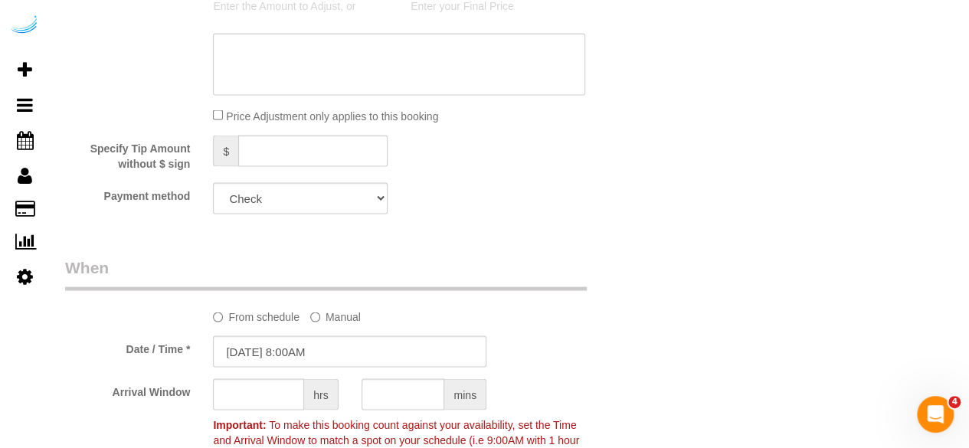
click at [307, 333] on sui-booking-spot "From schedule Manual Date / Time * 08/19/2025 8:00AM Arrival Window hrs mins Im…" at bounding box center [349, 363] width 569 height 214
click at [307, 344] on input "08/19/2025 8:00AM" at bounding box center [350, 351] width 274 height 31
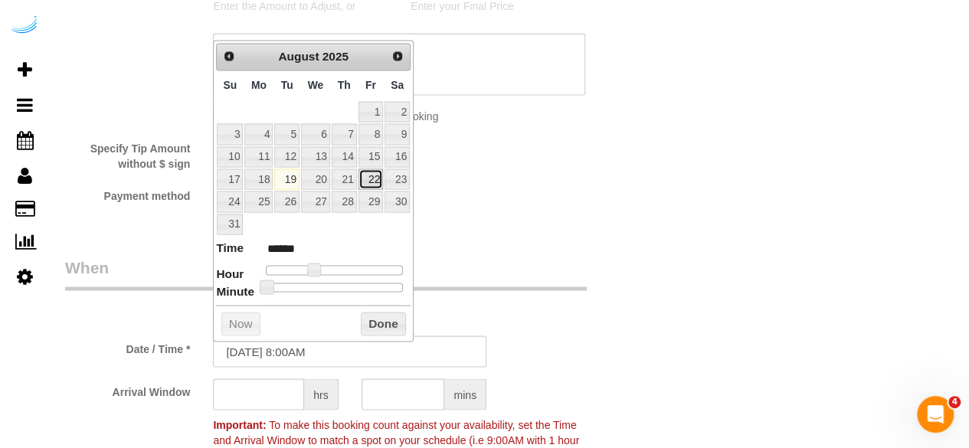
click at [375, 175] on link "22" at bounding box center [371, 179] width 25 height 21
type input "08/22/2025 9:00AM"
type input "******"
type input "08/22/2025 10:00AM"
type input "*******"
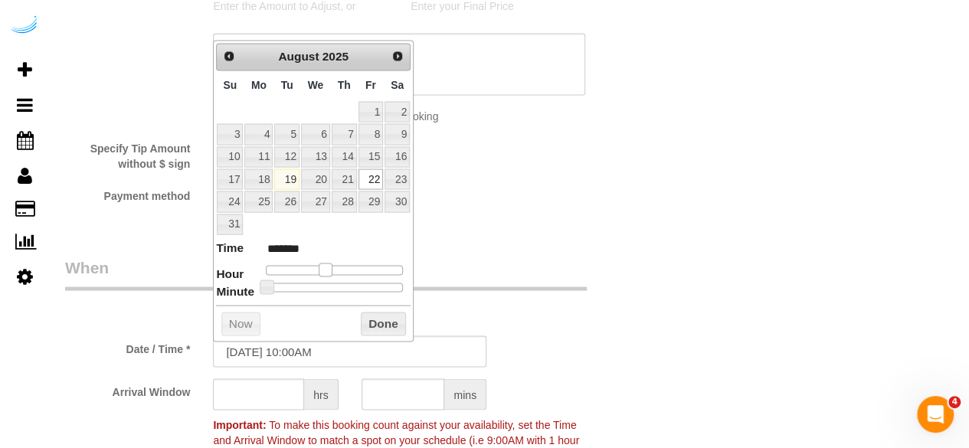
type input "08/22/2025 9:00AM"
type input "******"
drag, startPoint x: 313, startPoint y: 267, endPoint x: 322, endPoint y: 270, distance: 9.5
click at [322, 270] on span at bounding box center [320, 270] width 14 height 14
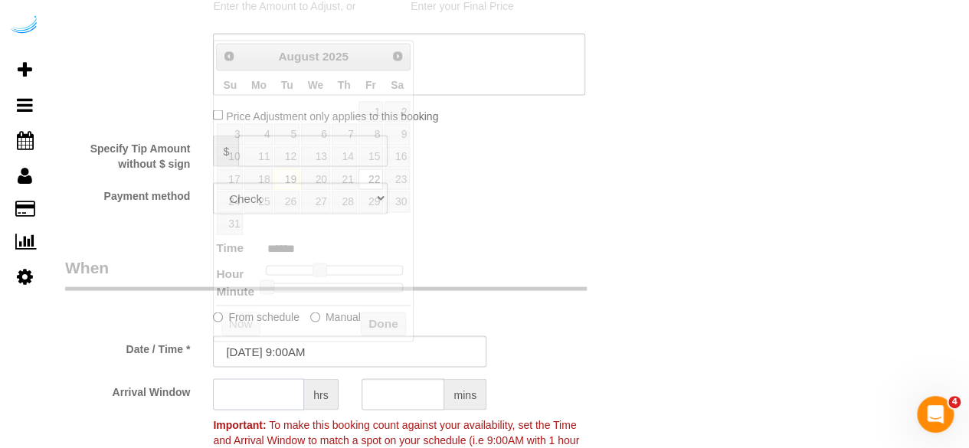
click at [264, 395] on input "text" at bounding box center [258, 394] width 91 height 31
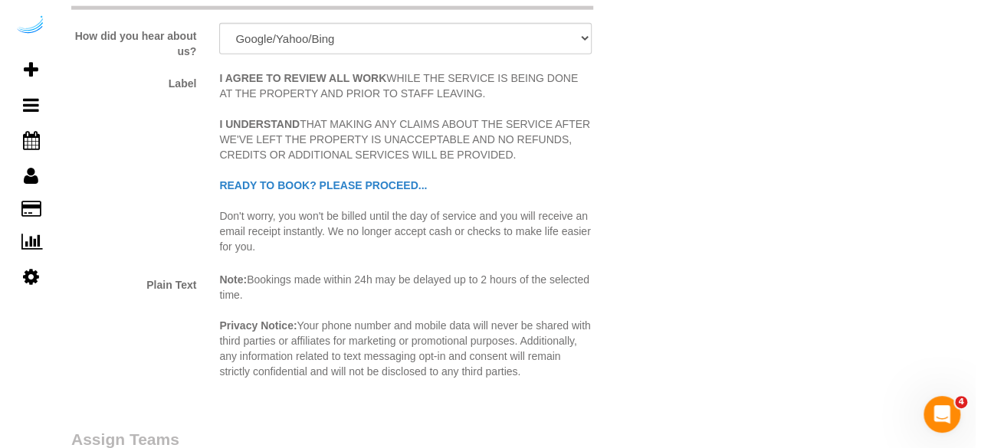
scroll to position [2069, 0]
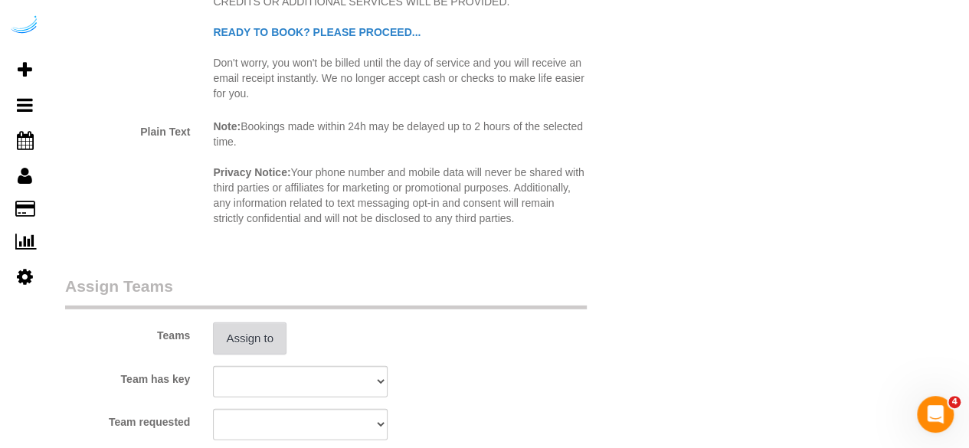
type input "8"
click at [248, 337] on button "Assign to" at bounding box center [250, 339] width 74 height 32
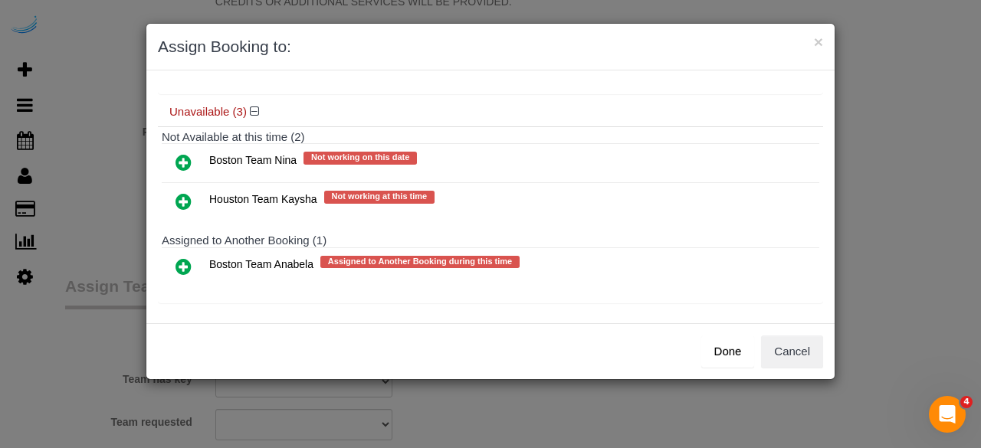
scroll to position [132, 0]
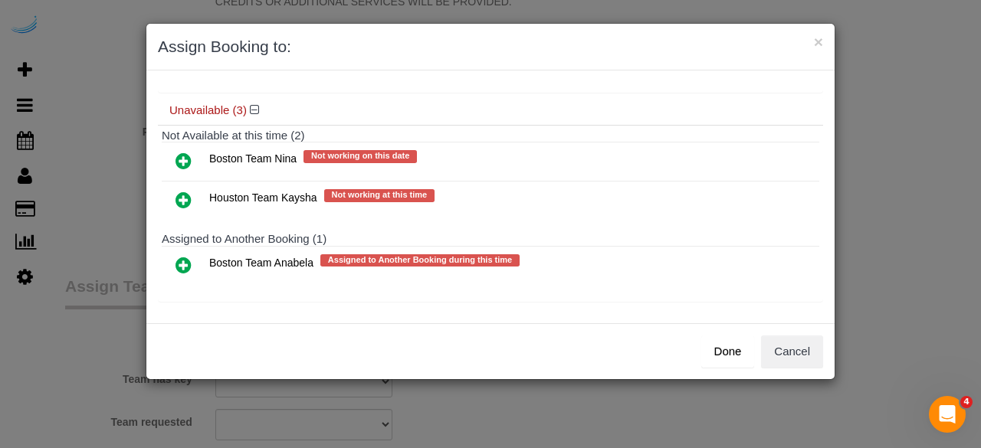
click at [182, 257] on icon at bounding box center [183, 265] width 16 height 18
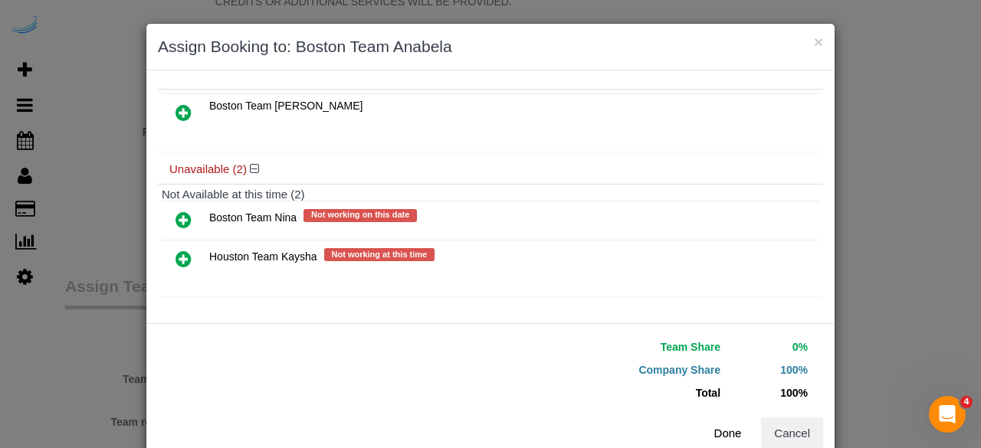
scroll to position [104, 0]
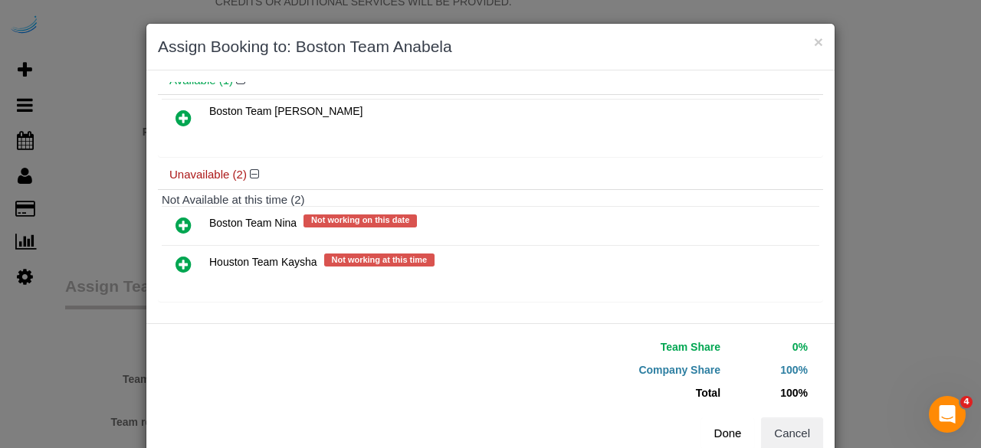
click at [731, 428] on button "Done" at bounding box center [728, 434] width 54 height 32
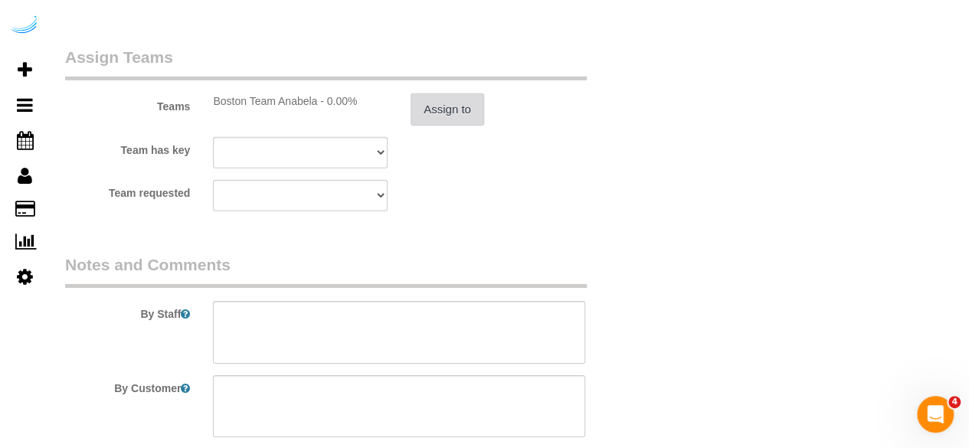
scroll to position [2299, 0]
drag, startPoint x: 400, startPoint y: 317, endPoint x: 317, endPoint y: 6, distance: 321.9
click at [399, 318] on textarea at bounding box center [399, 331] width 372 height 63
paste textarea "Permanent Notes:No notes from this customer.Today's Notes:No notes from this se…"
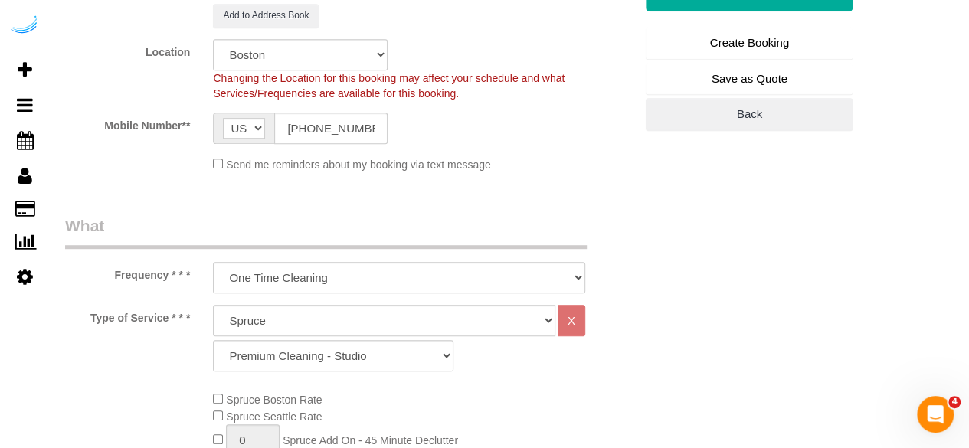
scroll to position [460, 0]
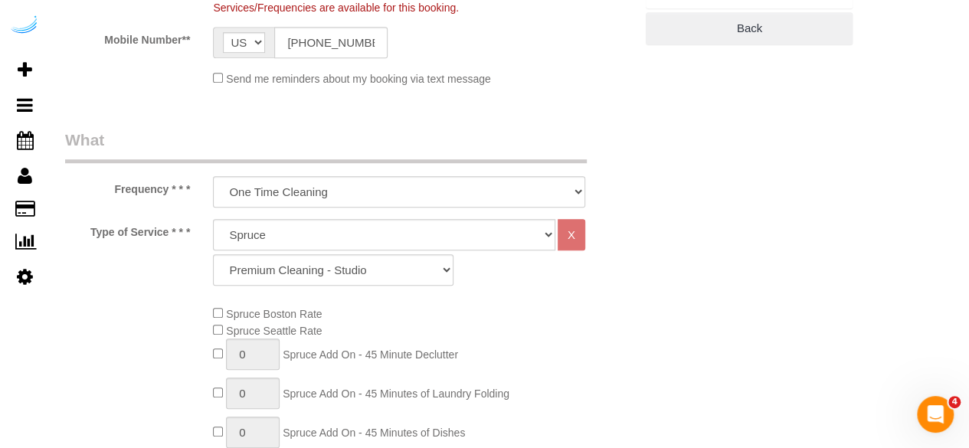
type textarea "Recurrency: One time service Permanent Notes:No notes from this customer.Today'…"
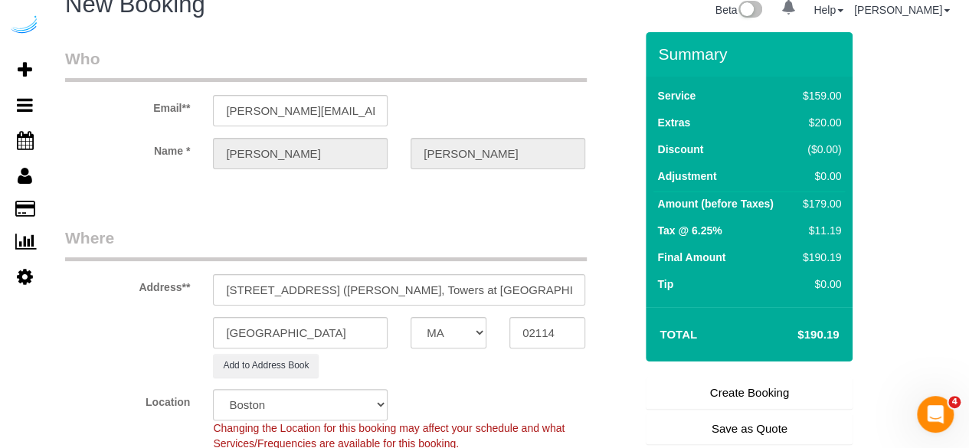
scroll to position [0, 0]
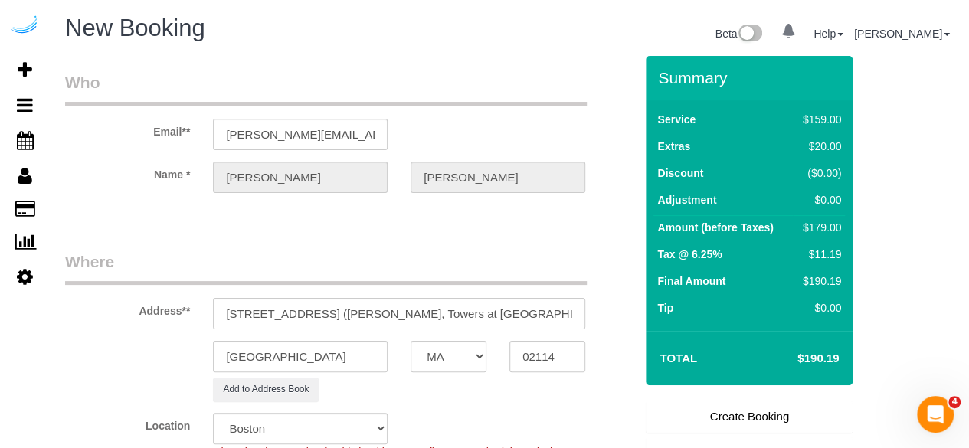
click at [755, 423] on link "Create Booking" at bounding box center [749, 417] width 207 height 32
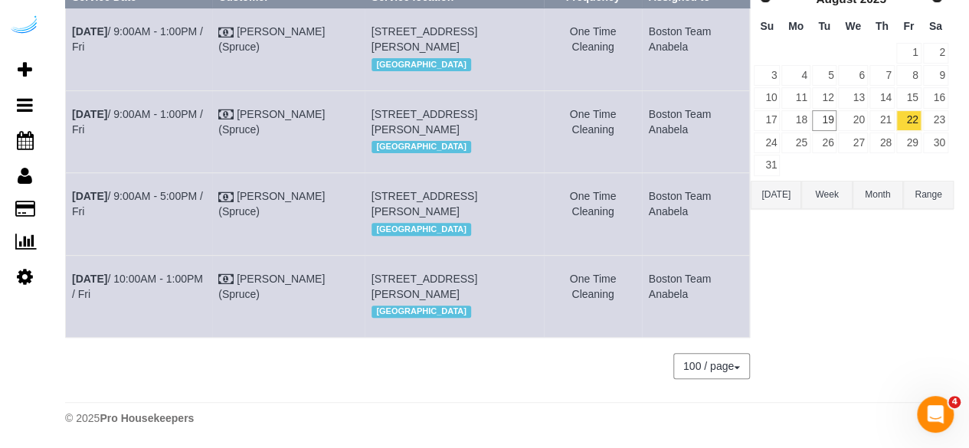
scroll to position [115, 0]
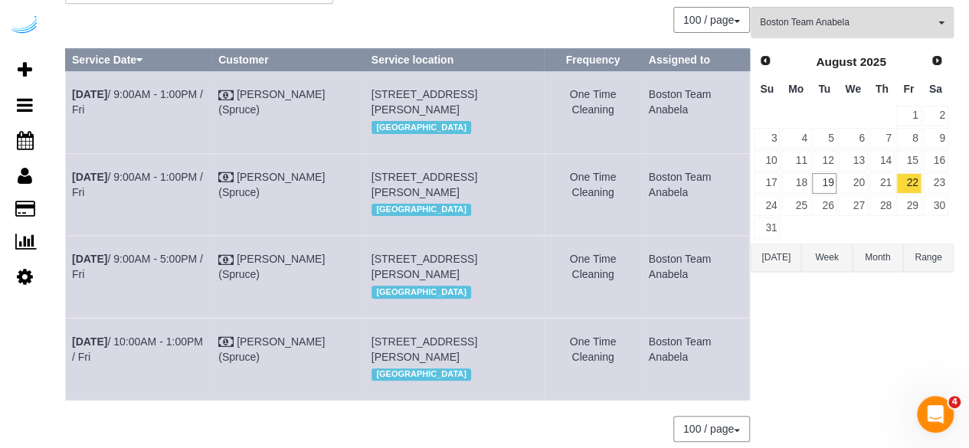
drag, startPoint x: 146, startPoint y: 310, endPoint x: 69, endPoint y: 289, distance: 79.6
click at [69, 289] on td "Aug 22nd / 9:00AM - 5:00PM / Fri" at bounding box center [139, 277] width 146 height 82
copy link "Aug 22nd / 9:00AM - 5:00PM / Fri"
drag, startPoint x: 435, startPoint y: 335, endPoint x: 371, endPoint y: 287, distance: 80.0
click at [371, 287] on td "72 Staniford St, Building 4, Unit 1704 (Kristen Wice, Towers At Longfellow , 14…" at bounding box center [454, 277] width 179 height 82
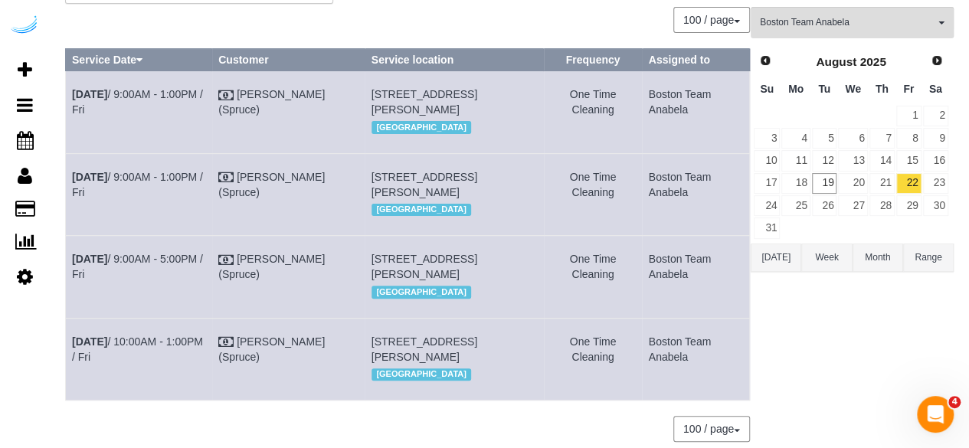
copy span "72 Staniford St, Building 4, Unit 1704 (Kristen Wice, Towers At Longfellow , 14…"
drag, startPoint x: 697, startPoint y: 297, endPoint x: 646, endPoint y: 281, distance: 53.6
click at [646, 281] on td "Boston Team Anabela" at bounding box center [695, 277] width 107 height 82
copy td "Boston Team Anabela"
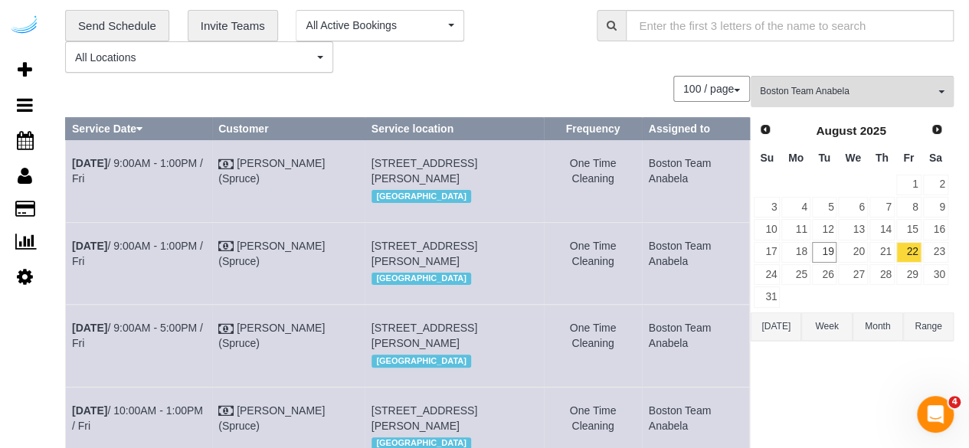
scroll to position [0, 0]
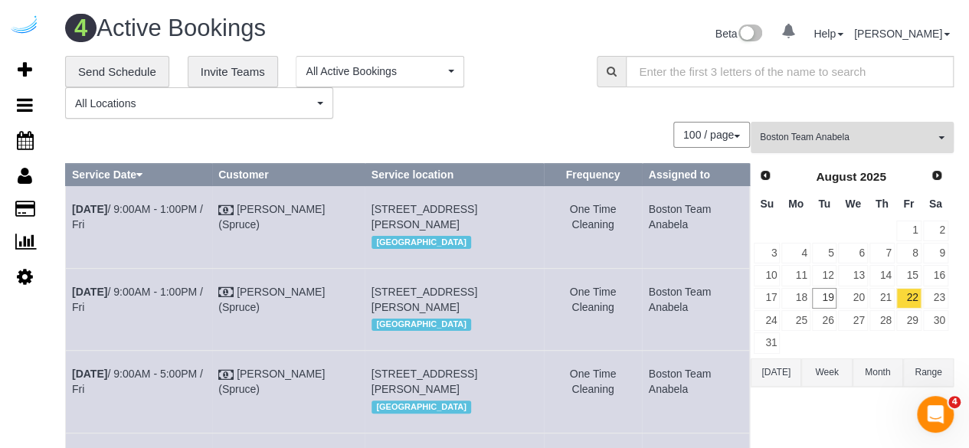
click at [865, 132] on span "Boston Team Anabela" at bounding box center [847, 137] width 175 height 13
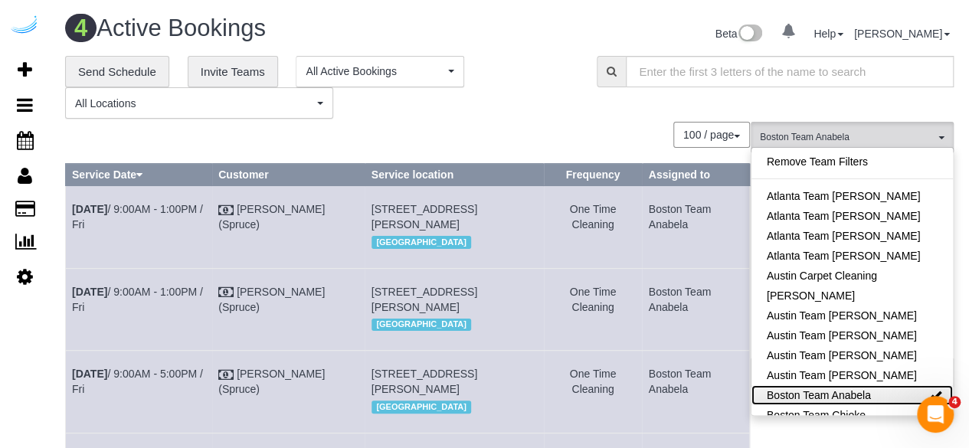
click at [889, 393] on link "Boston Team Anabela" at bounding box center [853, 395] width 202 height 20
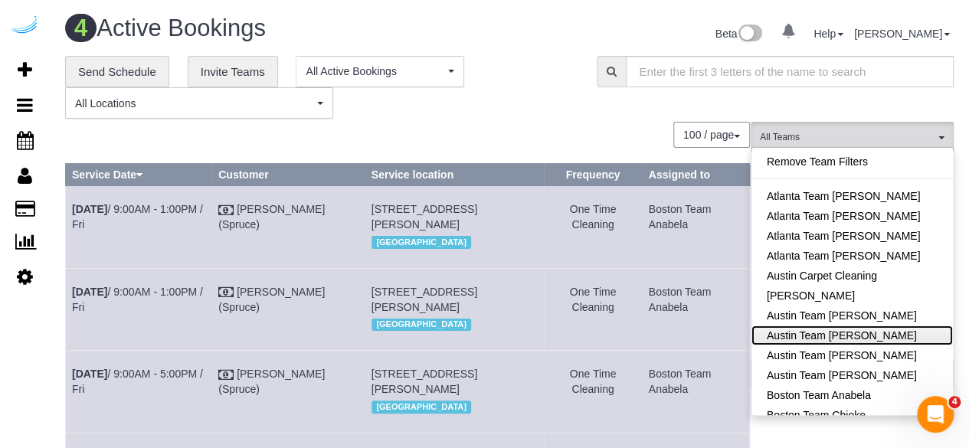
click at [890, 327] on link "Austin Team Isabel" at bounding box center [853, 336] width 202 height 20
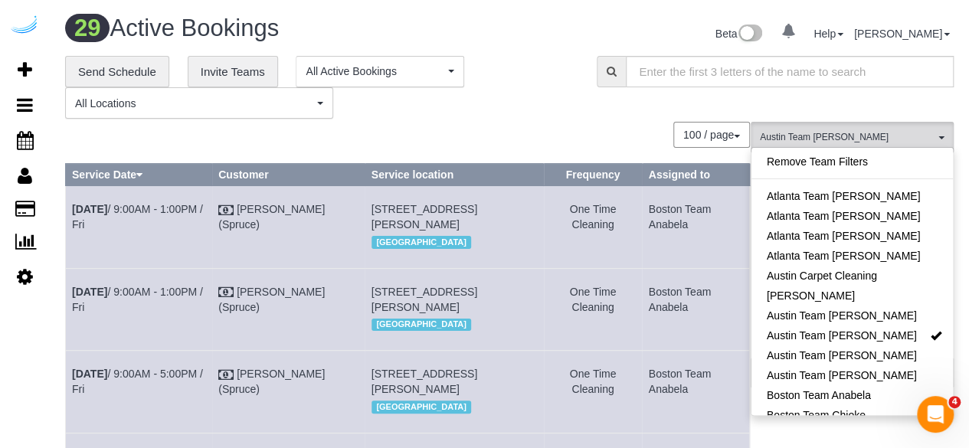
click at [662, 129] on div "100 / page 10 / page 20 / page 30 / page 40 / page 50 / page 100 / page" at bounding box center [407, 135] width 685 height 26
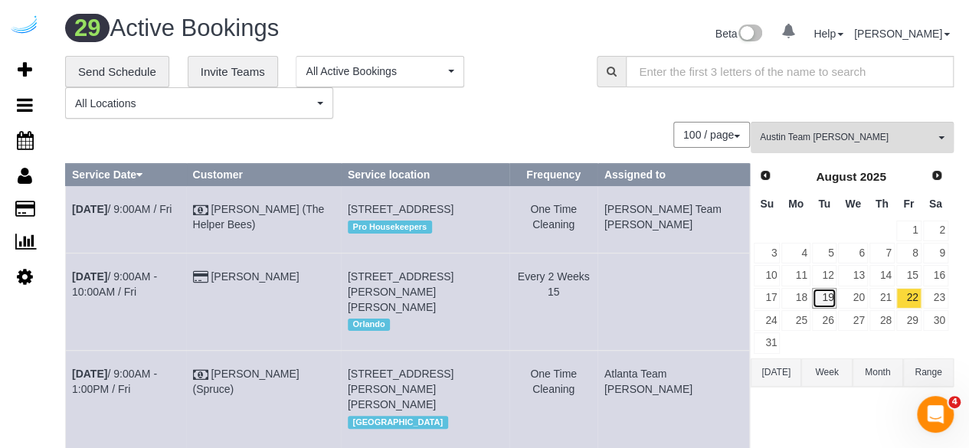
click at [829, 294] on link "19" at bounding box center [824, 298] width 25 height 21
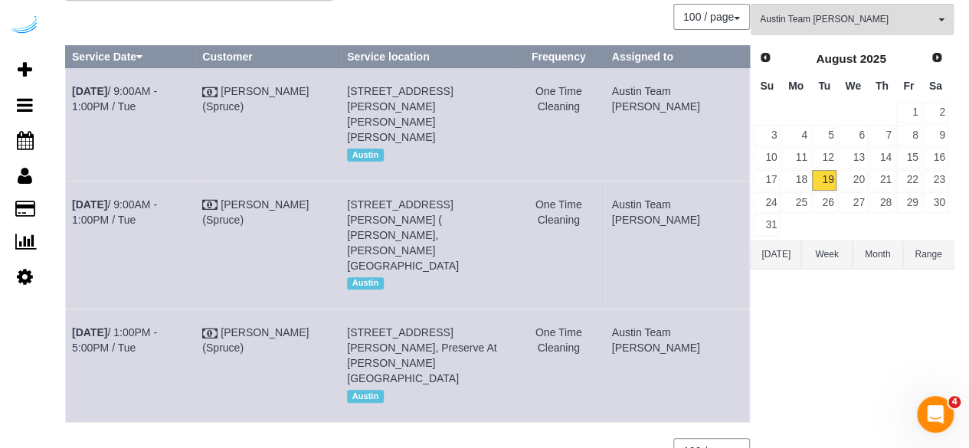
scroll to position [94, 0]
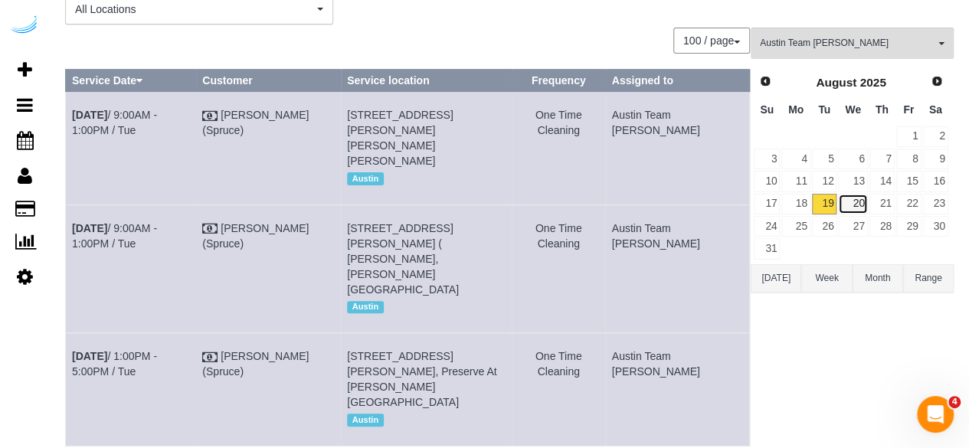
click at [859, 195] on link "20" at bounding box center [852, 204] width 29 height 21
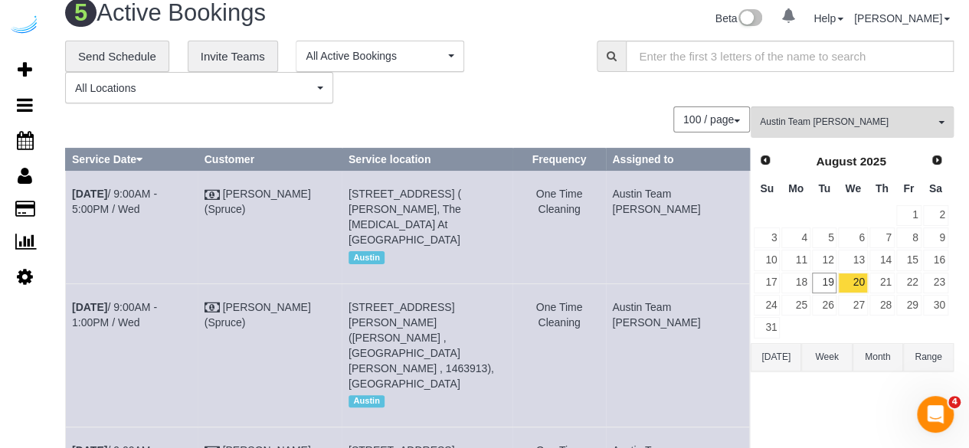
scroll to position [0, 0]
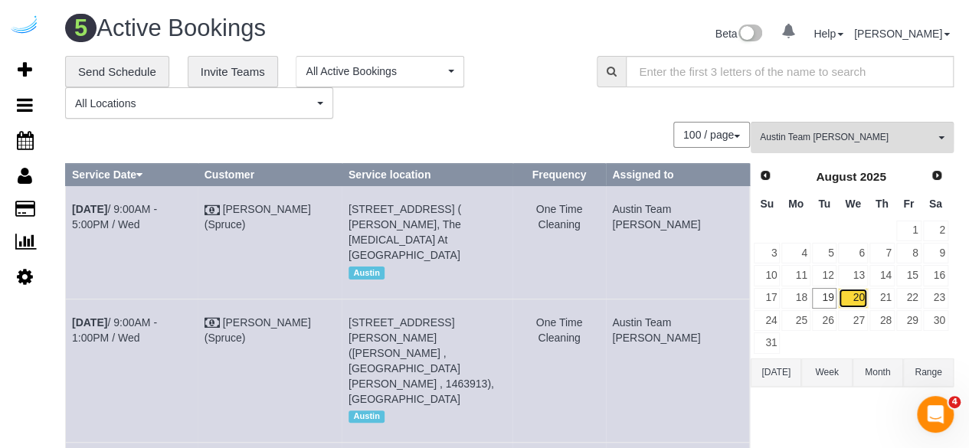
click at [857, 292] on link "20" at bounding box center [852, 298] width 29 height 21
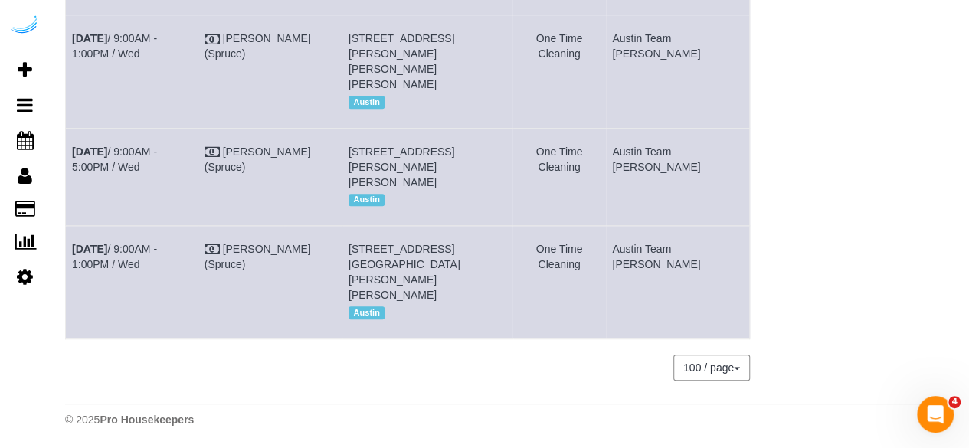
scroll to position [143, 0]
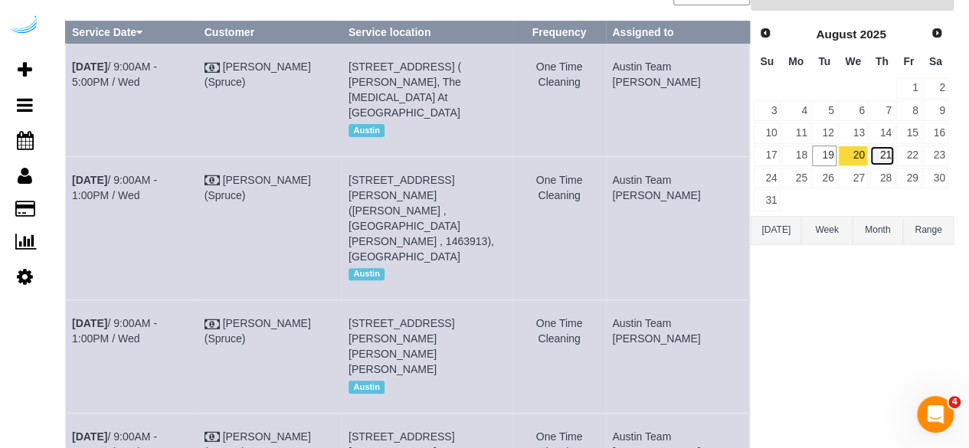
click at [880, 154] on link "21" at bounding box center [882, 156] width 25 height 21
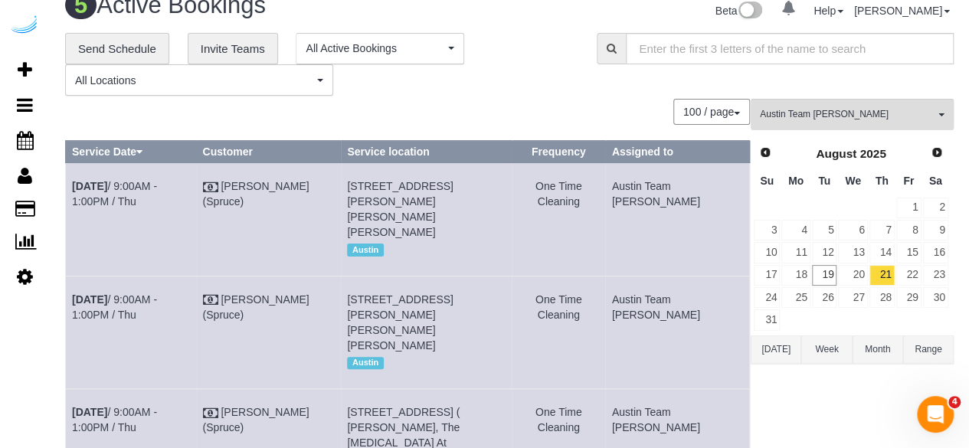
scroll to position [0, 0]
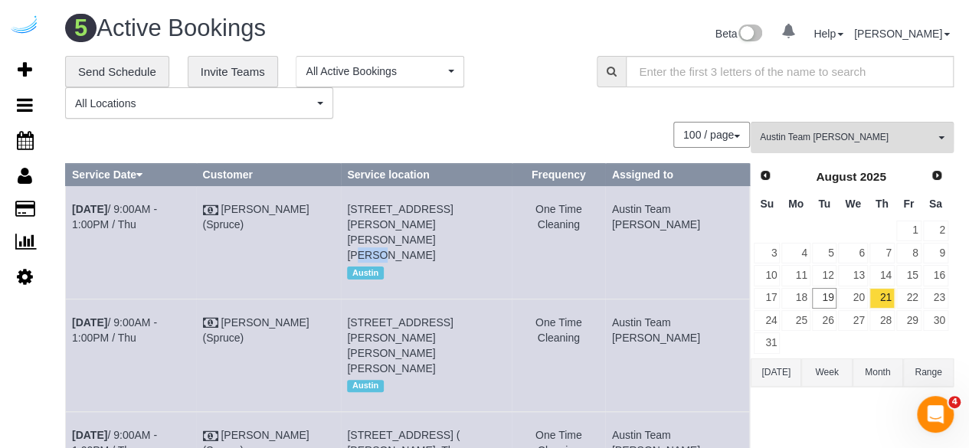
drag, startPoint x: 443, startPoint y: 220, endPoint x: 419, endPoint y: 224, distance: 24.1
click at [419, 224] on span "4424 Gaines Ranch Loop, Building 422, Unit 422 (Ronald Landis, Camden Gaines Ra…" at bounding box center [400, 232] width 106 height 58
copy span "422"
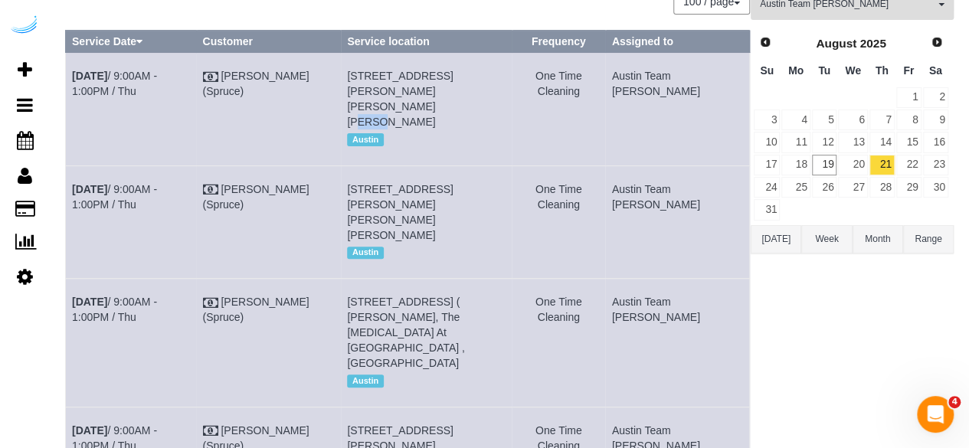
scroll to position [153, 0]
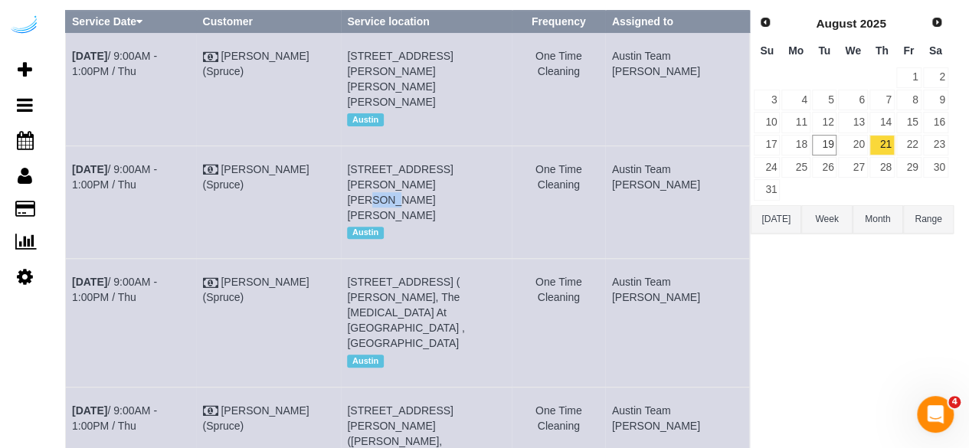
drag, startPoint x: 398, startPoint y: 183, endPoint x: 369, endPoint y: 182, distance: 29.2
click at [369, 182] on td "5313 Vega Ave, Building 1, Unit 1309 (Hisham Khan, The Markson, 1406327), Austi…" at bounding box center [426, 202] width 171 height 113
copy span "1309"
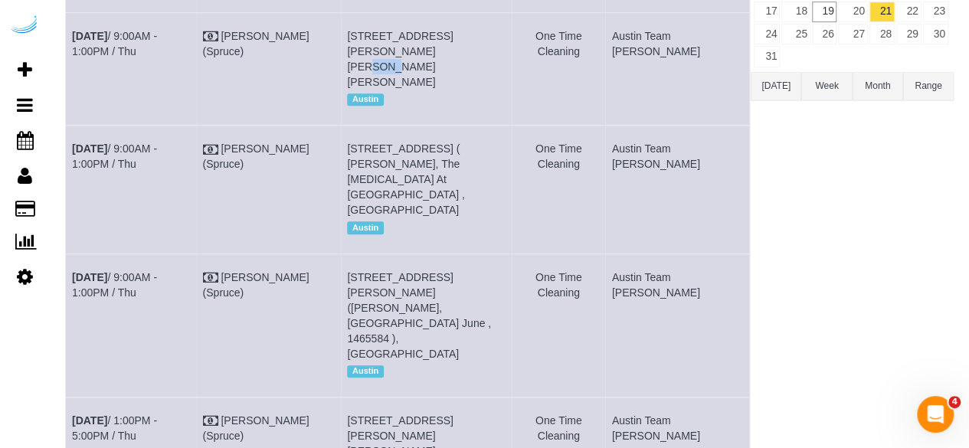
scroll to position [307, 0]
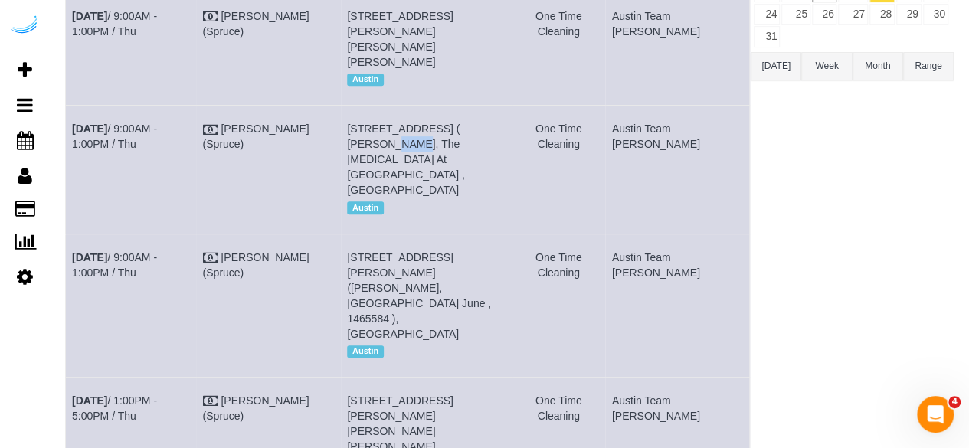
drag, startPoint x: 526, startPoint y: 114, endPoint x: 507, endPoint y: 113, distance: 18.4
click at [465, 123] on span "1007 S Congress Ave, Unit 145 ( Hayden Knopp, The Muse At Soco , 1404757), Aust…" at bounding box center [406, 160] width 118 height 74
copy span "145"
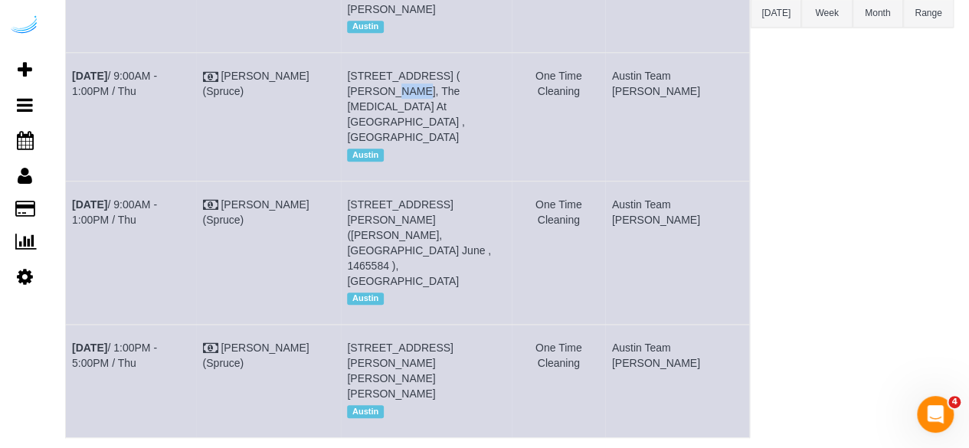
scroll to position [382, 0]
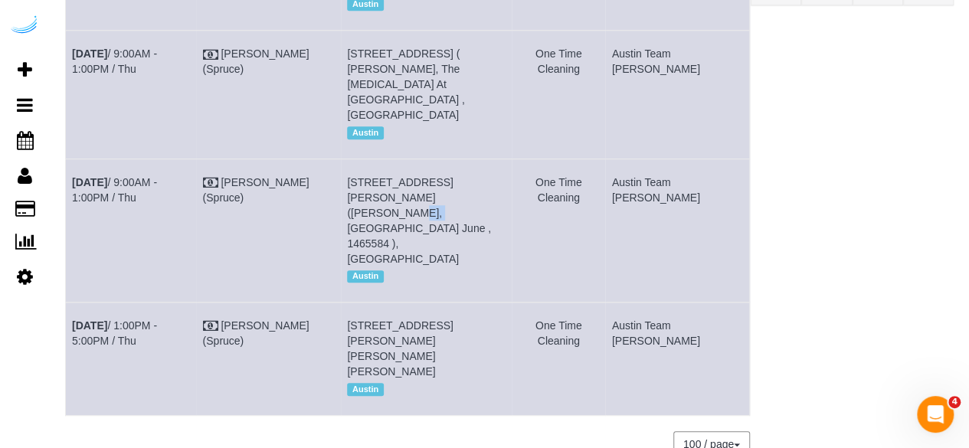
drag, startPoint x: 434, startPoint y: 150, endPoint x: 409, endPoint y: 152, distance: 24.6
click at [409, 176] on span "5321 Barton Creek Blvd, Building 9, Unit 9404 (Jonathan Feldmann, The Saint Jun…" at bounding box center [419, 220] width 144 height 89
copy span "9404"
drag, startPoint x: 398, startPoint y: 262, endPoint x: 377, endPoint y: 267, distance: 22.1
click at [377, 320] on span "5313 Vega Ave, Building 3, Unit 3105 (Alejandro Guzman, The Markson, 1406089), …" at bounding box center [400, 349] width 106 height 58
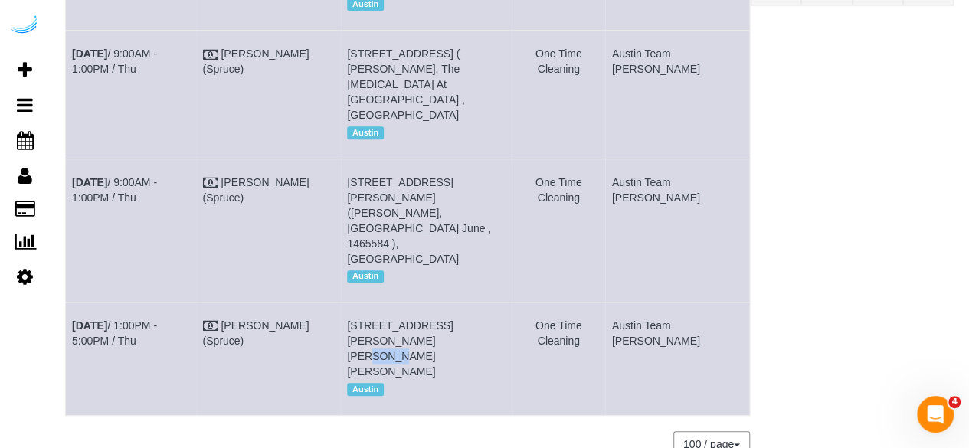
copy span "3105"
click at [137, 320] on link "Aug 21st / 1:00PM - 5:00PM / Thu" at bounding box center [114, 334] width 85 height 28
drag, startPoint x: 110, startPoint y: 270, endPoint x: 72, endPoint y: 254, distance: 41.2
click at [72, 303] on td "Aug 21st / 1:00PM - 5:00PM / Thu" at bounding box center [131, 359] width 131 height 113
copy link "Aug 21st / 1:00PM - 5:00PM / Thu"
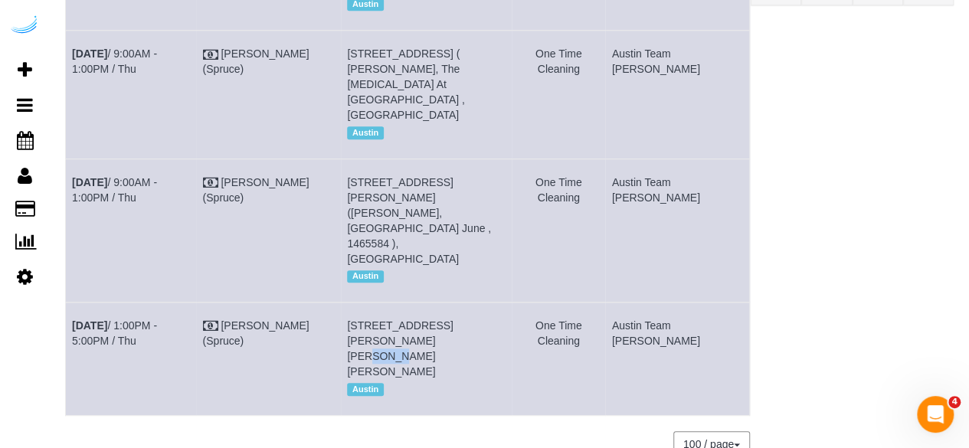
drag, startPoint x: 417, startPoint y: 292, endPoint x: 363, endPoint y: 258, distance: 63.4
click at [363, 303] on tr "Aug 21st / 1:00PM - 5:00PM / Thu Brandie Louck (Spruce) 5313 Vega Ave, Building…" at bounding box center [408, 359] width 684 height 113
copy tr "5313 Vega Ave, Building 3, Unit 3105 (Alejandro Guzman, The Markson, 1406089), …"
drag, startPoint x: 700, startPoint y: 263, endPoint x: 650, endPoint y: 253, distance: 51.5
click at [650, 303] on td "Austin Team [PERSON_NAME]" at bounding box center [677, 359] width 144 height 113
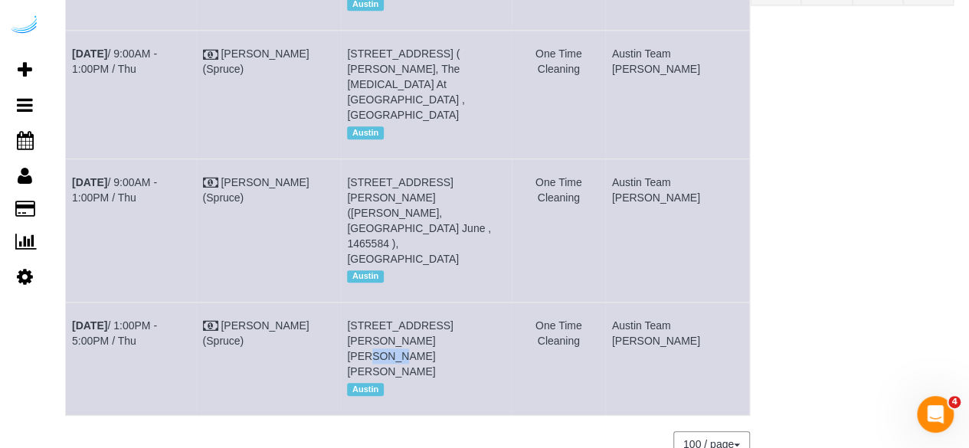
click at [926, 95] on div "Austin Team Isabel All Teams Remove Team Filters Atlanta Team Andrea Atlanta Te…" at bounding box center [852, 106] width 203 height 732
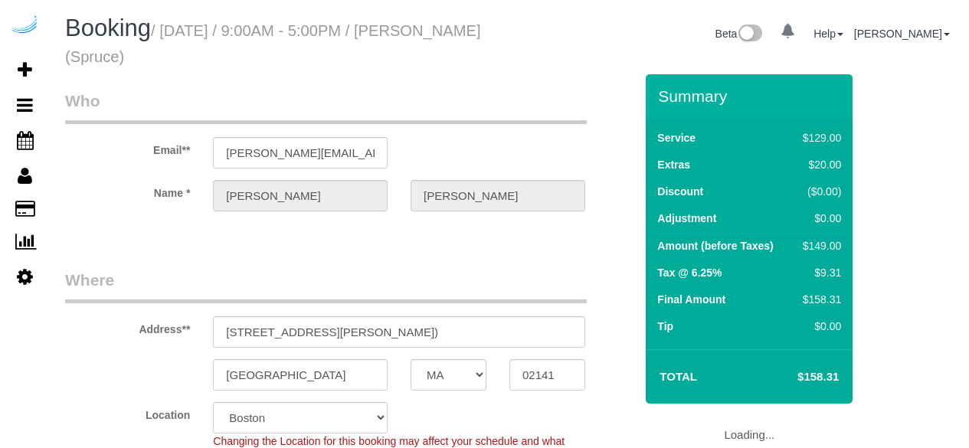
select select "MA"
select select "282"
select select "number:9"
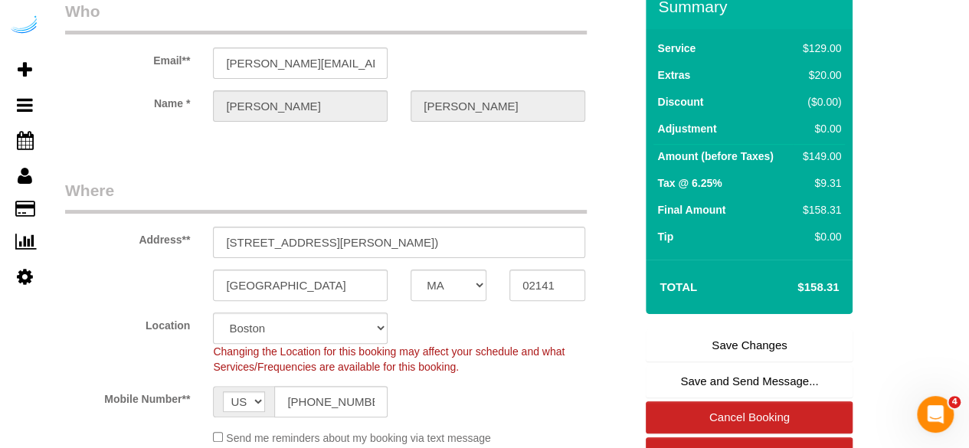
scroll to position [153, 0]
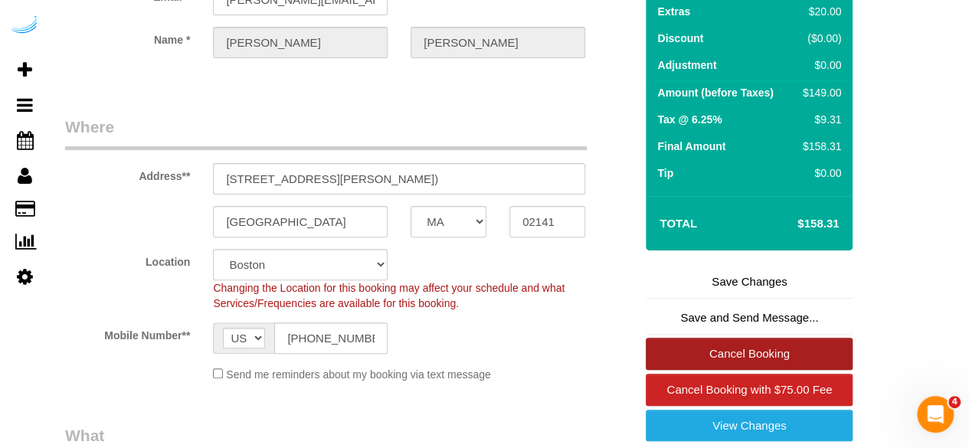
click at [728, 349] on link "Cancel Booking" at bounding box center [749, 354] width 207 height 32
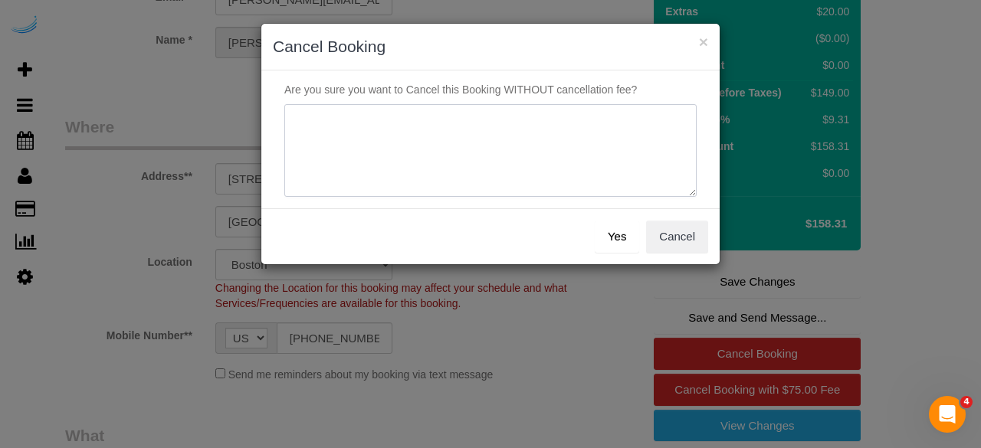
click at [536, 166] on textarea at bounding box center [490, 150] width 412 height 93
type textarea "Not on spruce."
click at [610, 232] on button "Yes" at bounding box center [617, 237] width 44 height 32
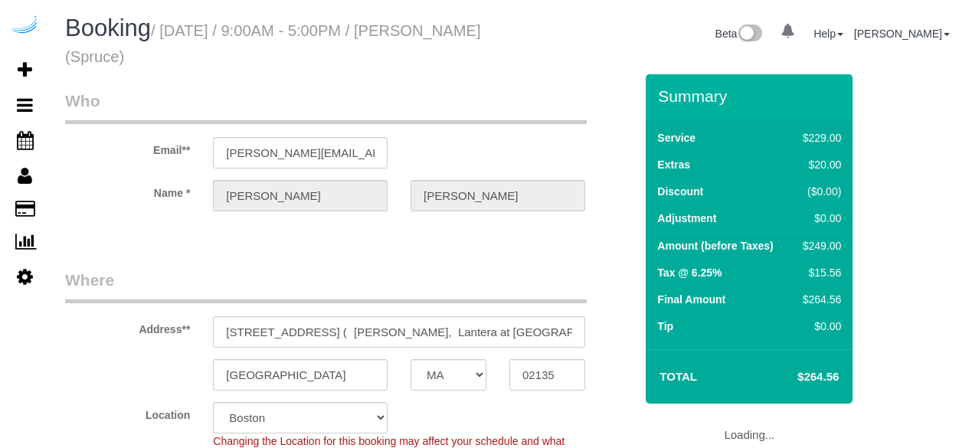
select select "MA"
select select "282"
select select "number:9"
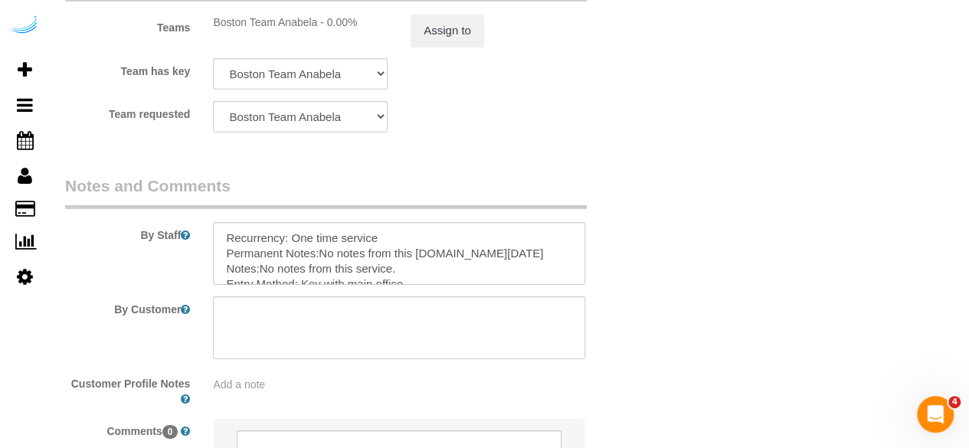
scroll to position [2516, 0]
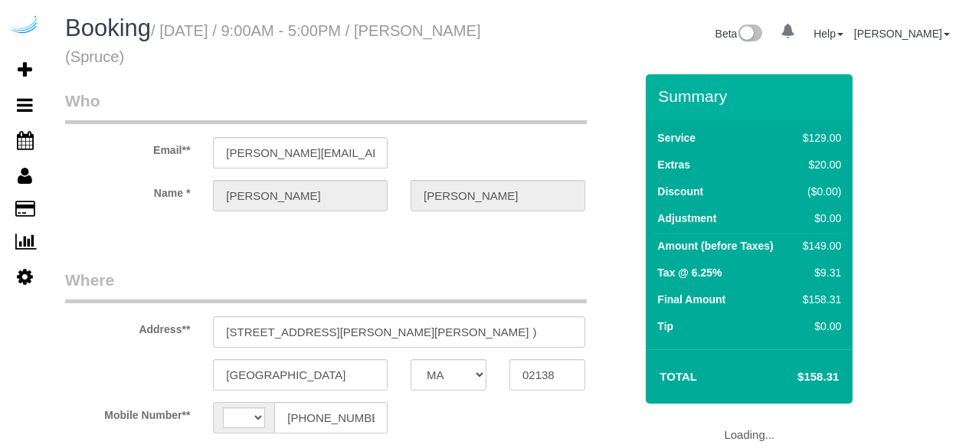
select select "MA"
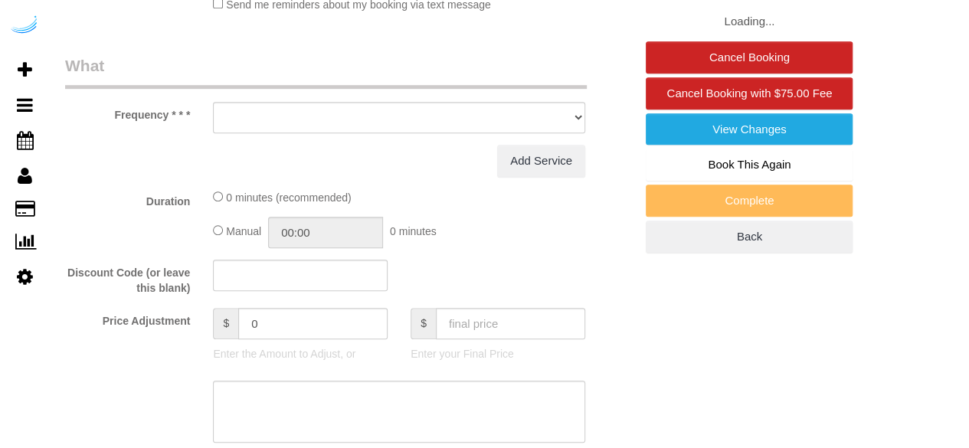
select select "string:[GEOGRAPHIC_DATA]"
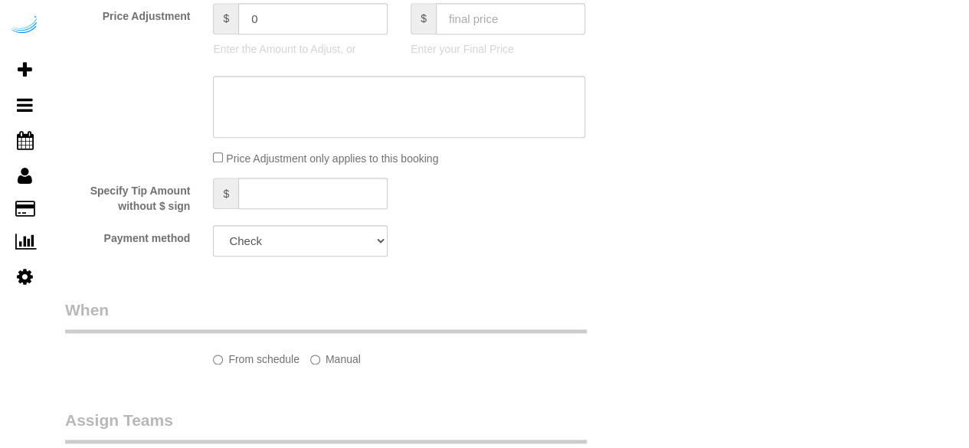
select select "number:9"
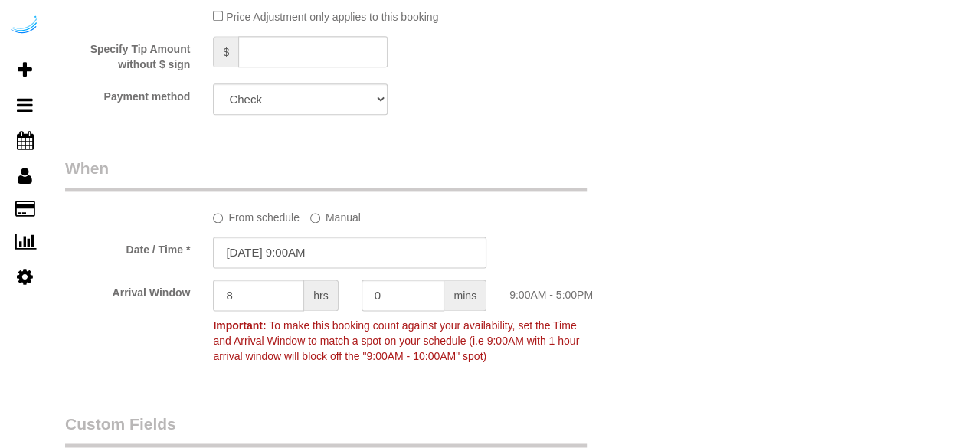
select select "object:702"
select select "282"
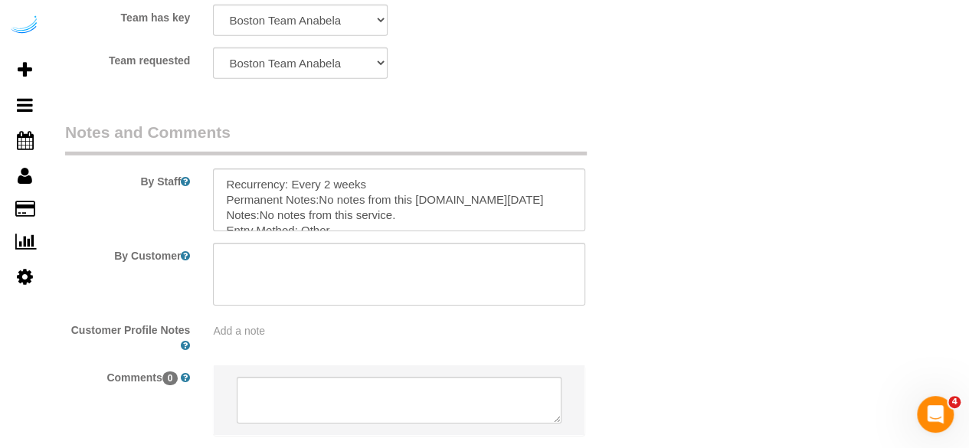
scroll to position [2516, 0]
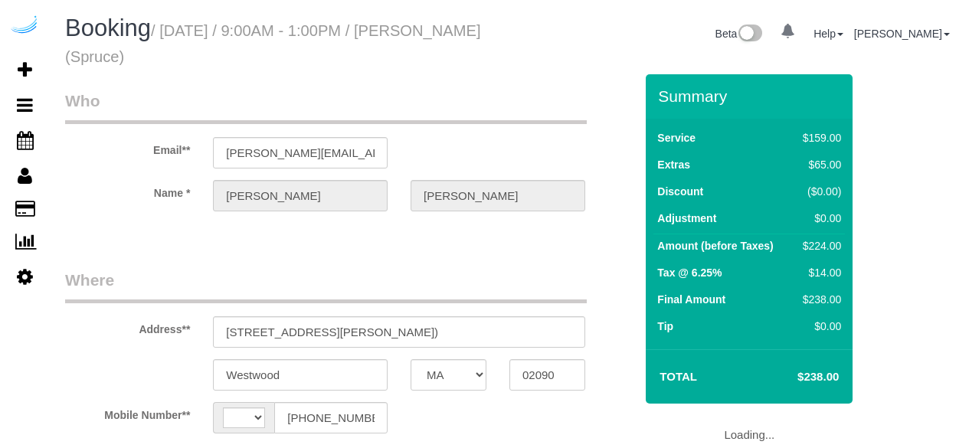
select select "MA"
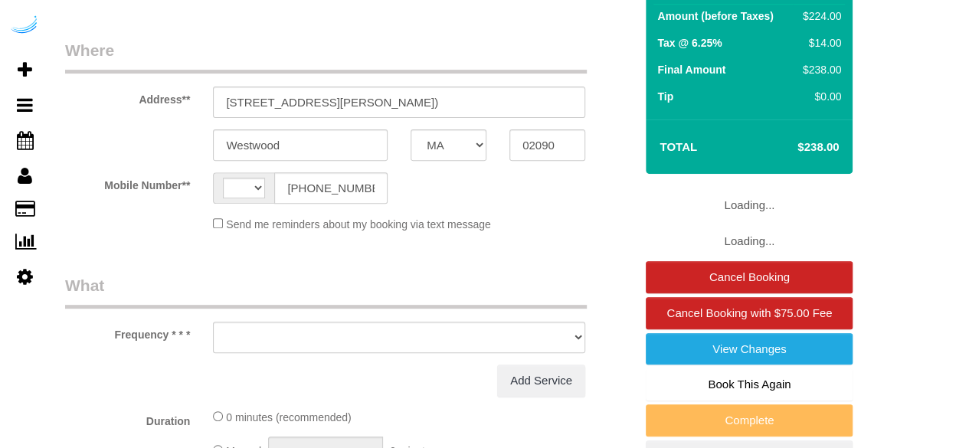
select select "string:[GEOGRAPHIC_DATA]"
select select "number:9"
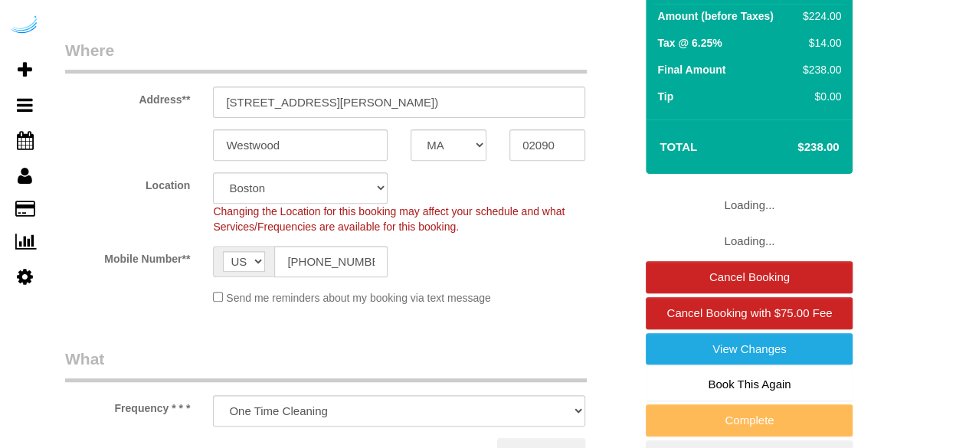
select select "object:695"
select select "282"
select select "object:779"
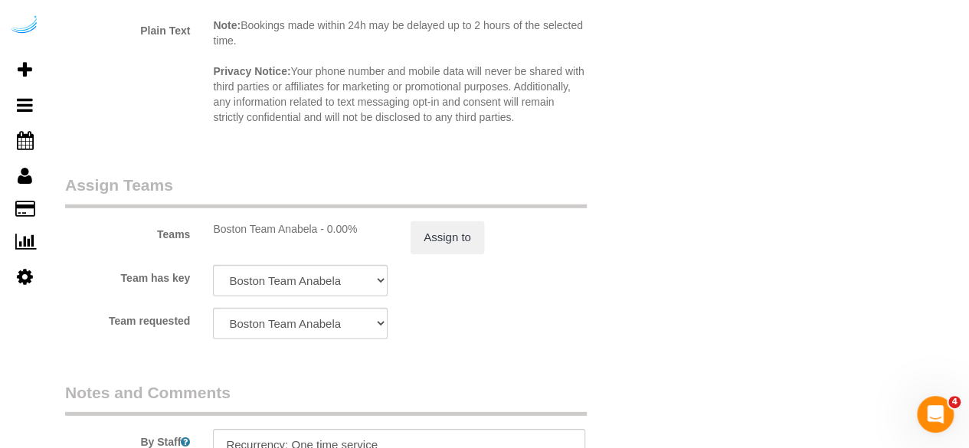
scroll to position [2299, 0]
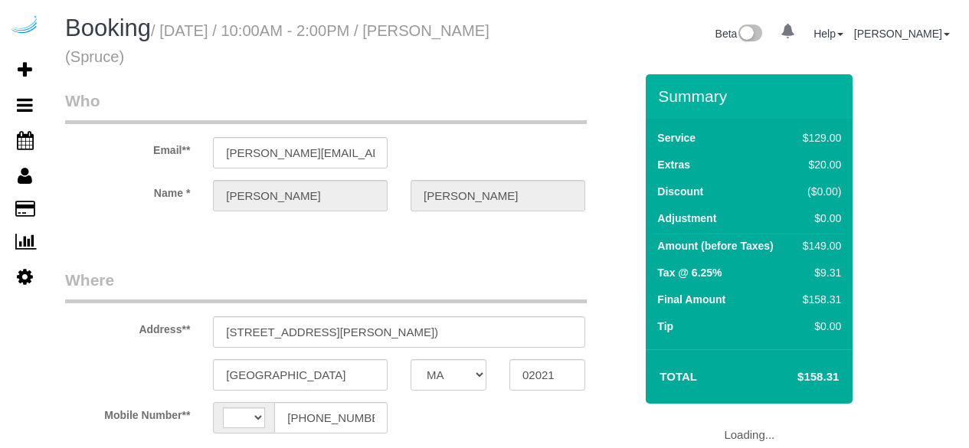
select select "MA"
select select "string:[GEOGRAPHIC_DATA]"
select select "number:9"
select select "object:695"
select select "282"
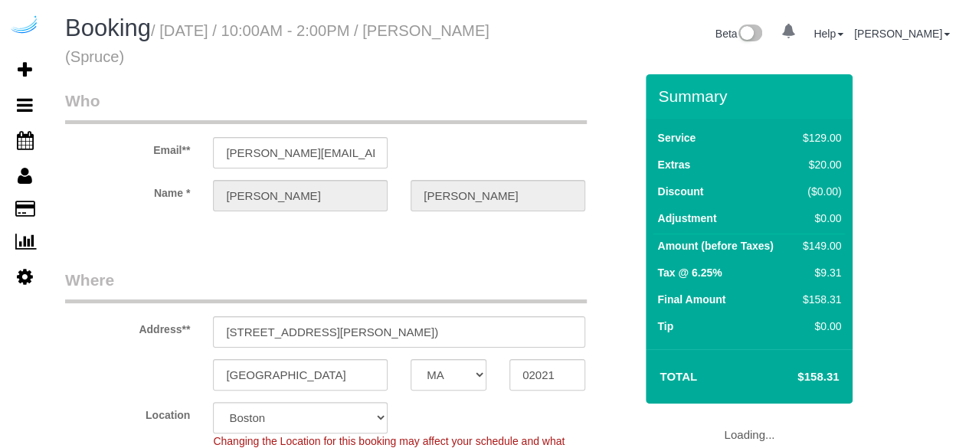
select select "object:779"
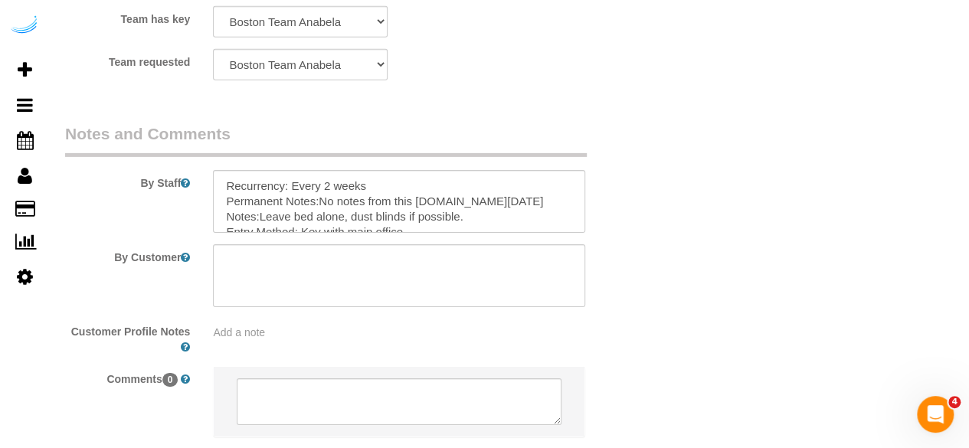
scroll to position [2452, 0]
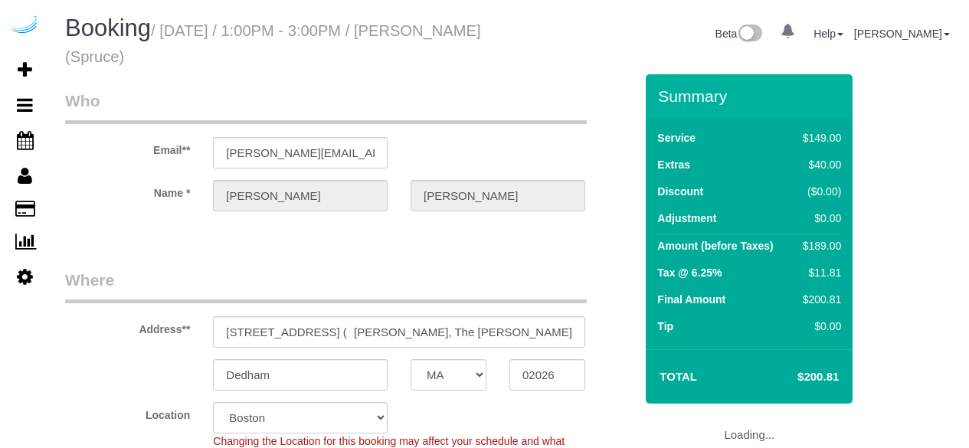
select select "MA"
select select "number:9"
select select "object:779"
select select "282"
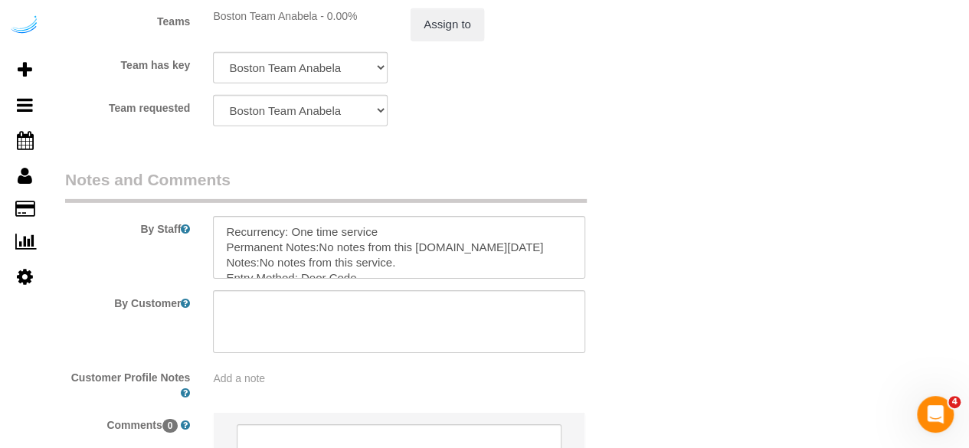
scroll to position [2375, 0]
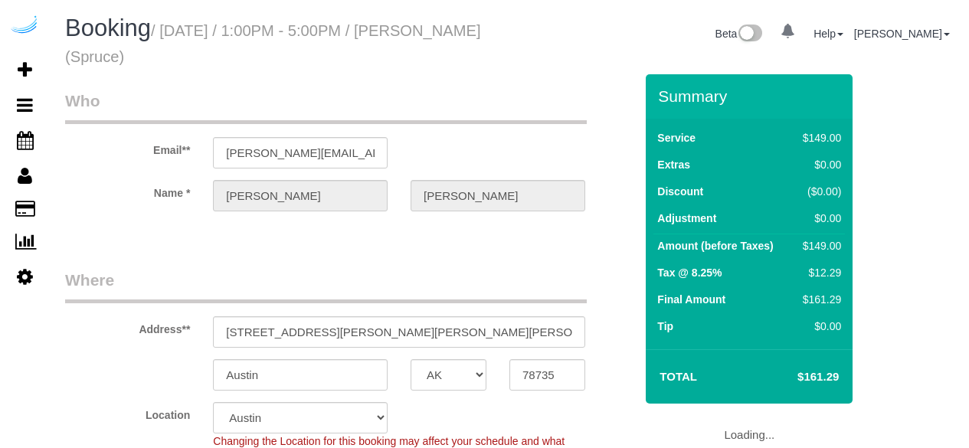
select select "[GEOGRAPHIC_DATA]"
select select "number:9"
select select "object:799"
select select "282"
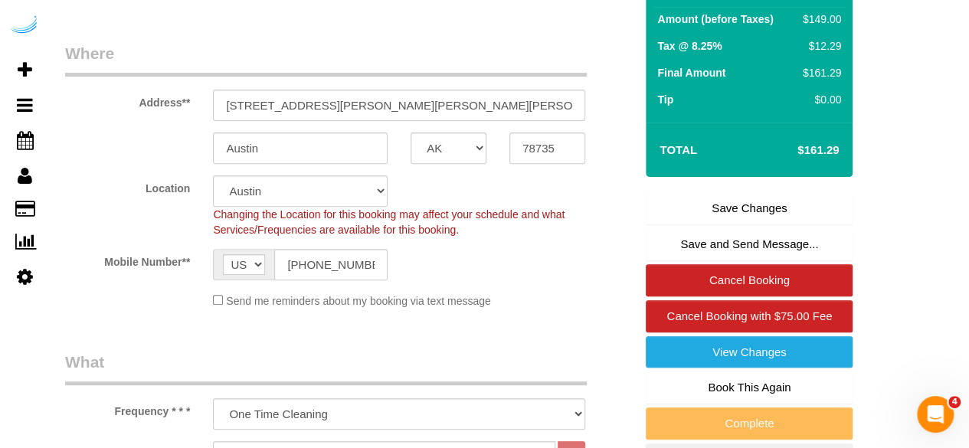
scroll to position [230, 0]
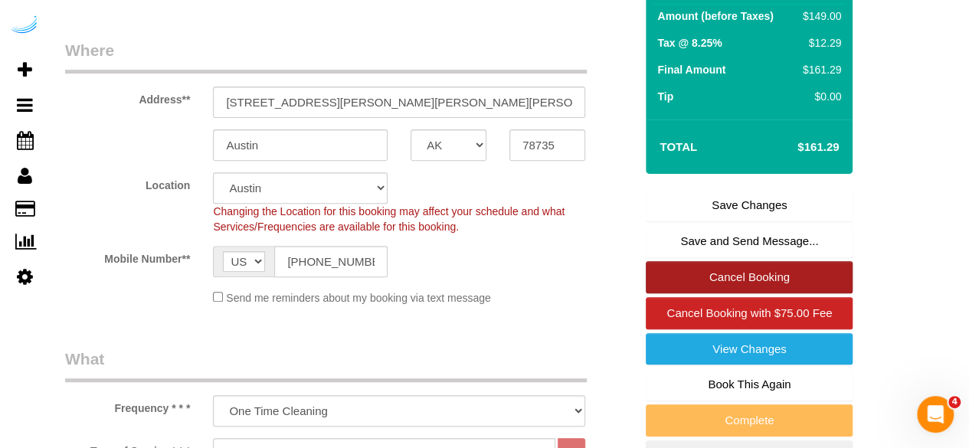
click at [746, 263] on link "Cancel Booking" at bounding box center [749, 277] width 207 height 32
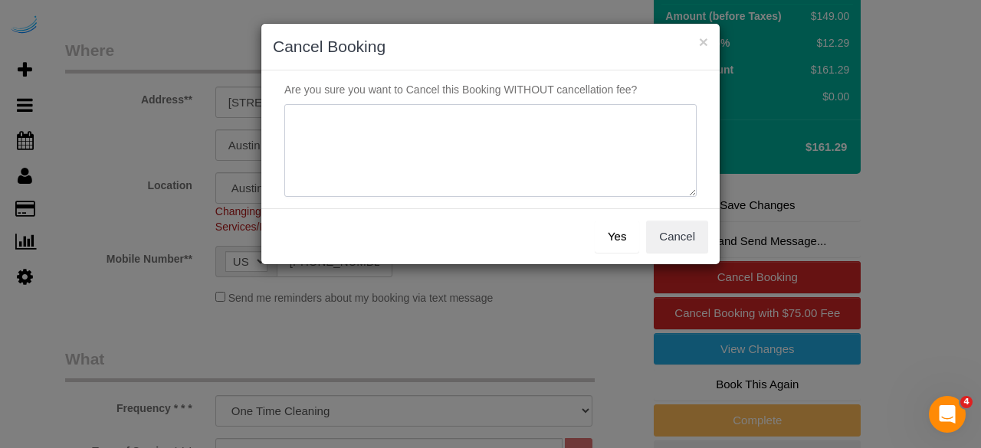
click at [540, 159] on textarea at bounding box center [490, 150] width 412 height 93
type textarea "Not on spruce."
click at [613, 227] on button "Yes" at bounding box center [617, 237] width 44 height 32
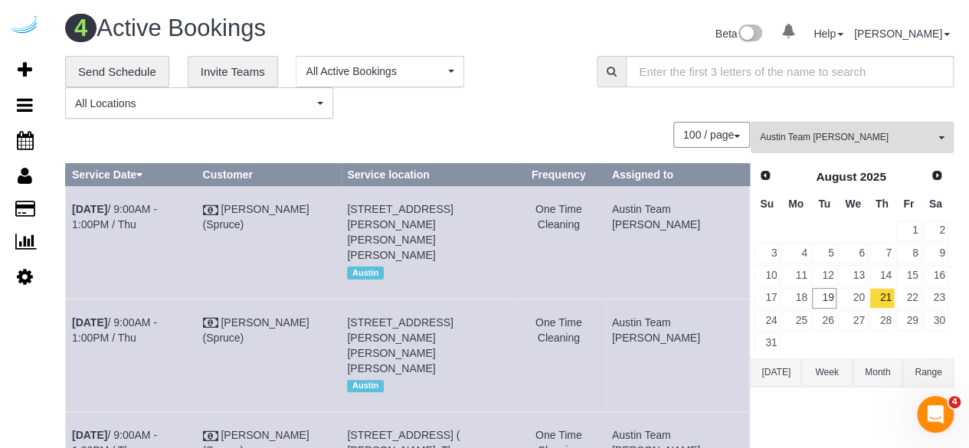
scroll to position [268, 0]
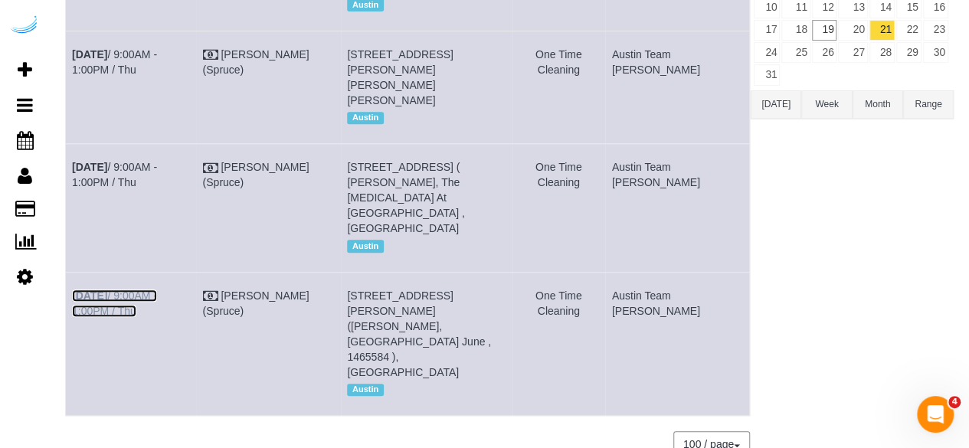
click at [157, 290] on link "Aug 21st / 9:00AM - 1:00PM / Thu" at bounding box center [114, 304] width 85 height 28
click at [145, 161] on link "Aug 21st / 9:00AM - 1:00PM / Thu" at bounding box center [114, 175] width 85 height 28
click at [157, 48] on link "Aug 21st / 9:00AM - 1:00PM / Thu" at bounding box center [114, 62] width 85 height 28
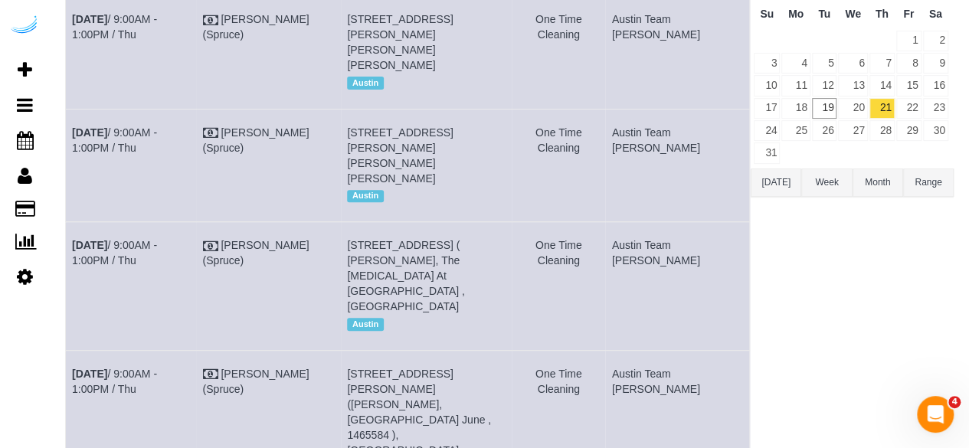
scroll to position [115, 0]
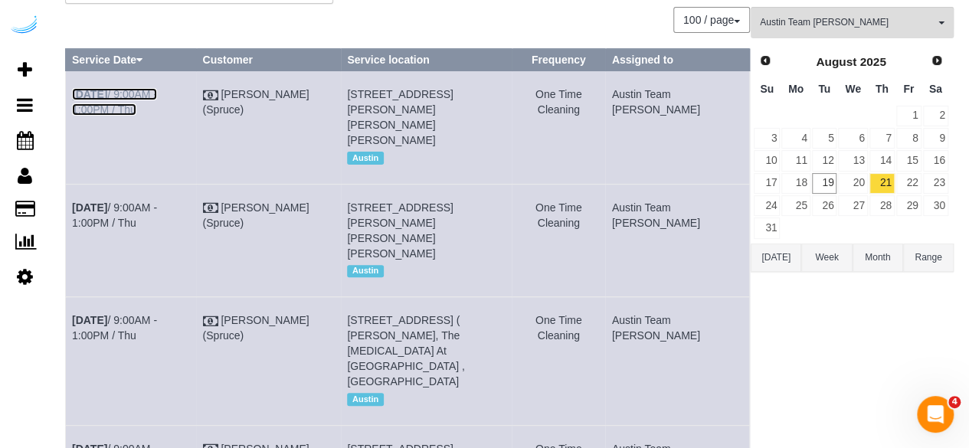
click at [157, 90] on link "Aug 21st / 9:00AM - 1:00PM / Thu" at bounding box center [114, 102] width 85 height 28
click at [906, 176] on link "22" at bounding box center [909, 183] width 25 height 21
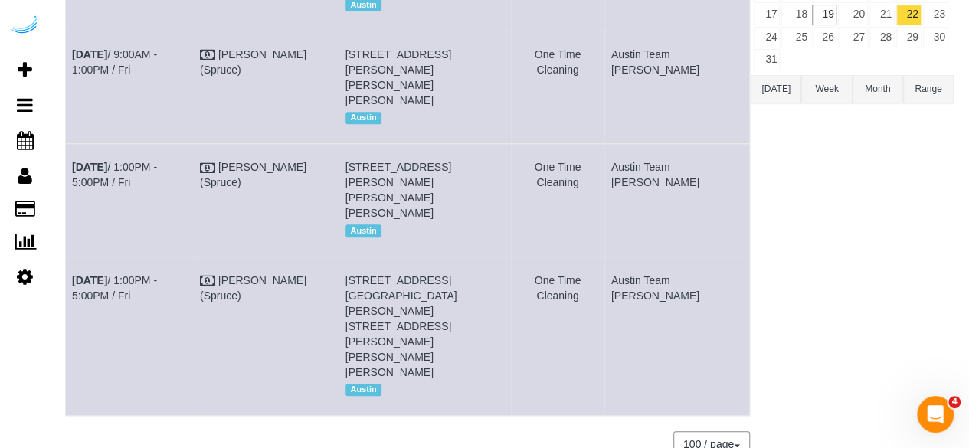
scroll to position [54, 0]
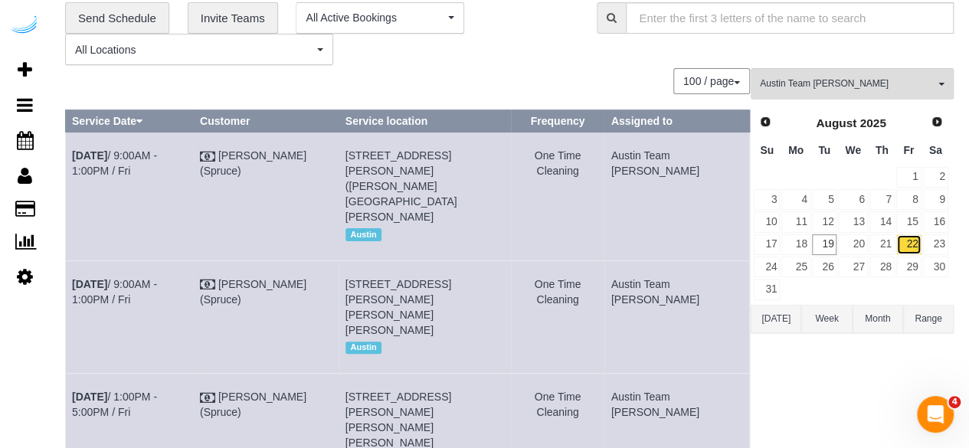
click at [913, 240] on link "22" at bounding box center [909, 244] width 25 height 21
click at [887, 241] on link "21" at bounding box center [882, 244] width 25 height 21
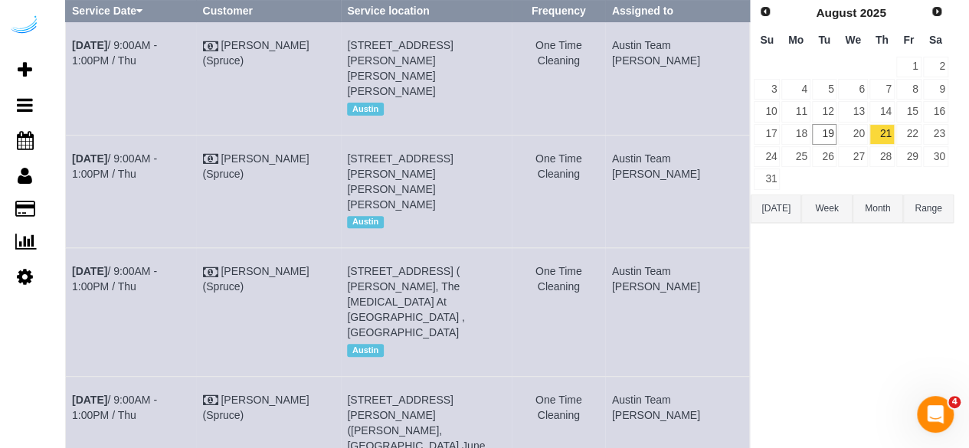
scroll to position [268, 0]
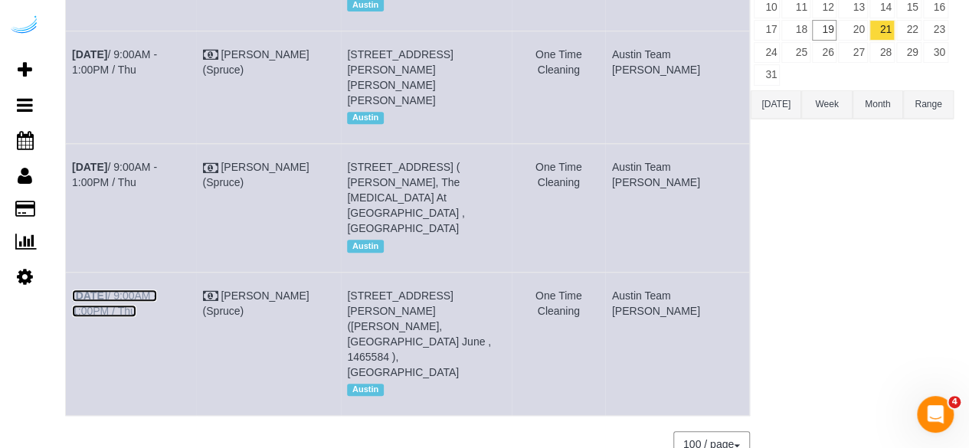
click at [157, 290] on link "Aug 21st / 9:00AM - 1:00PM / Thu" at bounding box center [114, 304] width 85 height 28
click at [157, 161] on link "Aug 21st / 9:00AM - 1:00PM / Thu" at bounding box center [114, 175] width 85 height 28
click at [157, 48] on link "Aug 21st / 9:00AM - 1:00PM / Thu" at bounding box center [114, 62] width 85 height 28
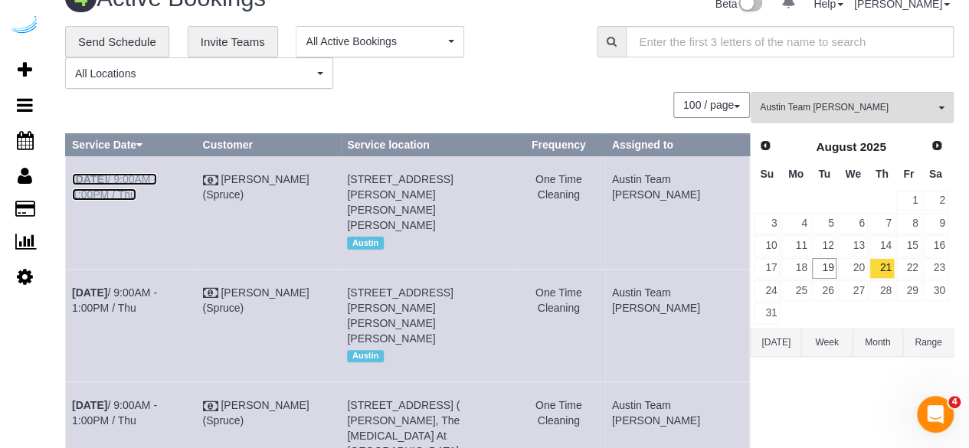
click at [157, 180] on link "Aug 21st / 9:00AM - 1:00PM / Thu" at bounding box center [114, 187] width 85 height 28
click at [904, 258] on link "22" at bounding box center [909, 268] width 25 height 21
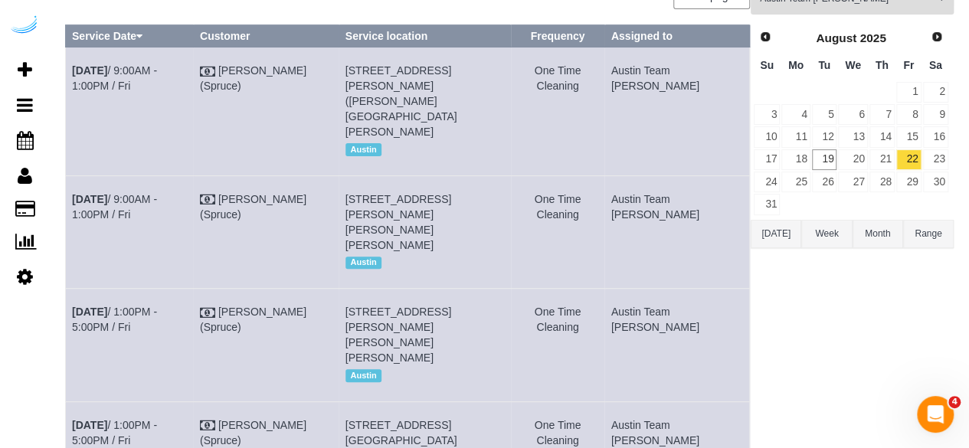
scroll to position [0, 0]
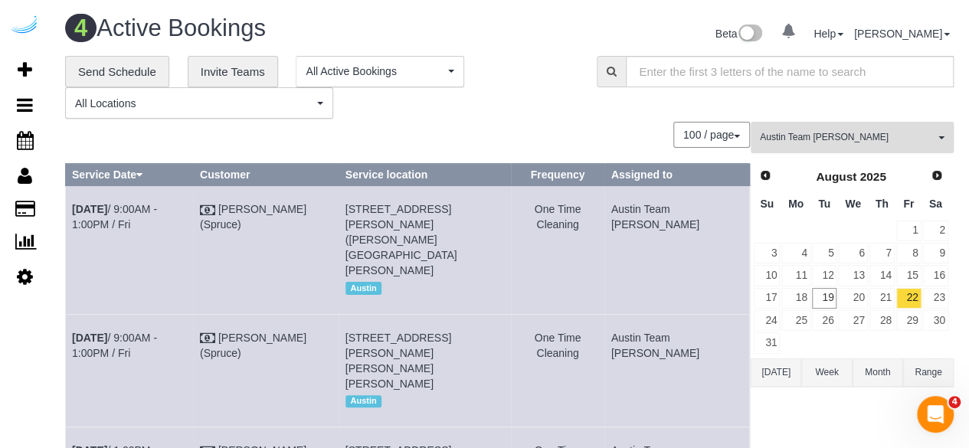
click at [784, 125] on button "Austin Team Isabel All Teams" at bounding box center [852, 137] width 203 height 31
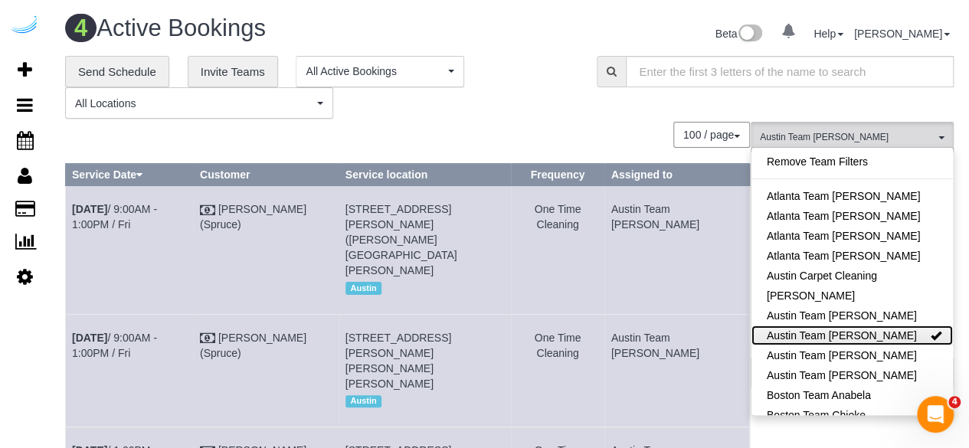
click at [877, 333] on link "Austin Team [PERSON_NAME]" at bounding box center [853, 336] width 202 height 20
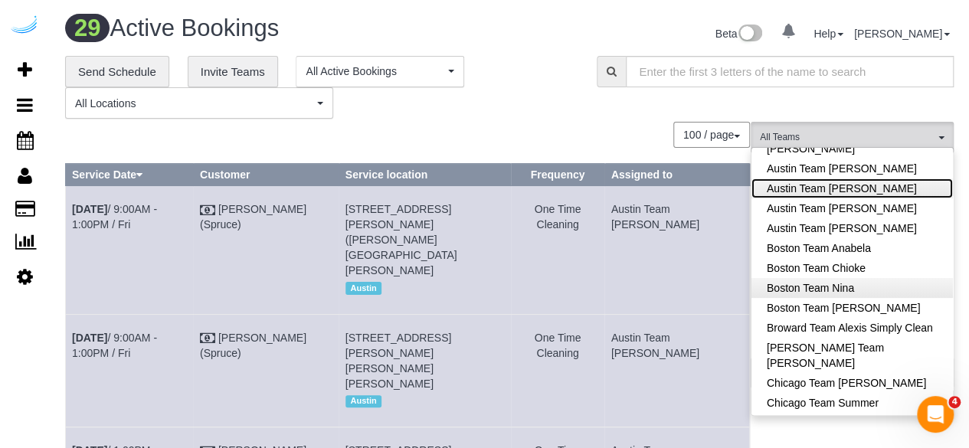
scroll to position [230, 0]
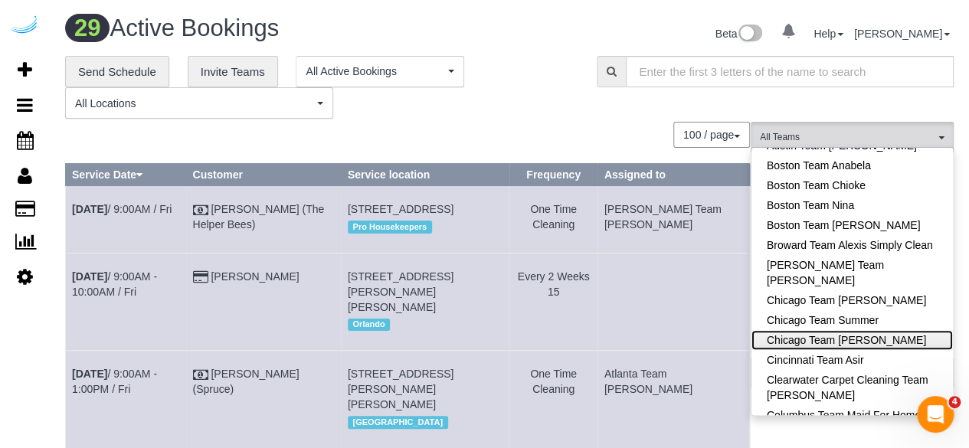
click at [867, 342] on link "Chicago Team [PERSON_NAME]" at bounding box center [853, 340] width 202 height 20
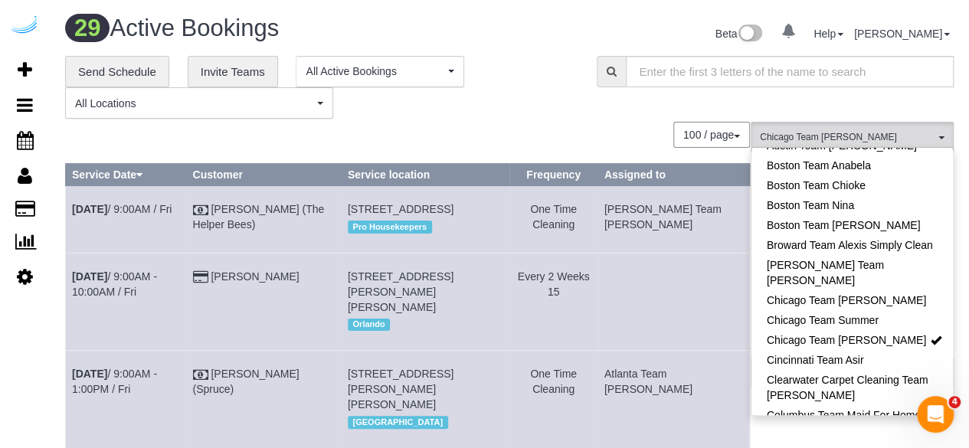
click at [449, 106] on div "**********" at bounding box center [319, 88] width 509 height 64
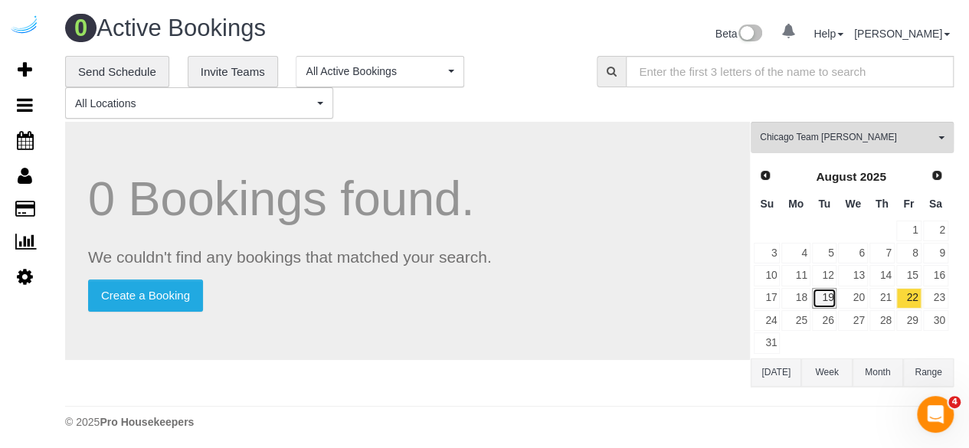
click at [816, 298] on link "19" at bounding box center [824, 298] width 25 height 21
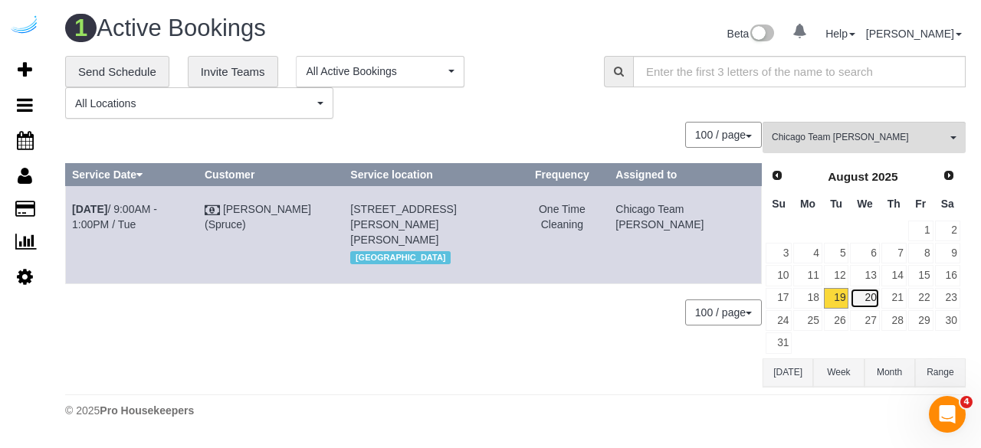
click at [870, 300] on link "20" at bounding box center [864, 298] width 29 height 21
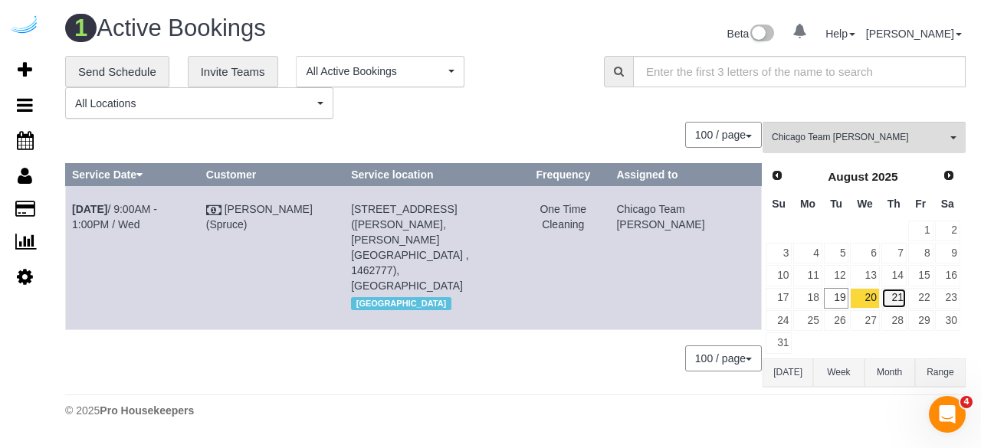
click at [890, 299] on link "21" at bounding box center [893, 298] width 25 height 21
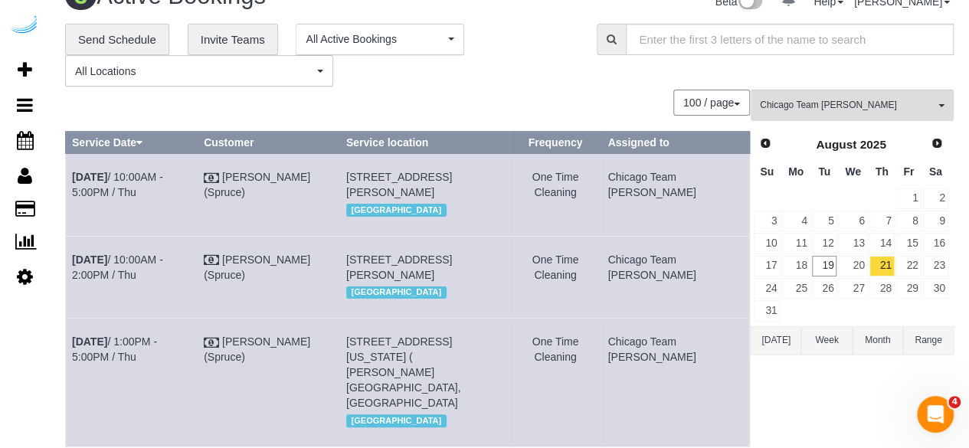
scroll to position [77, 0]
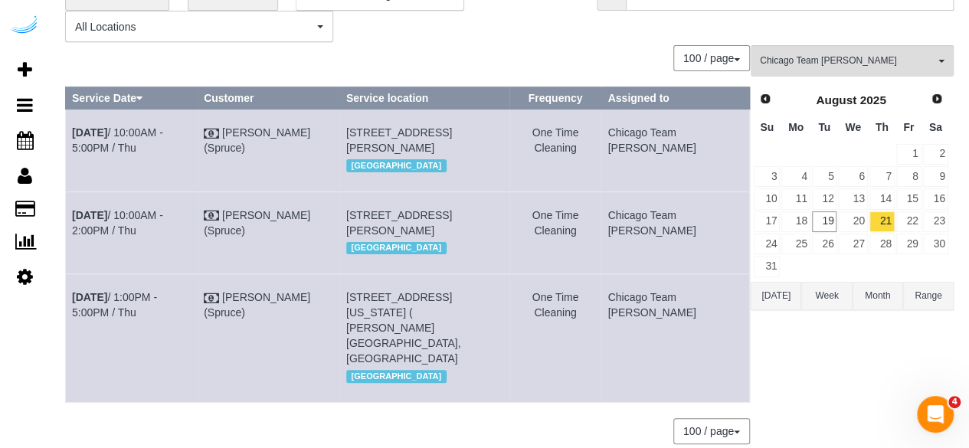
drag, startPoint x: 411, startPoint y: 149, endPoint x: 389, endPoint y: 145, distance: 21.8
click at [389, 145] on span "4500 W Touhy Ave, Building 660, Unit 660 (Nancy White, District 1860 , 1460496)…" at bounding box center [399, 140] width 106 height 28
copy span "660"
drag, startPoint x: 505, startPoint y: 243, endPoint x: 490, endPoint y: 241, distance: 15.4
click at [452, 237] on span "4500 W Touhy Ave, Unit 546 ( Scott Ablin, District 1860 , 1406044), Lincolnwood…" at bounding box center [399, 223] width 106 height 28
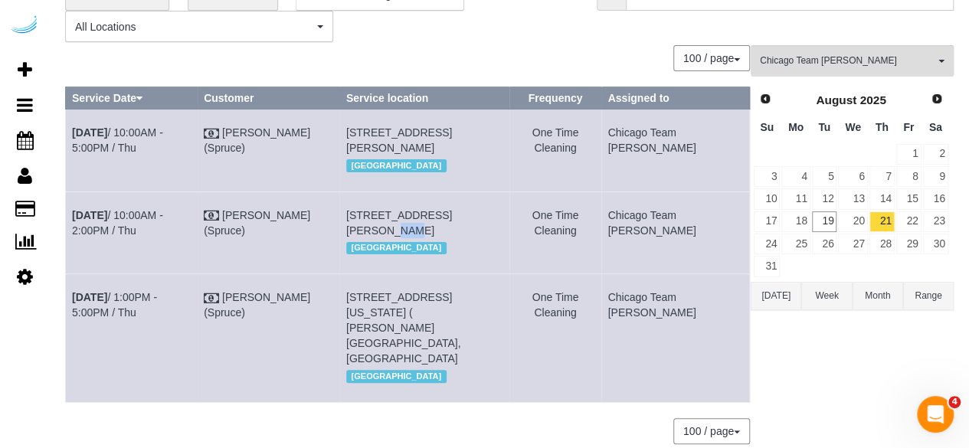
copy span "546"
drag, startPoint x: 417, startPoint y: 353, endPoint x: 394, endPoint y: 353, distance: 23.0
click at [394, 353] on span "[STREET_ADDRESS][US_STATE] ( [PERSON_NAME][GEOGRAPHIC_DATA], [GEOGRAPHIC_DATA]" at bounding box center [403, 328] width 115 height 74
copy span "2106"
click at [163, 128] on link "Aug 21st / 10:00AM - 5:00PM / Thu" at bounding box center [117, 140] width 91 height 28
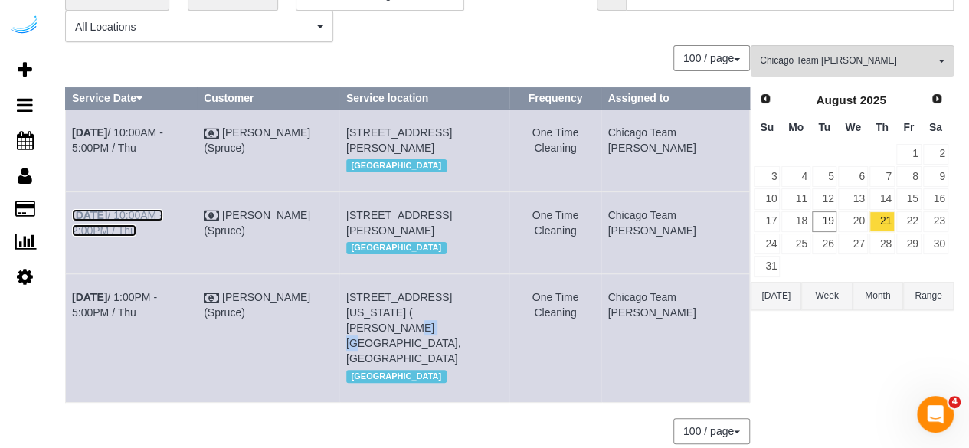
click at [159, 237] on link "Aug 21st / 10:00AM - 2:00PM / Thu" at bounding box center [117, 223] width 91 height 28
drag, startPoint x: 170, startPoint y: 158, endPoint x: 70, endPoint y: 126, distance: 104.7
click at [70, 126] on td "Aug 21st / 10:00AM - 5:00PM / Thu" at bounding box center [132, 151] width 132 height 82
copy link "Aug 21st / 10:00AM - 5:00PM / Thu"
copy span "4500 W Touhy Ave, Building 660, Unit 660 (Nancy White, District 1860 , 1460496)…"
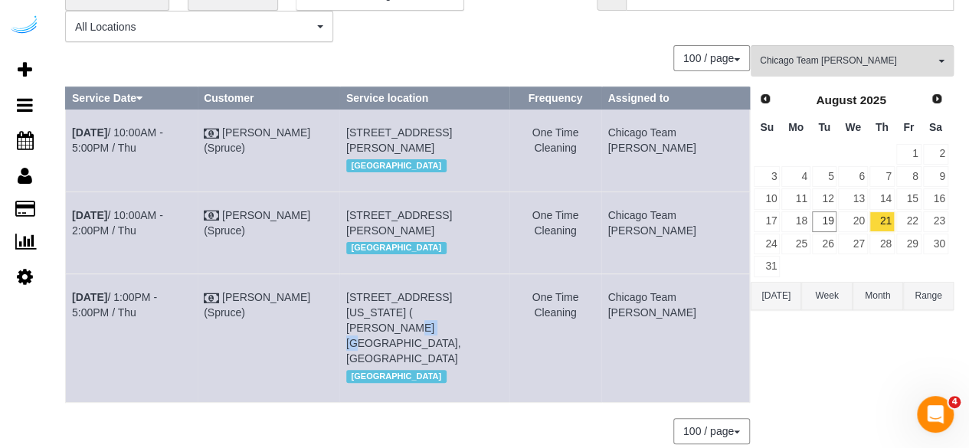
drag, startPoint x: 424, startPoint y: 179, endPoint x: 371, endPoint y: 135, distance: 69.1
click at [371, 135] on td "4500 W Touhy Ave, Building 660, Unit 660 (Nancy White, District 1860 , 1460496)…" at bounding box center [424, 151] width 170 height 82
drag, startPoint x: 670, startPoint y: 142, endPoint x: 648, endPoint y: 134, distance: 22.8
click at [648, 134] on td "Chicago Team [PERSON_NAME]" at bounding box center [676, 151] width 149 height 82
copy td "Chicago Team [PERSON_NAME]"
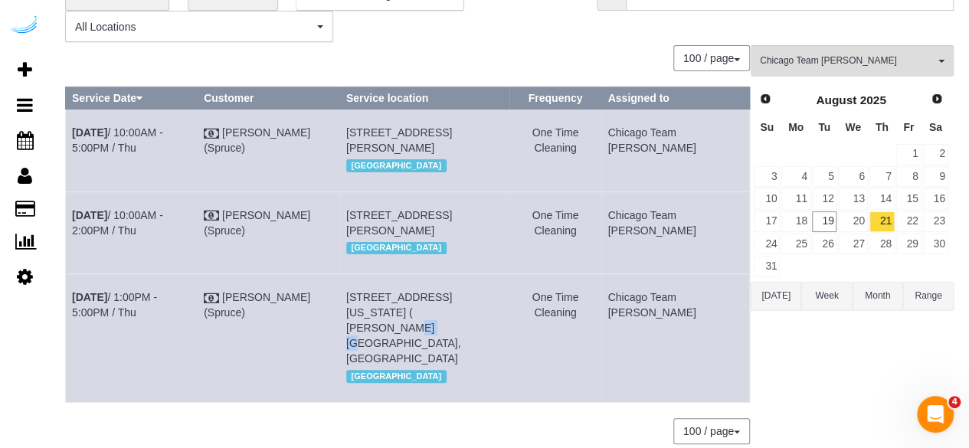
drag, startPoint x: 132, startPoint y: 261, endPoint x: 75, endPoint y: 251, distance: 57.7
click at [75, 251] on td "Aug 21st / 10:00AM - 2:00PM / Thu" at bounding box center [132, 233] width 132 height 82
copy link "Aug 21st / 10:00AM - 2:00PM / Thu"
drag, startPoint x: 532, startPoint y: 275, endPoint x: 369, endPoint y: 238, distance: 167.3
click at [371, 237] on td "4500 W Touhy Ave, Unit 546 ( Scott Ablin, District 1860 , 1406044), Lincolnwood…" at bounding box center [424, 233] width 170 height 82
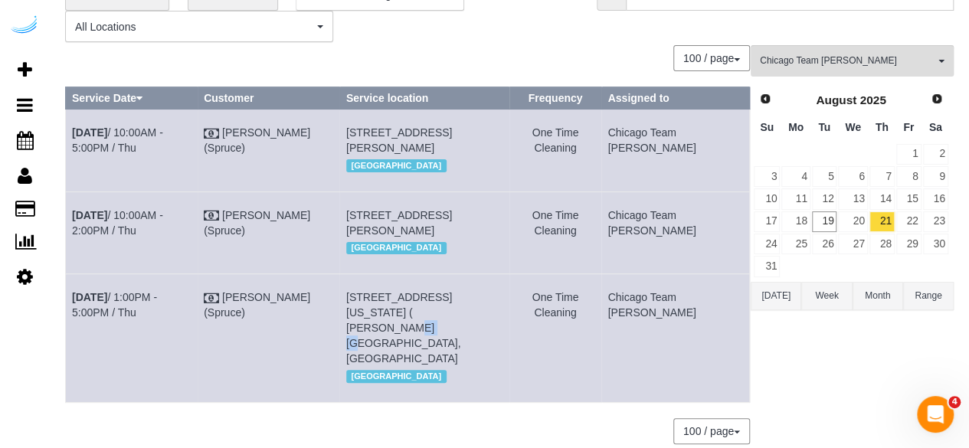
copy span "4500 W Touhy Ave, Unit 546 ( Scott Ablin, District 1860 , 1406044), Lincolnwood…"
drag, startPoint x: 700, startPoint y: 254, endPoint x: 641, endPoint y: 244, distance: 60.6
click at [641, 244] on td "Chicago Team [PERSON_NAME]" at bounding box center [676, 233] width 149 height 82
copy td "Chicago Team [PERSON_NAME]"
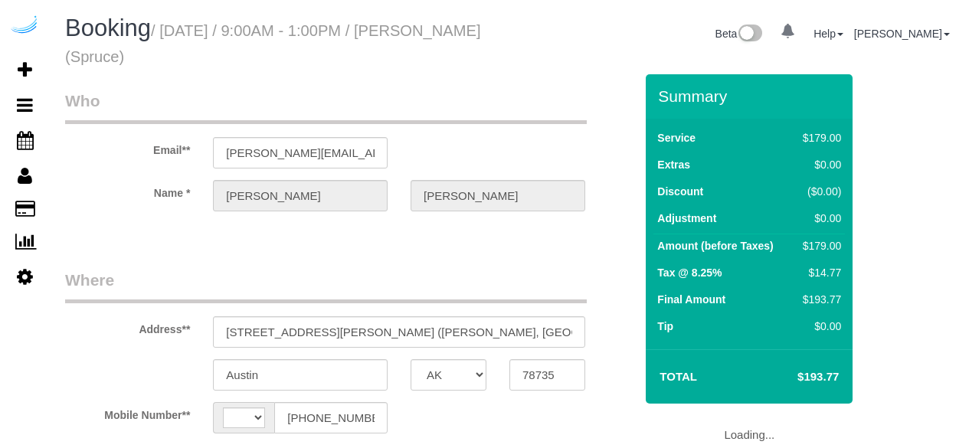
select select "[GEOGRAPHIC_DATA]"
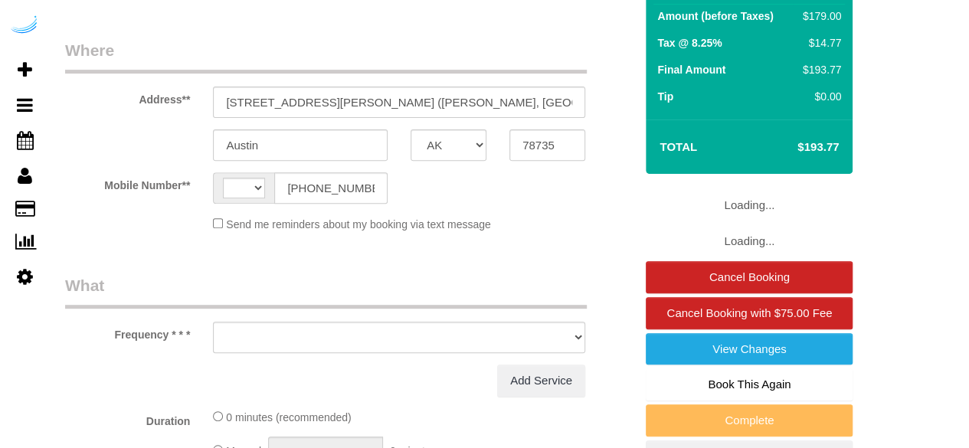
select select "number:9"
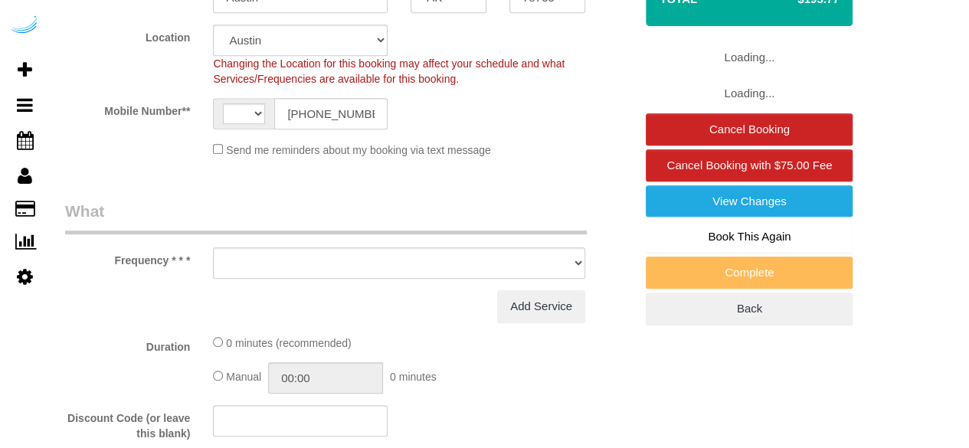
select select "string:[GEOGRAPHIC_DATA]"
select select "object:715"
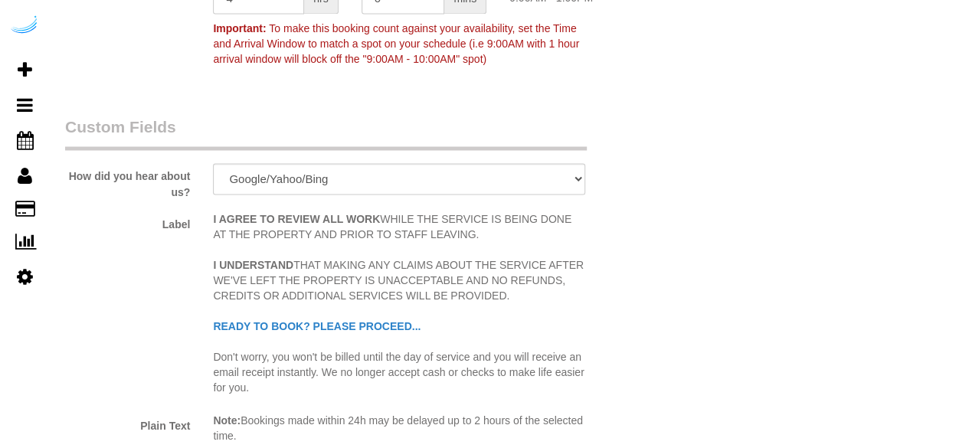
select select "282"
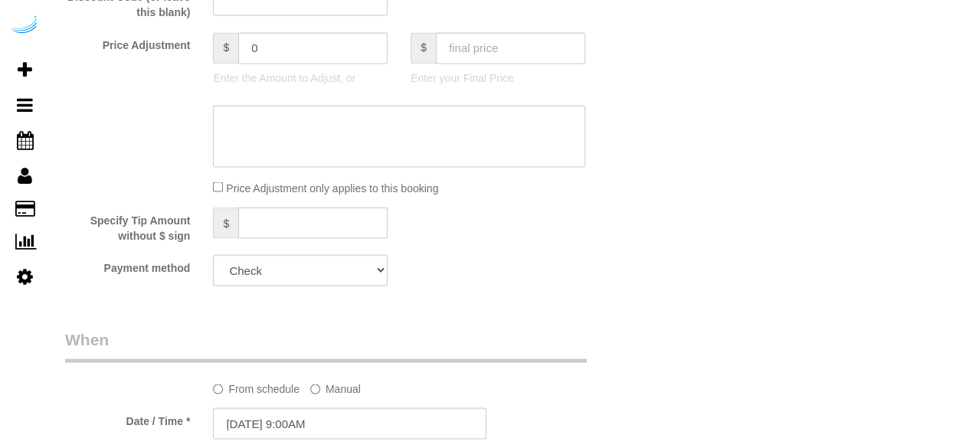
select select "object:799"
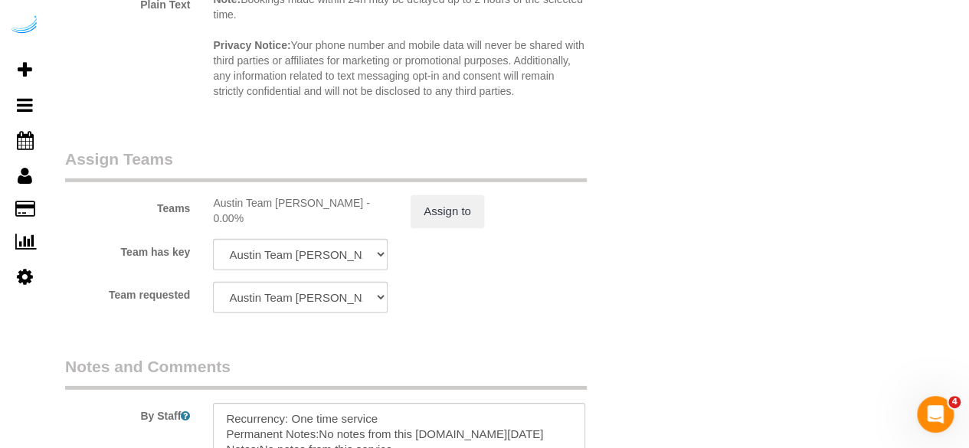
scroll to position [2516, 0]
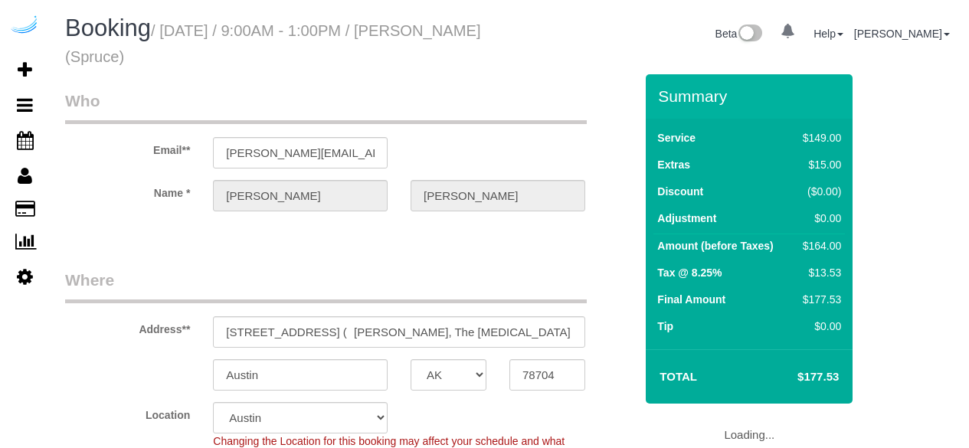
select select "[GEOGRAPHIC_DATA]"
select select "282"
select select "number:9"
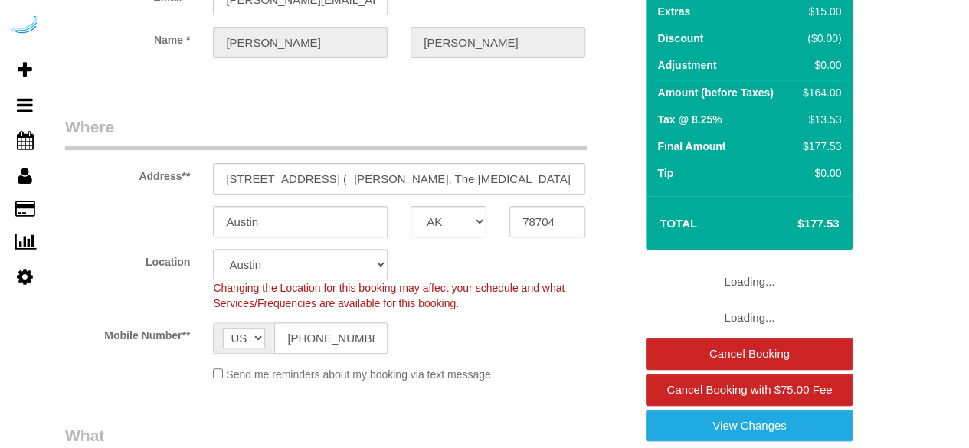
select select "object:799"
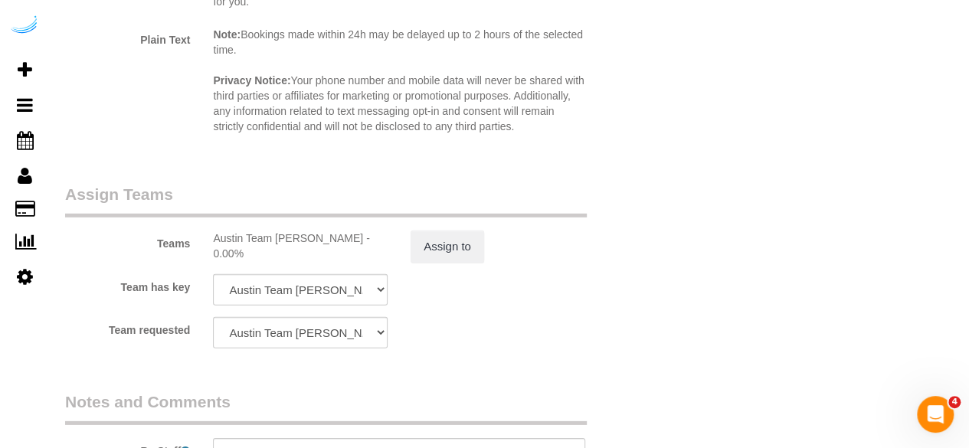
scroll to position [2375, 0]
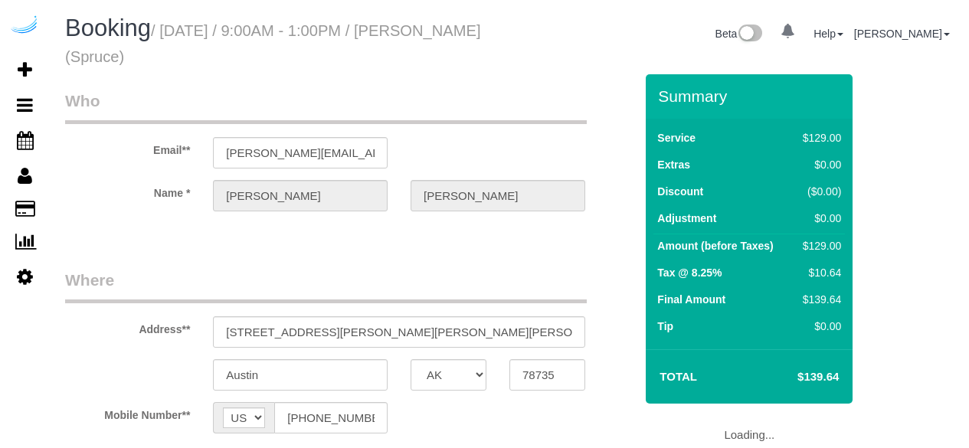
select select "[GEOGRAPHIC_DATA]"
select select "number:9"
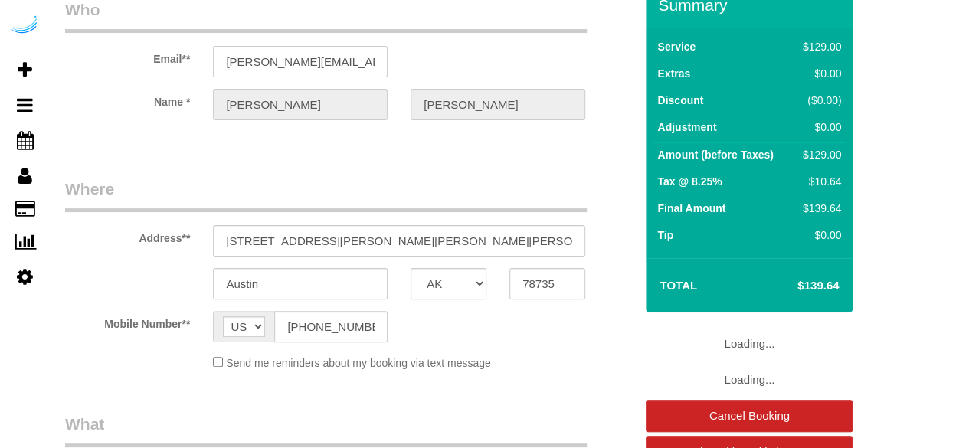
select select "282"
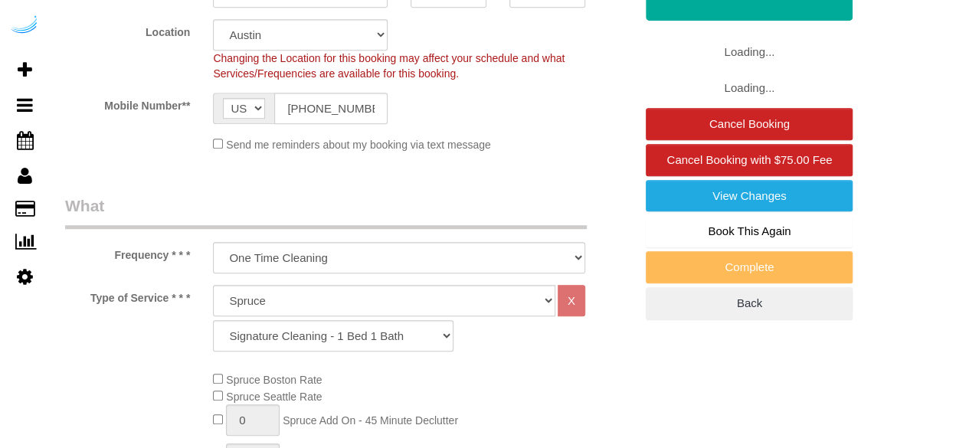
select select "object:799"
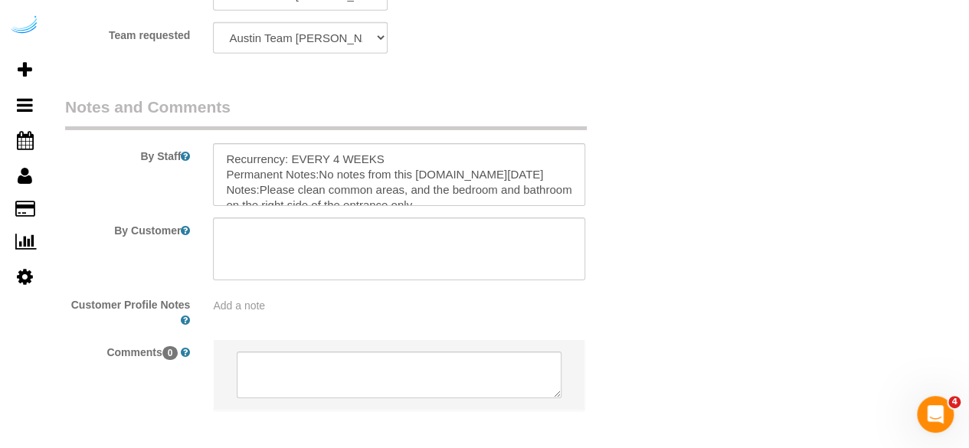
scroll to position [2452, 0]
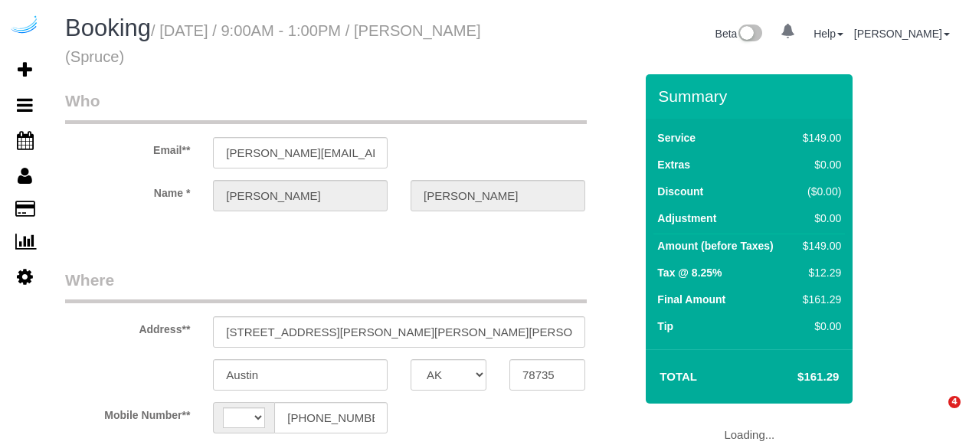
select select "[GEOGRAPHIC_DATA]"
select select "string:[GEOGRAPHIC_DATA]"
select select "object:799"
select select "282"
select select "number:9"
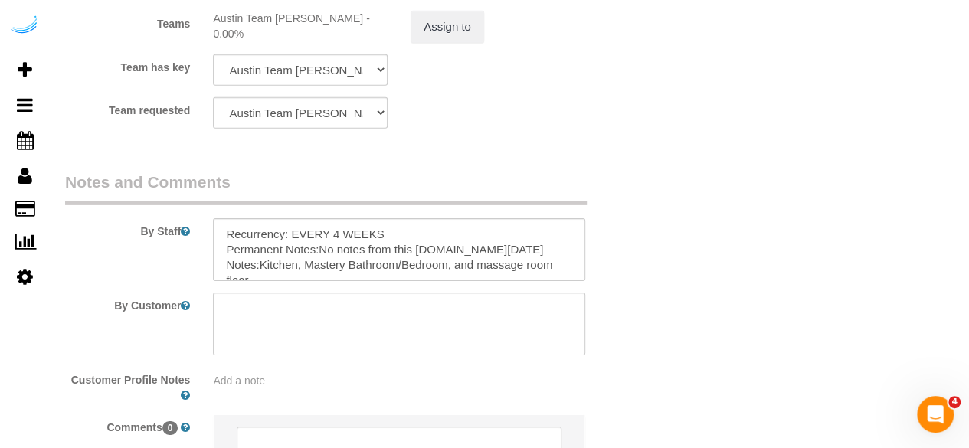
scroll to position [2375, 0]
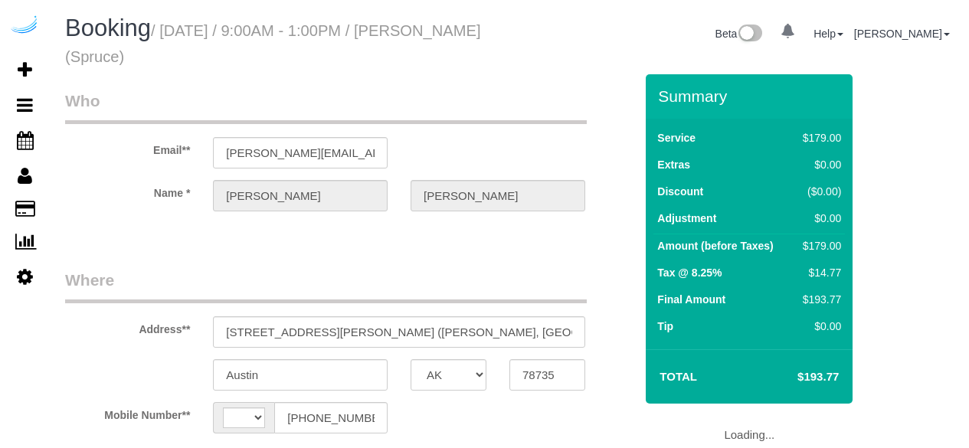
select select "[GEOGRAPHIC_DATA]"
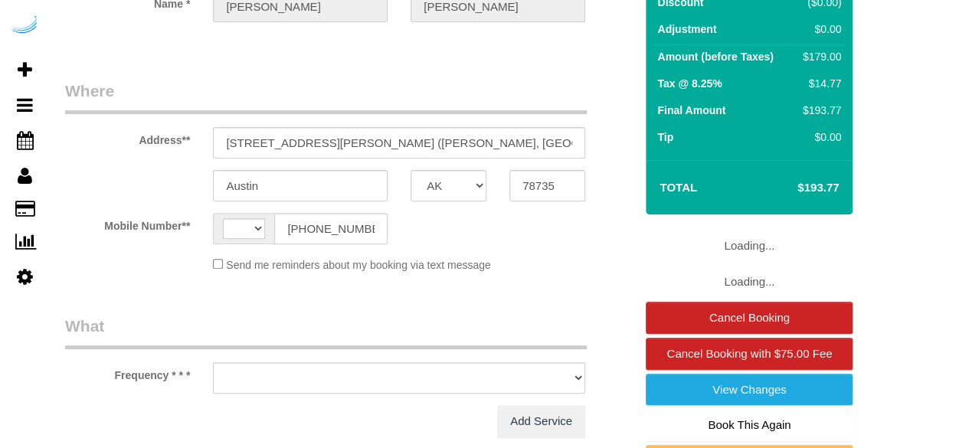
scroll to position [230, 0]
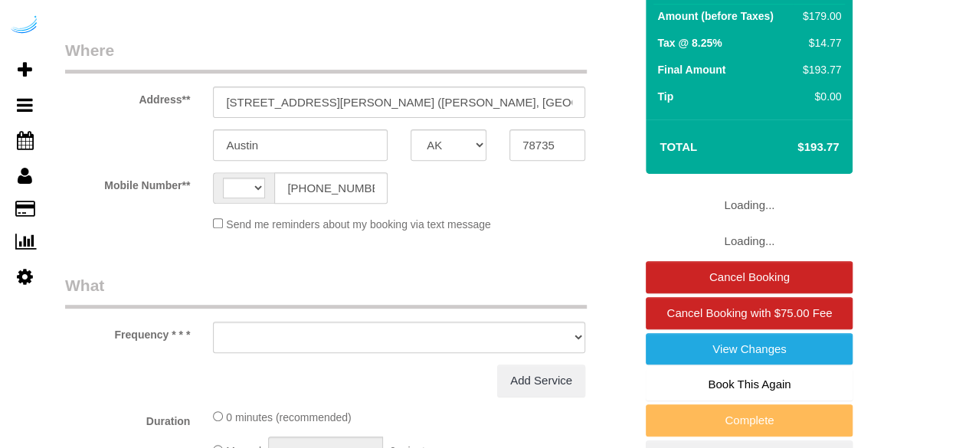
select select "string:[GEOGRAPHIC_DATA]"
select select "number:9"
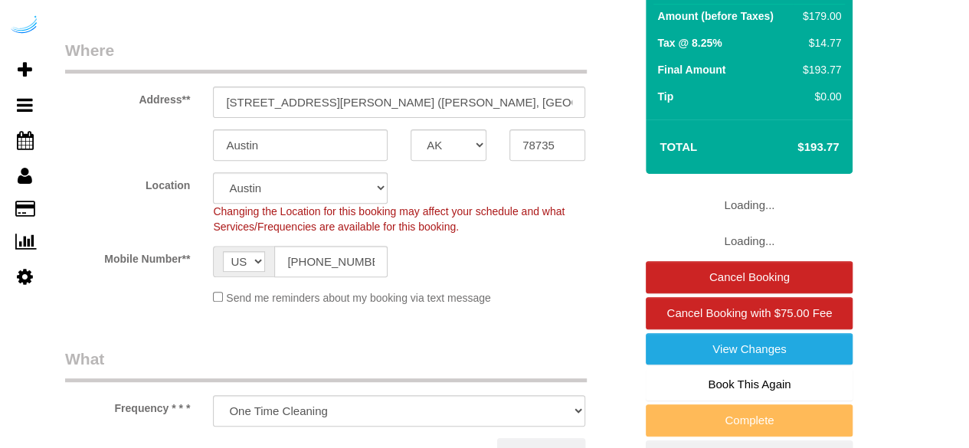
select select "object:722"
select select "282"
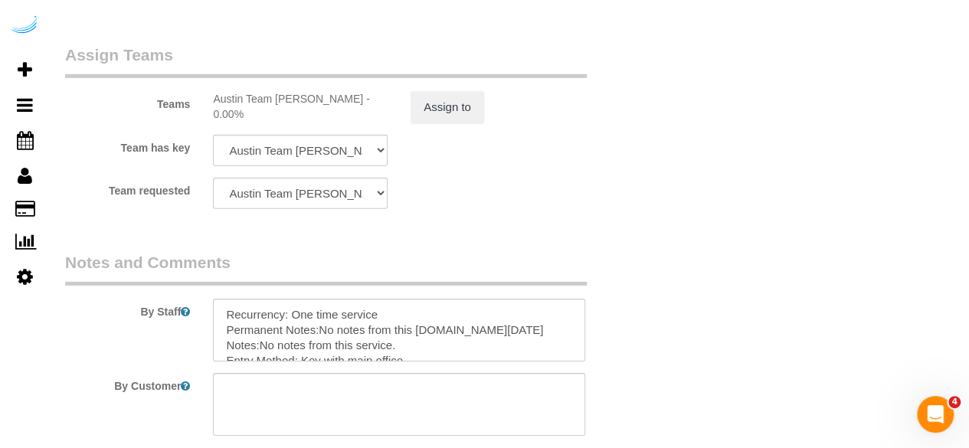
scroll to position [2375, 0]
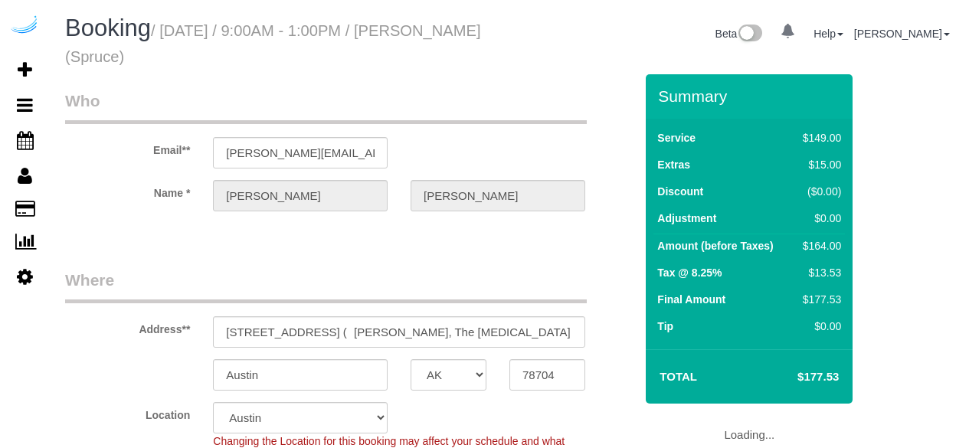
select select "[GEOGRAPHIC_DATA]"
select select "number:9"
select select "object:799"
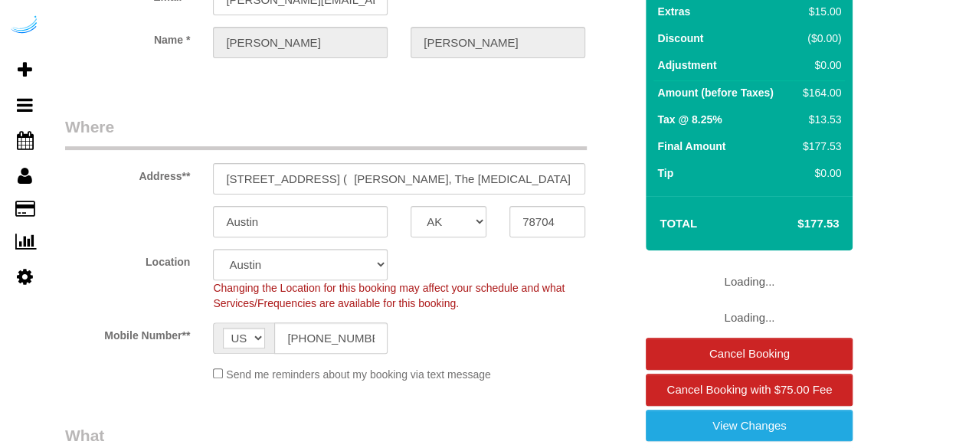
select select "282"
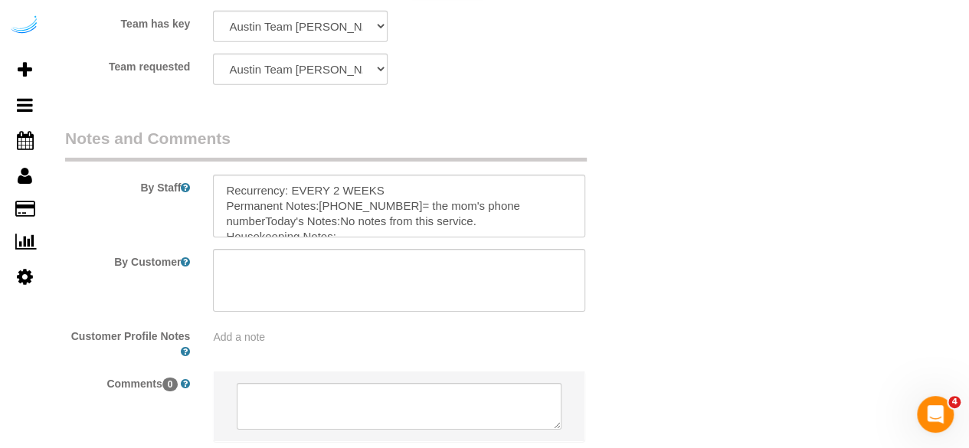
scroll to position [2516, 0]
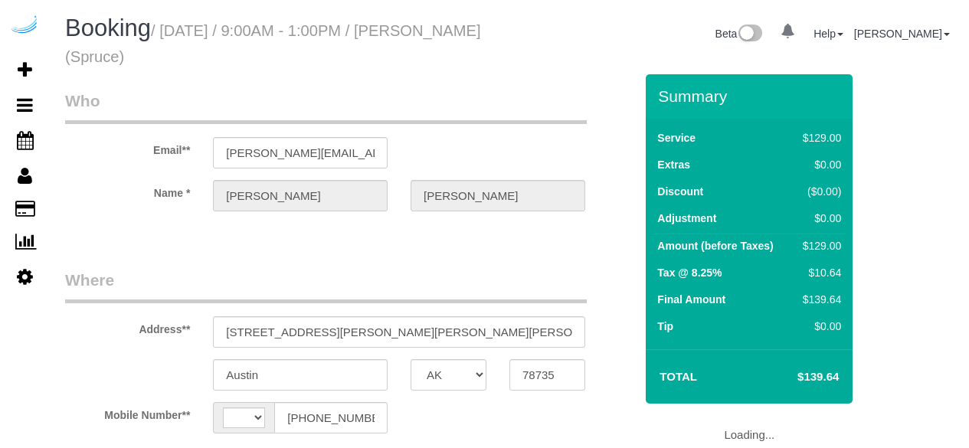
select select "[GEOGRAPHIC_DATA]"
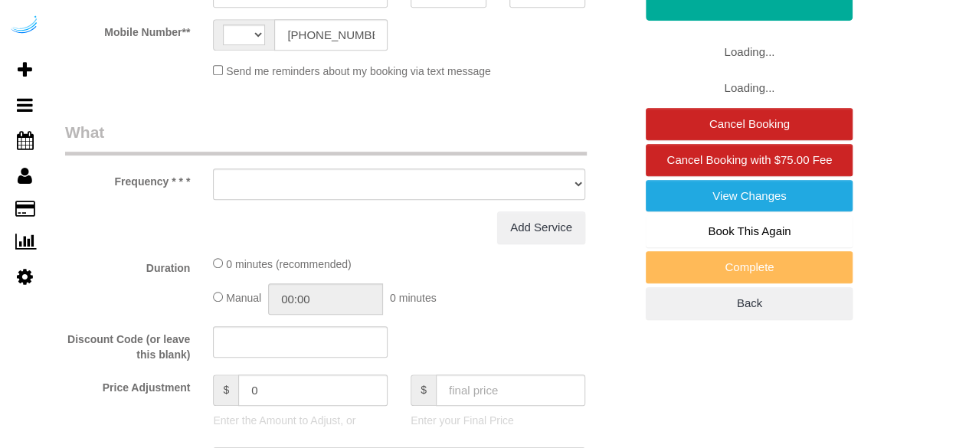
select select "number:9"
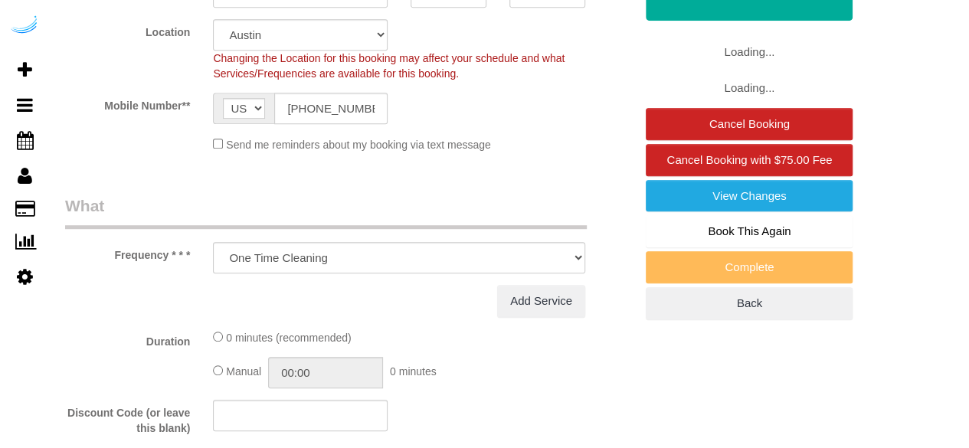
select select "string:[GEOGRAPHIC_DATA]"
select select "object:715"
select select "282"
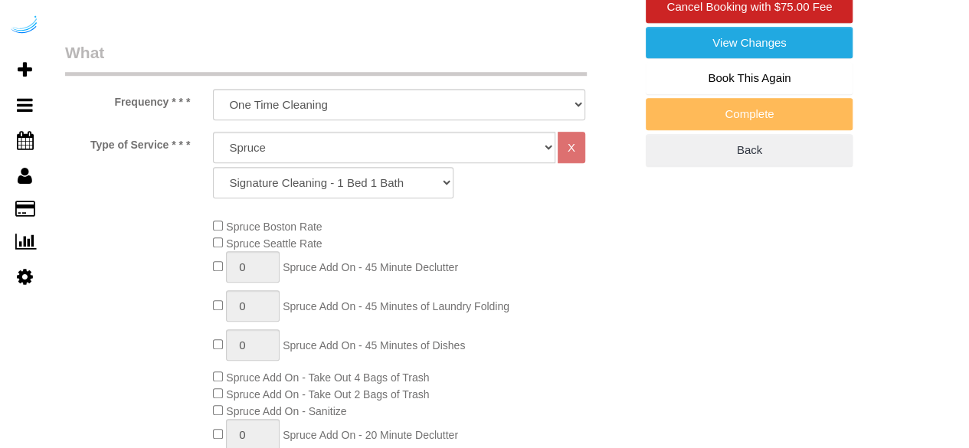
select select "object:799"
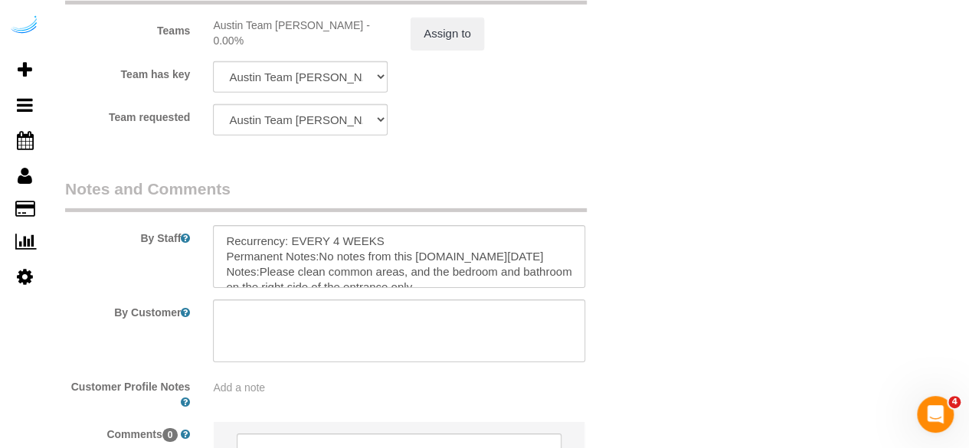
scroll to position [2452, 0]
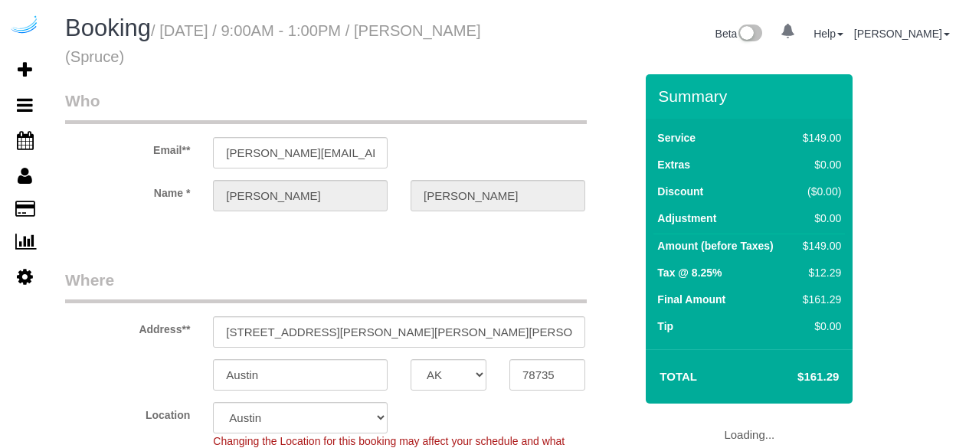
select select "[GEOGRAPHIC_DATA]"
select select "282"
select select "number:9"
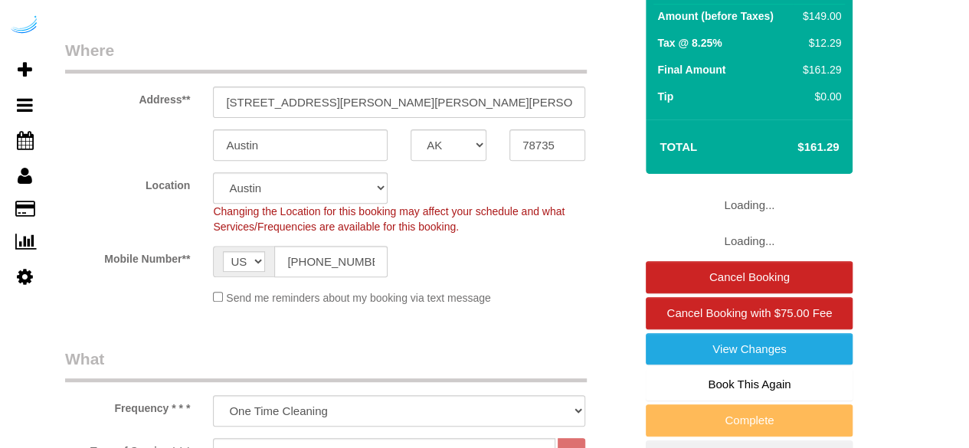
select select "object:799"
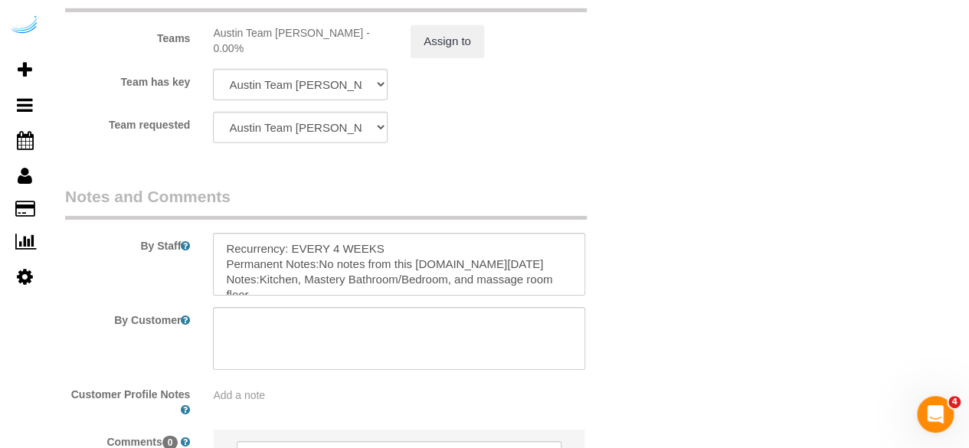
scroll to position [2375, 0]
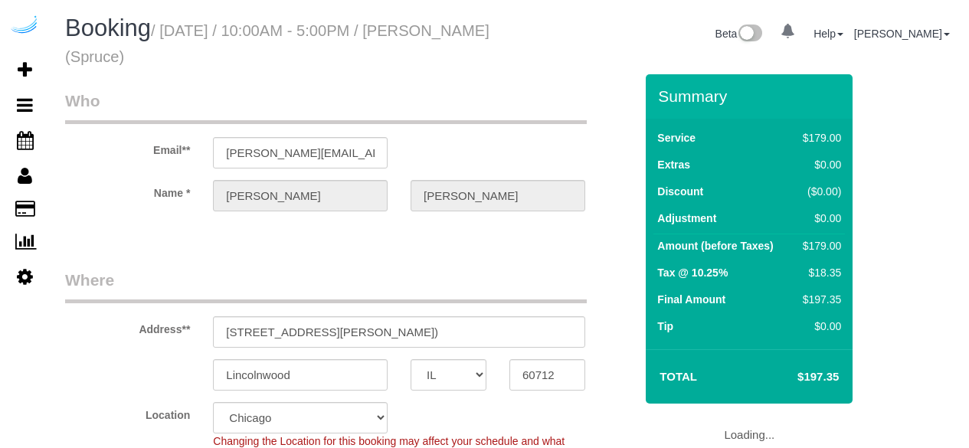
select select "IL"
select select "number:9"
select select "282"
select select "object:779"
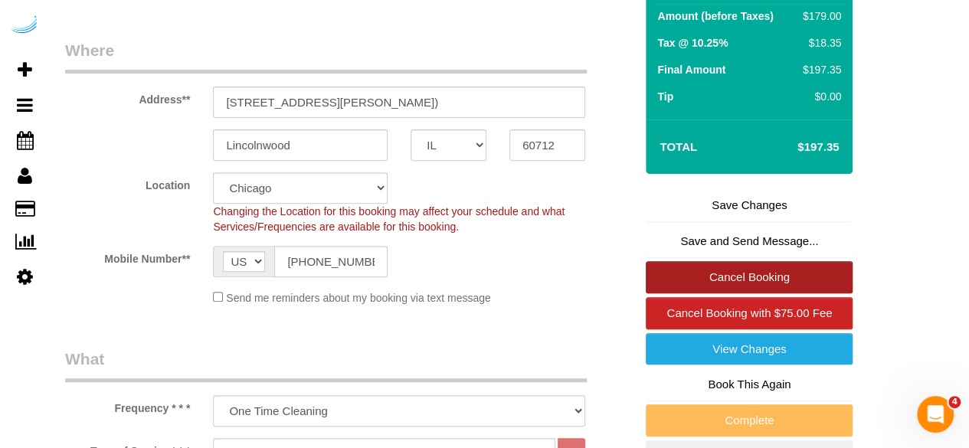
click at [737, 269] on link "Cancel Booking" at bounding box center [749, 277] width 207 height 32
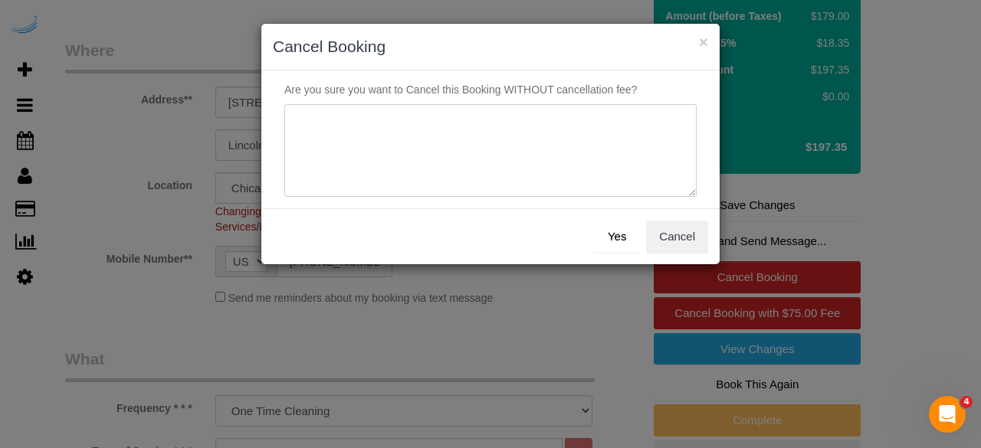
click at [561, 139] on textarea at bounding box center [490, 150] width 412 height 93
type textarea "Not on spruce."
click at [639, 242] on button "Yes" at bounding box center [617, 237] width 44 height 32
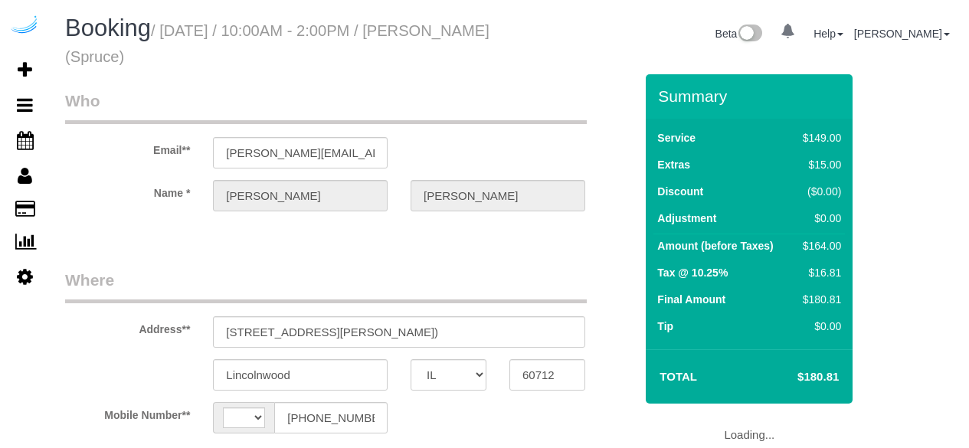
select select "IL"
select select "string:[GEOGRAPHIC_DATA]"
select select "number:9"
select select "object:695"
select select "282"
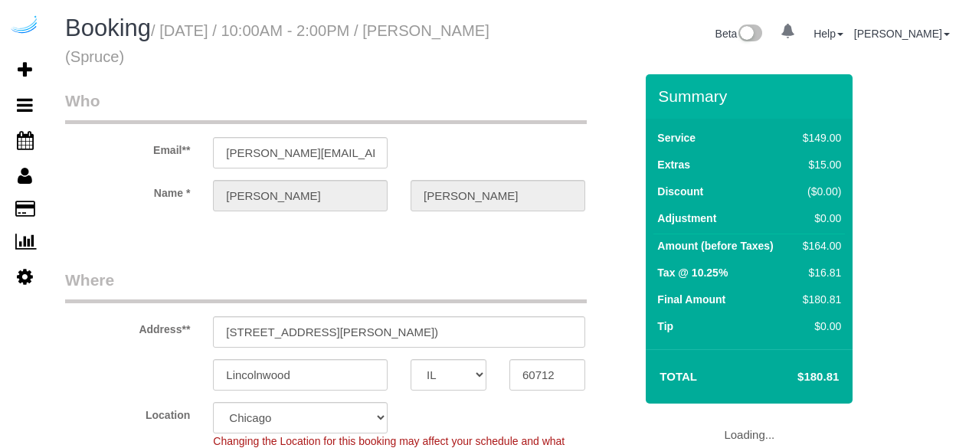
select select "object:779"
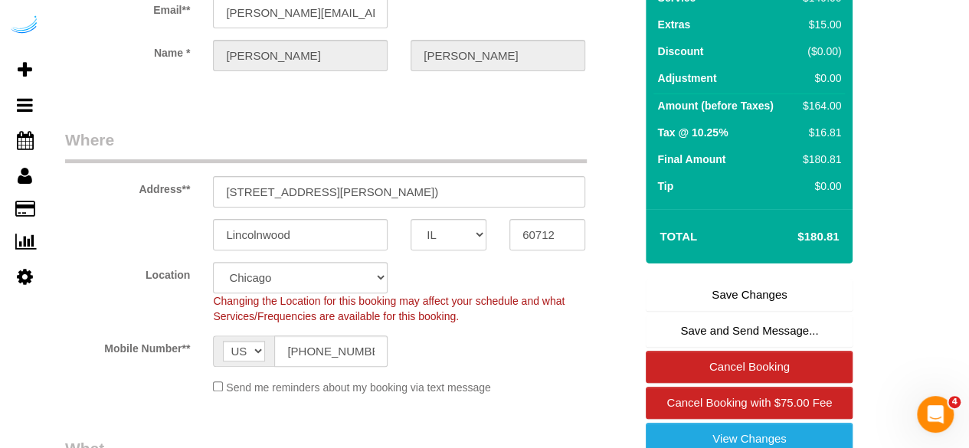
scroll to position [307, 0]
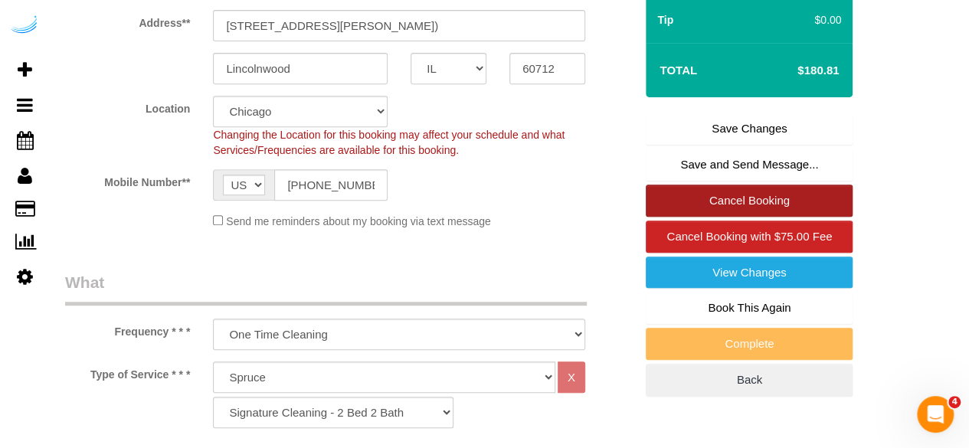
click at [760, 189] on link "Cancel Booking" at bounding box center [749, 201] width 207 height 32
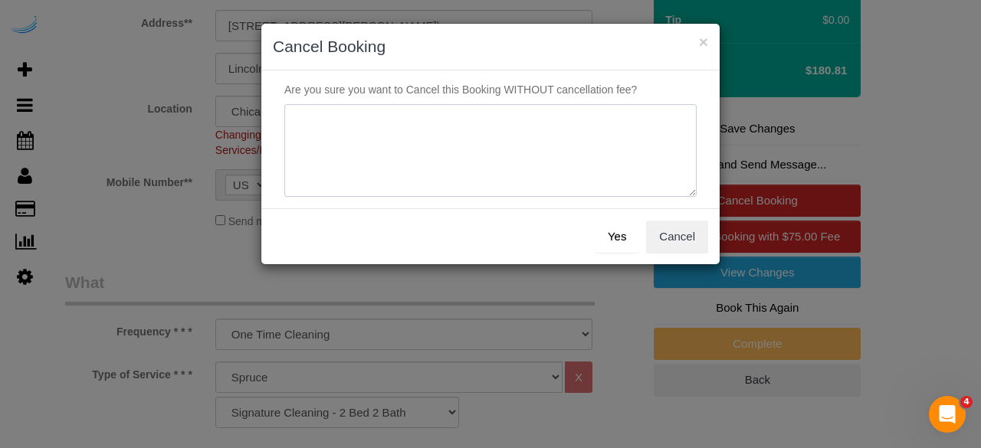
click at [625, 116] on textarea at bounding box center [490, 150] width 412 height 93
type textarea "Not on spruce."
click at [609, 235] on button "Yes" at bounding box center [617, 237] width 44 height 32
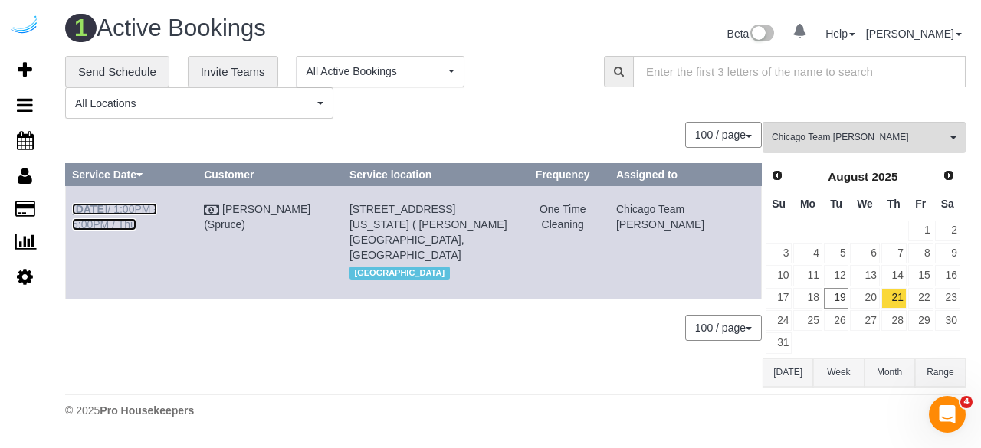
click at [141, 211] on link "[DATE] 1:00PM - 5:00PM / Thu" at bounding box center [114, 217] width 85 height 28
click at [927, 297] on link "22" at bounding box center [920, 298] width 25 height 21
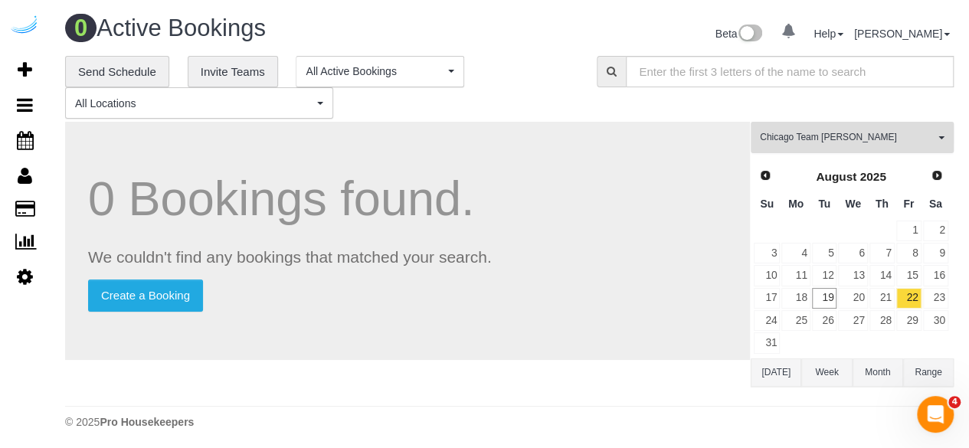
click at [878, 140] on span "Chicago Team [PERSON_NAME]" at bounding box center [847, 137] width 175 height 13
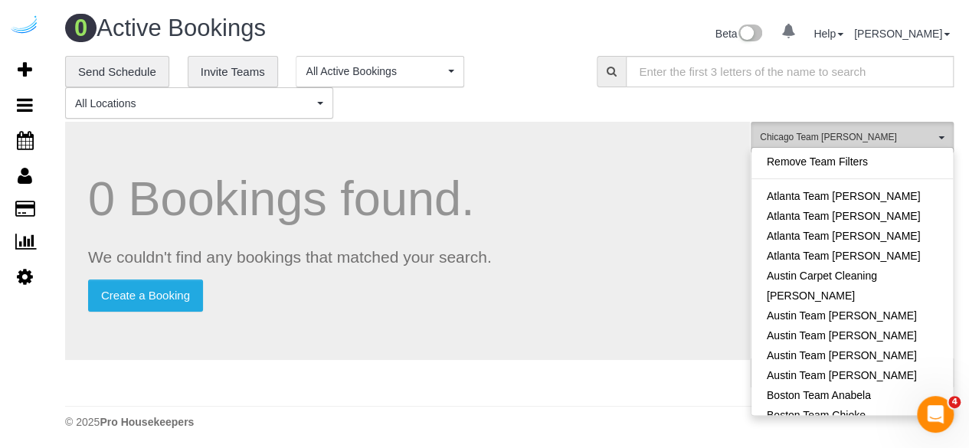
scroll to position [288, 0]
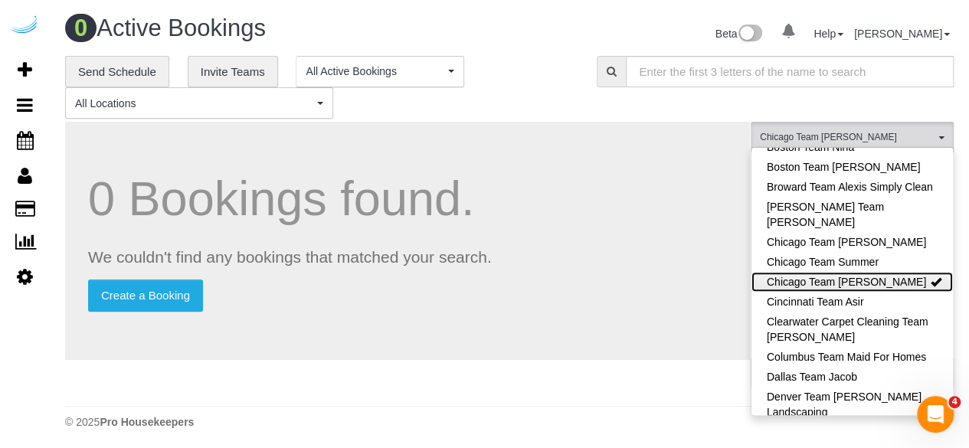
click at [862, 284] on link "Chicago Team [PERSON_NAME]" at bounding box center [853, 282] width 202 height 20
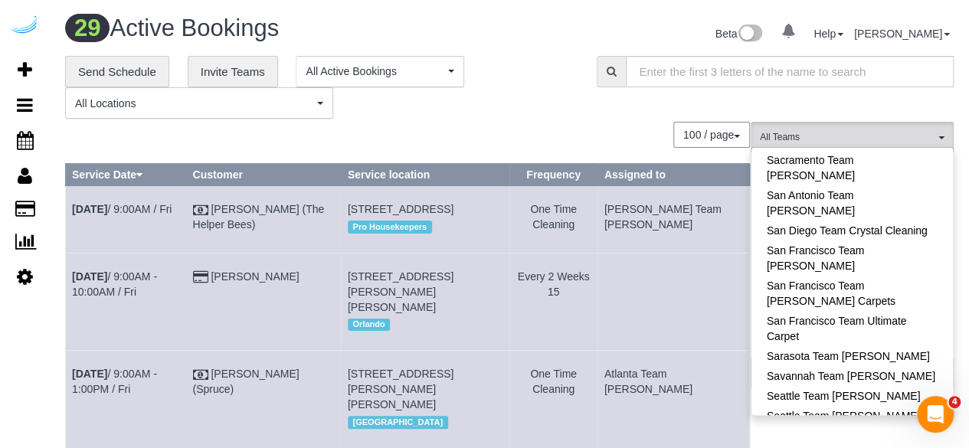
scroll to position [1576, 0]
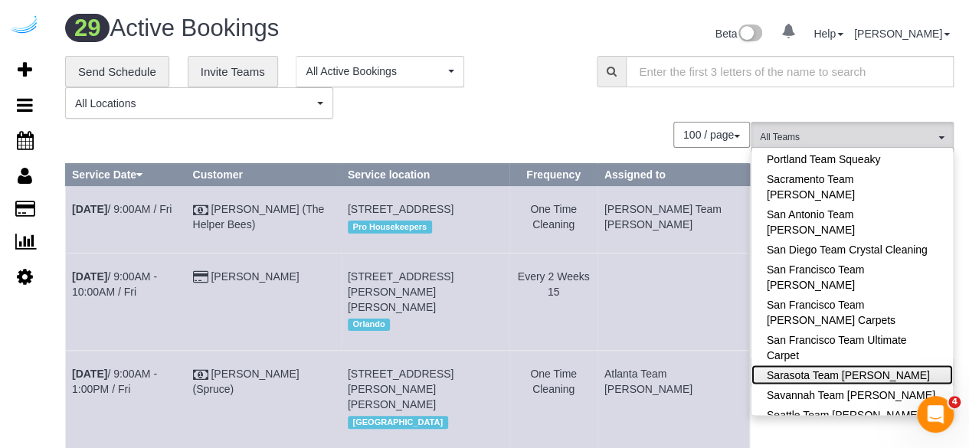
click at [861, 365] on link "Sarasota Team [PERSON_NAME]" at bounding box center [853, 375] width 202 height 20
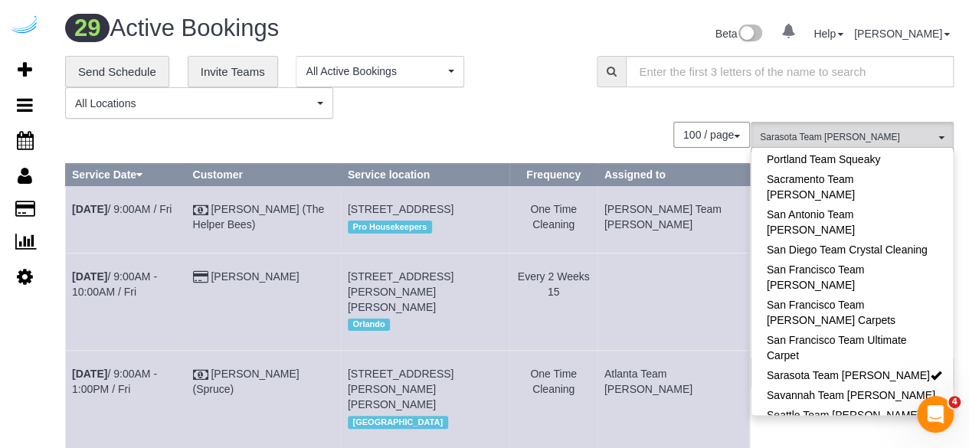
click at [536, 116] on div "**********" at bounding box center [319, 88] width 509 height 64
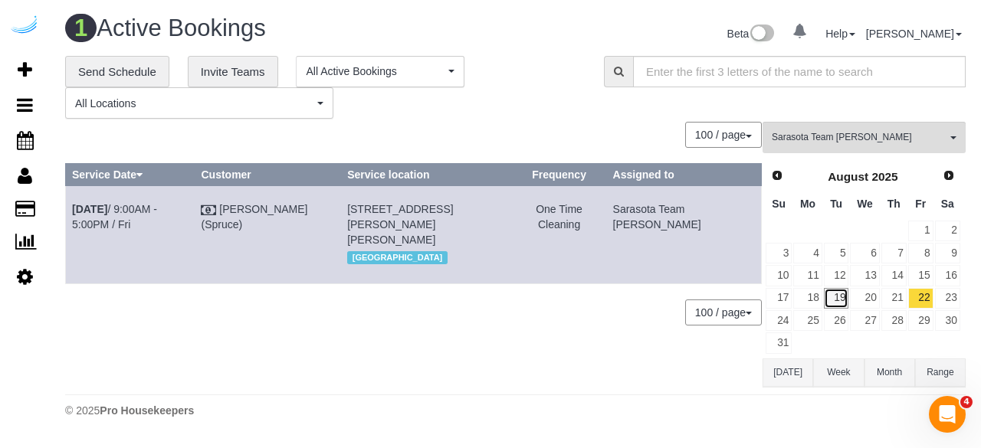
click at [834, 294] on link "19" at bounding box center [836, 298] width 25 height 21
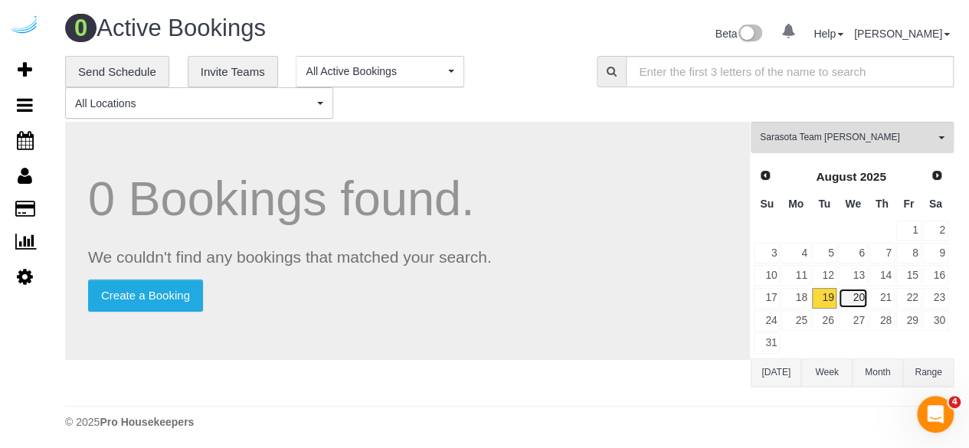
click at [857, 299] on link "20" at bounding box center [852, 298] width 29 height 21
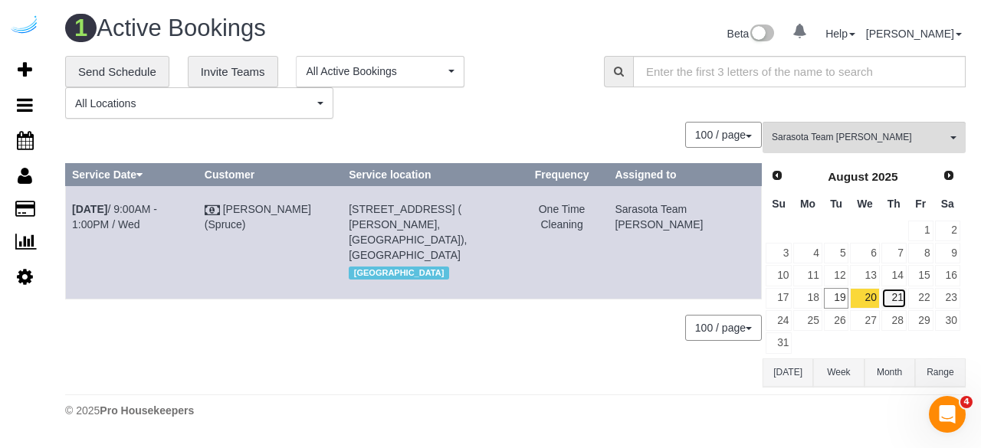
click at [890, 290] on link "21" at bounding box center [893, 298] width 25 height 21
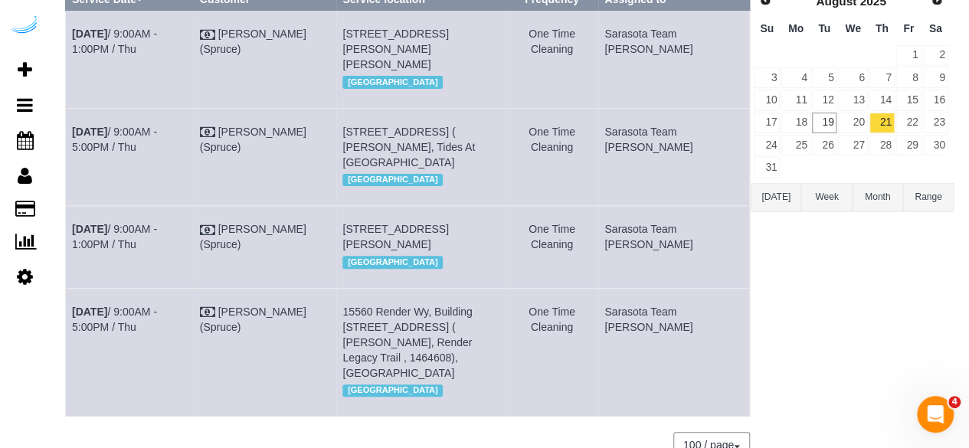
scroll to position [299, 0]
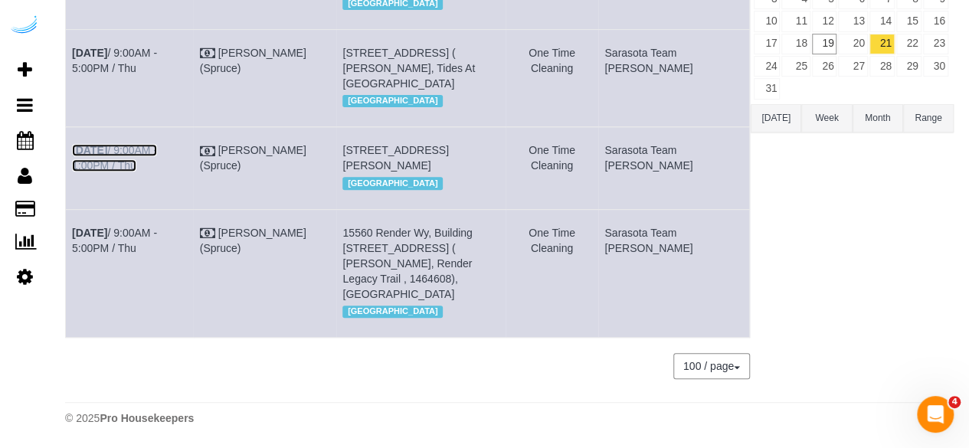
click at [157, 144] on link "Aug 21st / 9:00AM - 1:00PM / Thu" at bounding box center [114, 158] width 85 height 28
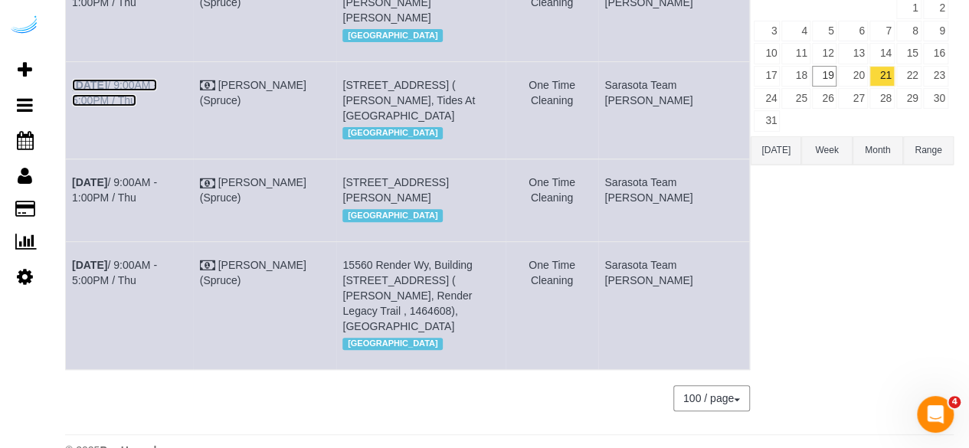
drag, startPoint x: 195, startPoint y: 100, endPoint x: 212, endPoint y: 82, distance: 24.9
click at [157, 100] on link "Aug 21st / 9:00AM - 5:00PM / Thu" at bounding box center [114, 93] width 85 height 28
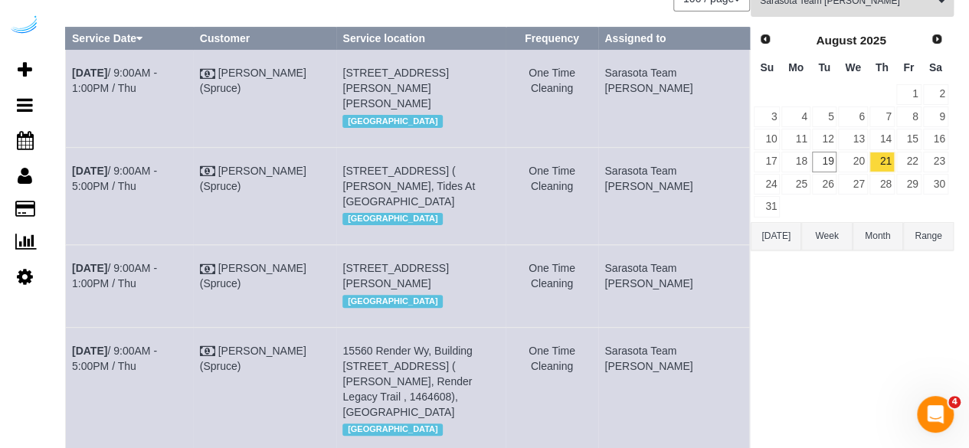
scroll to position [69, 0]
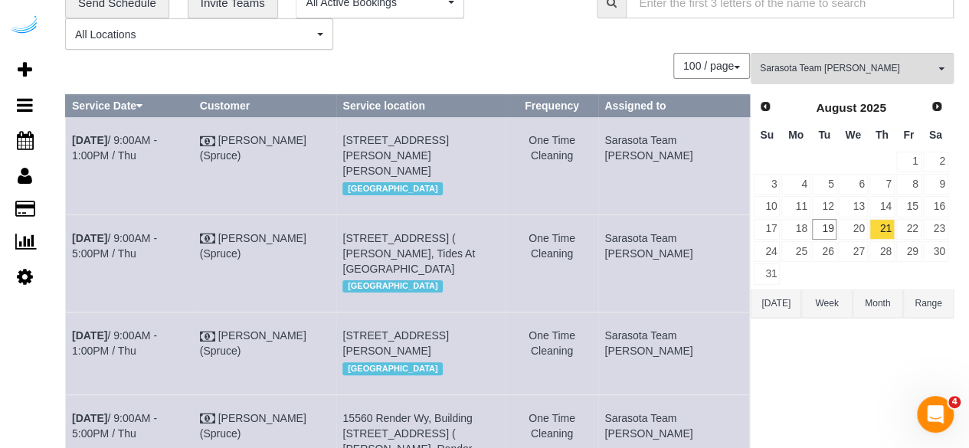
click at [186, 132] on td "Aug 21st / 9:00AM - 1:00PM / Thu" at bounding box center [130, 165] width 128 height 97
click at [157, 134] on link "Aug 21st / 9:00AM - 1:00PM / Thu" at bounding box center [114, 148] width 85 height 28
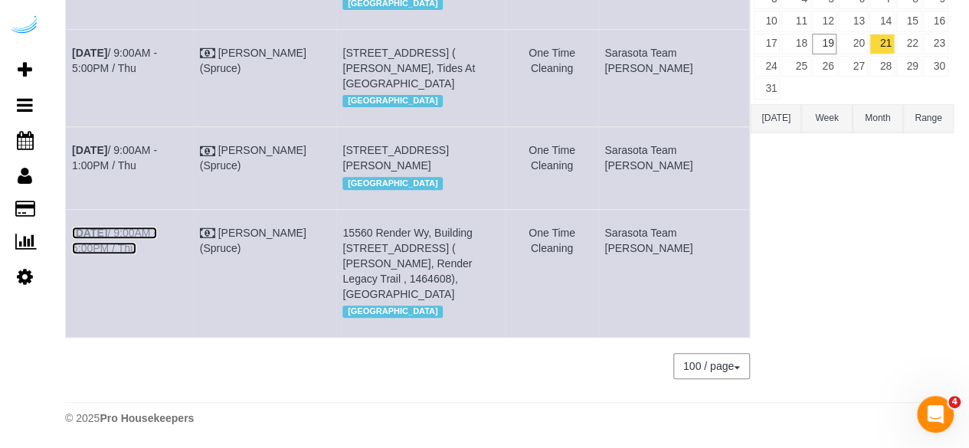
click at [143, 249] on link "Aug 21st / 9:00AM - 5:00PM / Thu" at bounding box center [114, 241] width 85 height 28
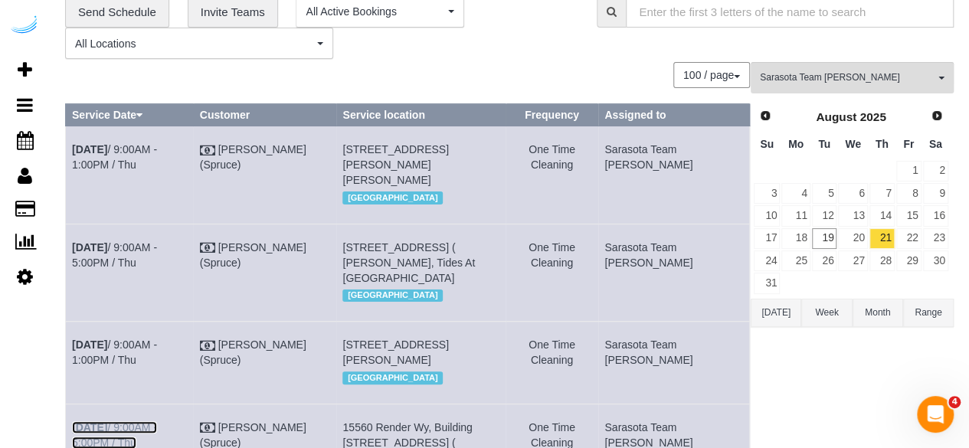
scroll to position [0, 0]
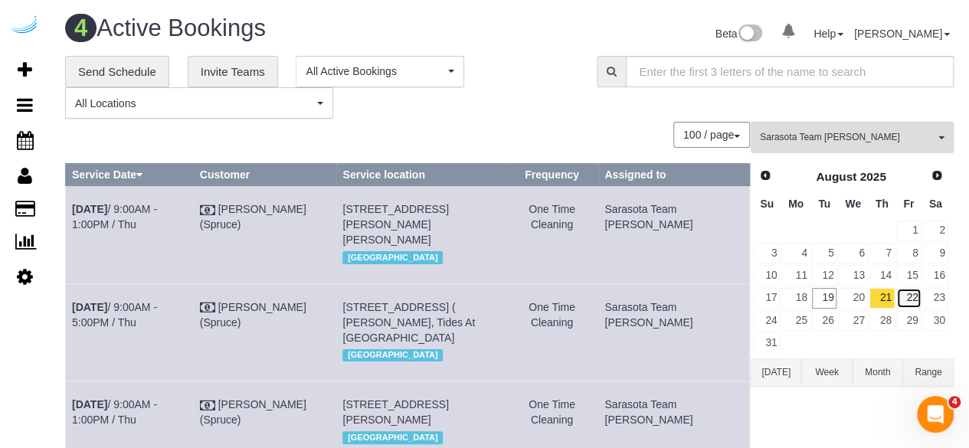
click at [906, 296] on link "22" at bounding box center [909, 298] width 25 height 21
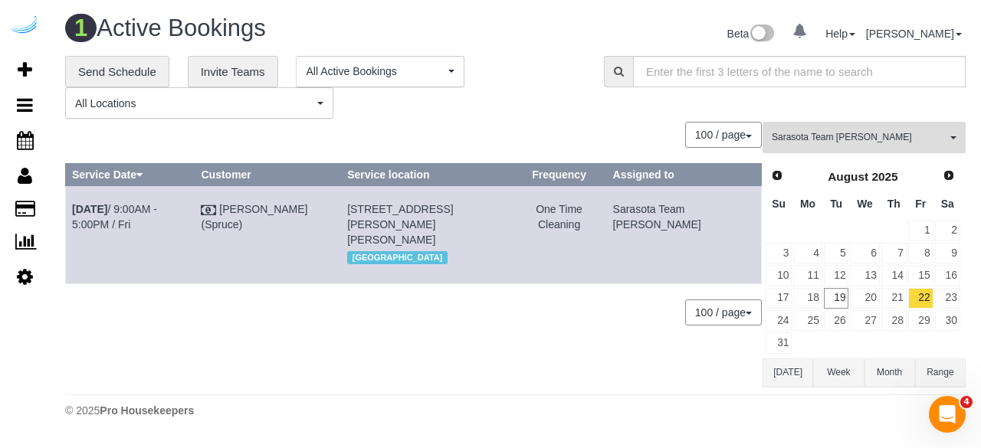
click at [870, 129] on button "Sarasota Team Juan All Teams" at bounding box center [863, 137] width 203 height 31
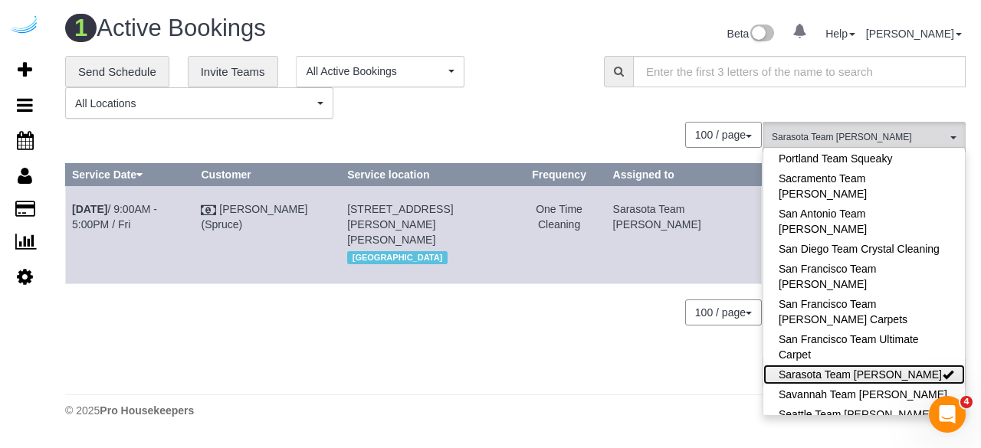
click at [906, 365] on link "Sarasota Team [PERSON_NAME]" at bounding box center [864, 375] width 202 height 20
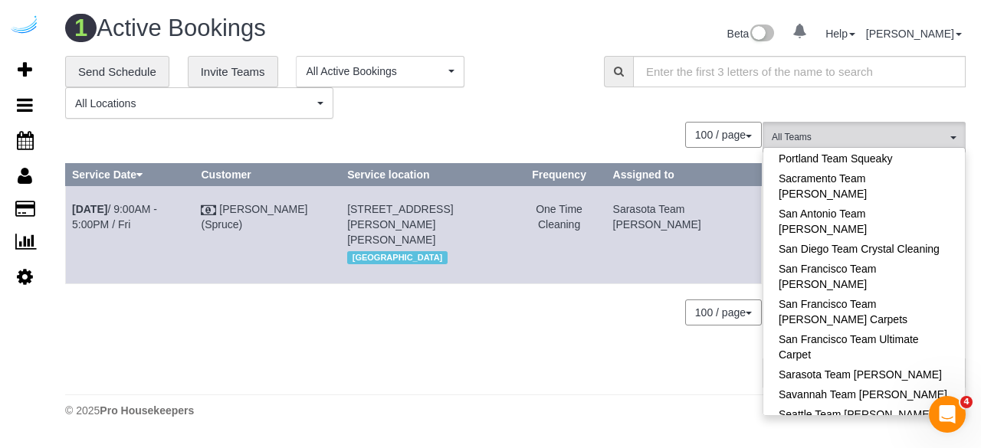
click at [562, 92] on div "**********" at bounding box center [323, 88] width 516 height 64
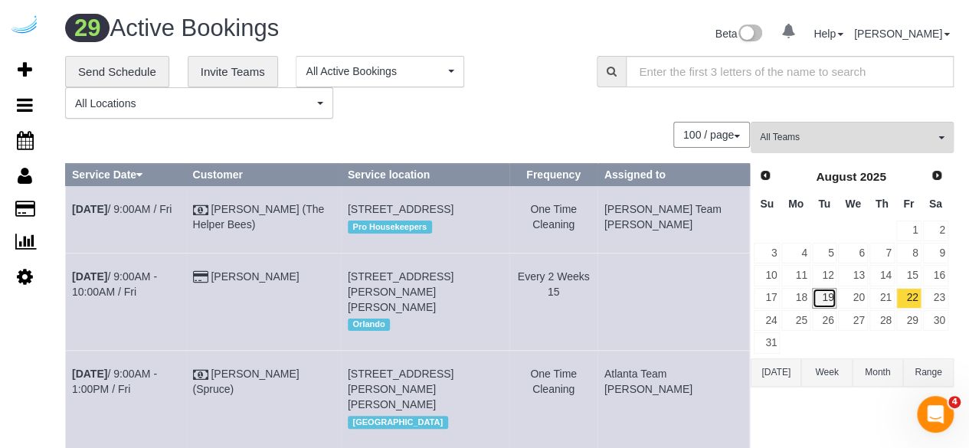
click at [826, 301] on link "19" at bounding box center [824, 298] width 25 height 21
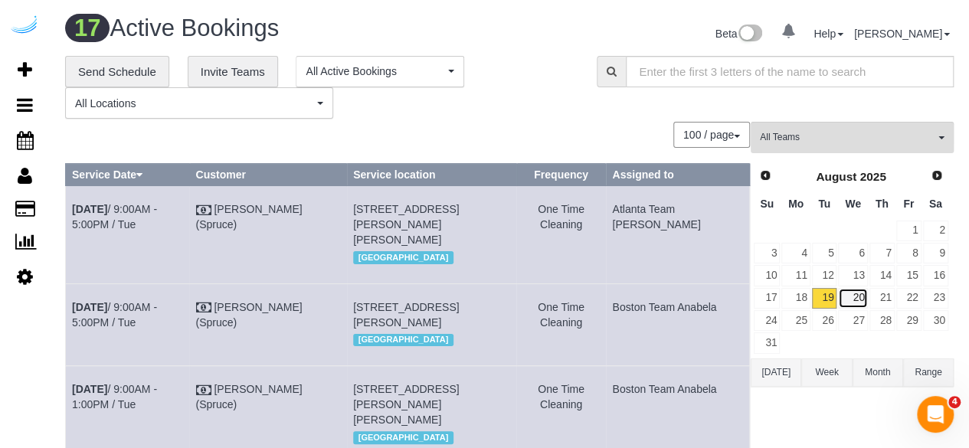
click at [859, 295] on link "20" at bounding box center [852, 298] width 29 height 21
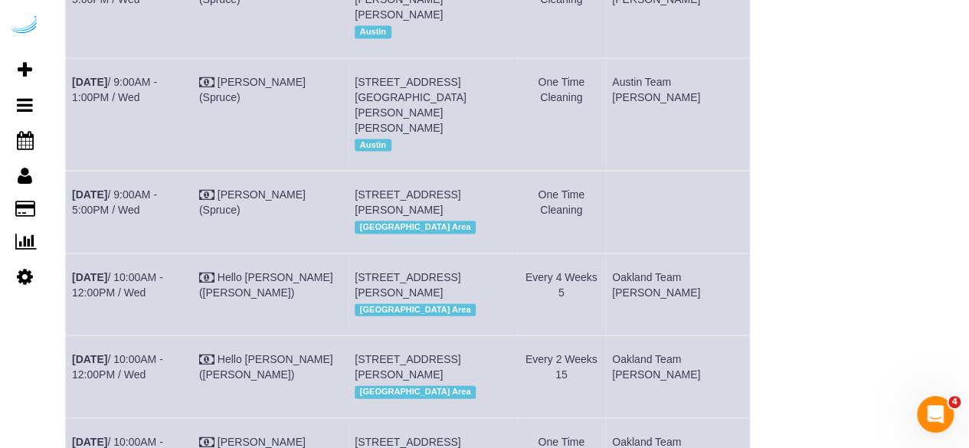
scroll to position [1512, 0]
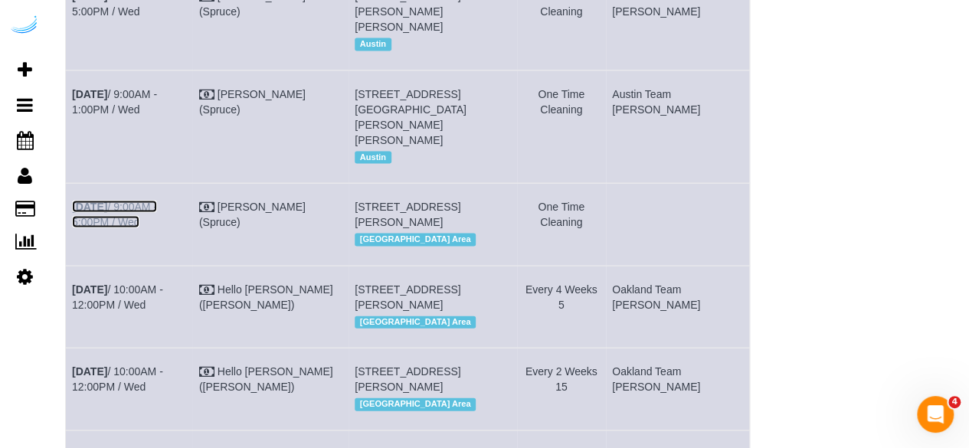
click at [157, 228] on link "Aug 20th / 9:00AM - 5:00PM / Wed" at bounding box center [114, 215] width 85 height 28
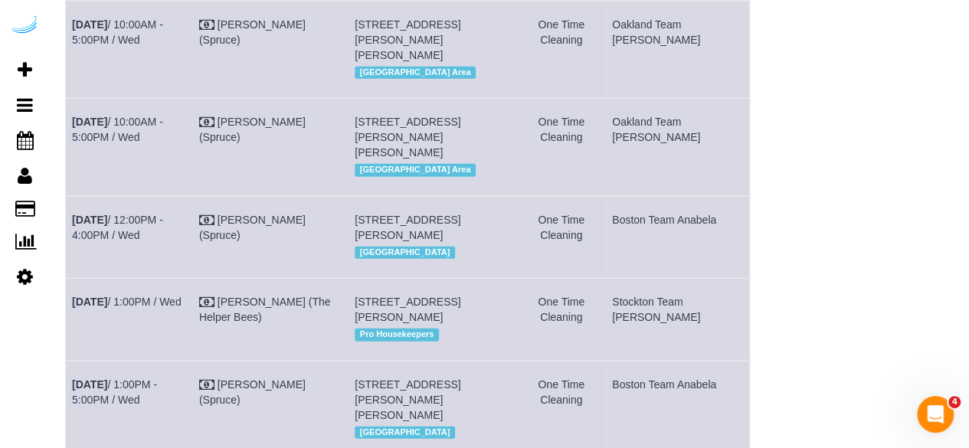
scroll to position [1865, 0]
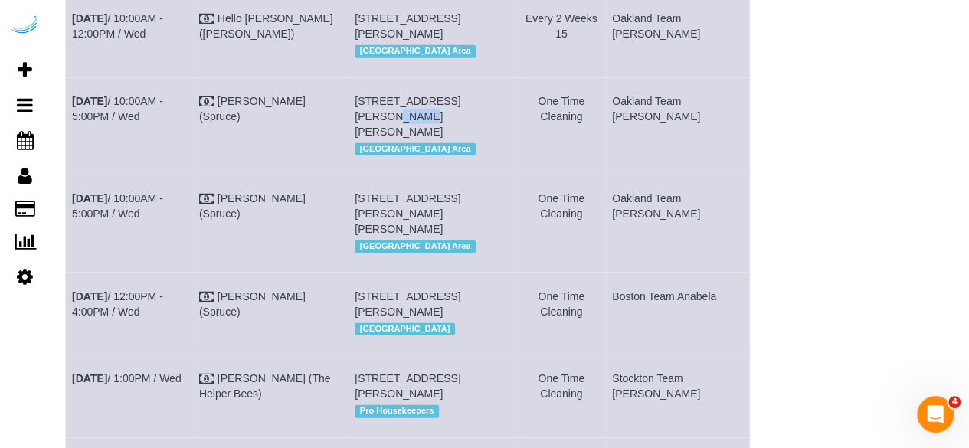
drag, startPoint x: 521, startPoint y: 176, endPoint x: 493, endPoint y: 174, distance: 27.7
click at [493, 174] on td "535 Pontius Ave N, Unit 713 (Sara Turken, Amli 535 , 1411535), Seattle, WA 9810…" at bounding box center [433, 125] width 169 height 97
copy span "t 713"
click at [461, 138] on span "535 Pontius Ave N, Unit 713 (Sara Turken, Amli 535 , 1411535), Seattle, WA 98109" at bounding box center [408, 116] width 106 height 43
drag, startPoint x: 529, startPoint y: 172, endPoint x: 497, endPoint y: 175, distance: 32.3
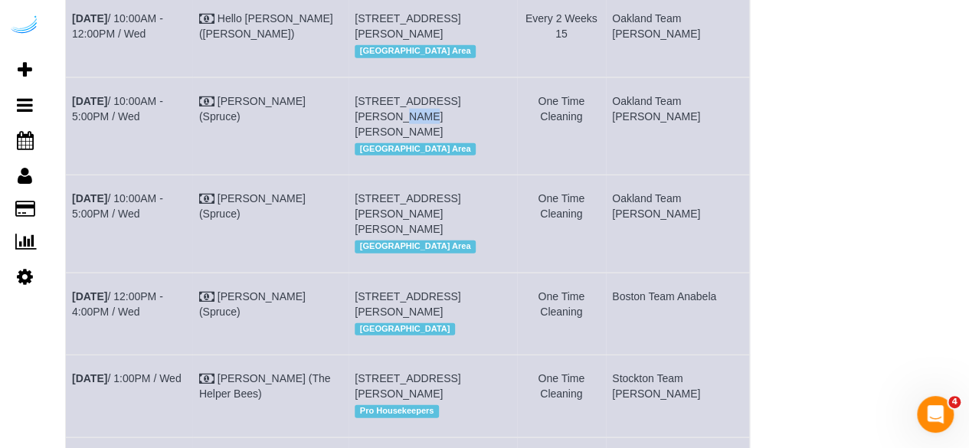
click at [497, 175] on td "535 Pontius Ave N, Unit 713 (Sara Turken, Amli 535 , 1411535), Seattle, WA 9810…" at bounding box center [433, 125] width 169 height 97
copy span "713"
click at [163, 123] on link "Aug 20th / 10:00AM - 5:00PM / Wed" at bounding box center [117, 109] width 91 height 28
drag, startPoint x: 105, startPoint y: 189, endPoint x: 72, endPoint y: 177, distance: 35.2
click at [72, 175] on td "Aug 20th / 10:00AM - 5:00PM / Wed" at bounding box center [129, 125] width 127 height 97
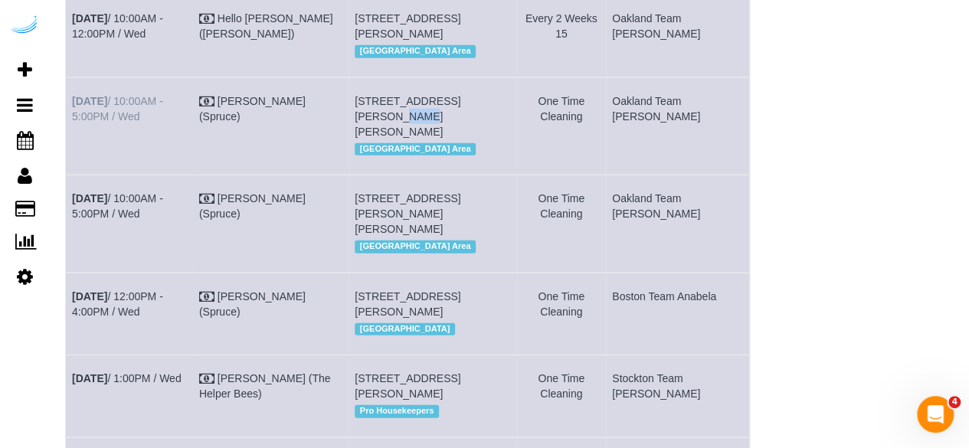
copy link "Aug 20th / 10:00AM - 5:00PM / Wed"
drag, startPoint x: 550, startPoint y: 198, endPoint x: 450, endPoint y: 183, distance: 101.5
click at [450, 175] on tr "Aug 20th / 10:00AM - 5:00PM / Wed Brandie Louck (Spruce) 535 Pontius Ave N, Uni…" at bounding box center [408, 125] width 684 height 97
click at [510, 159] on div "[GEOGRAPHIC_DATA] Area" at bounding box center [433, 149] width 156 height 20
drag, startPoint x: 530, startPoint y: 206, endPoint x: 384, endPoint y: 174, distance: 149.9
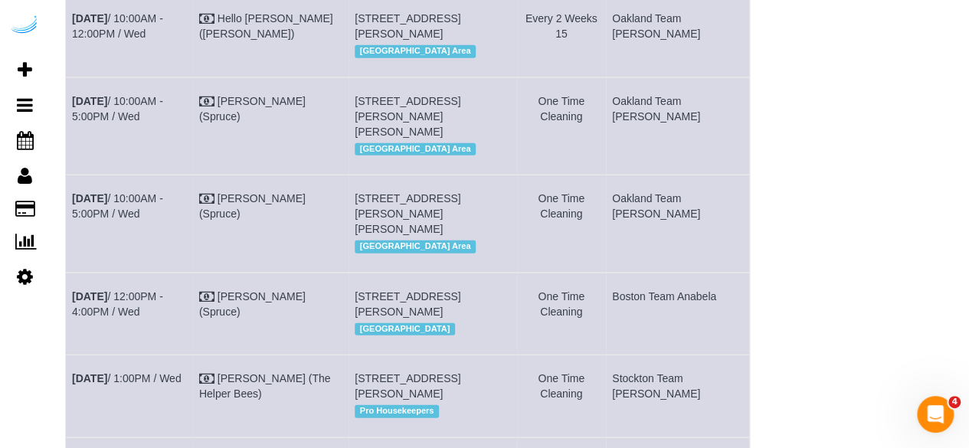
click at [384, 174] on td "535 Pontius Ave N, Unit 713 (Sara Turken, Amli 535 , 1411535), Seattle, WA 9810…" at bounding box center [433, 125] width 169 height 97
copy span "535 Pontius Ave N, Unit 713 (Sara Turken, Amli 535 , 1411535), Seattle, WA 98109"
drag, startPoint x: 703, startPoint y: 185, endPoint x: 638, endPoint y: 172, distance: 67.0
click at [638, 172] on tr "Aug 20th / 10:00AM - 5:00PM / Wed Brandie Louck (Spruce) 535 Pontius Ave N, Uni…" at bounding box center [408, 125] width 684 height 97
click at [662, 175] on td "Oakland Team [PERSON_NAME]" at bounding box center [678, 125] width 144 height 97
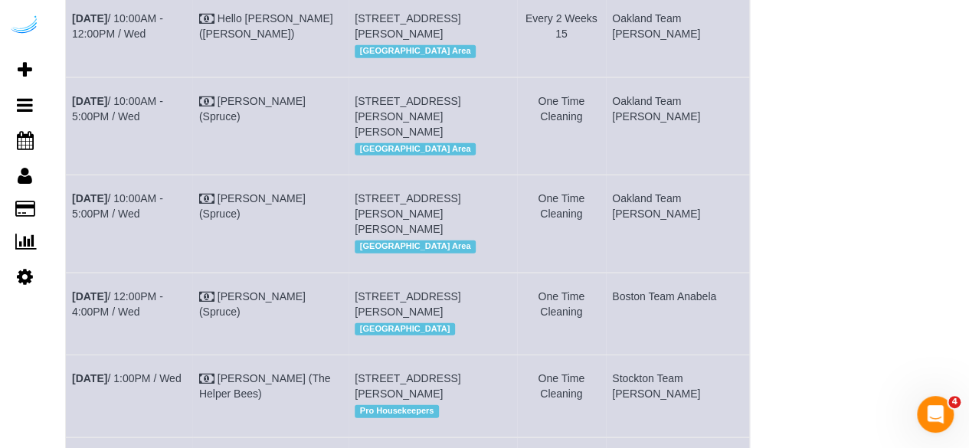
click at [689, 175] on td "Oakland Team [PERSON_NAME]" at bounding box center [678, 125] width 144 height 97
drag, startPoint x: 698, startPoint y: 195, endPoint x: 650, endPoint y: 173, distance: 52.8
click at [650, 173] on td "Oakland Team [PERSON_NAME]" at bounding box center [678, 125] width 144 height 97
copy td "Oakland Team [PERSON_NAME]"
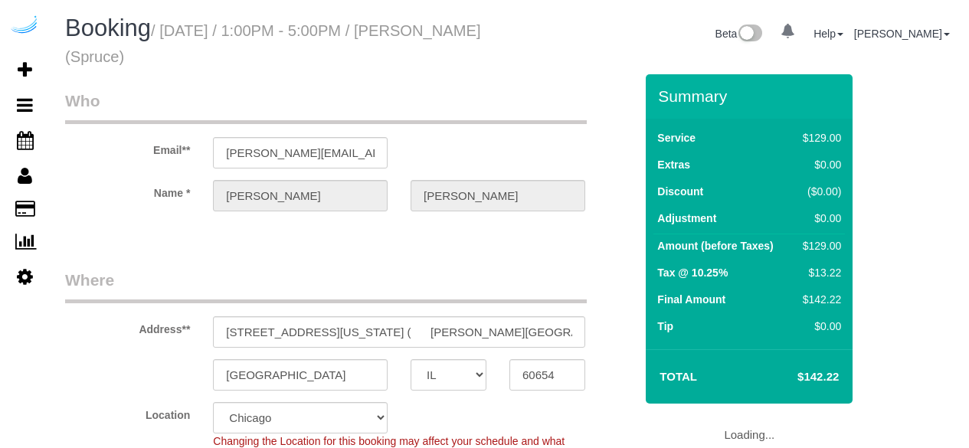
select select "IL"
select select "number:9"
select select "object:774"
select select "282"
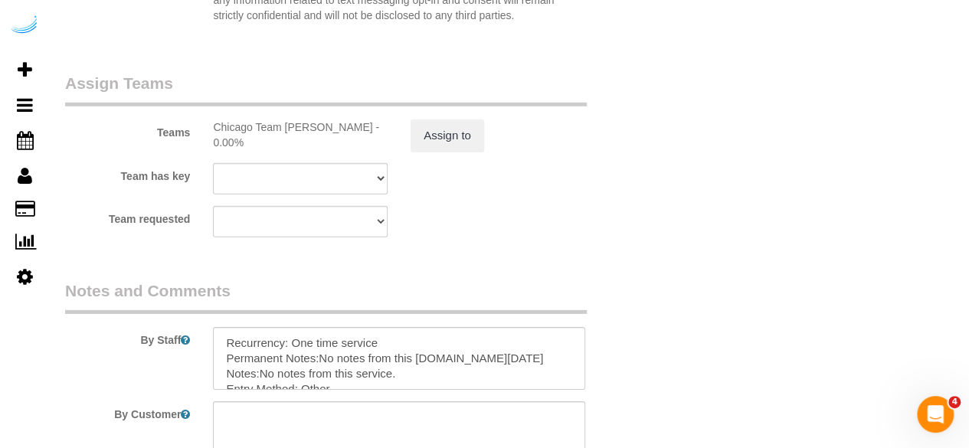
scroll to position [2478, 0]
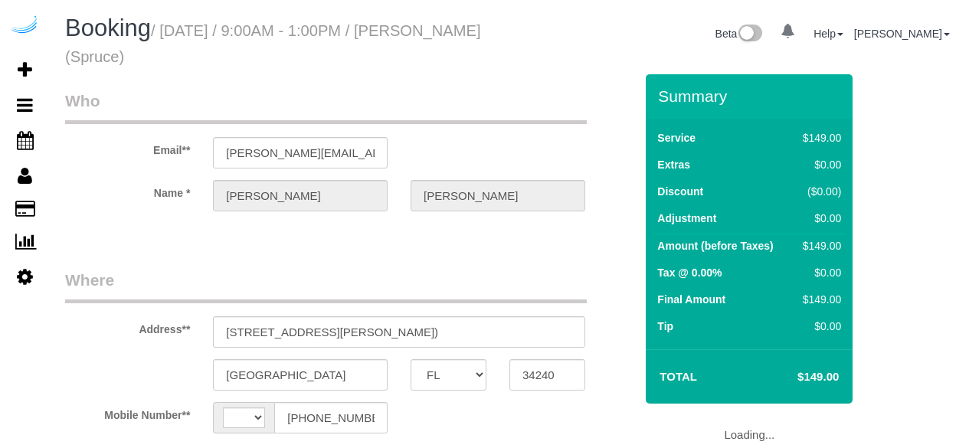
select select "FL"
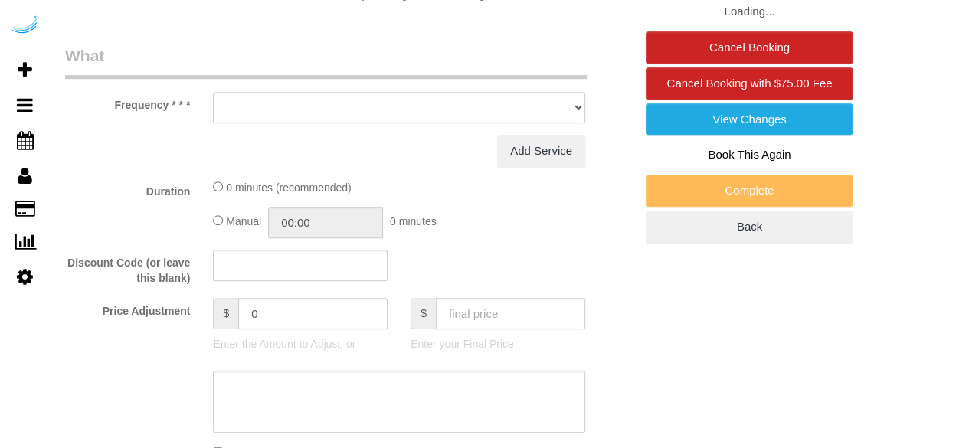
select select "number:9"
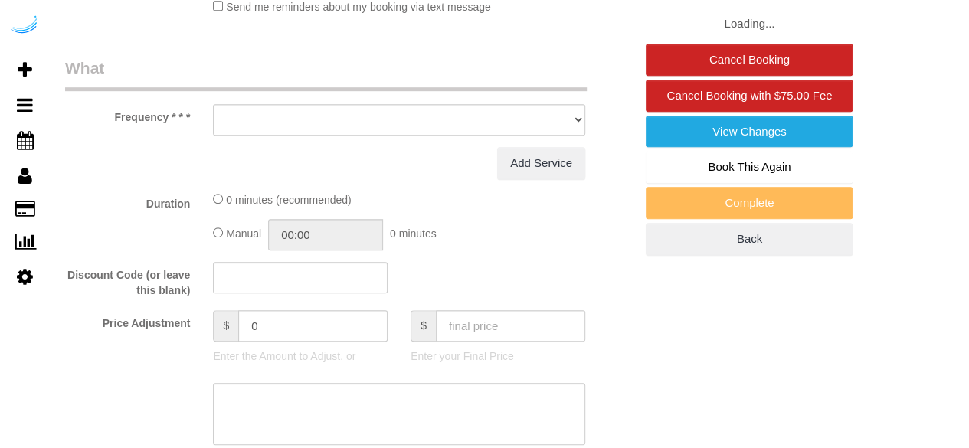
select select "string:[GEOGRAPHIC_DATA]"
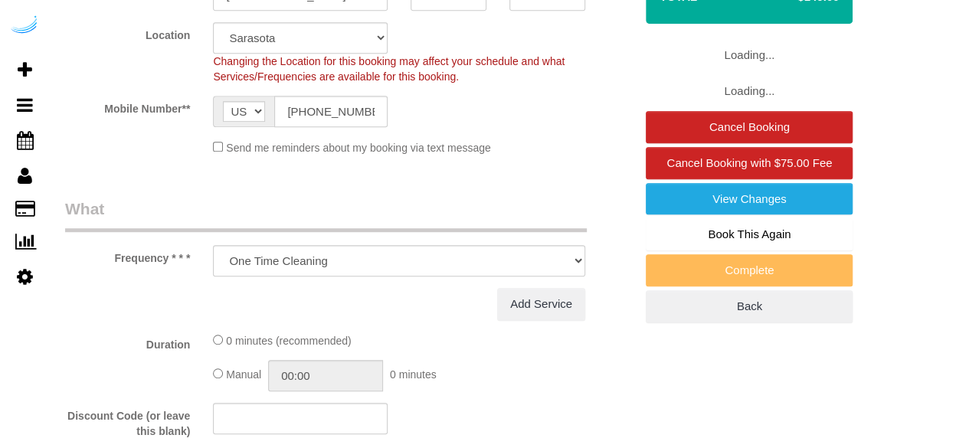
select select "object:690"
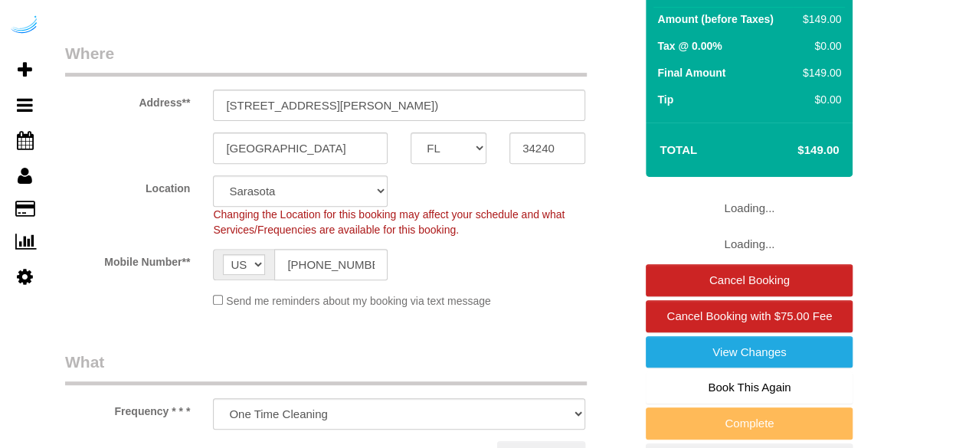
select select "282"
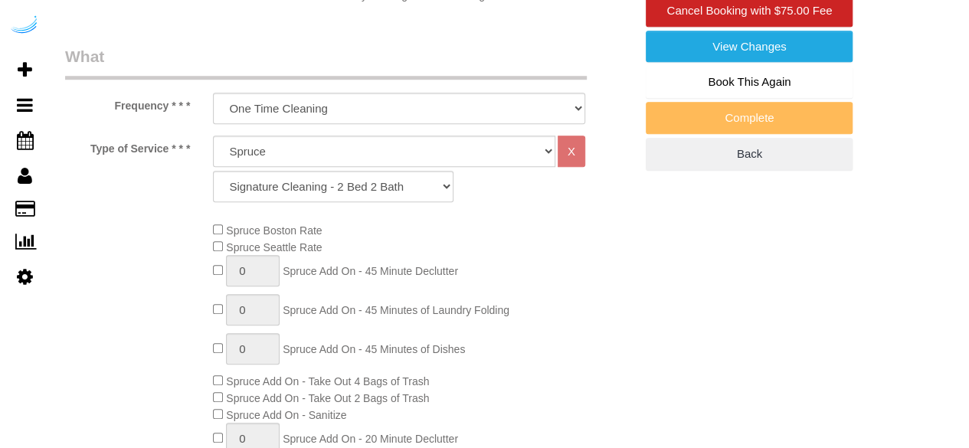
select select "object:774"
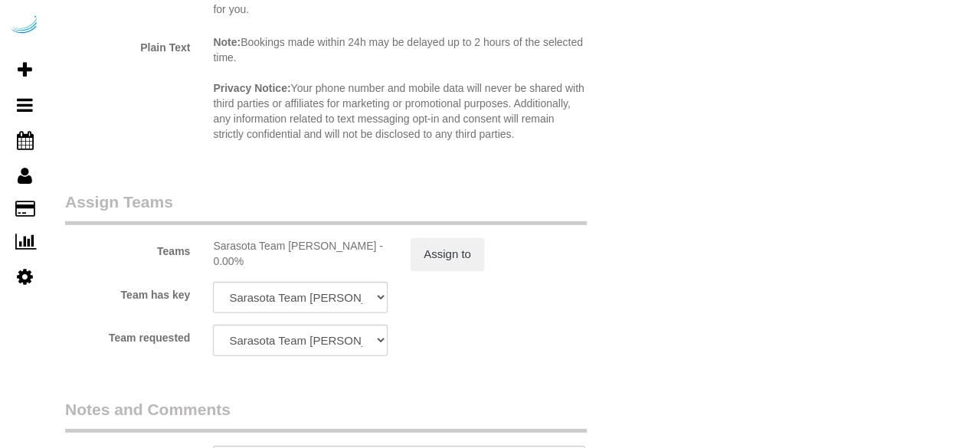
scroll to position [2516, 0]
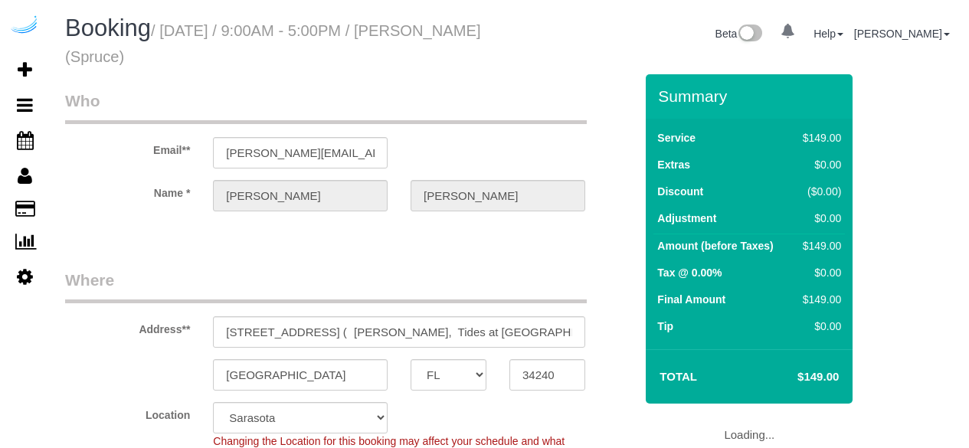
select select "FL"
select select "282"
select select "number:9"
select select "object:774"
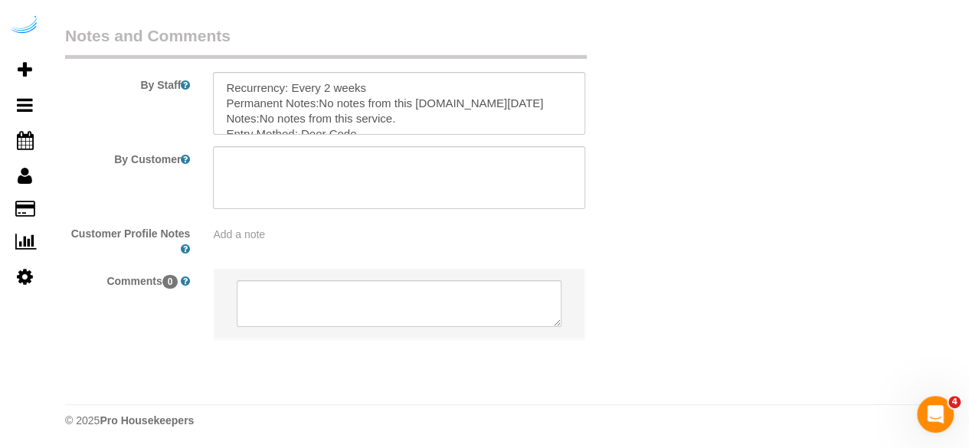
scroll to position [2516, 0]
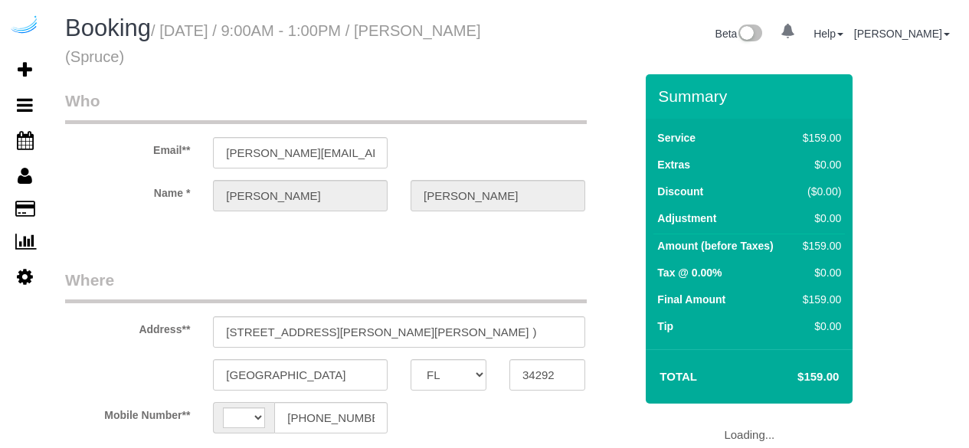
select select "FL"
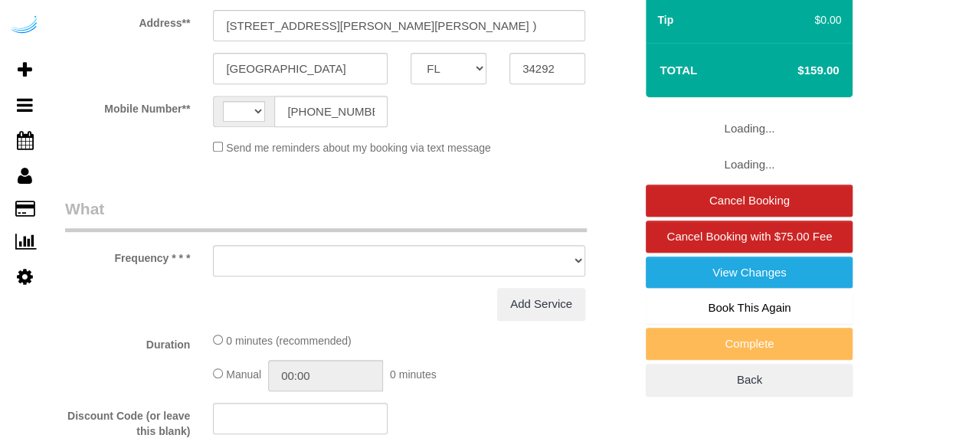
select select "string:[GEOGRAPHIC_DATA]"
select select "number:9"
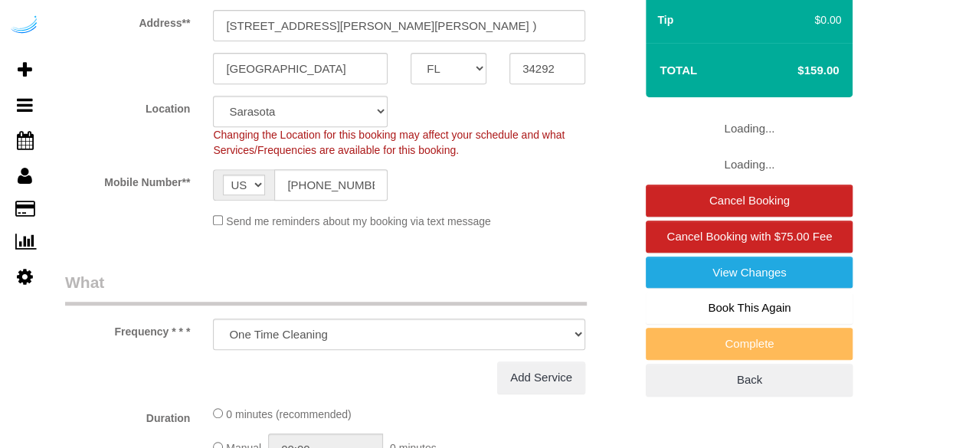
scroll to position [383, 0]
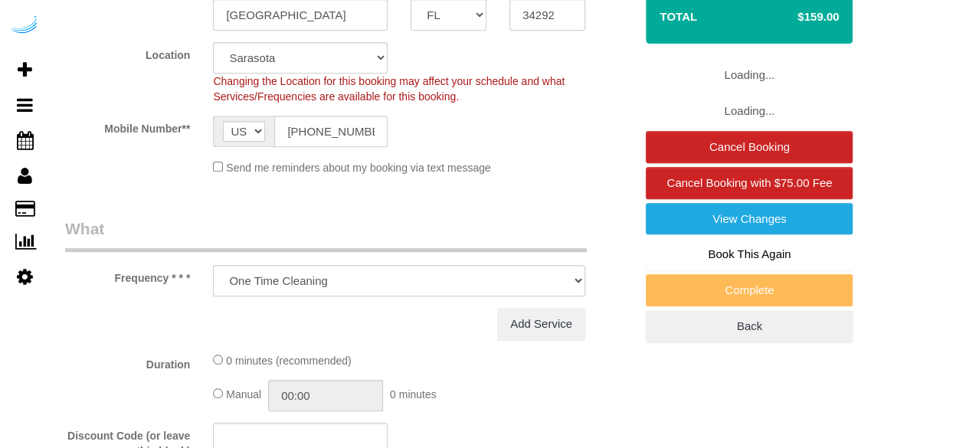
select select "object:690"
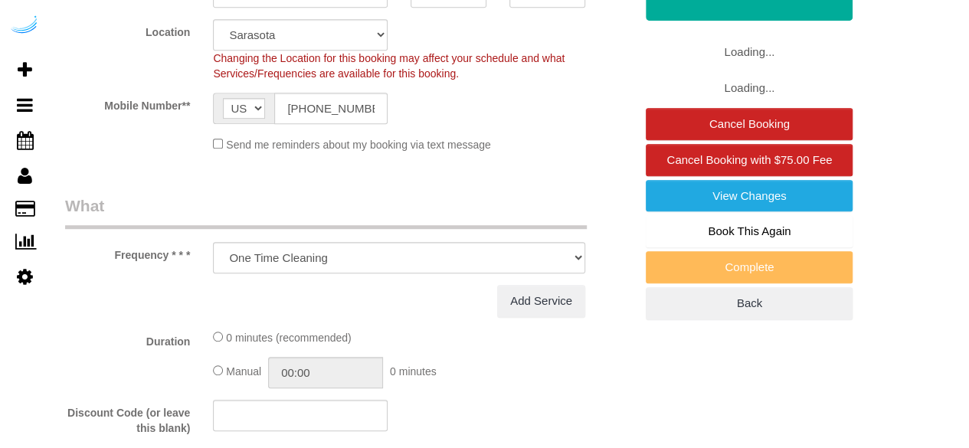
select select "282"
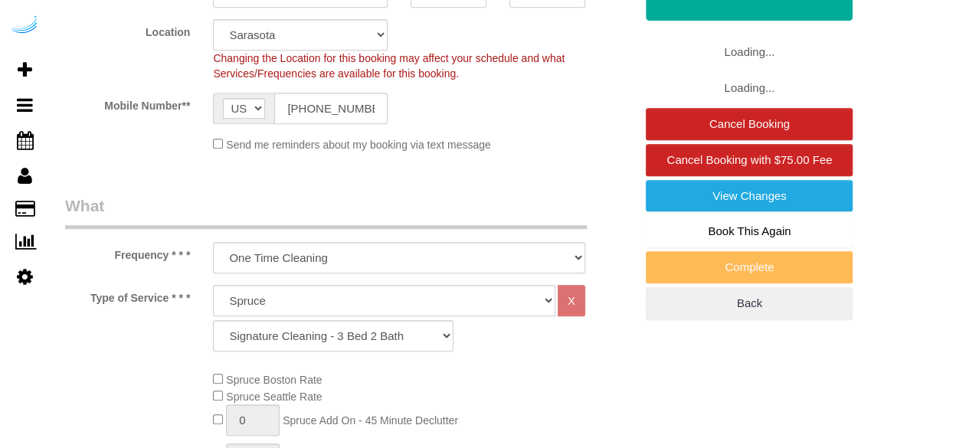
select select "object:774"
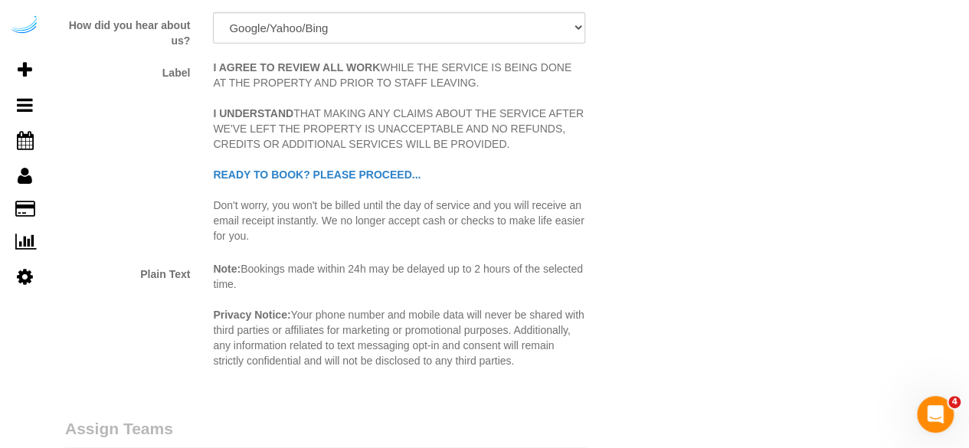
scroll to position [2375, 0]
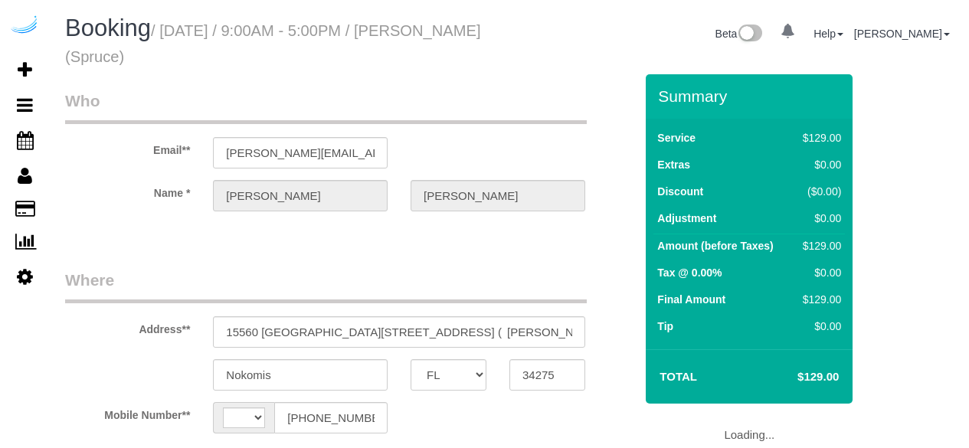
select select "FL"
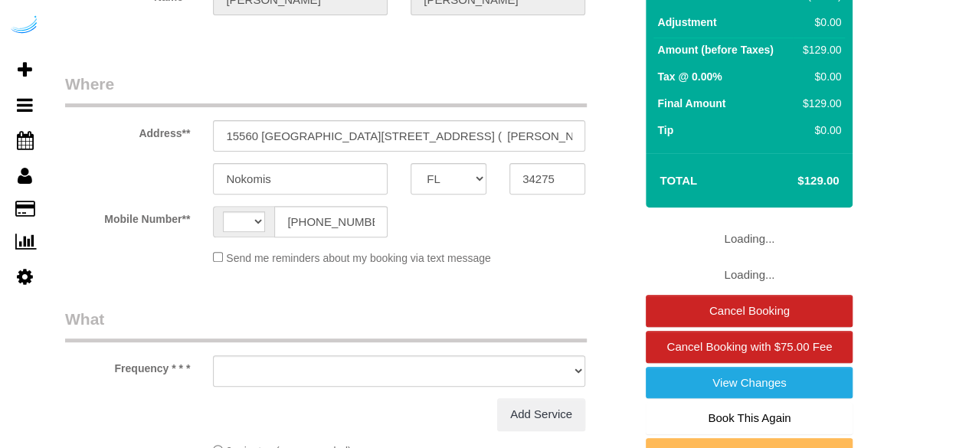
select select "string:US"
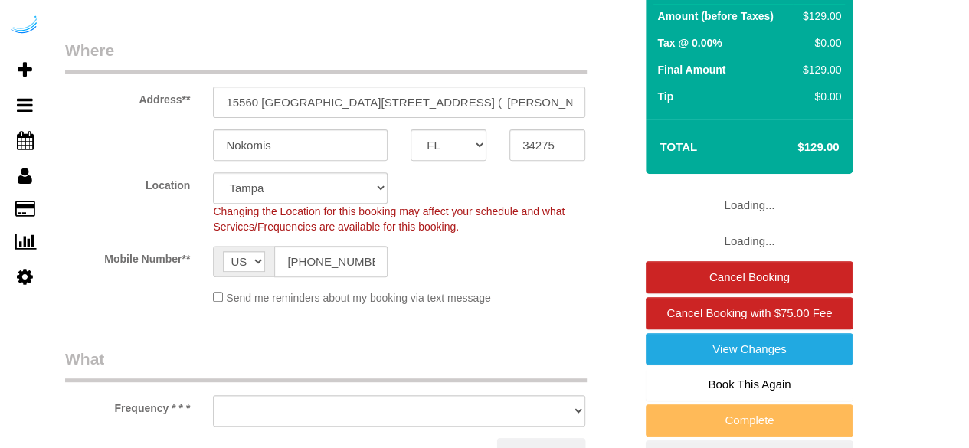
select select "number:9"
select select "object:715"
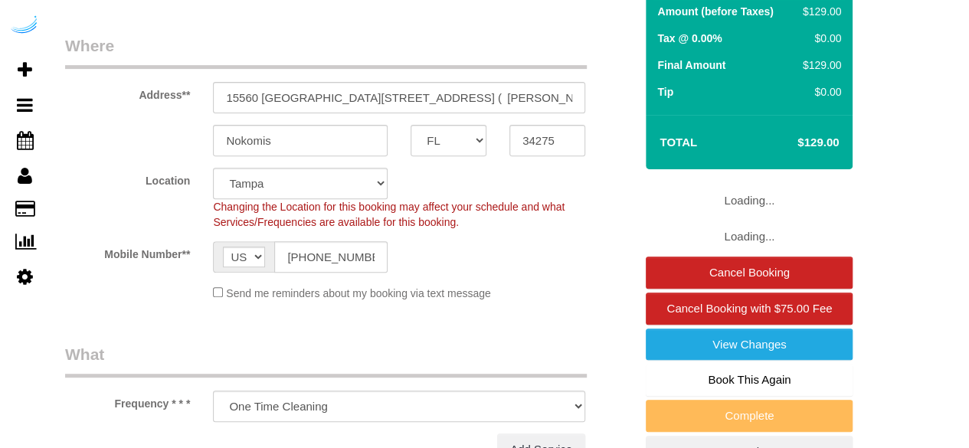
select select "282"
select select "object:799"
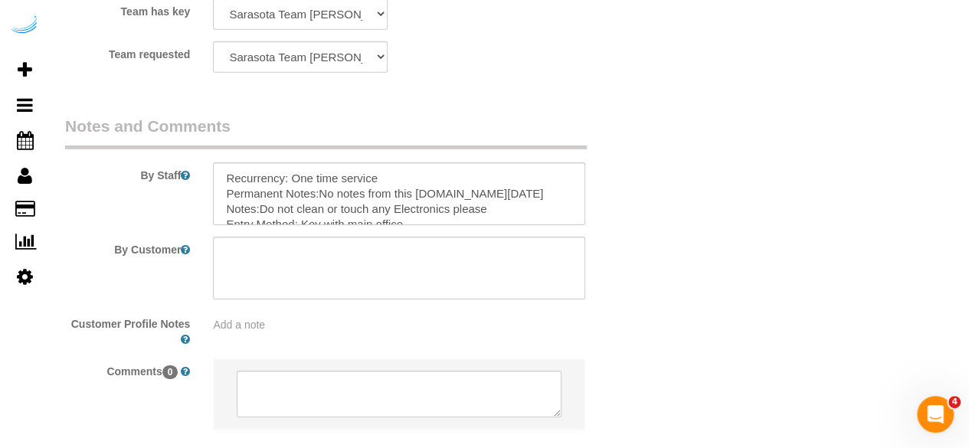
scroll to position [2516, 0]
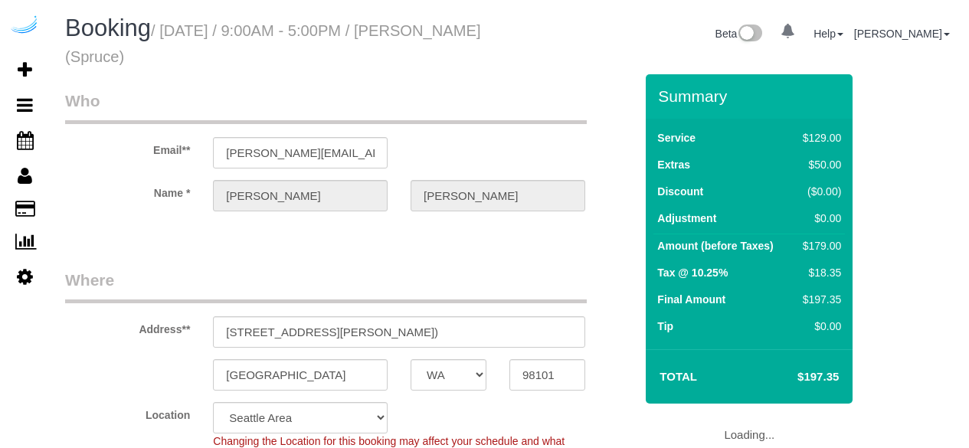
select select "WA"
select select "number:9"
select select "object:773"
select select "282"
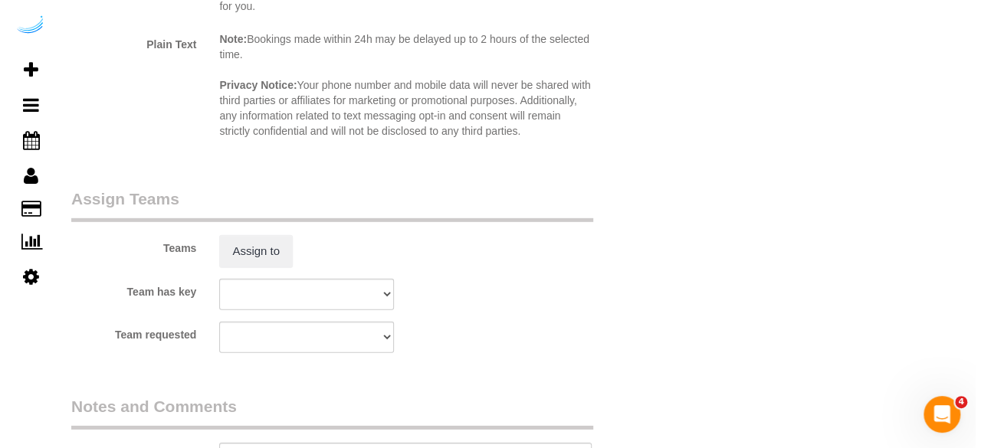
scroll to position [2299, 0]
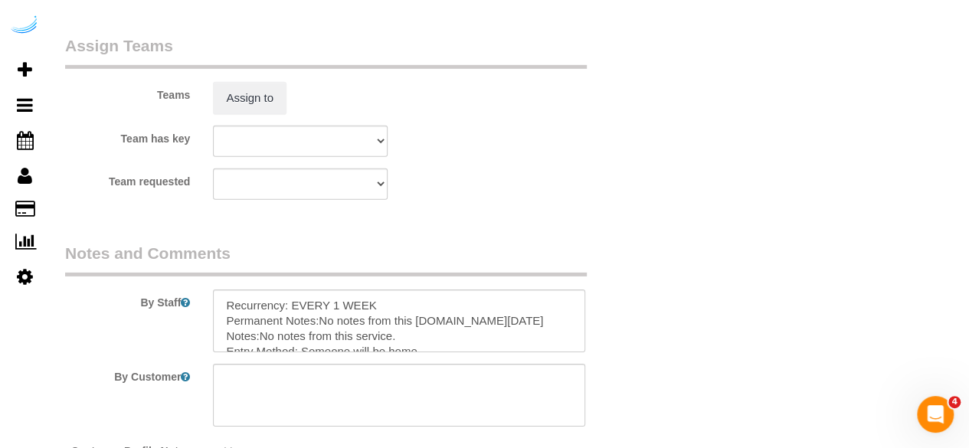
click at [231, 74] on div "Teams Assign to" at bounding box center [350, 74] width 592 height 80
click at [242, 93] on button "Assign to" at bounding box center [250, 98] width 74 height 32
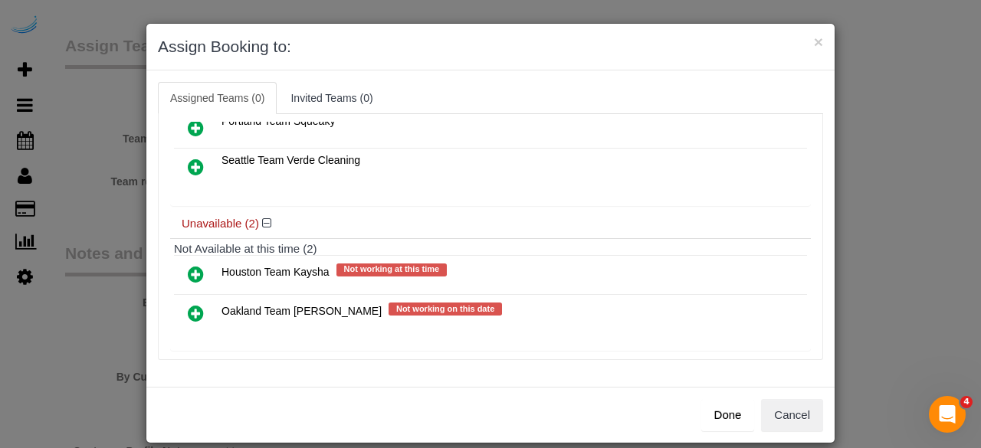
scroll to position [107, 0]
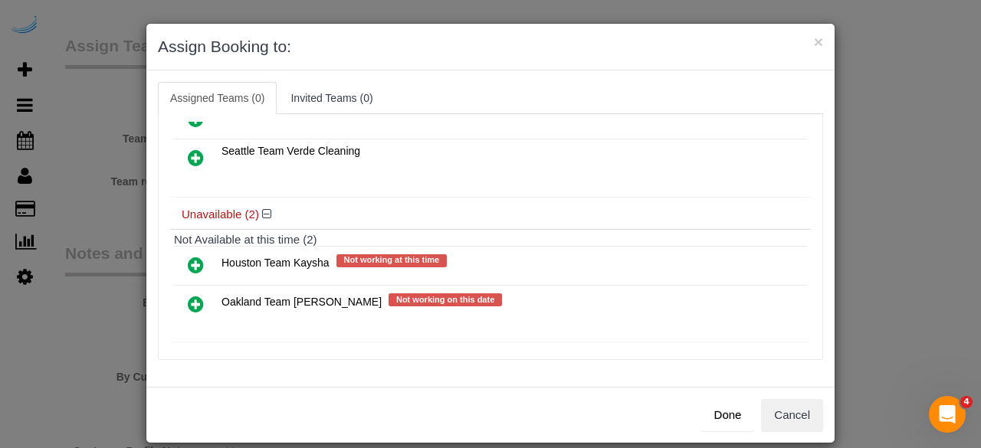
click at [188, 295] on icon at bounding box center [196, 304] width 16 height 18
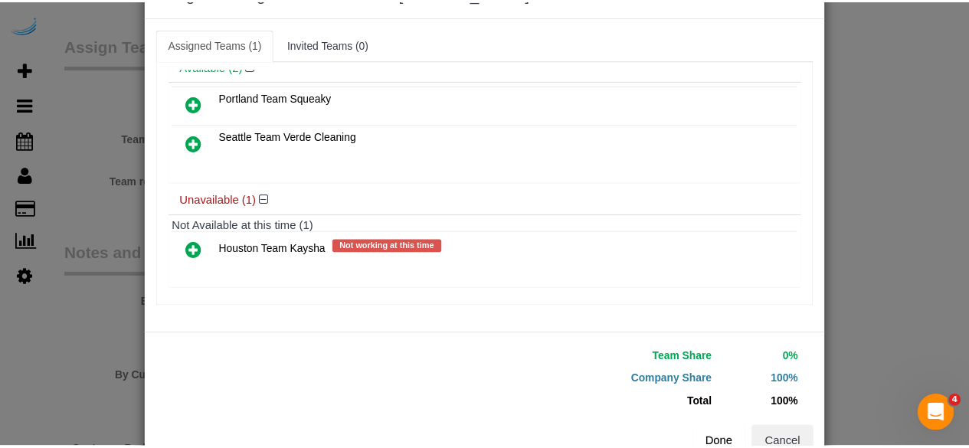
scroll to position [97, 0]
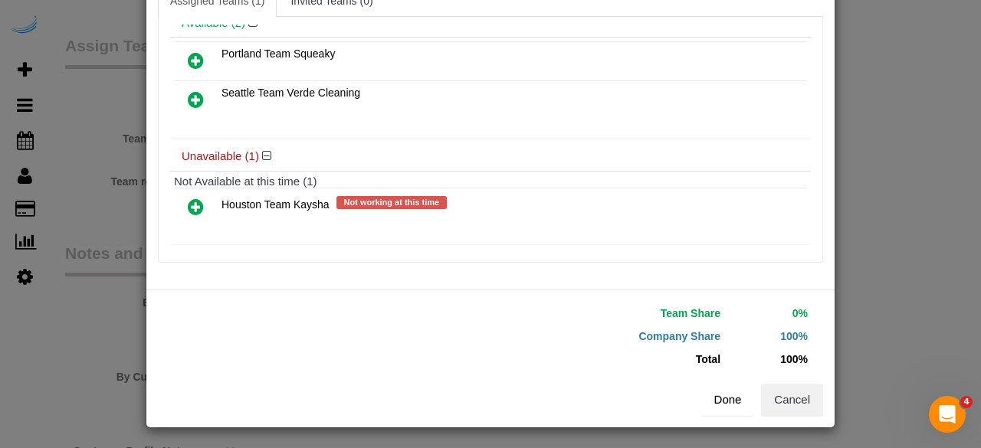
click at [715, 398] on button "Done" at bounding box center [728, 400] width 54 height 32
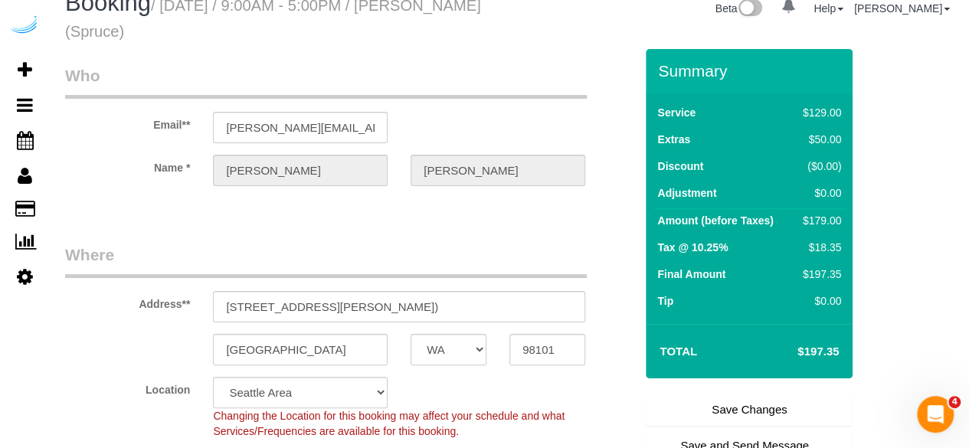
scroll to position [0, 0]
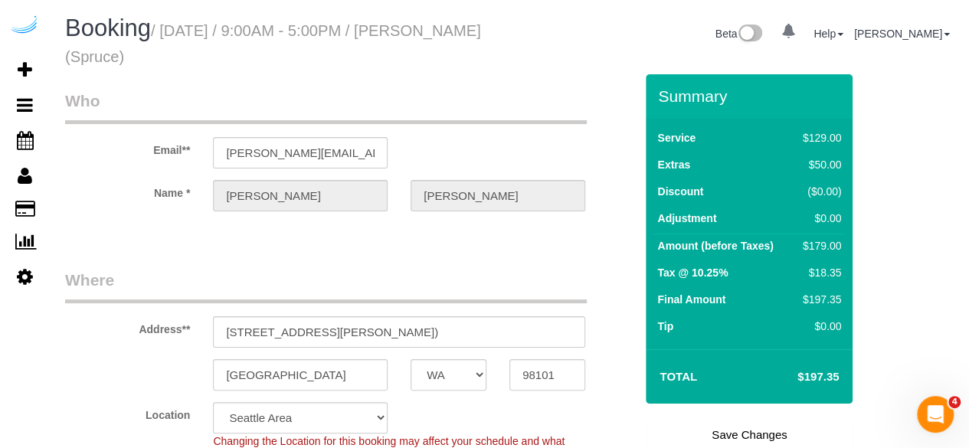
click at [723, 434] on link "Save Changes" at bounding box center [749, 435] width 207 height 32
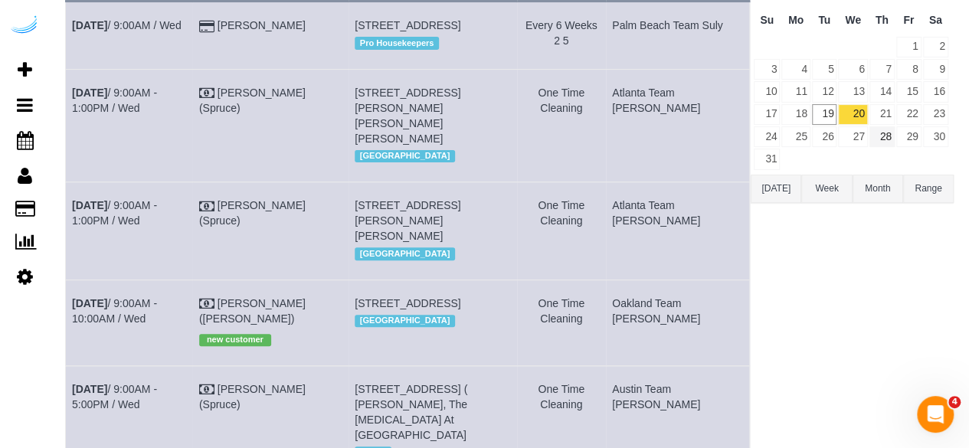
scroll to position [153, 0]
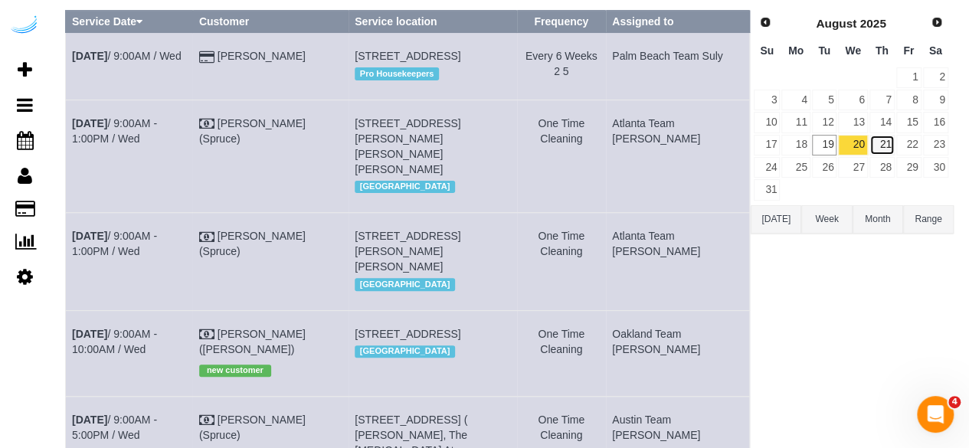
click at [880, 143] on link "21" at bounding box center [882, 145] width 25 height 21
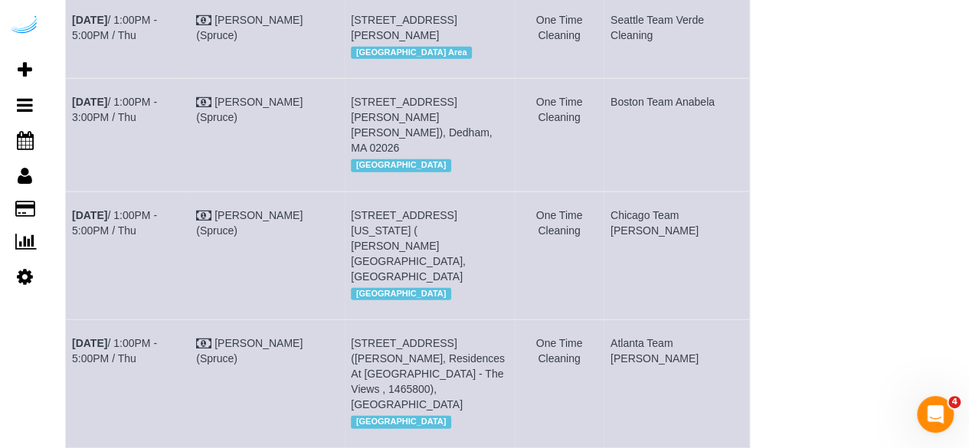
scroll to position [1960, 0]
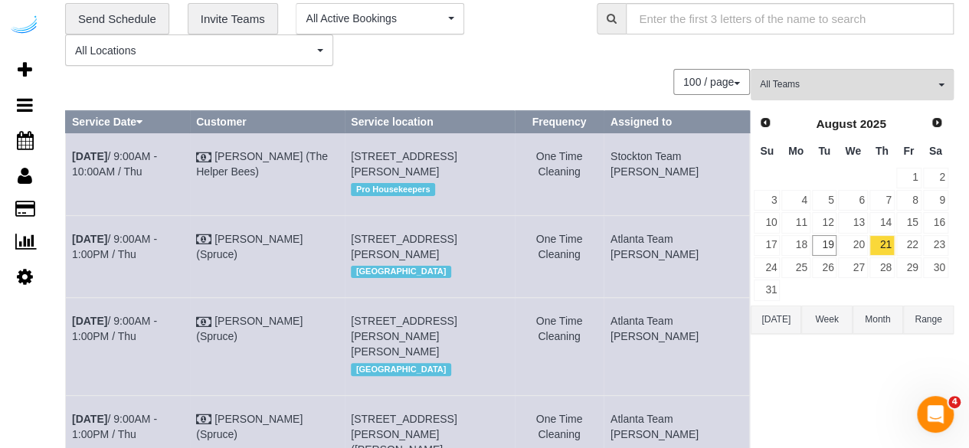
scroll to position [77, 0]
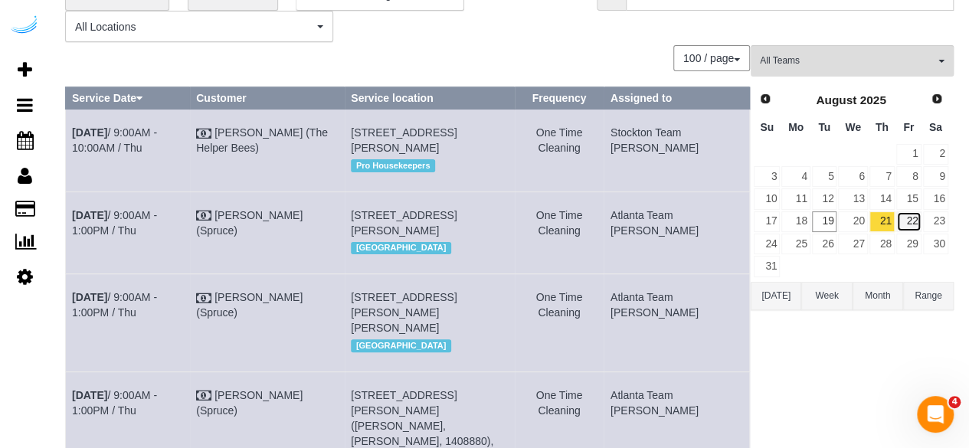
click at [916, 211] on link "22" at bounding box center [909, 221] width 25 height 21
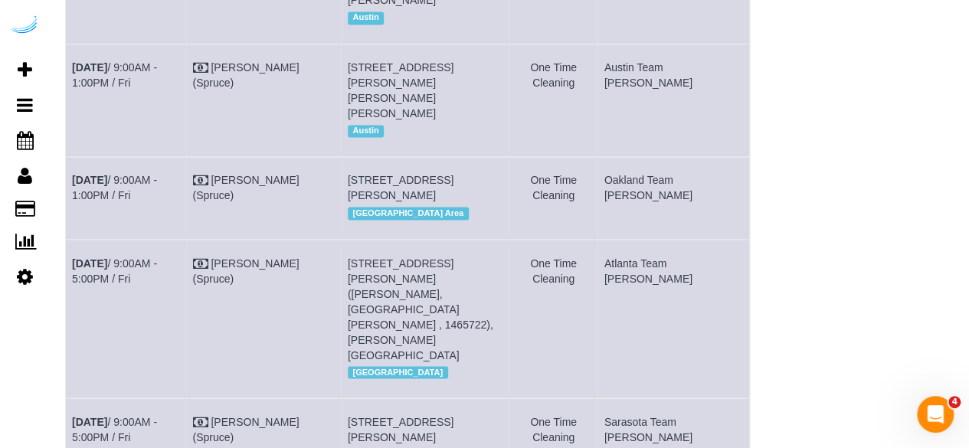
scroll to position [1700, 0]
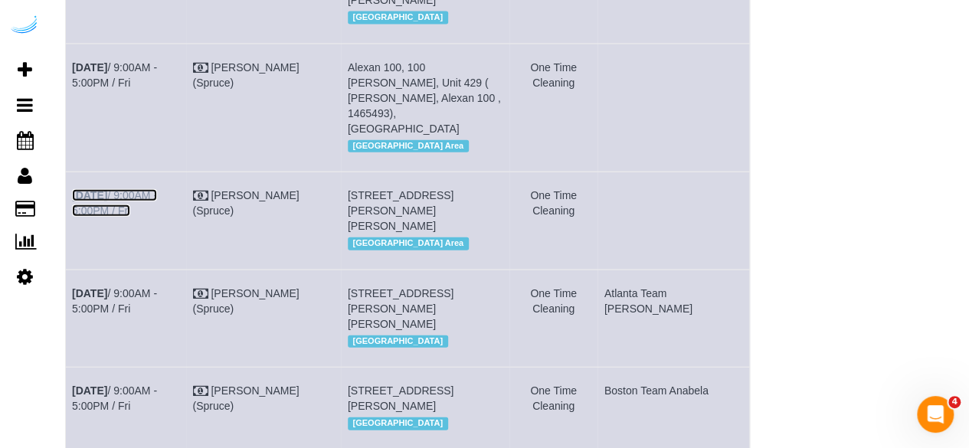
click at [112, 206] on link "Aug 22nd / 9:00AM - 5:00PM / Fri" at bounding box center [114, 203] width 85 height 28
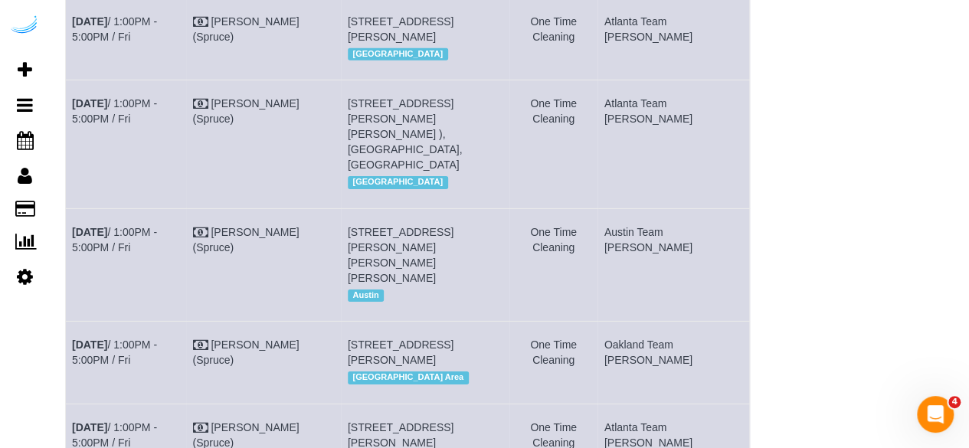
scroll to position [1587, 0]
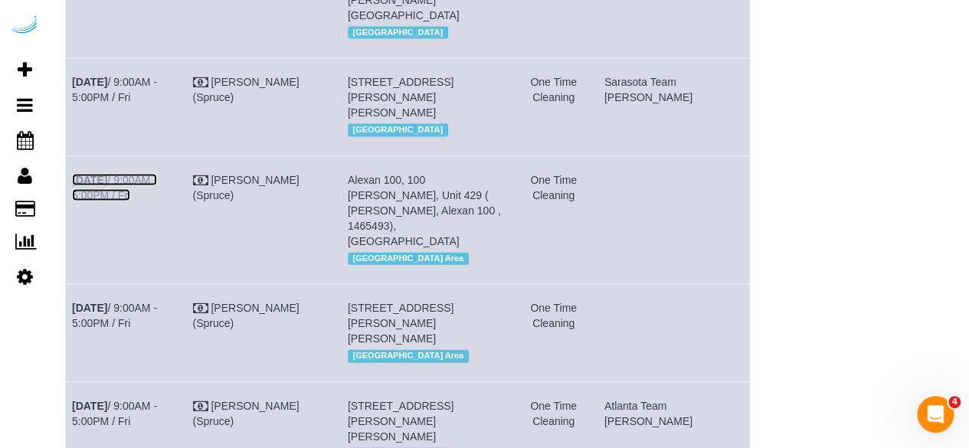
click at [141, 198] on link "Aug 22nd / 9:00AM - 5:00PM / Fri" at bounding box center [114, 188] width 85 height 28
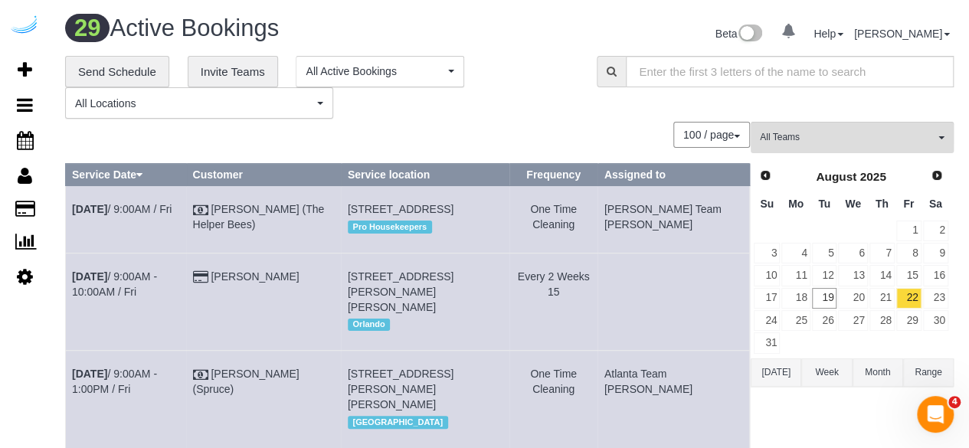
scroll to position [2800, 0]
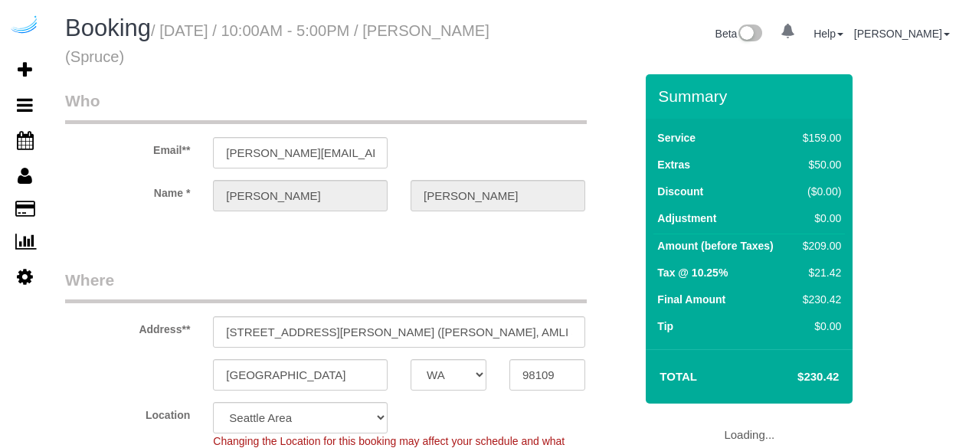
select select "WA"
select select "282"
select select "number:9"
select select "object:779"
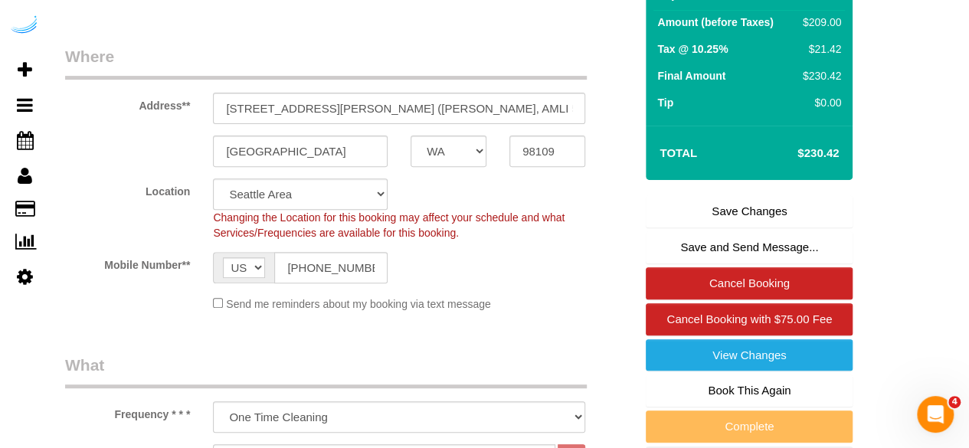
scroll to position [230, 0]
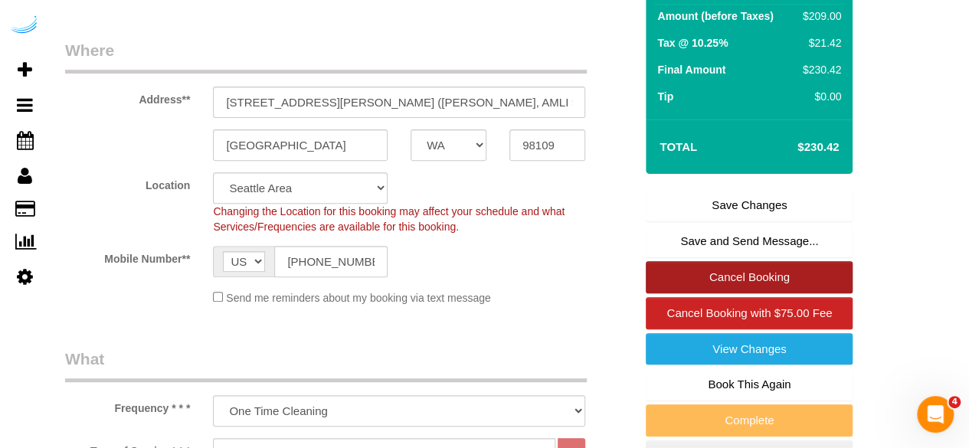
click at [731, 266] on link "Cancel Booking" at bounding box center [749, 277] width 207 height 32
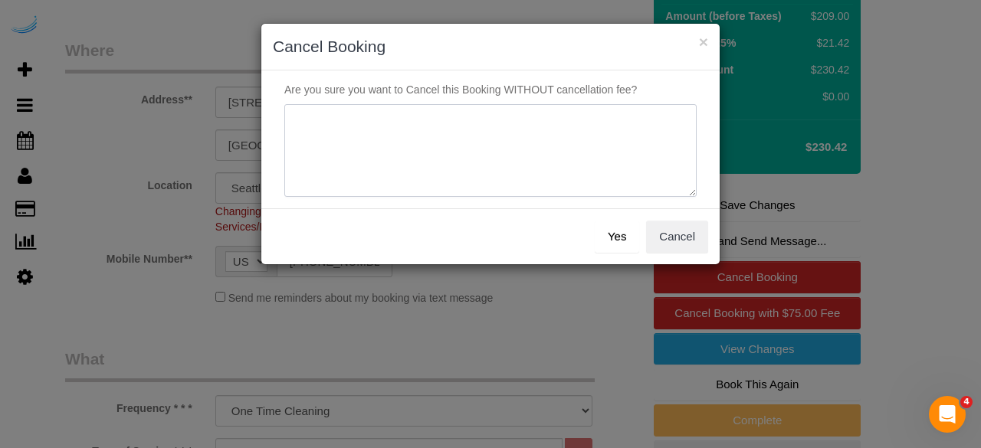
click at [561, 168] on textarea at bounding box center [490, 150] width 412 height 93
type textarea "Not on spruce."
click at [608, 232] on button "Yes" at bounding box center [617, 237] width 44 height 32
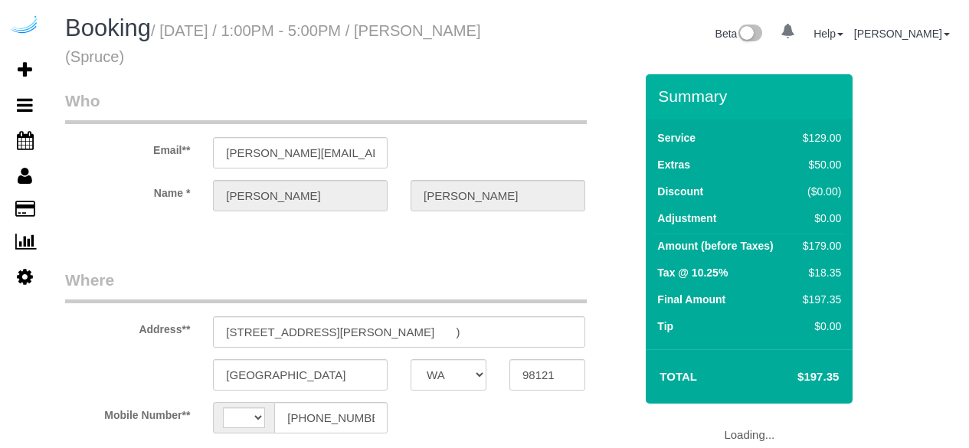
select select "WA"
select select "number:9"
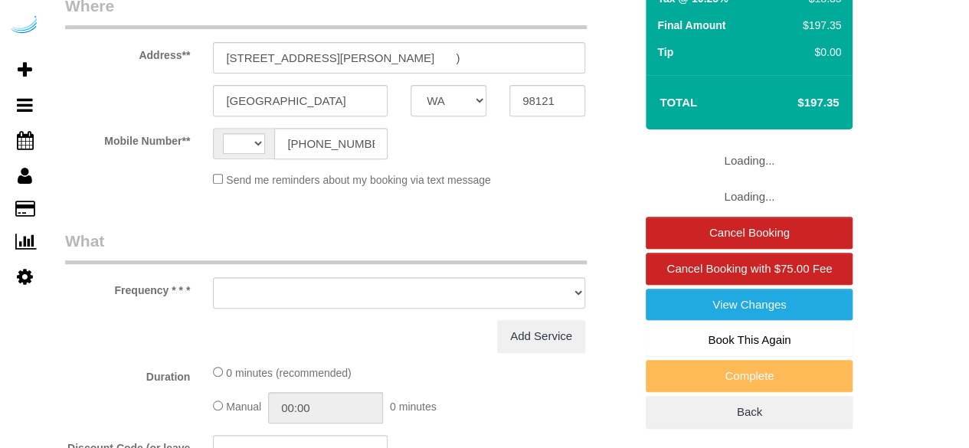
select select "string:[GEOGRAPHIC_DATA]"
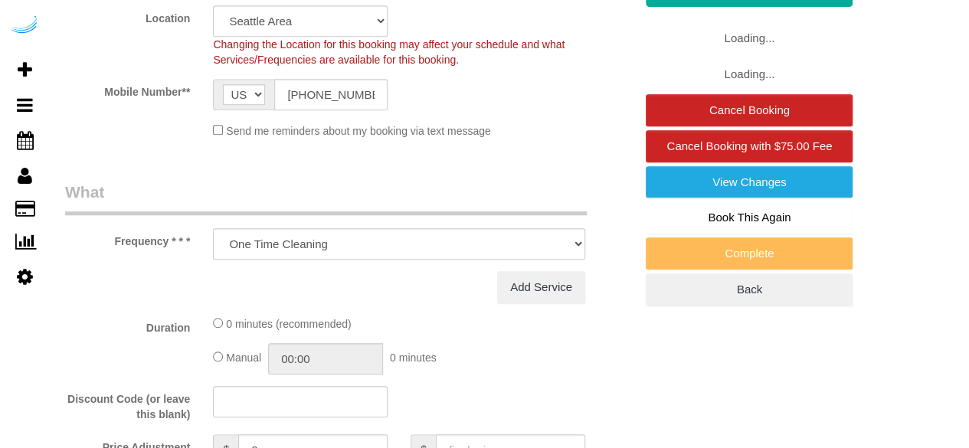
scroll to position [536, 0]
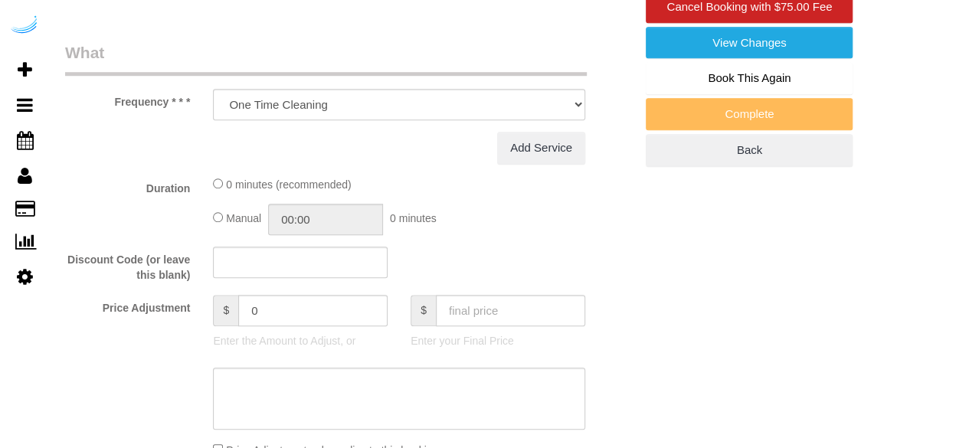
select select "object:702"
select select "282"
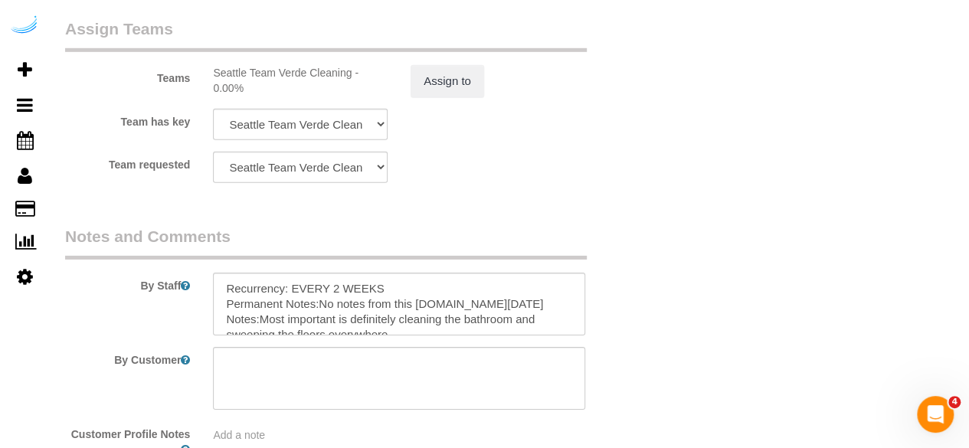
scroll to position [2146, 0]
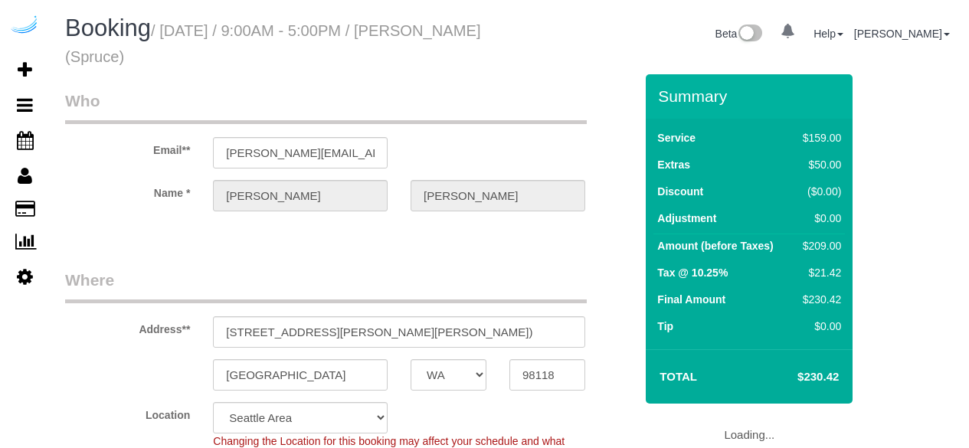
select select "WA"
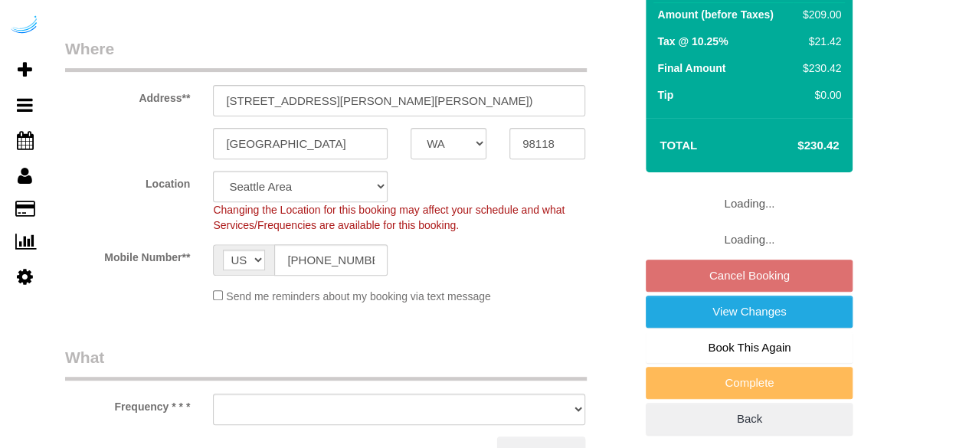
select select "number:9"
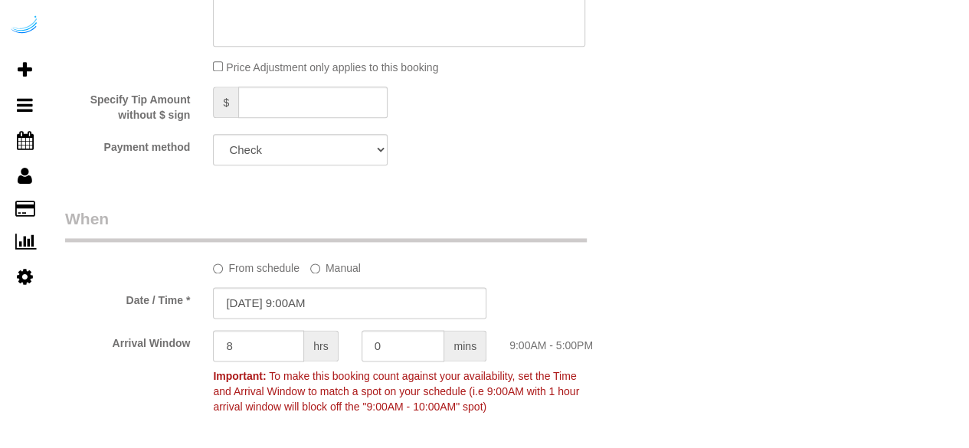
select select "object:769"
select select "282"
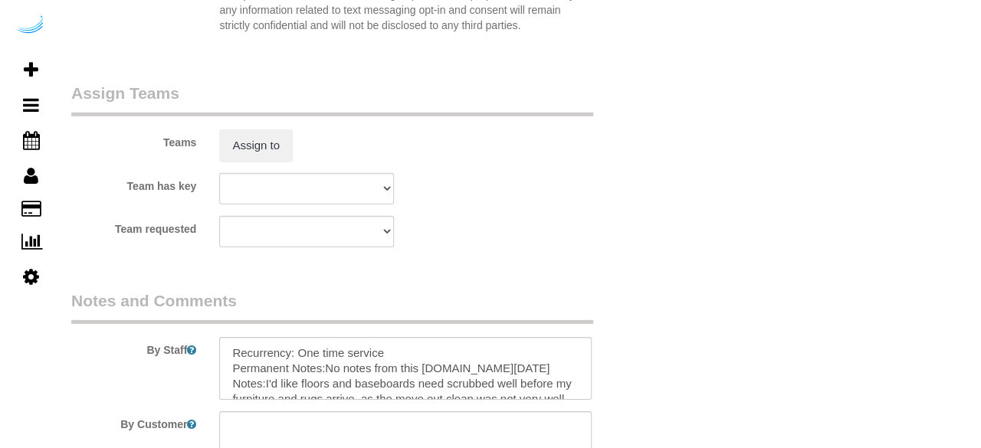
scroll to position [2339, 0]
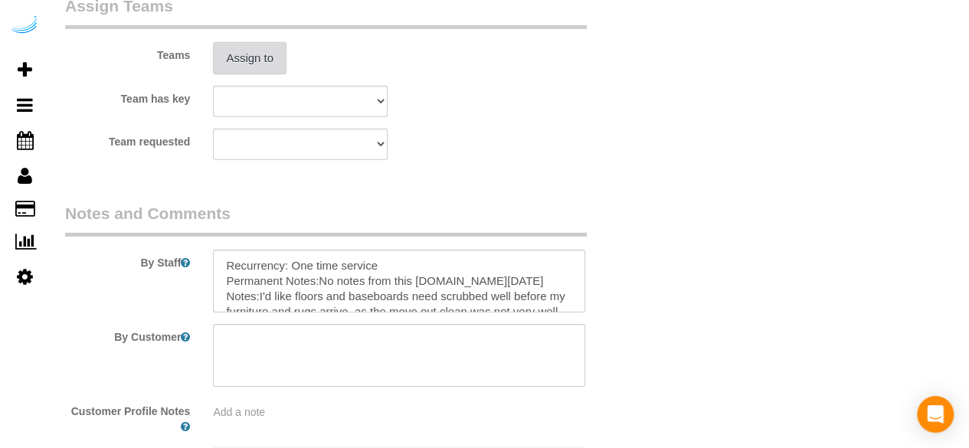
click at [242, 57] on button "Assign to" at bounding box center [250, 58] width 74 height 32
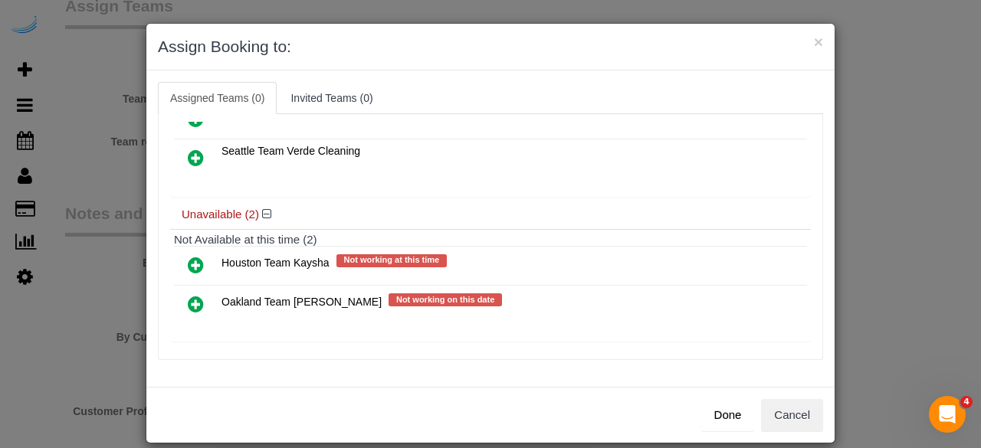
scroll to position [0, 0]
click at [190, 298] on icon at bounding box center [196, 304] width 16 height 18
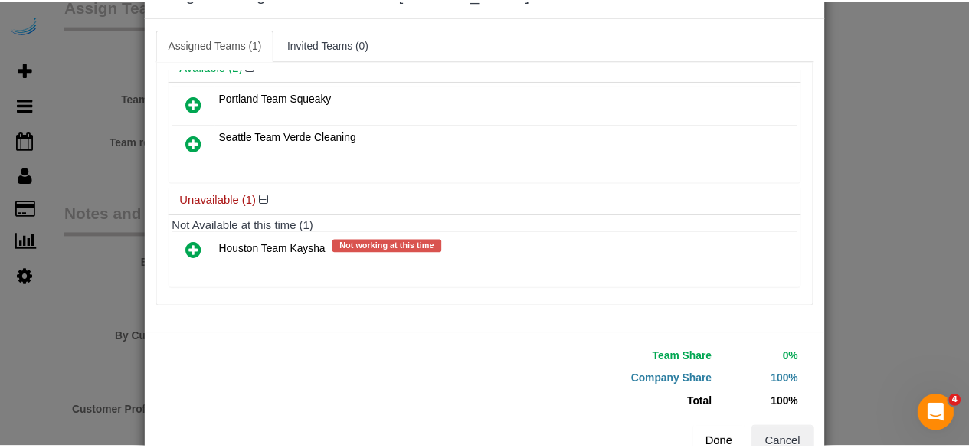
scroll to position [97, 0]
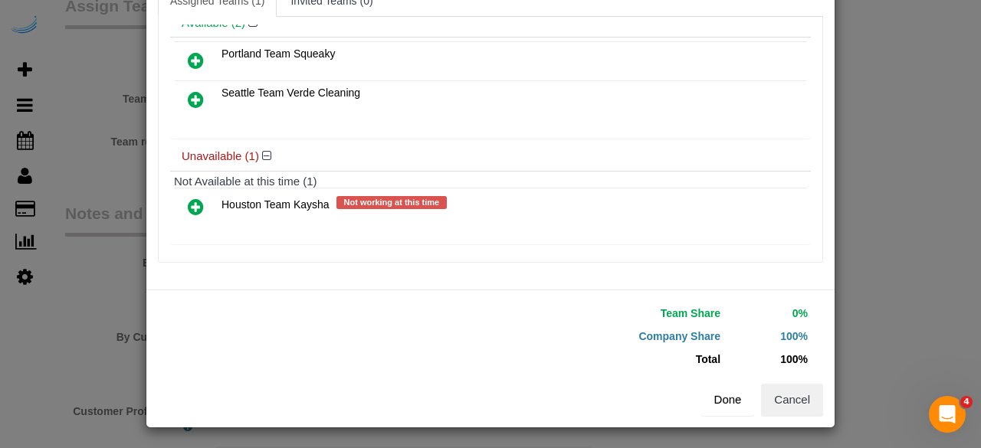
click at [707, 399] on button "Done" at bounding box center [728, 400] width 54 height 32
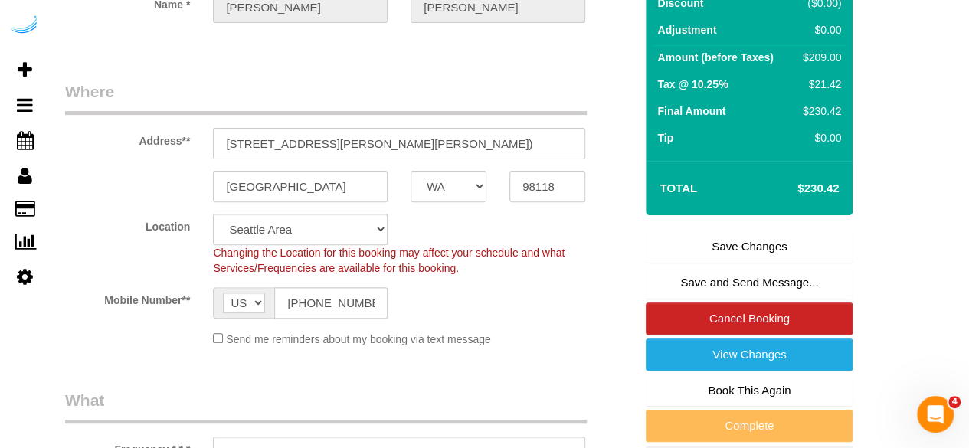
scroll to position [40, 0]
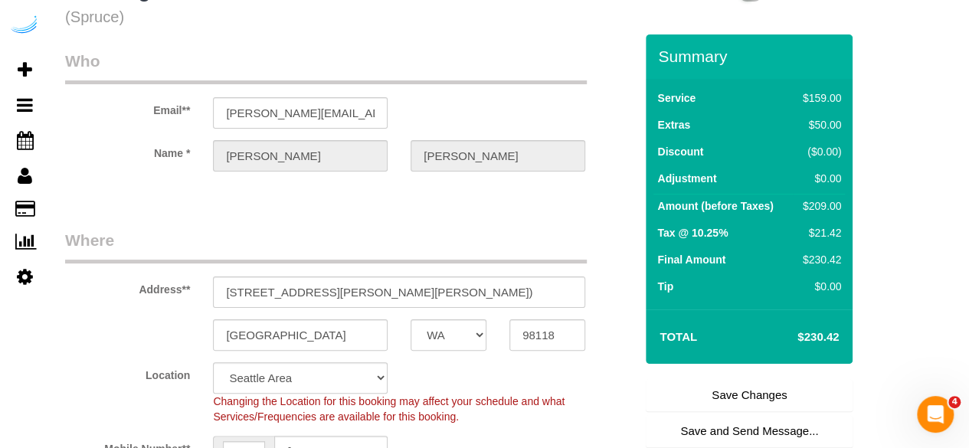
click at [723, 388] on link "Save Changes" at bounding box center [749, 395] width 207 height 32
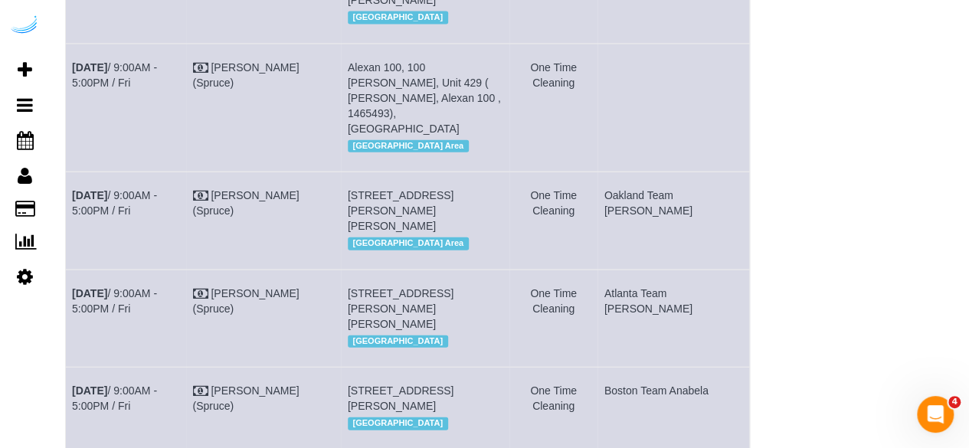
scroll to position [1623, 0]
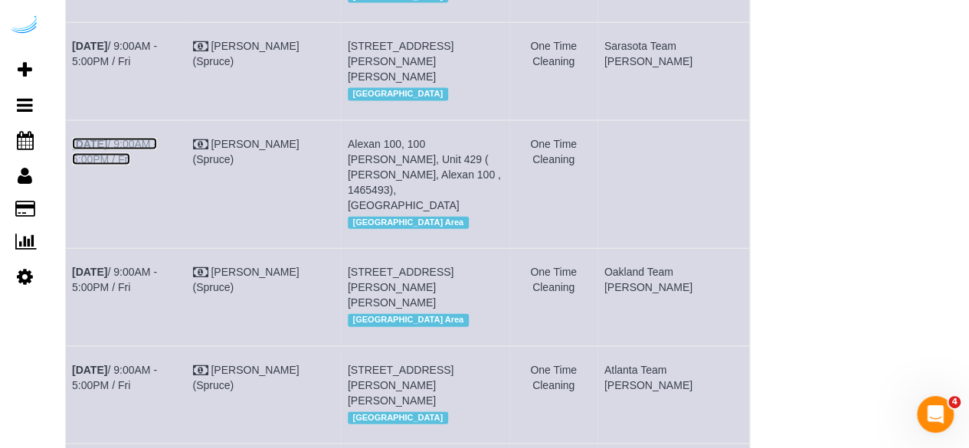
click at [149, 156] on link "Aug 22nd / 9:00AM - 5:00PM / Fri" at bounding box center [114, 152] width 85 height 28
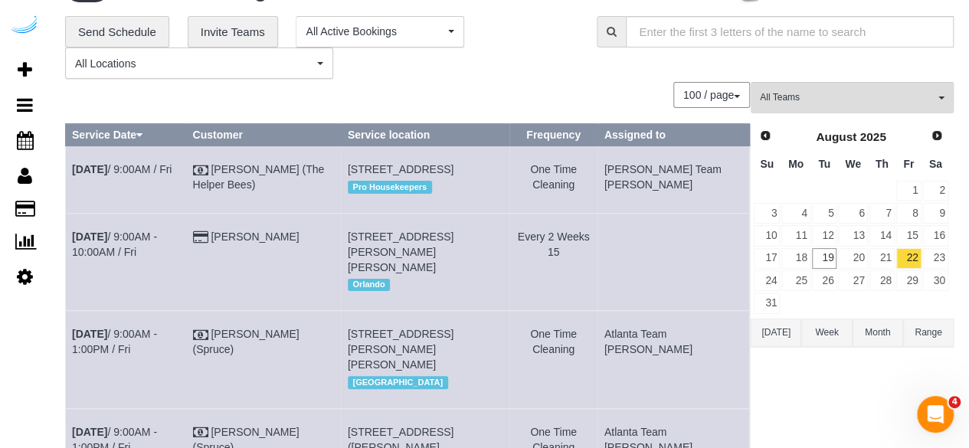
scroll to position [0, 0]
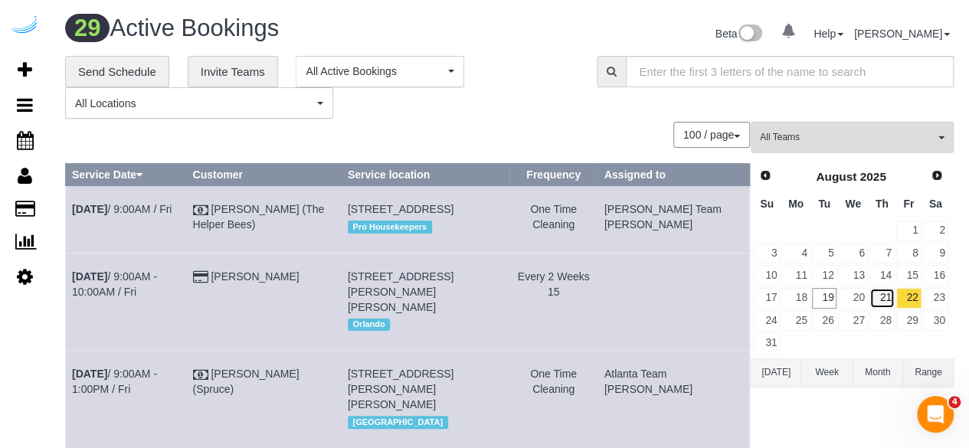
click at [887, 292] on link "21" at bounding box center [882, 298] width 25 height 21
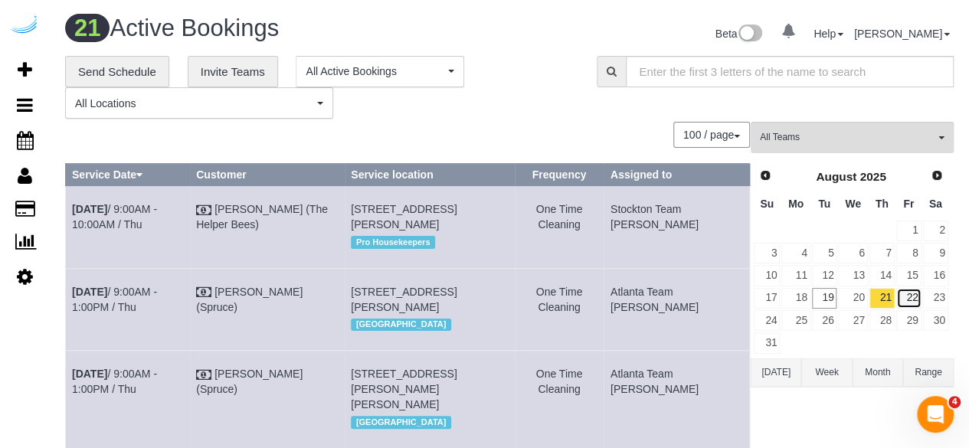
click at [909, 288] on link "22" at bounding box center [909, 298] width 25 height 21
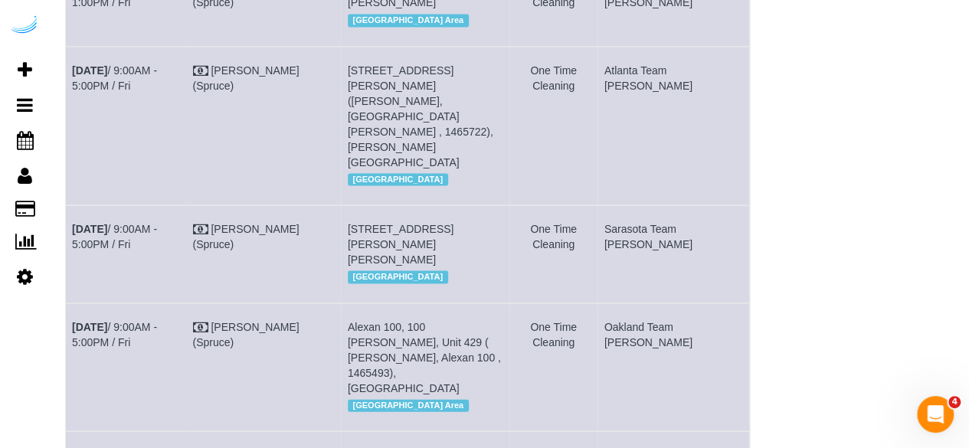
scroll to position [1439, 0]
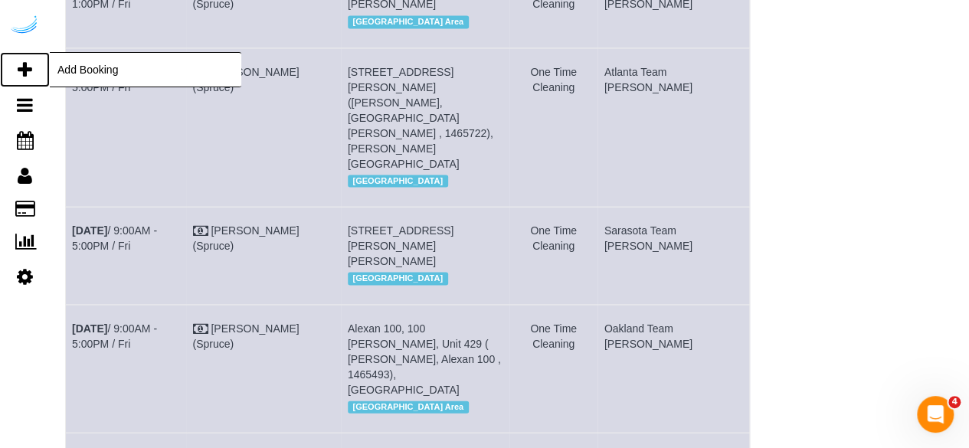
click at [16, 62] on link "Add Booking" at bounding box center [25, 69] width 50 height 35
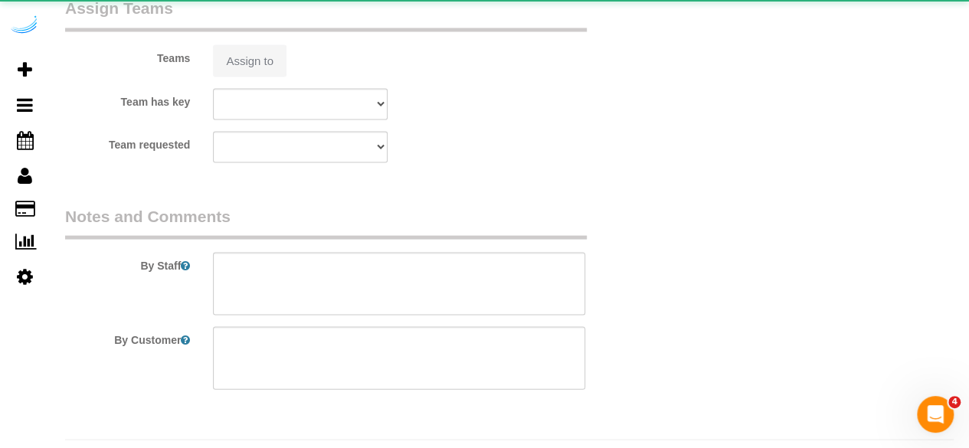
select select "number:9"
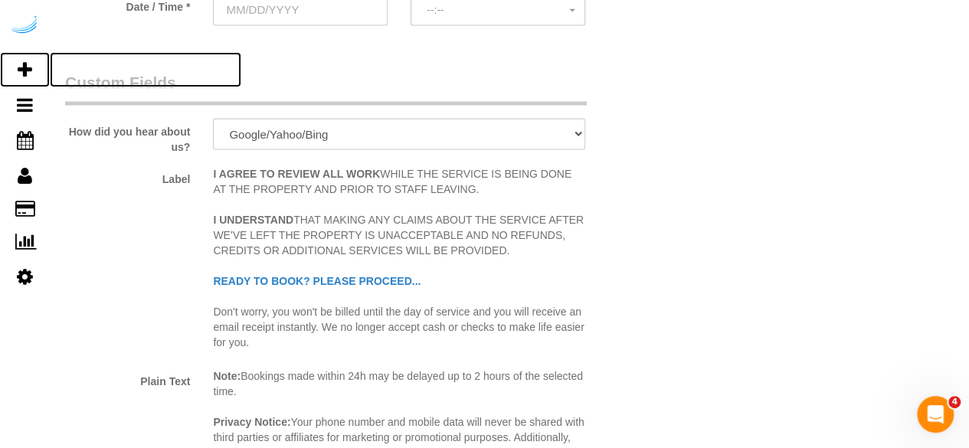
select select "object:2931"
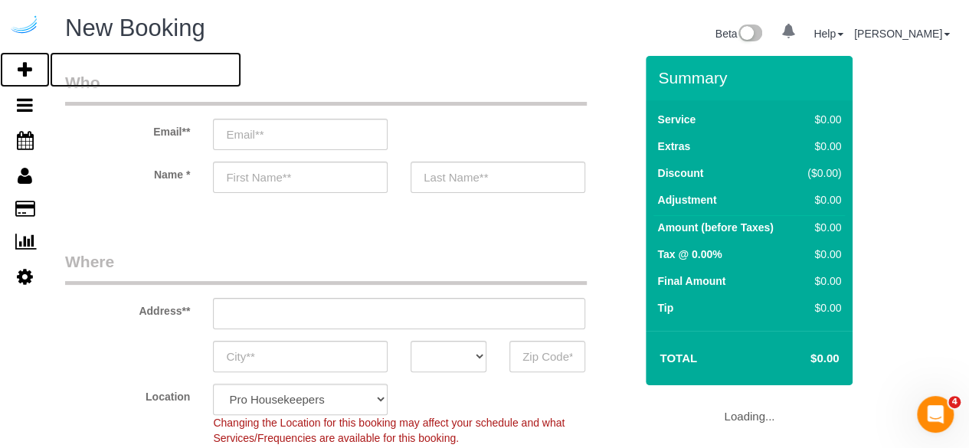
select select "4"
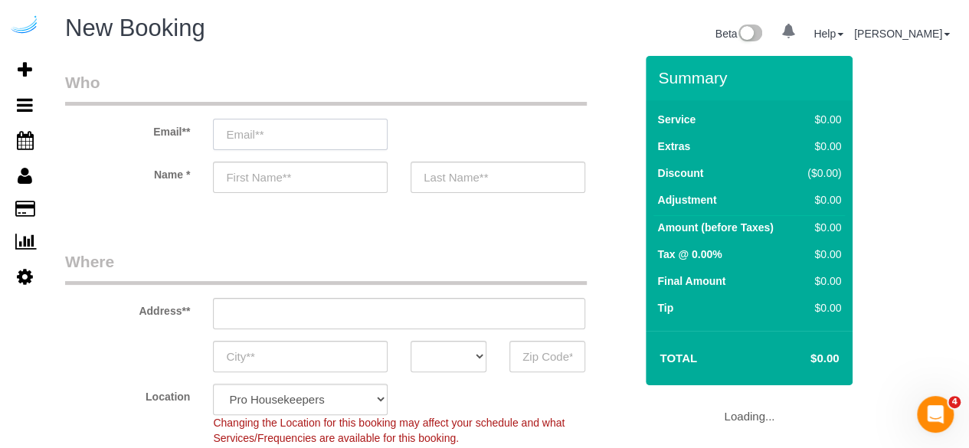
click at [280, 135] on input "email" at bounding box center [300, 134] width 175 height 31
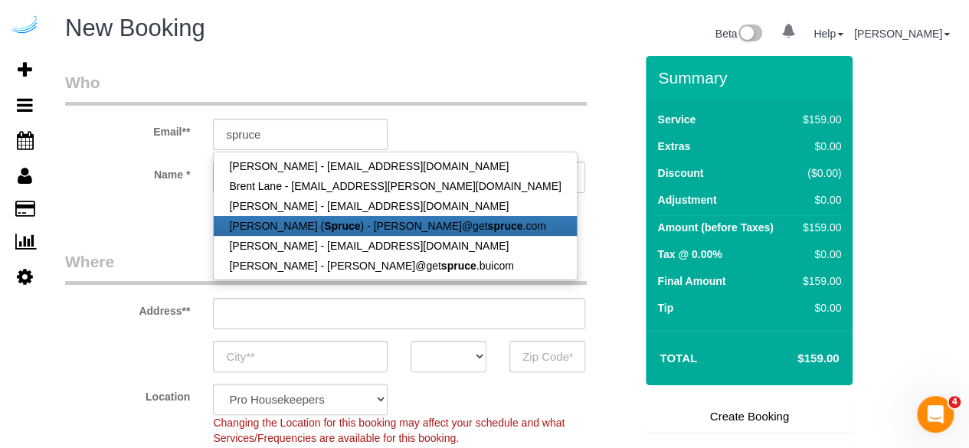
click at [273, 222] on link "Brandie Louck ( Spruce ) - brandie@get spruce .com" at bounding box center [395, 226] width 362 height 20
type input "[PERSON_NAME][EMAIL_ADDRESS][DOMAIN_NAME]"
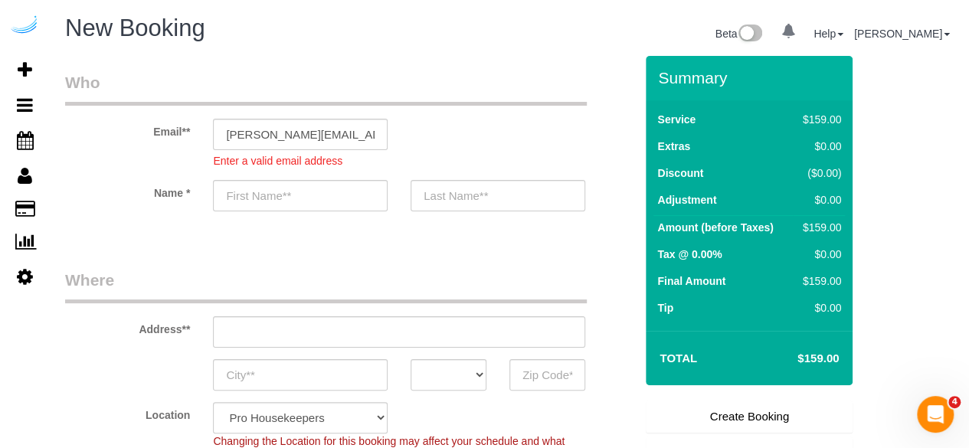
type input "[PERSON_NAME]"
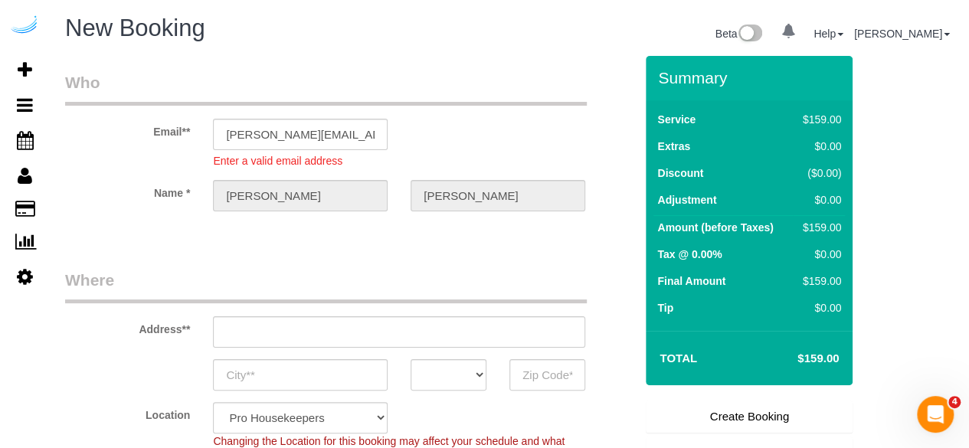
type input "3816 S Lamar Blvd"
type input "Austin"
select select "[GEOGRAPHIC_DATA]"
type input "78704"
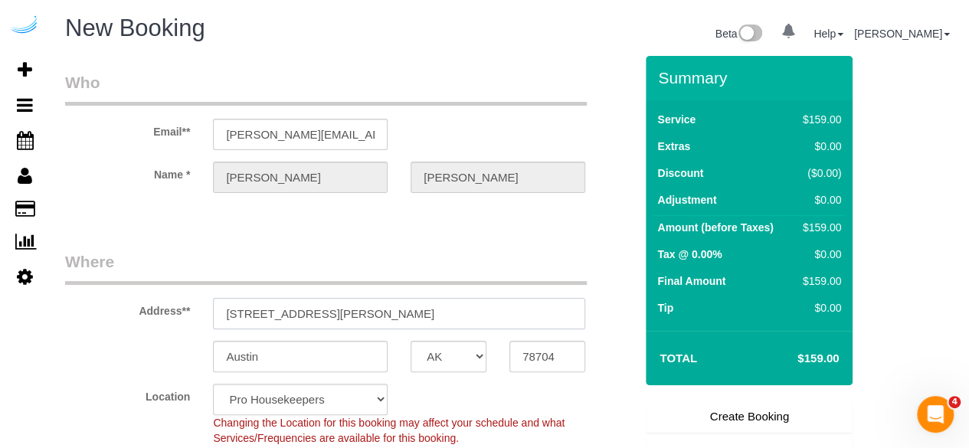
click at [346, 329] on sui-booking-address "Address** 3816 S Lamar Blvd Austin AK AL AR AZ CA CO CT DC DE FL GA HI IA ID IL…" at bounding box center [349, 312] width 569 height 122
select select "9"
paste input "434 Kirkland Way, Kirkland, WA 98033"
type input "434 Kirkland Way, Kirkland, WA 98033"
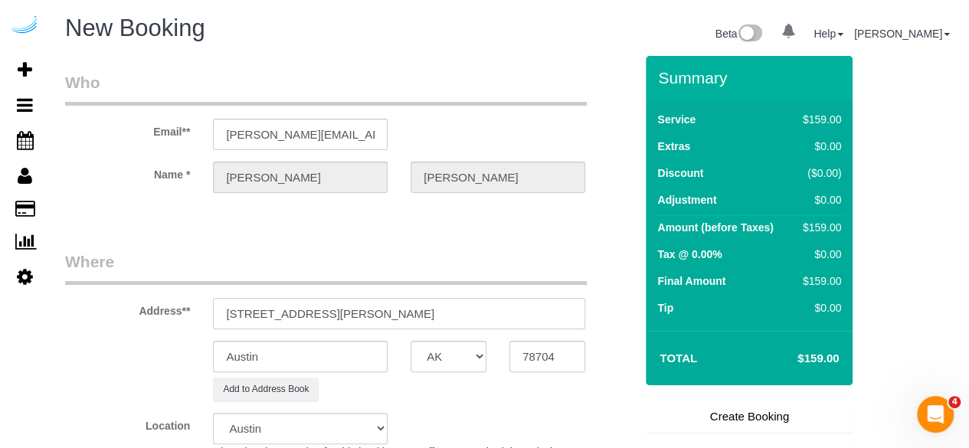
select select "object:3106"
drag, startPoint x: 392, startPoint y: 315, endPoint x: 447, endPoint y: 315, distance: 55.2
click at [447, 315] on input "434 Kirkland Way, Kirkland, WA 98033" at bounding box center [399, 313] width 372 height 31
type input "434 Kirkland Way, Kirkland, WA 98033"
click at [524, 353] on input "78704" at bounding box center [548, 356] width 76 height 31
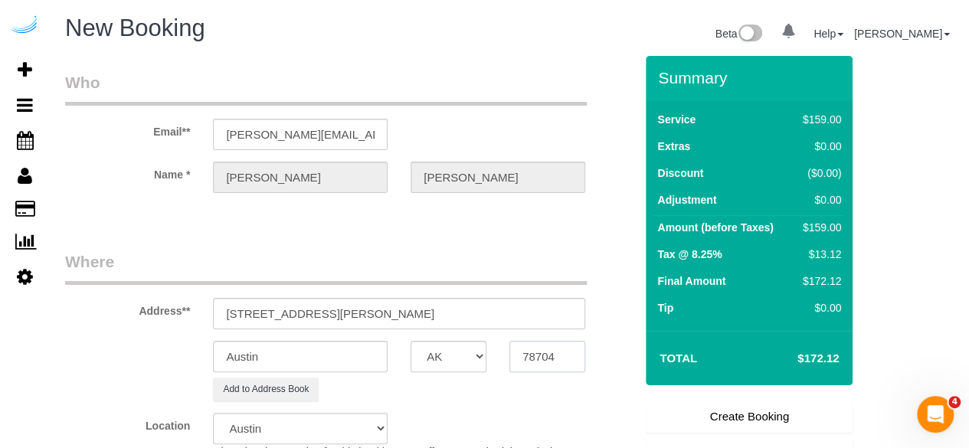
paste input "98033"
type input "98033"
click at [458, 361] on select "AK AL AR AZ CA CO CT DC DE FL GA HI IA ID IL IN KS KY LA MA MD ME MI MN MO MS M…" at bounding box center [449, 356] width 76 height 31
select select "WA"
click at [368, 349] on input "Austin" at bounding box center [300, 356] width 175 height 31
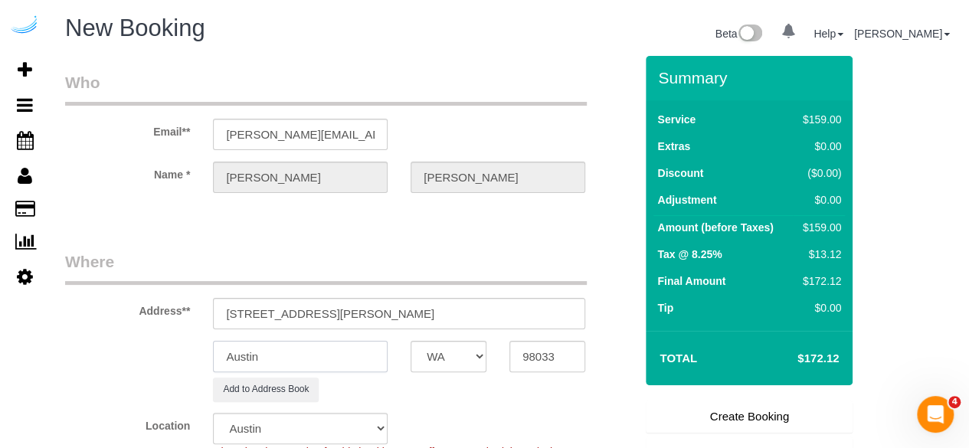
select select "11"
type input "Ki"
select select "object:3153"
type input "Kirkland"
drag, startPoint x: 323, startPoint y: 317, endPoint x: 553, endPoint y: 298, distance: 231.4
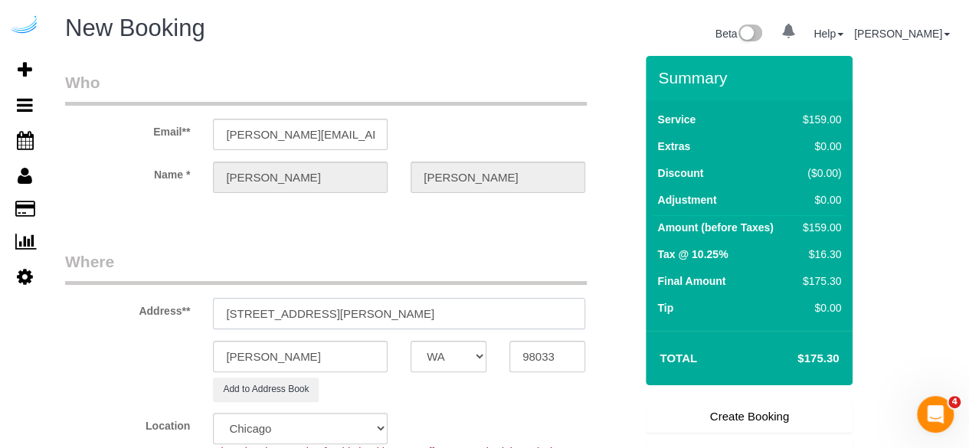
click at [553, 298] on input "434 Kirkland Way, Kirkland, WA 98033" at bounding box center [399, 313] width 372 height 31
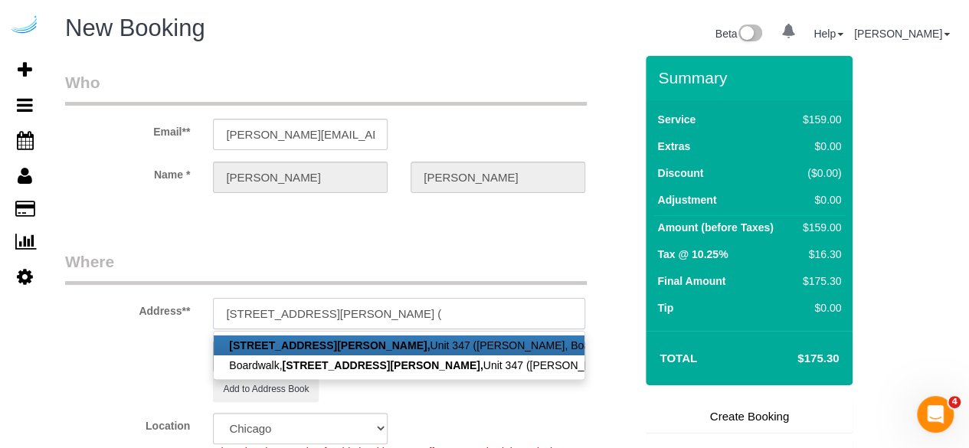
paste input "Jamie Johnson"
paste input "Boardwalk"
paste input "1466010"
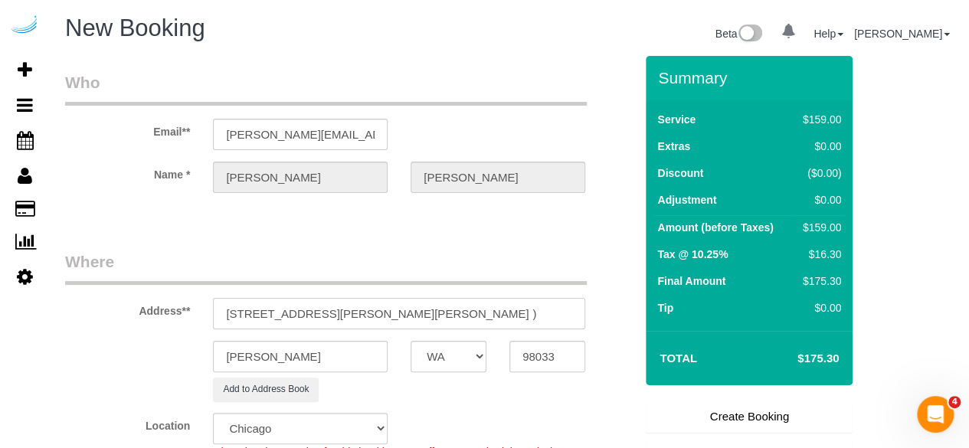
type input "434 Kirkland Way, Building 347, Unit 347 (Jamie Johnson, Boardwalk , 1466010 )"
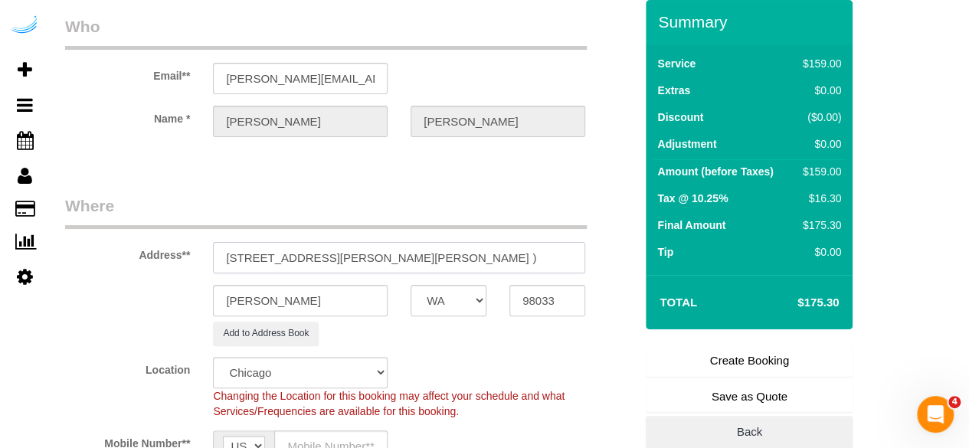
scroll to position [77, 0]
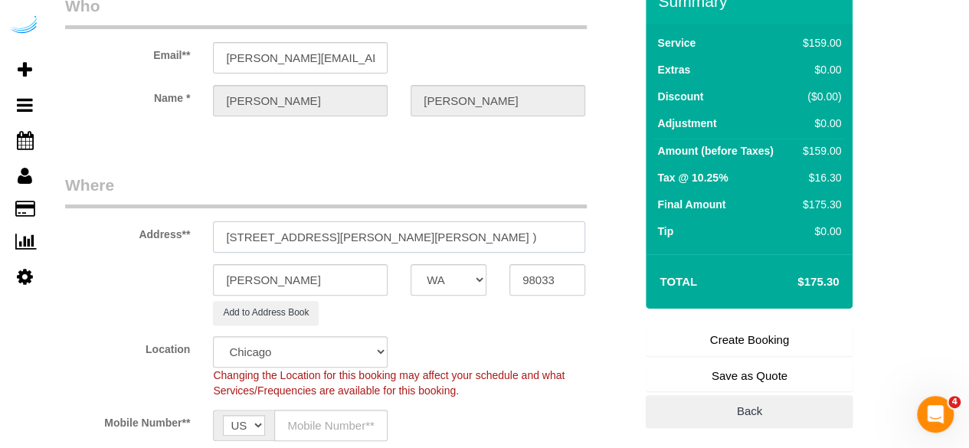
click at [528, 231] on input "434 Kirkland Way, Building 347, Unit 347 (Jamie Johnson, Boardwalk , 1466010 )" at bounding box center [399, 236] width 372 height 31
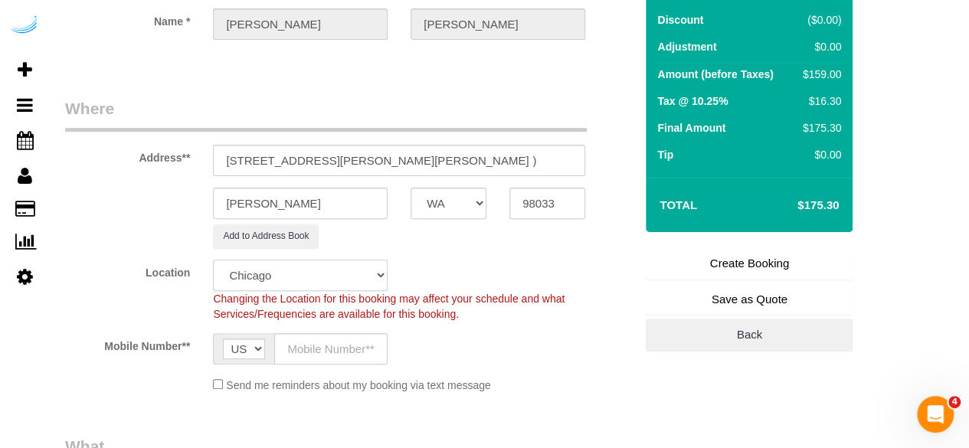
click at [326, 270] on select "Pro Housekeepers Atlanta Austin Boston Chicago Cincinnati Clearwater Denver Ft …" at bounding box center [300, 275] width 175 height 31
select select "4"
click at [213, 260] on select "Pro Housekeepers Atlanta Austin Boston Chicago Cincinnati Clearwater Denver Ft …" at bounding box center [300, 275] width 175 height 31
select select "object:3188"
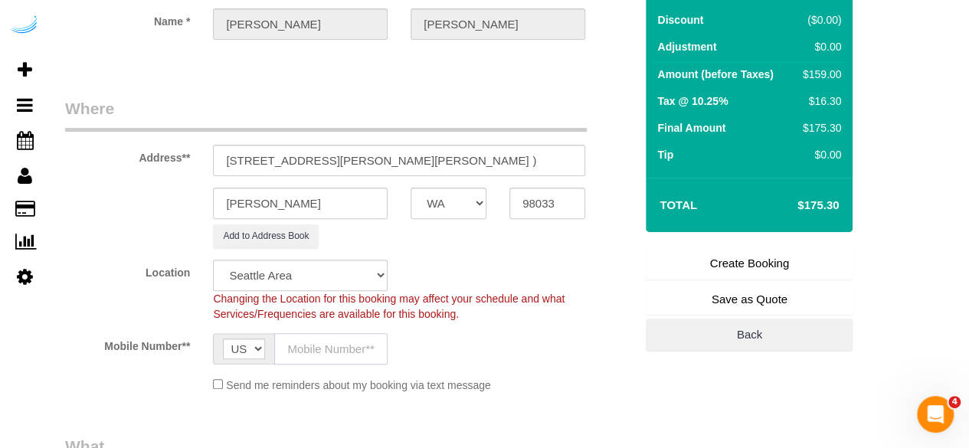
click at [312, 358] on input "text" at bounding box center [330, 348] width 113 height 31
select select "228"
type input "[PHONE_NUMBER]"
type input "Brandie Louck"
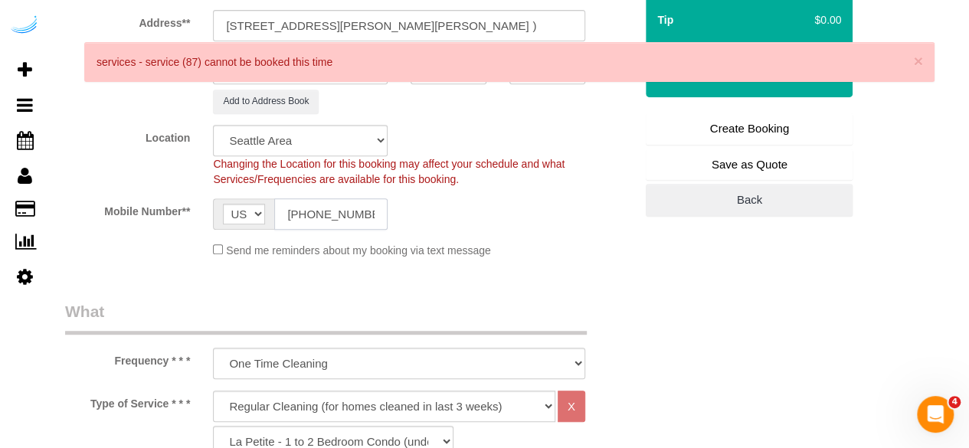
type input "[PHONE_NUMBER]"
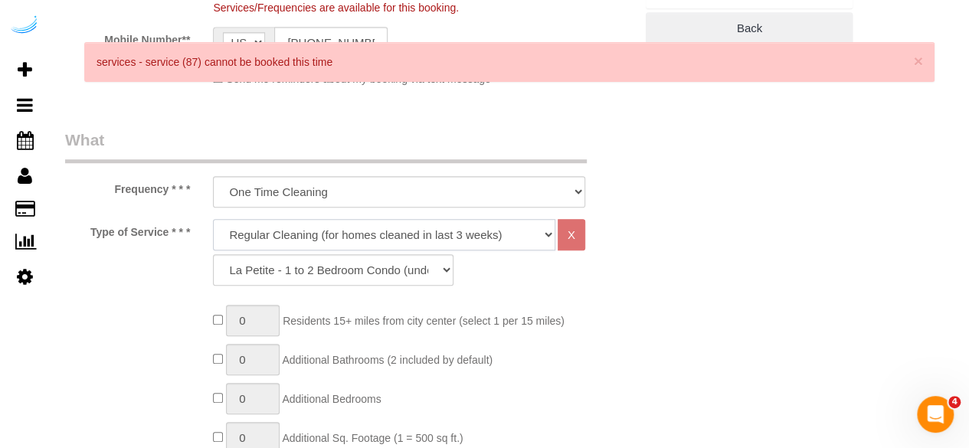
click at [375, 238] on select "Deep Cleaning (for homes that have not been cleaned in 3+ weeks) Spruce Regular…" at bounding box center [384, 234] width 343 height 31
select select "282"
click at [213, 219] on select "Deep Cleaning (for homes that have not been cleaned in 3+ weeks) Spruce Regular…" at bounding box center [384, 234] width 343 height 31
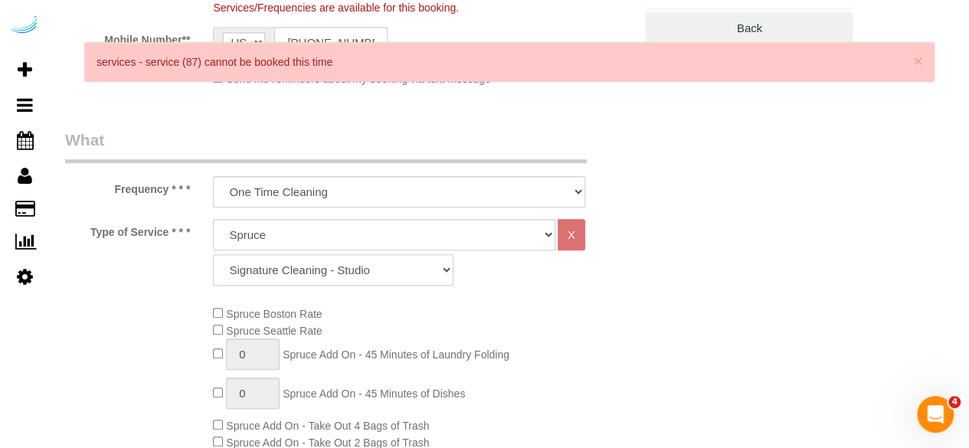
click at [368, 268] on select "Signature Cleaning - Studio Signature Cleaning - 1 Bed 1 Bath Signature Cleanin…" at bounding box center [333, 269] width 241 height 31
select select "310"
click at [213, 254] on select "Signature Cleaning - Studio Signature Cleaning - 1 Bed 1 Bath Signature Cleanin…" at bounding box center [333, 269] width 241 height 31
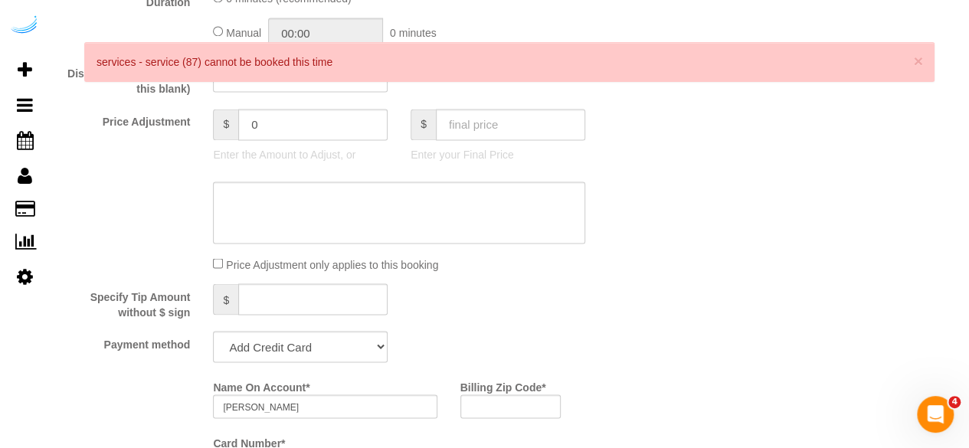
scroll to position [1456, 0]
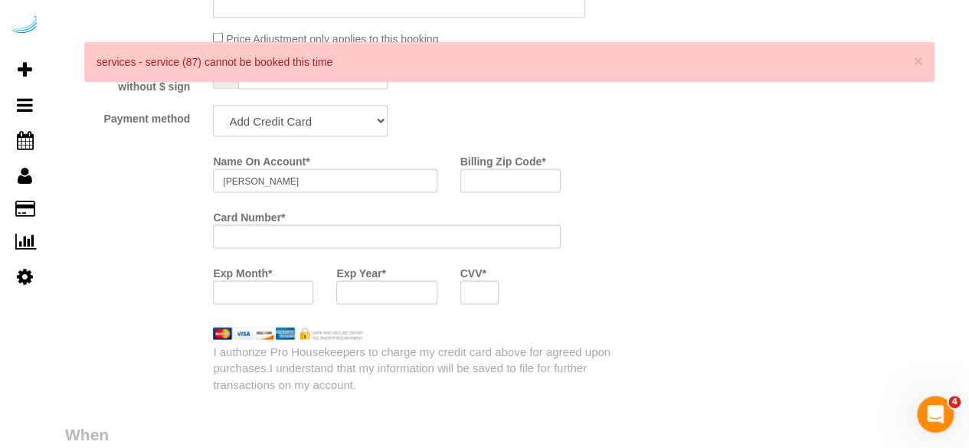
click at [311, 122] on select "Add Credit Card Cash Check Paypal" at bounding box center [300, 121] width 175 height 31
select select "string:check"
click at [213, 107] on select "Add Credit Card Cash Check Paypal" at bounding box center [300, 121] width 175 height 31
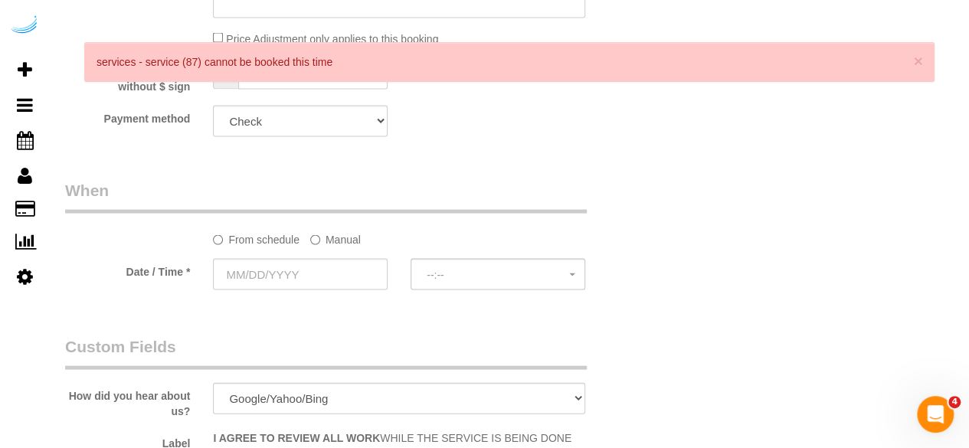
click at [330, 244] on label "Manual" at bounding box center [335, 237] width 51 height 21
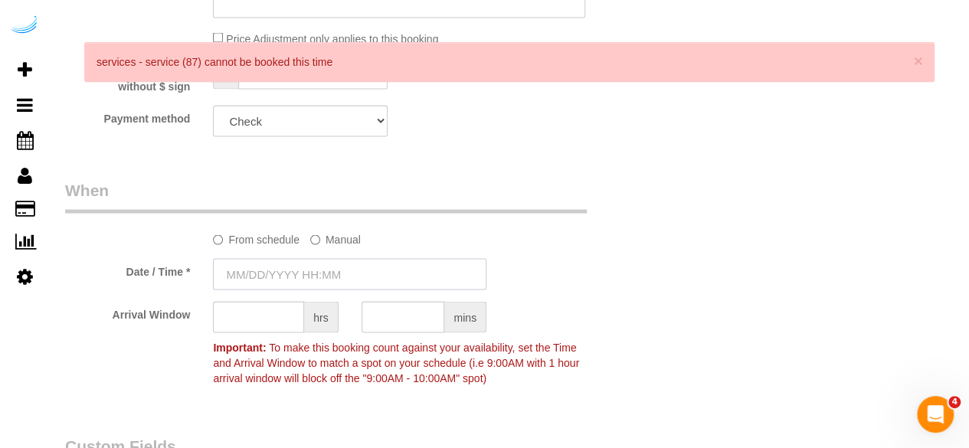
click at [298, 271] on input "text" at bounding box center [350, 274] width 274 height 31
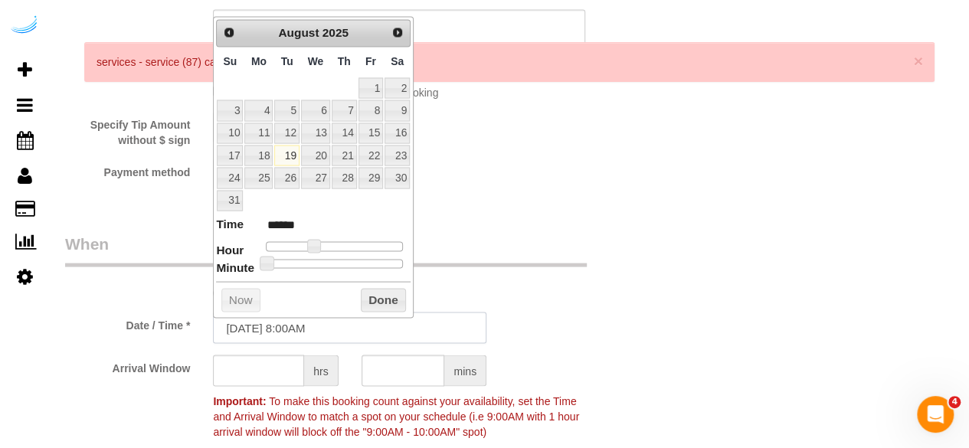
scroll to position [1379, 0]
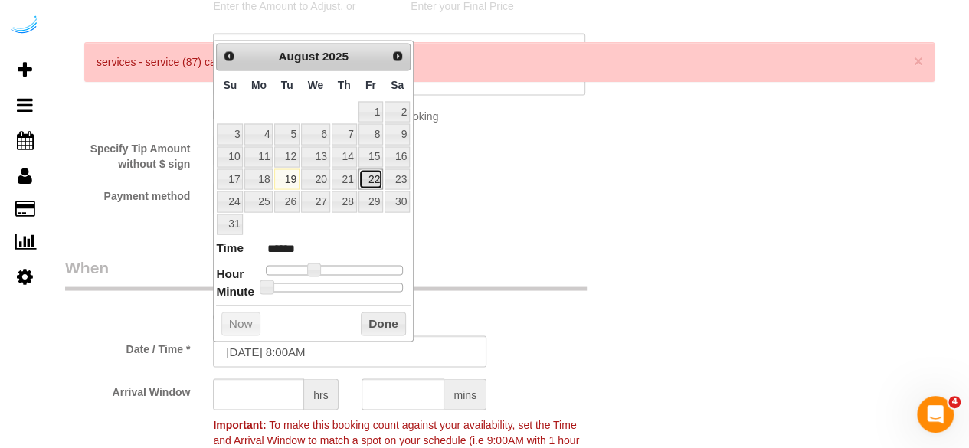
click at [375, 169] on link "22" at bounding box center [371, 179] width 25 height 21
type input "[DATE] 9:00AM"
type input "******"
type input "08/22/2025 10:00AM"
type input "*******"
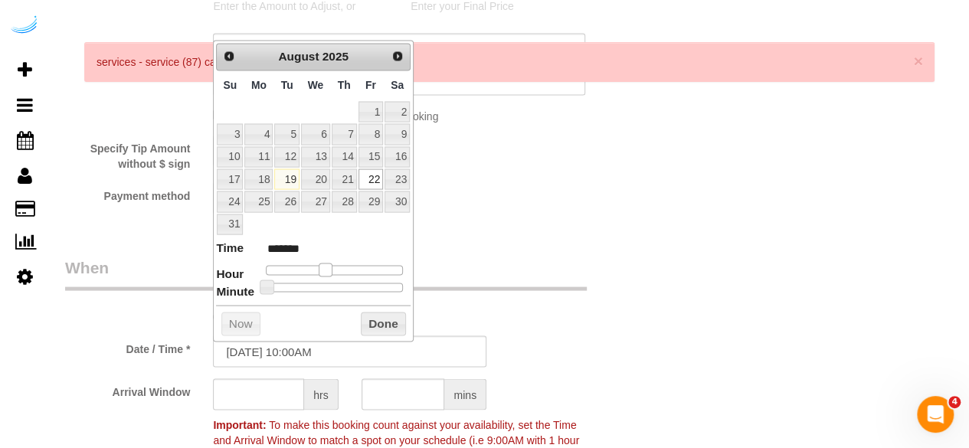
type input "[DATE] 9:00AM"
type input "******"
drag, startPoint x: 317, startPoint y: 266, endPoint x: 326, endPoint y: 267, distance: 8.6
click at [326, 267] on span at bounding box center [320, 270] width 14 height 14
click at [280, 399] on input "text" at bounding box center [258, 394] width 91 height 31
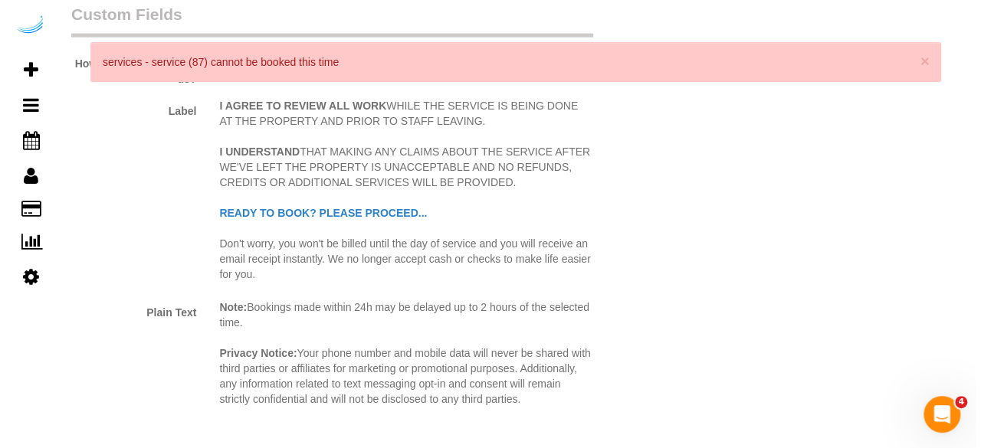
scroll to position [2069, 0]
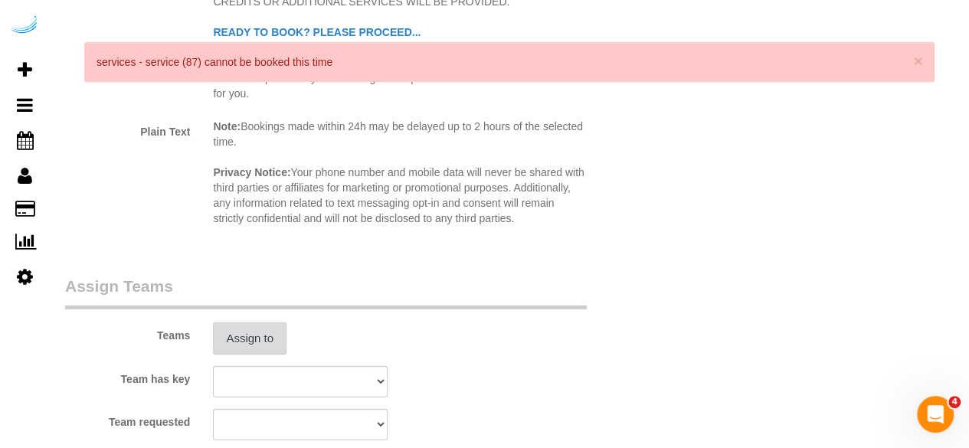
type input "4"
click at [258, 332] on button "Assign to" at bounding box center [250, 339] width 74 height 32
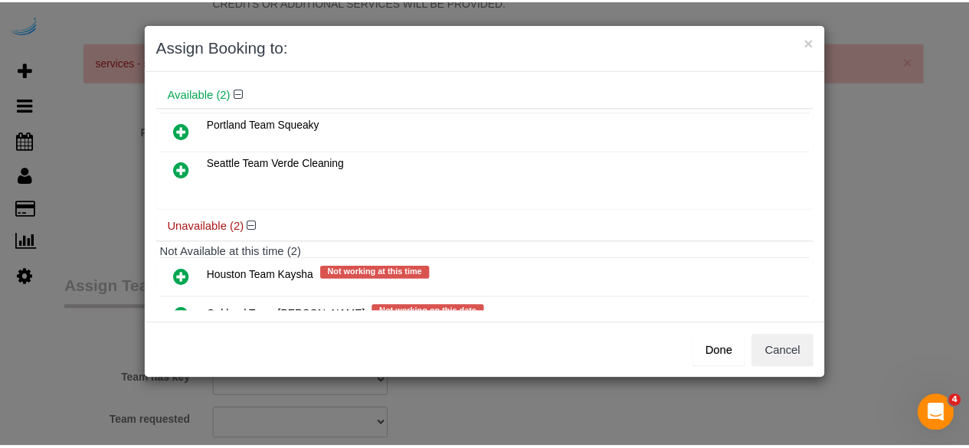
scroll to position [106, 0]
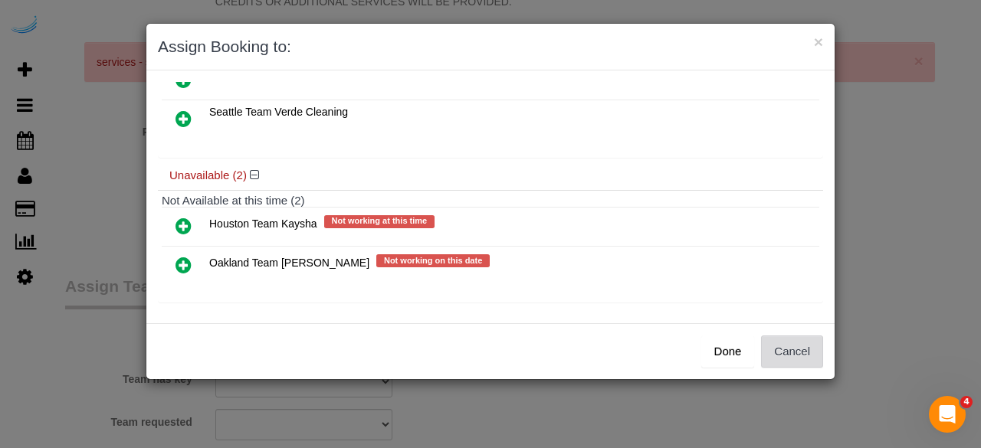
click at [814, 339] on button "Cancel" at bounding box center [792, 352] width 62 height 32
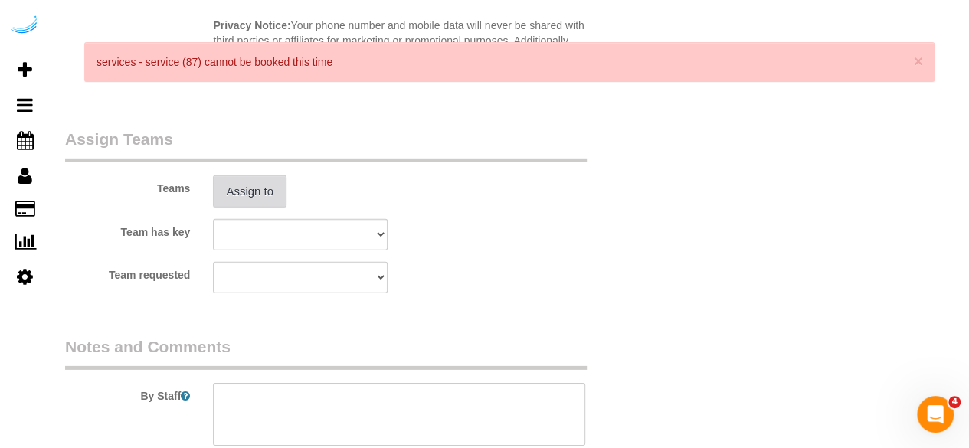
scroll to position [2429, 0]
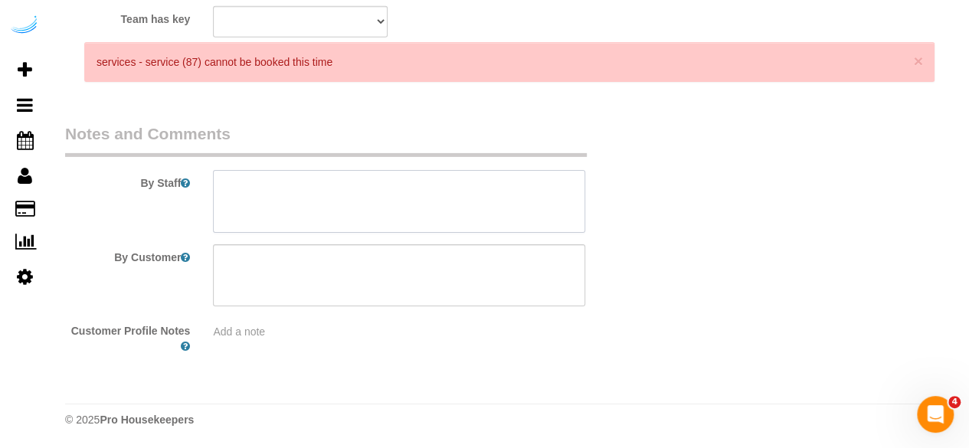
click at [320, 192] on textarea at bounding box center [399, 201] width 372 height 63
click at [411, 196] on textarea at bounding box center [399, 201] width 372 height 63
paste textarea "Permanent Notes:No notes from this customer.Today's Notes:Please pay extra atte…"
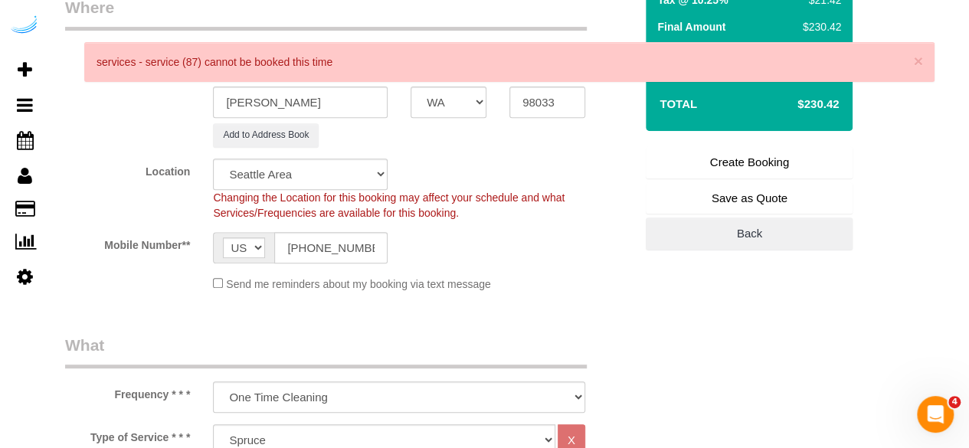
scroll to position [54, 0]
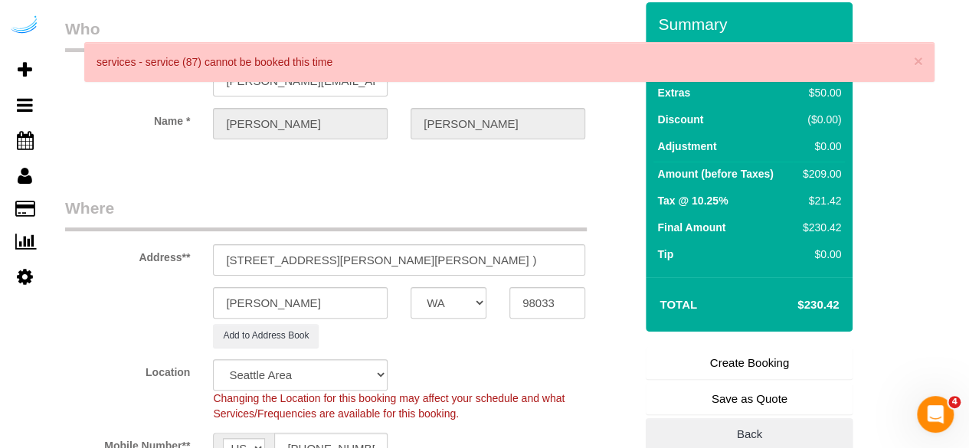
type textarea "Recurrency: One time service Permanent Notes:No notes from this customer.Today'…"
click at [740, 376] on link "Create Booking" at bounding box center [749, 363] width 207 height 32
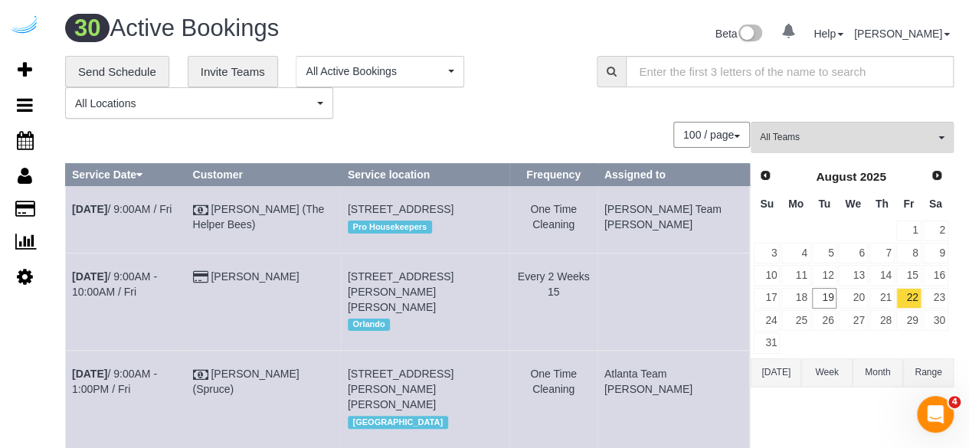
scroll to position [2024, 0]
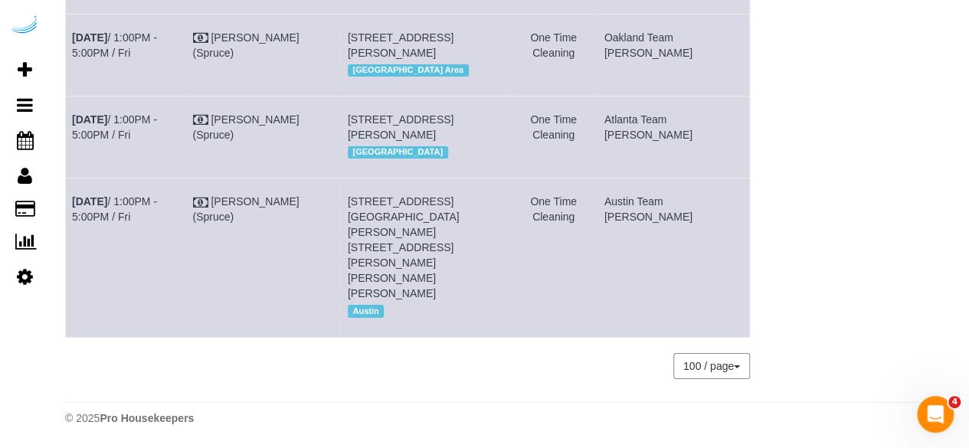
scroll to position [3084, 0]
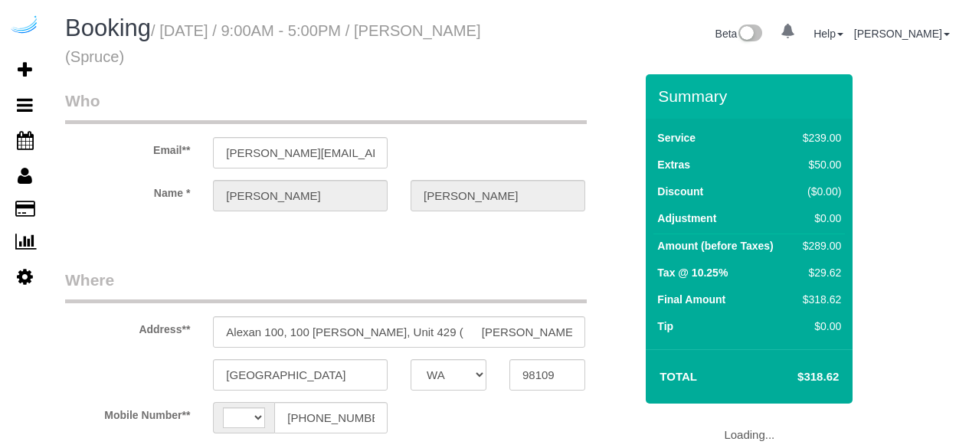
select select "WA"
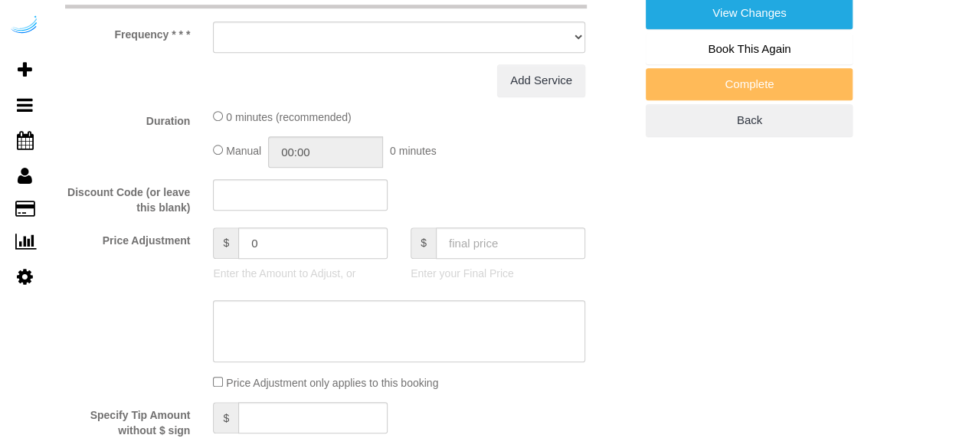
select select "string:[GEOGRAPHIC_DATA]"
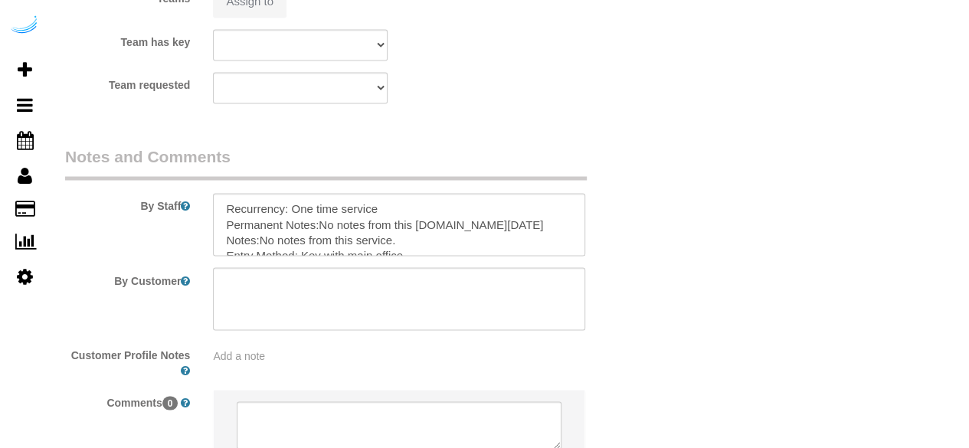
select select "number:9"
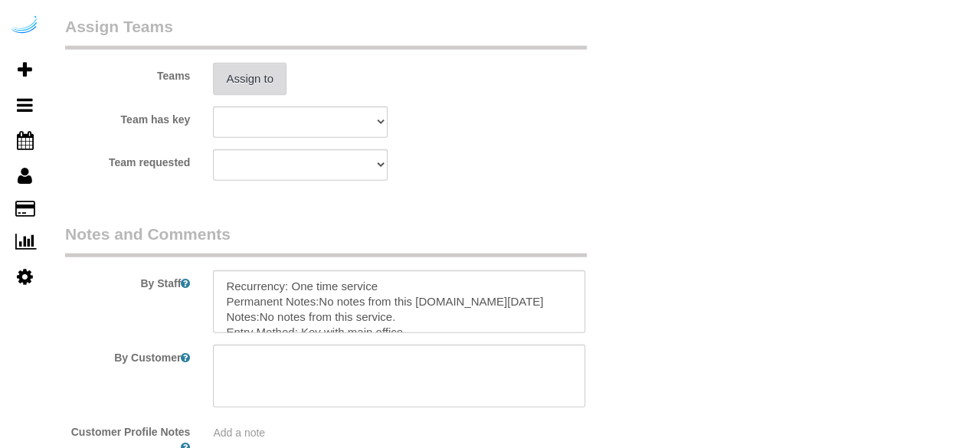
select select "object:692"
select select "282"
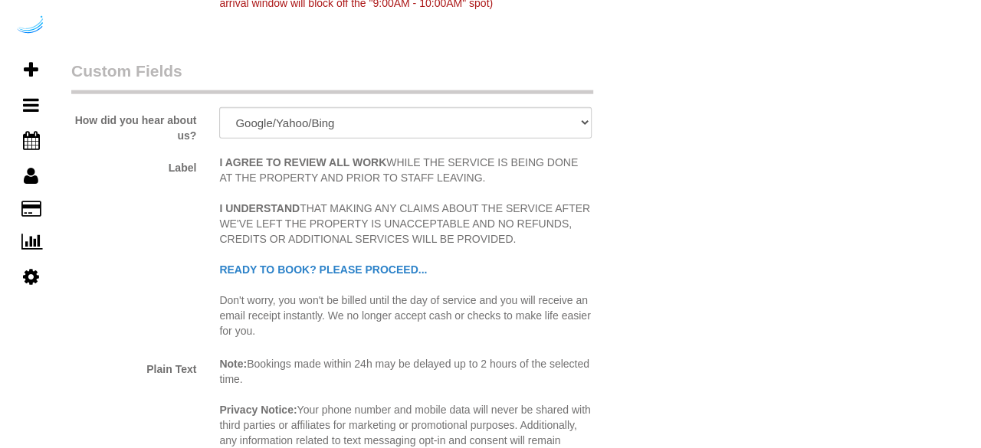
scroll to position [2320, 0]
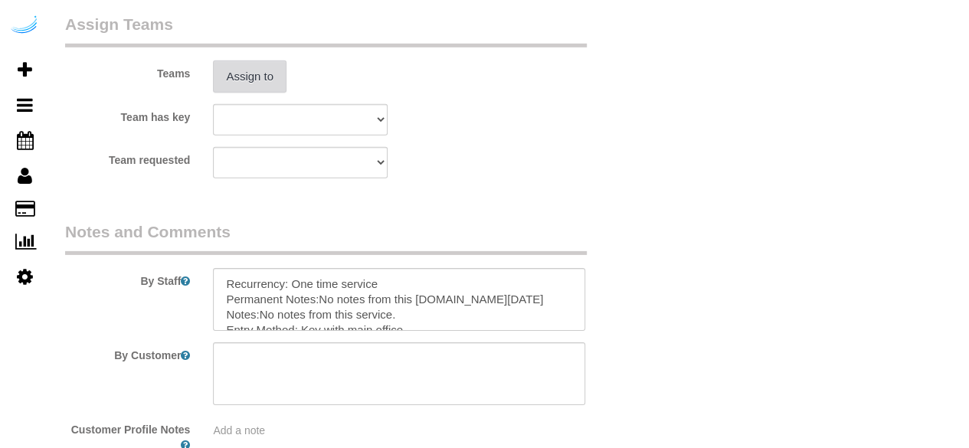
click at [250, 85] on button "Assign to" at bounding box center [250, 77] width 74 height 32
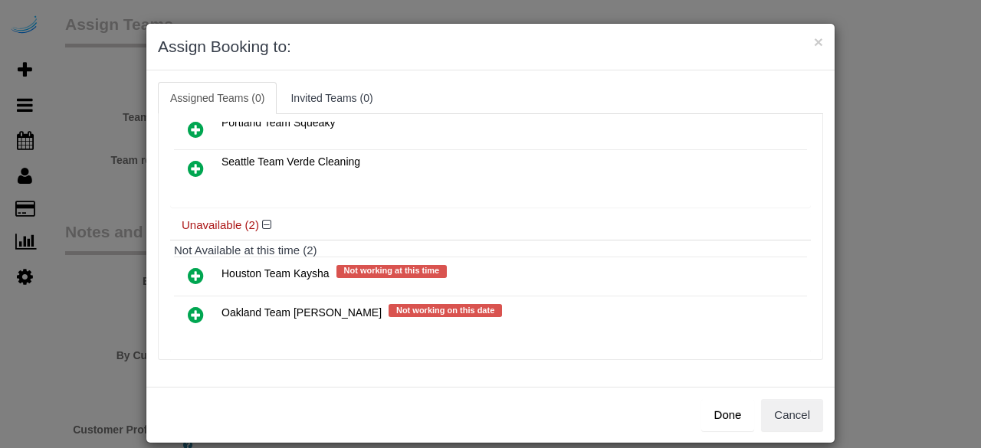
scroll to position [107, 0]
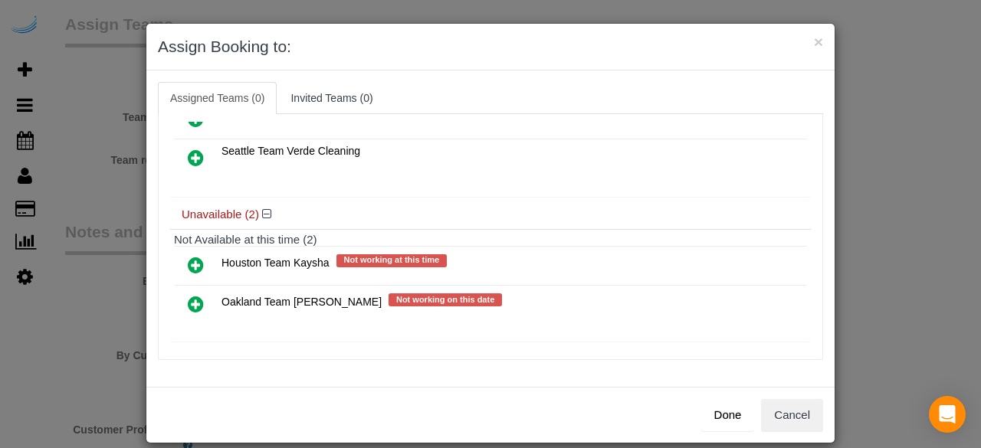
click at [191, 298] on icon at bounding box center [196, 304] width 16 height 18
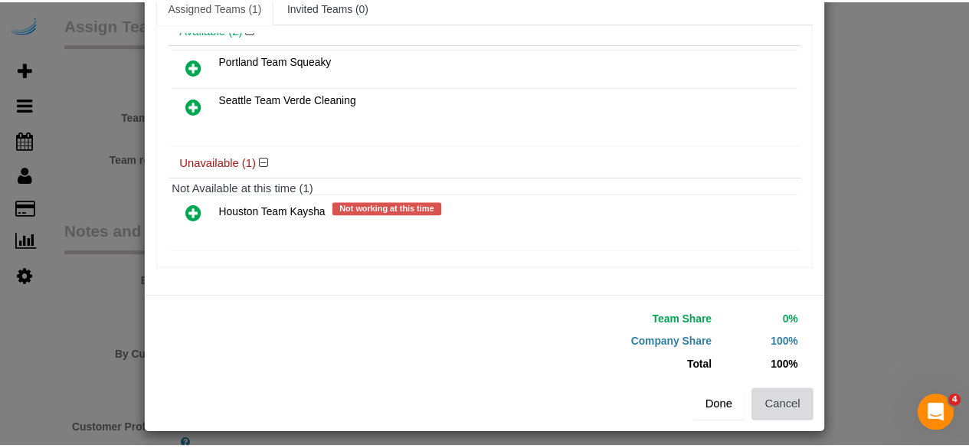
scroll to position [97, 0]
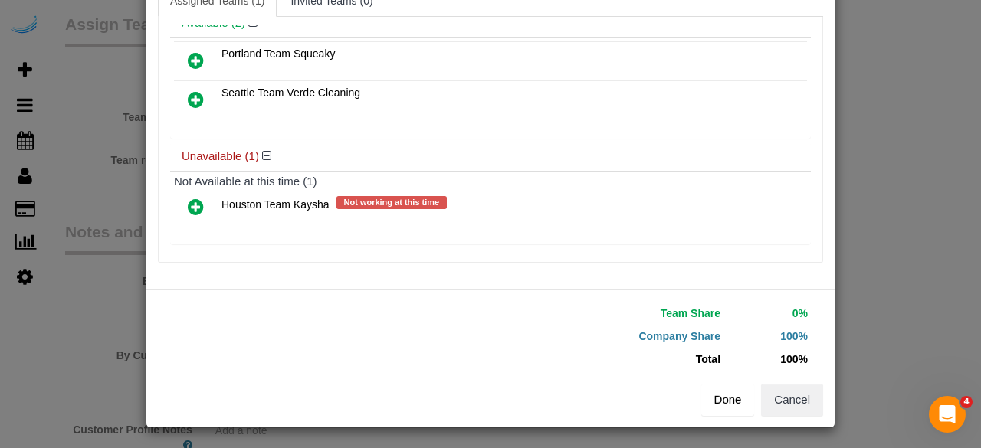
click at [725, 396] on button "Done" at bounding box center [728, 400] width 54 height 32
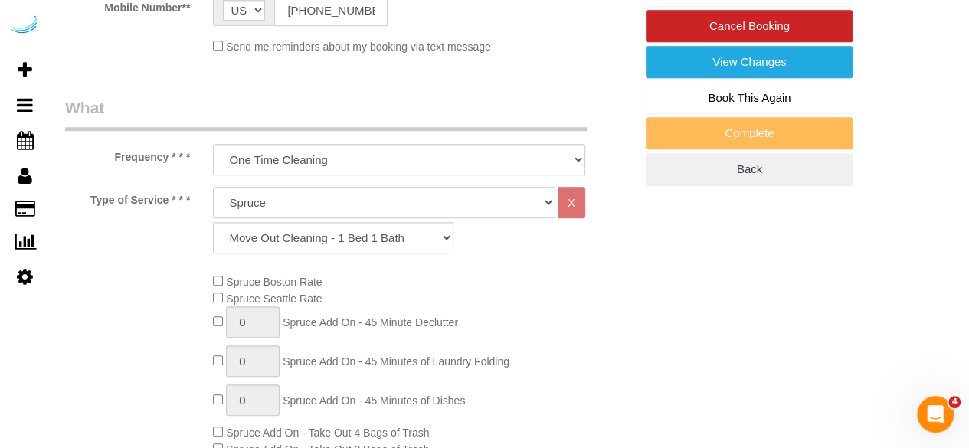
scroll to position [251, 0]
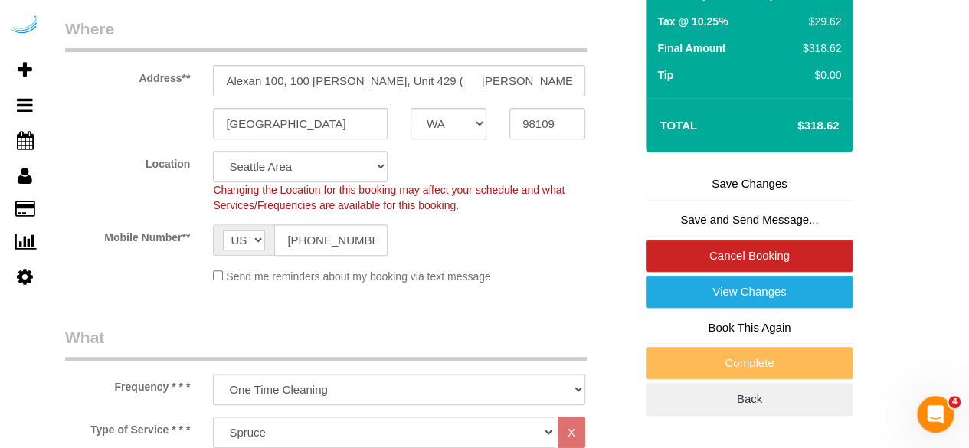
click at [750, 184] on link "Save Changes" at bounding box center [749, 184] width 207 height 32
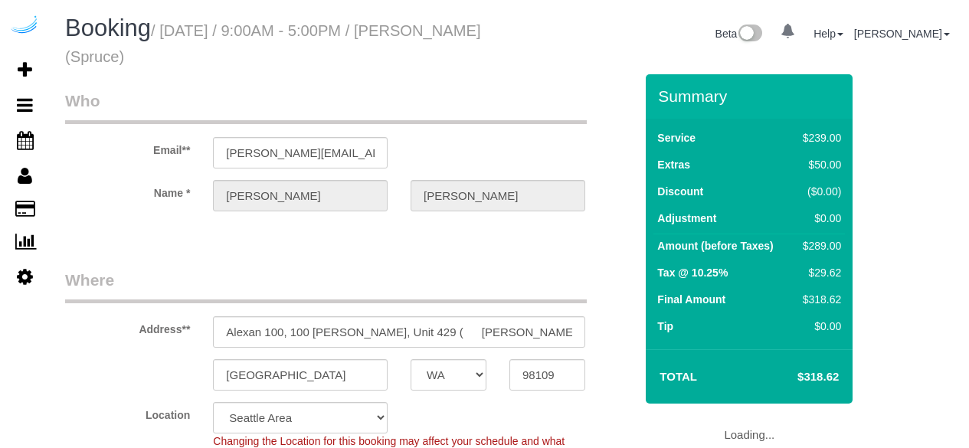
select select "WA"
select select "282"
select select "number:9"
select select "object:775"
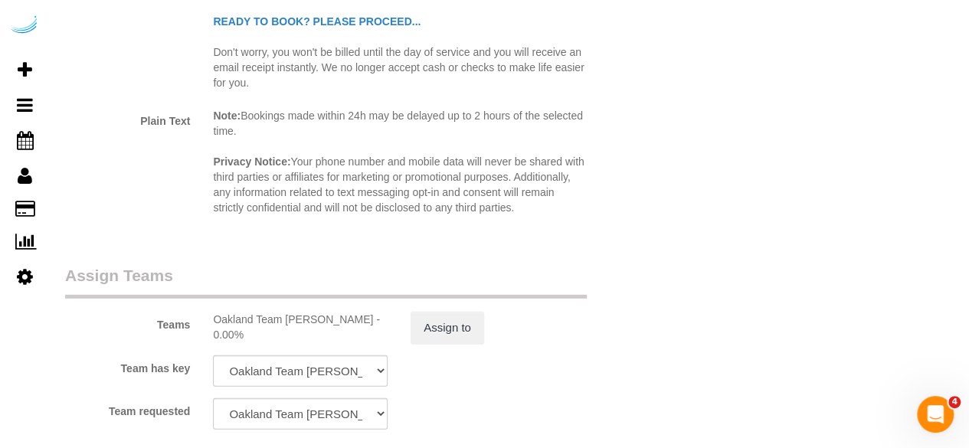
scroll to position [2299, 0]
